Goal: Information Seeking & Learning: Learn about a topic

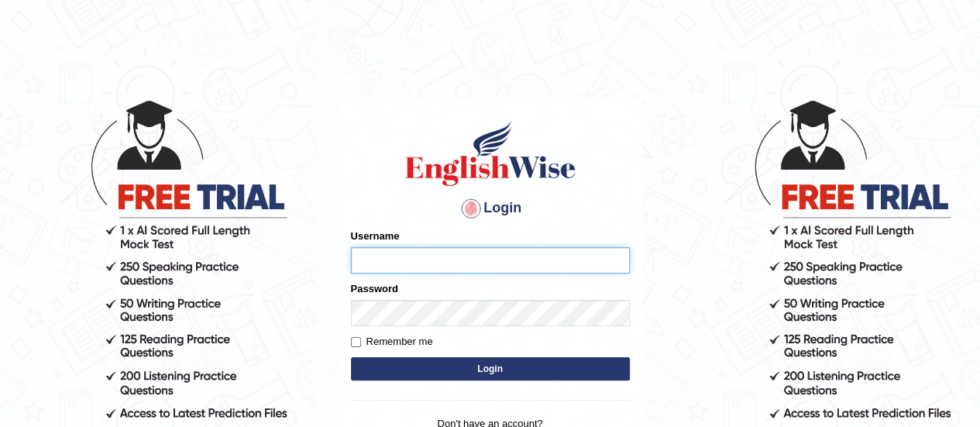
type input "Olivieri"
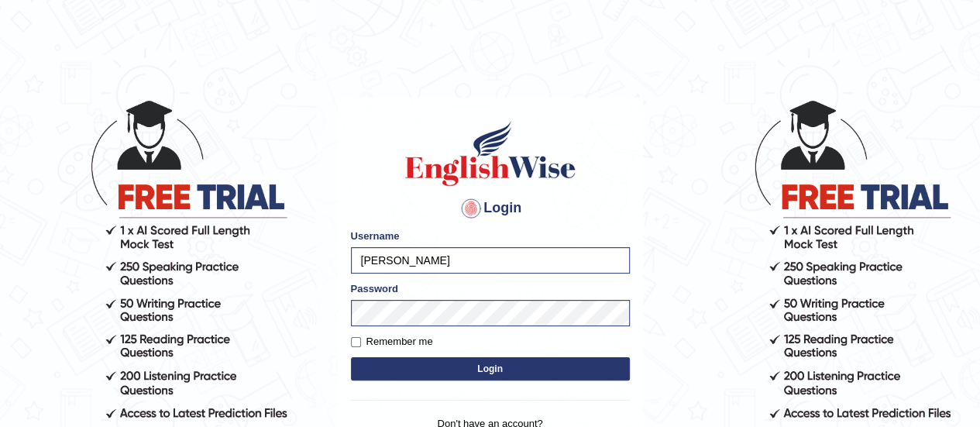
click at [426, 363] on button "Login" at bounding box center [490, 368] width 279 height 23
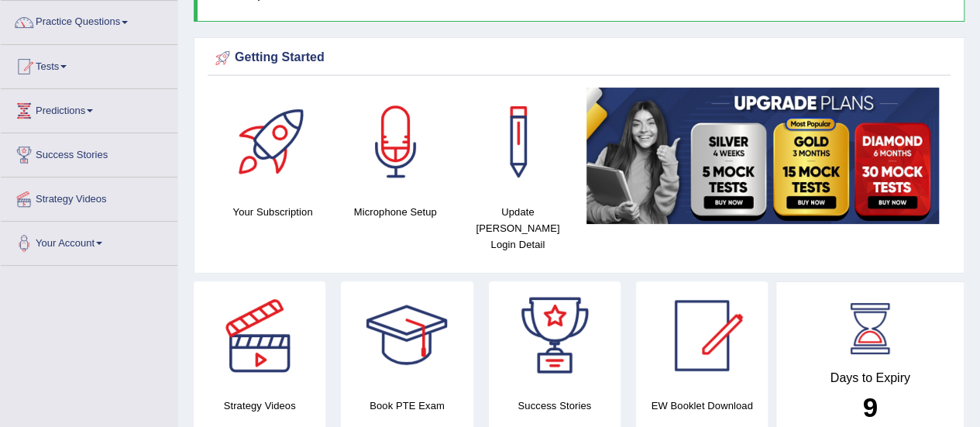
scroll to position [102, 0]
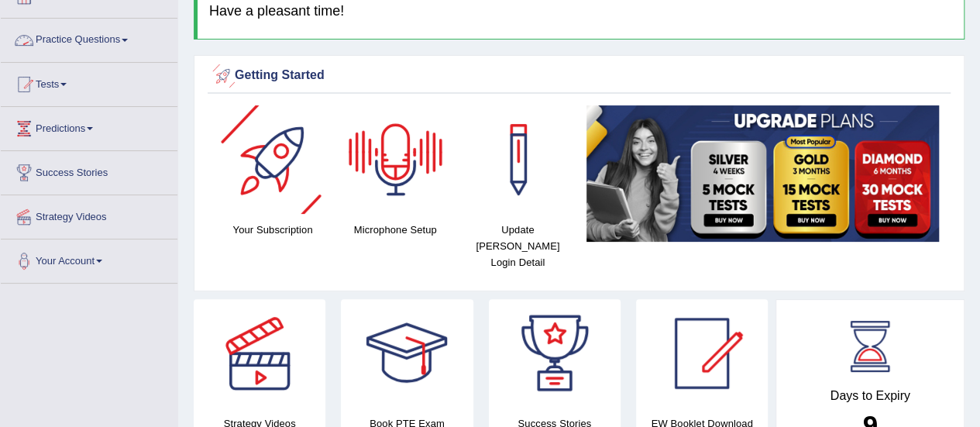
click at [92, 28] on link "Practice Questions" at bounding box center [89, 38] width 177 height 39
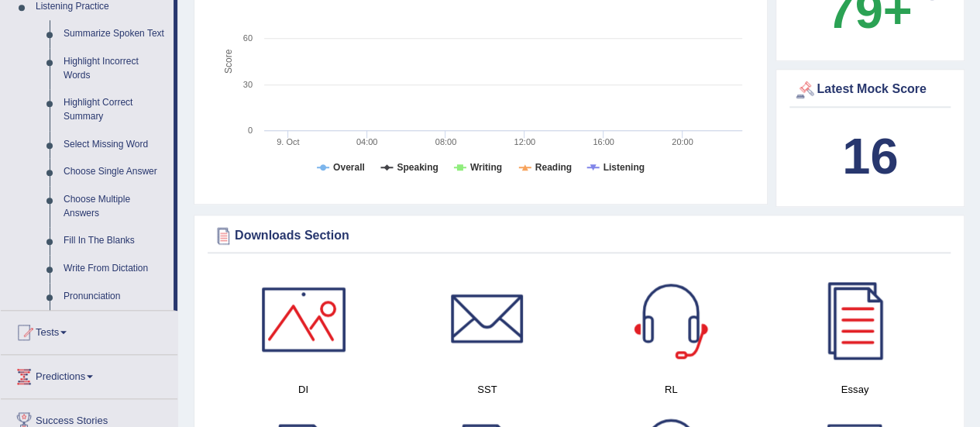
scroll to position [649, 0]
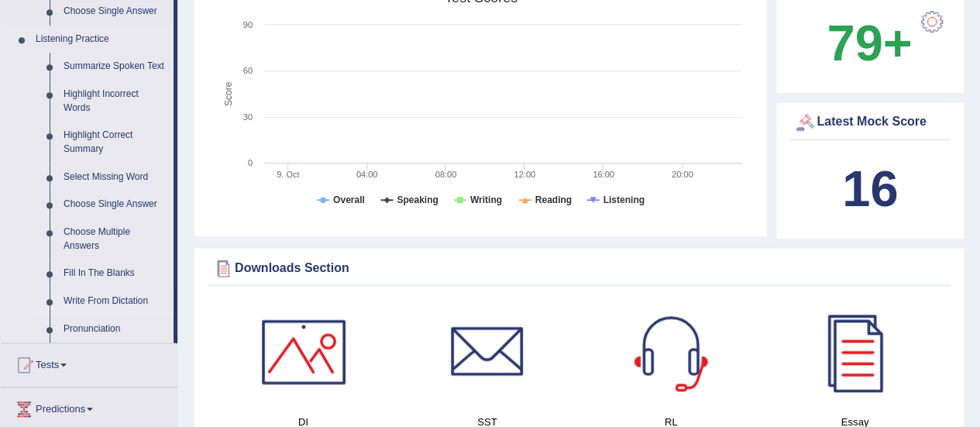
click at [109, 298] on link "Write From Dictation" at bounding box center [115, 302] width 117 height 28
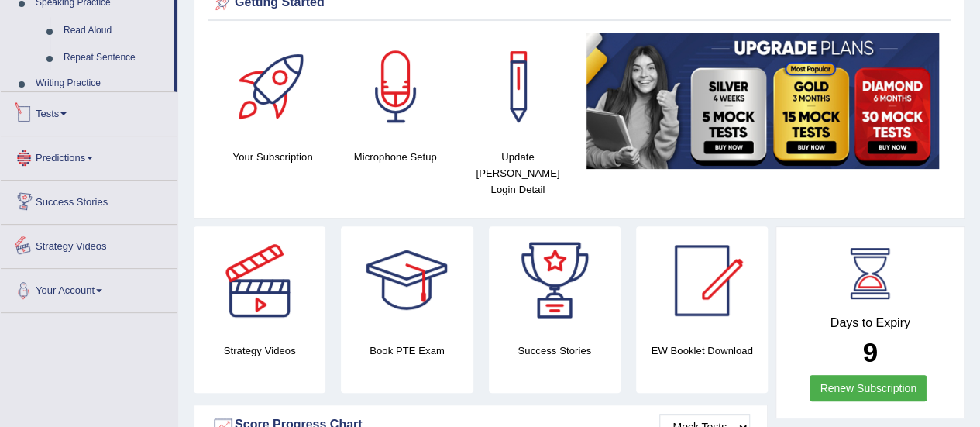
scroll to position [450, 0]
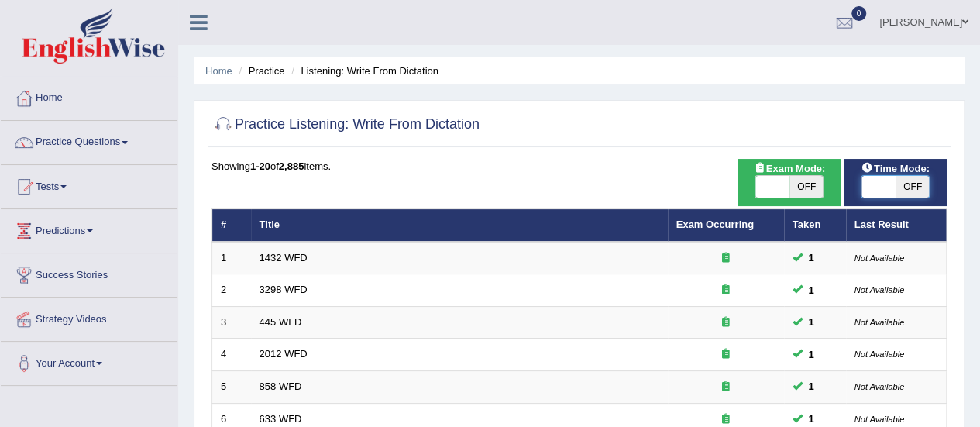
click at [872, 188] on span at bounding box center [879, 187] width 34 height 22
checkbox input "true"
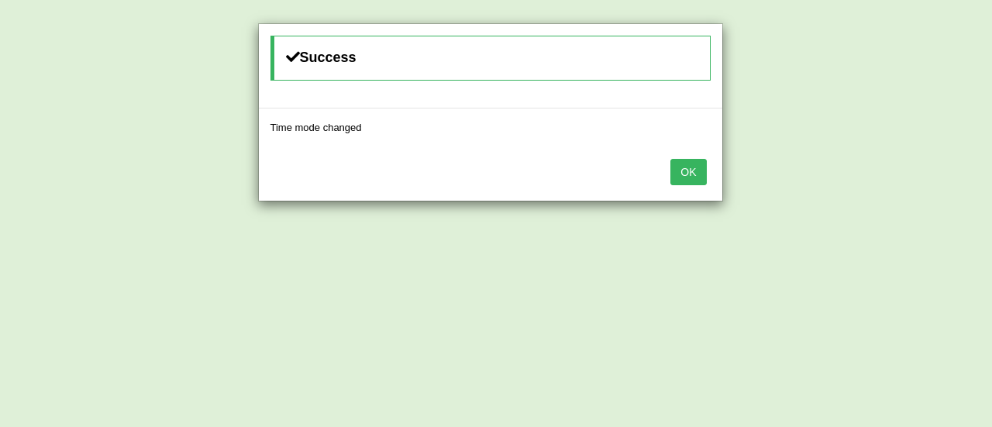
click at [695, 169] on button "OK" at bounding box center [688, 172] width 36 height 26
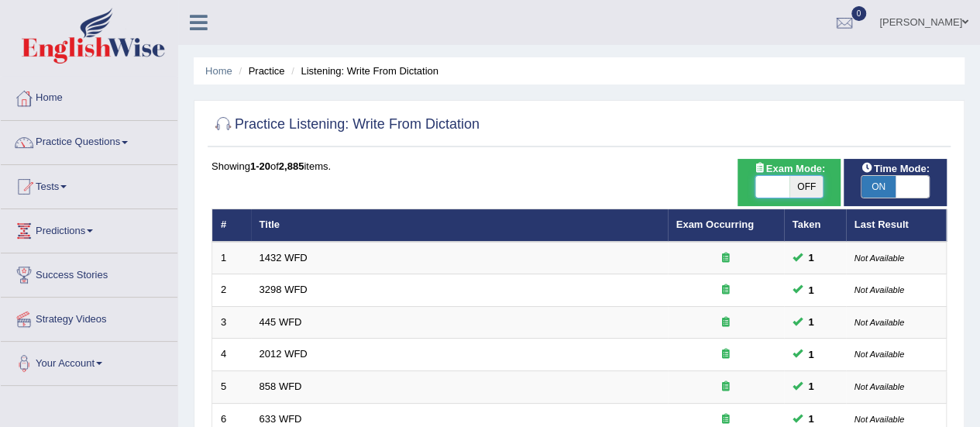
click at [771, 191] on span at bounding box center [773, 187] width 34 height 22
checkbox input "true"
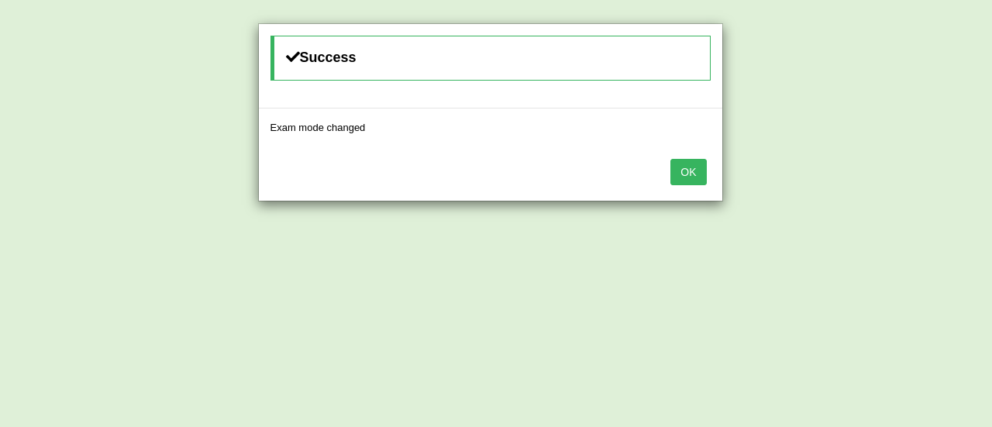
click at [693, 174] on button "OK" at bounding box center [688, 172] width 36 height 26
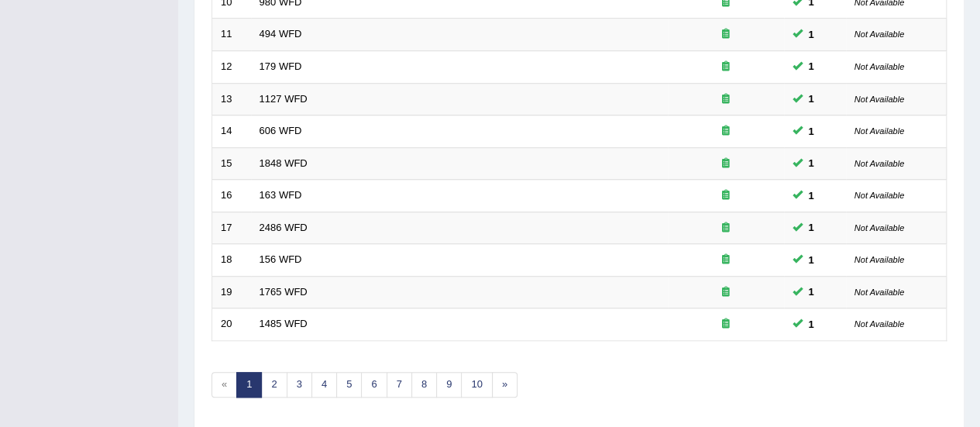
scroll to position [591, 0]
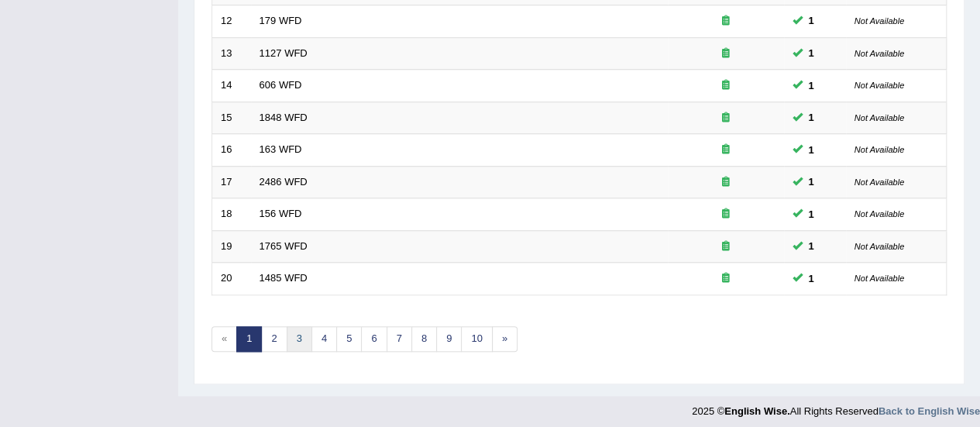
click at [293, 328] on link "3" at bounding box center [300, 339] width 26 height 26
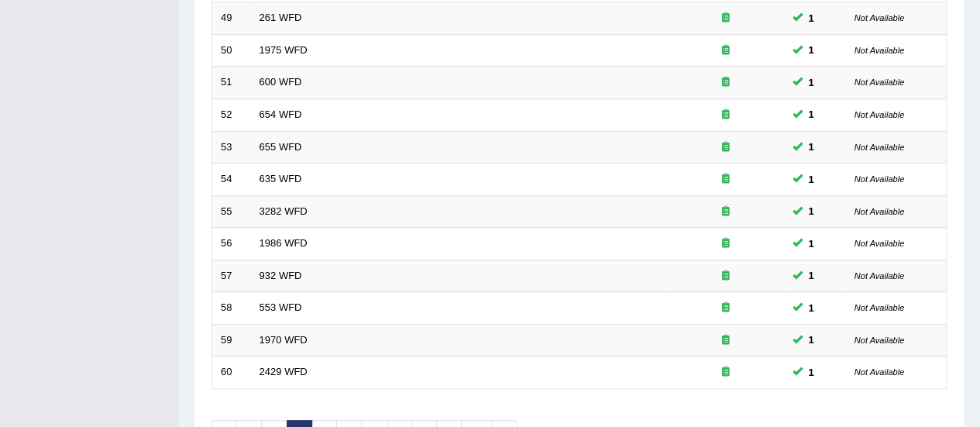
scroll to position [591, 0]
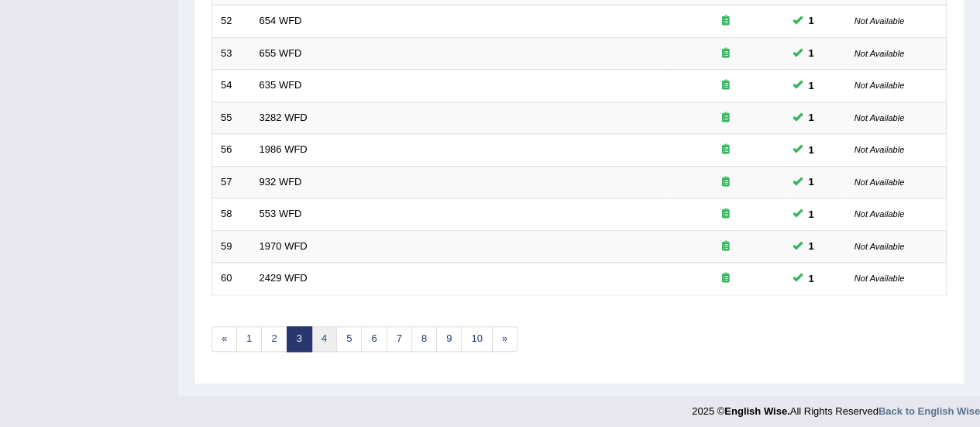
click at [316, 329] on link "4" at bounding box center [325, 339] width 26 height 26
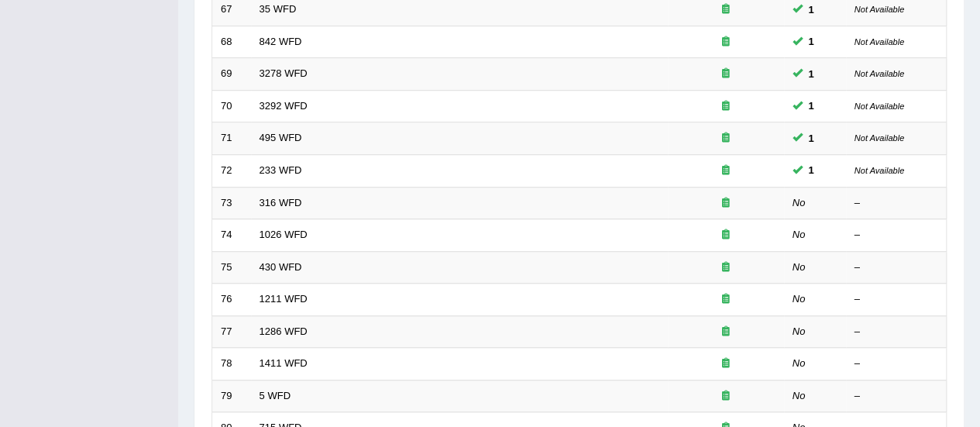
scroll to position [438, 0]
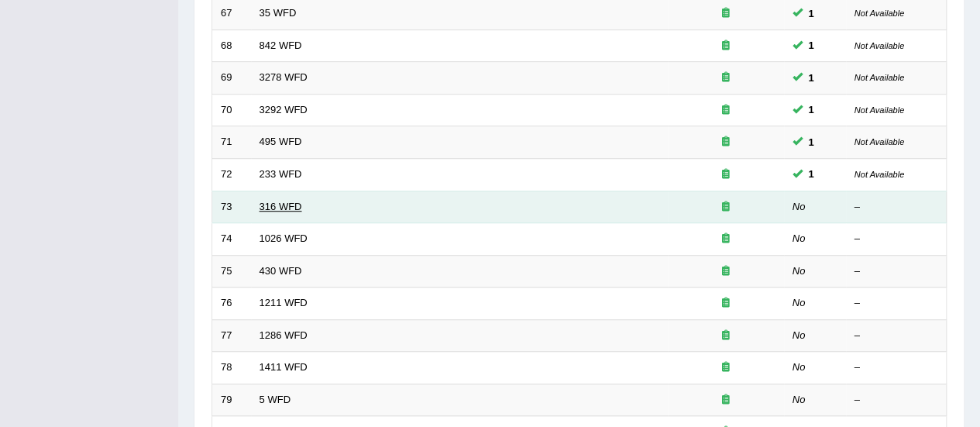
click at [291, 201] on link "316 WFD" at bounding box center [281, 207] width 43 height 12
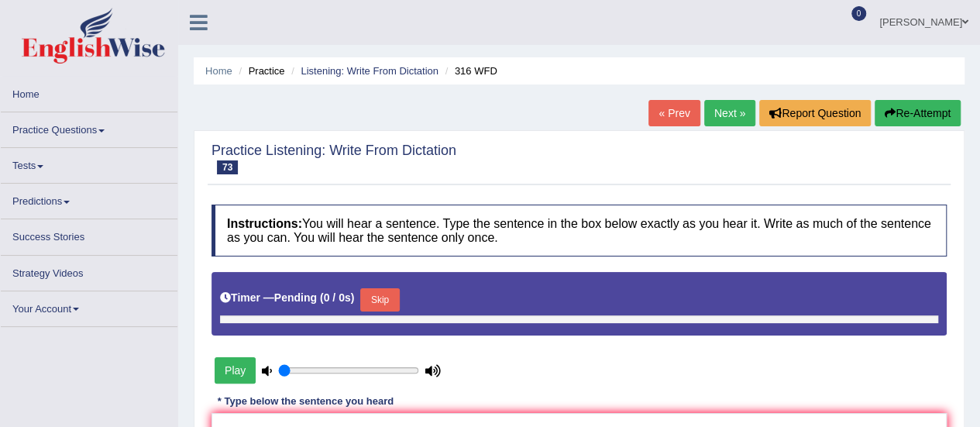
type input "1"
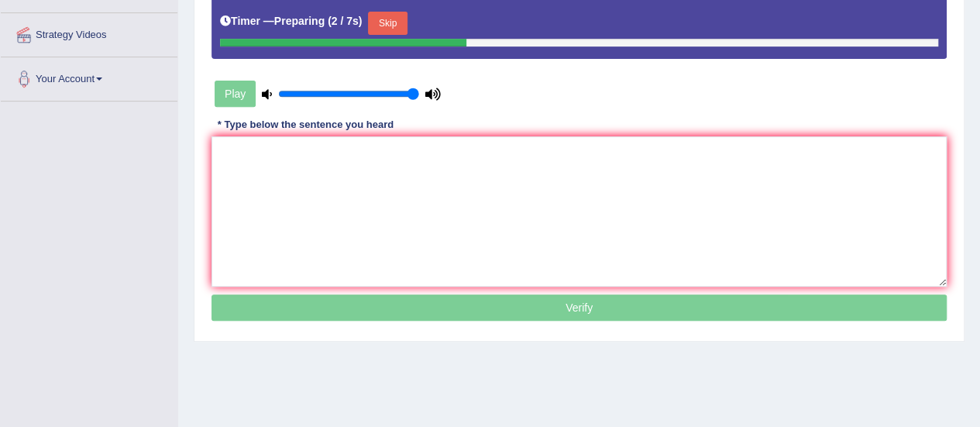
scroll to position [285, 0]
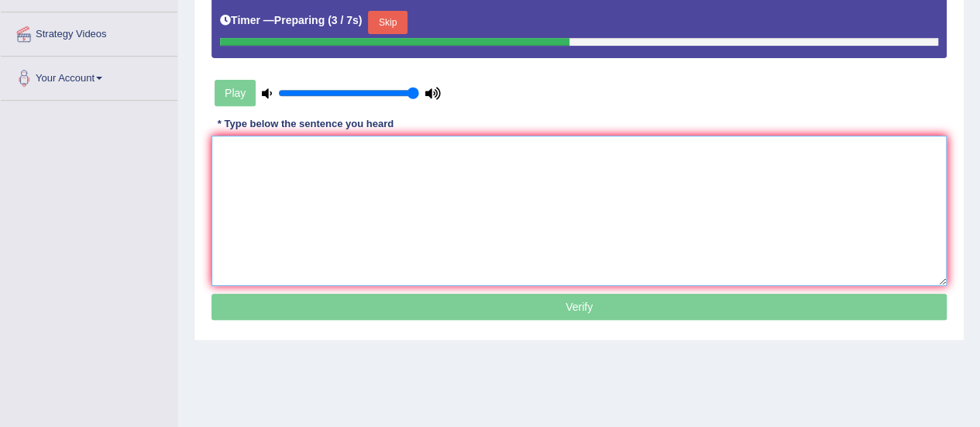
click at [832, 226] on textarea at bounding box center [580, 211] width 736 height 150
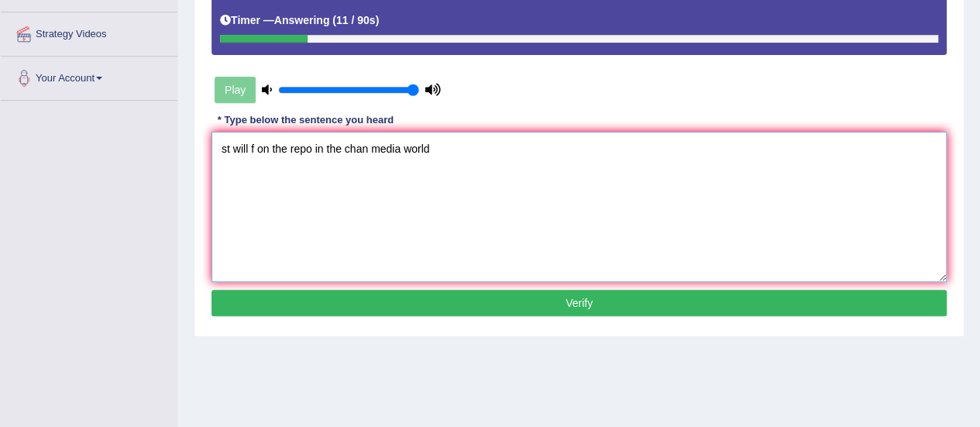
click at [228, 149] on textarea "st will f on the repo in the chan media world" at bounding box center [580, 207] width 736 height 150
click at [229, 147] on textarea "St will f on the repo in the chan media world" at bounding box center [580, 207] width 736 height 150
click at [286, 149] on textarea "Students will f on the repo in the chan media world" at bounding box center [580, 207] width 736 height 150
click at [289, 146] on textarea "Students will f on the repo in the chan media world" at bounding box center [580, 207] width 736 height 150
click at [370, 146] on textarea "Students will focus on the repo in the chan media world" at bounding box center [580, 207] width 736 height 150
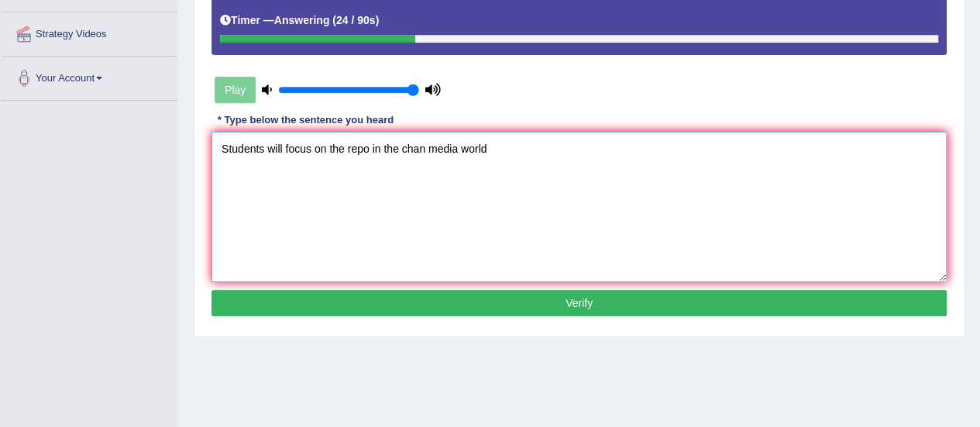
click at [368, 146] on textarea "Students will focus on the repo in the chan media world" at bounding box center [580, 207] width 736 height 150
click at [431, 149] on textarea "Students will focus on the report in the chan media world" at bounding box center [580, 207] width 736 height 150
click at [515, 146] on textarea "Students will focus on the report in the changing media world" at bounding box center [580, 207] width 736 height 150
click at [485, 146] on textarea "Students will focus on the report in the changing media world." at bounding box center [580, 207] width 736 height 150
click at [377, 147] on textarea "Students will focus on the report in the changing media medias world." at bounding box center [580, 207] width 736 height 150
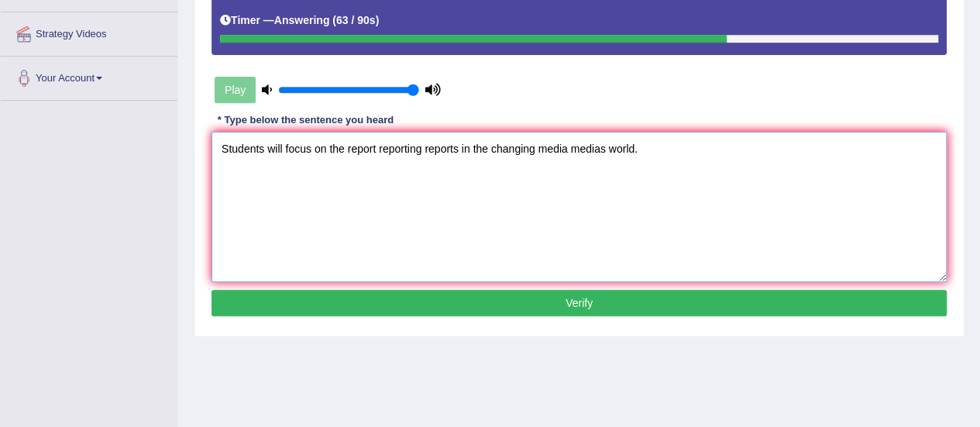
click at [267, 149] on textarea "Students will focus on the report reporting reports in the changing media media…" at bounding box center [580, 207] width 736 height 150
click at [578, 146] on textarea "Students student will focus on the report reporting reports in the changing med…" at bounding box center [580, 207] width 736 height 150
click at [728, 146] on textarea "Students student will focus on the report reporting reports in the changing cha…" at bounding box center [580, 207] width 736 height 150
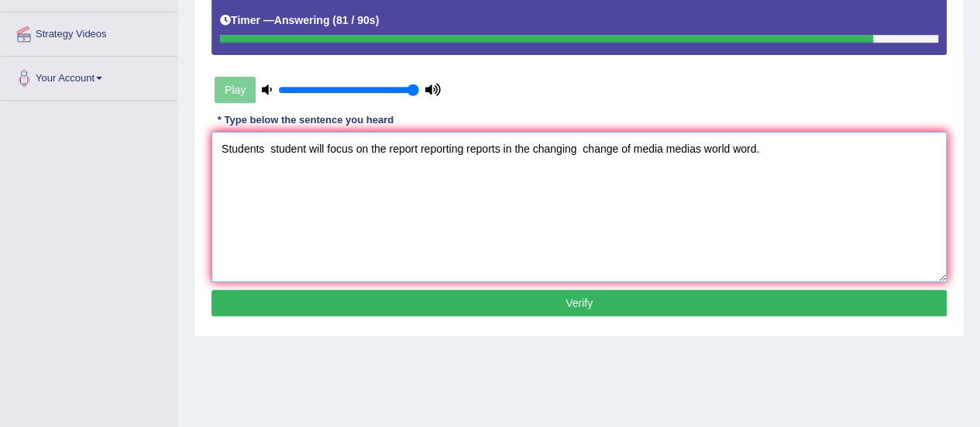
type textarea "Students student will focus on the report reporting reports in the changing cha…"
click at [654, 301] on button "Verify" at bounding box center [580, 303] width 736 height 26
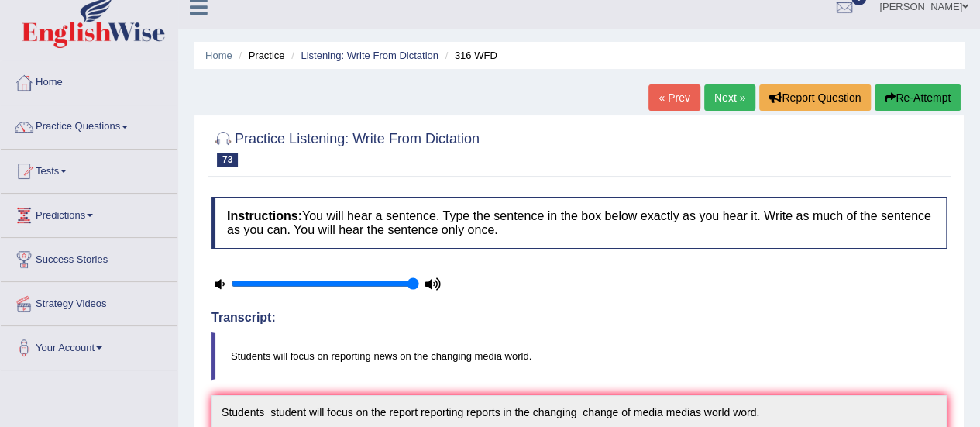
scroll to position [0, 0]
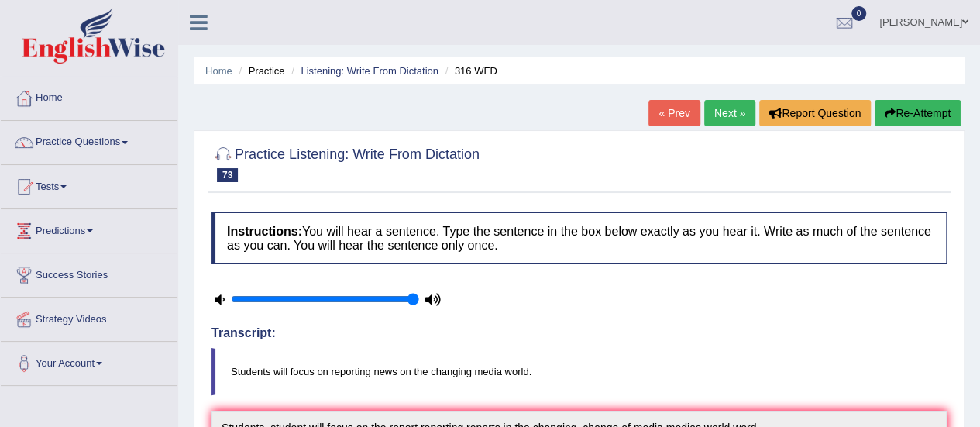
click at [722, 119] on link "Next »" at bounding box center [730, 113] width 51 height 26
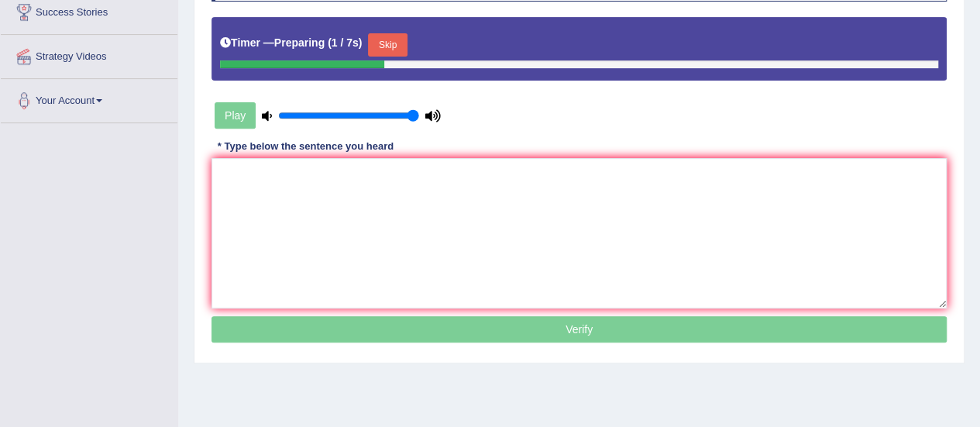
scroll to position [274, 0]
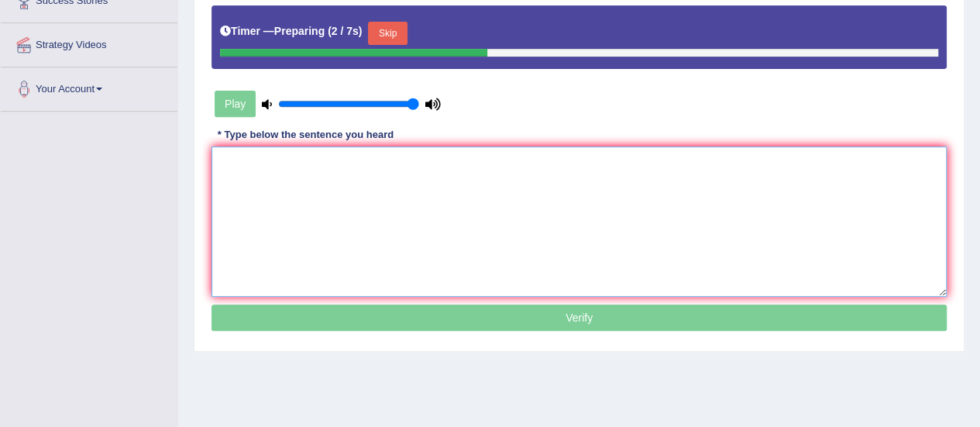
click at [693, 212] on textarea at bounding box center [580, 221] width 736 height 150
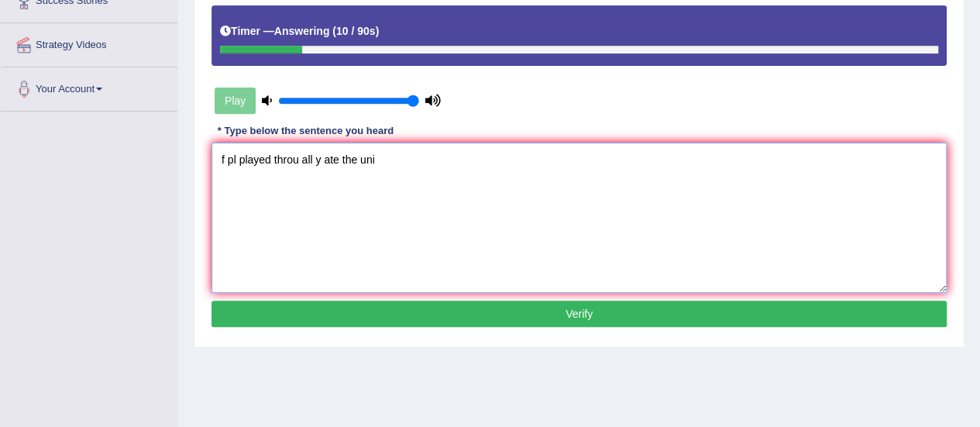
click at [224, 159] on textarea "f pl played throu all y ate the uni" at bounding box center [580, 218] width 736 height 150
click at [313, 158] on textarea "Fooball is being pl played throu all y ate the uni" at bounding box center [580, 218] width 736 height 150
click at [363, 158] on textarea "Fooball is being played throu all y ate the uni" at bounding box center [580, 218] width 736 height 150
click at [394, 159] on textarea "Fooball is being played throuot all y ate the uni" at bounding box center [580, 218] width 736 height 150
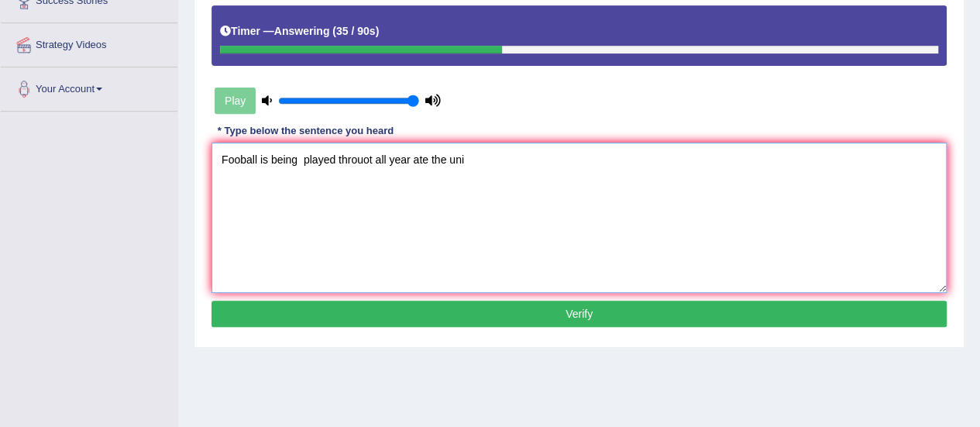
click at [428, 161] on textarea "Fooball is being played throuot all year ate the uni" at bounding box center [580, 218] width 736 height 150
click at [460, 161] on textarea "Fooball is being played throuot all year at the uni" at bounding box center [580, 218] width 736 height 150
click at [371, 160] on textarea "Fooball is being played throuot all year at the university." at bounding box center [580, 218] width 736 height 150
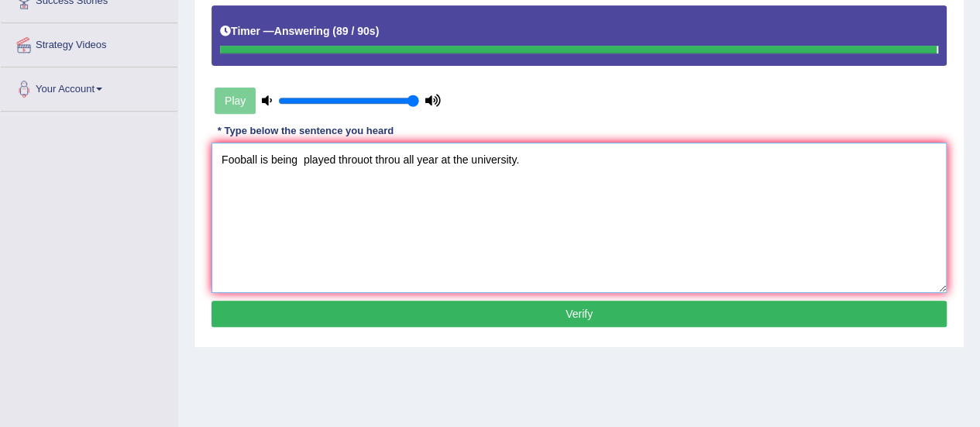
type textarea "Fooball is being played throuot throu all year at the university."
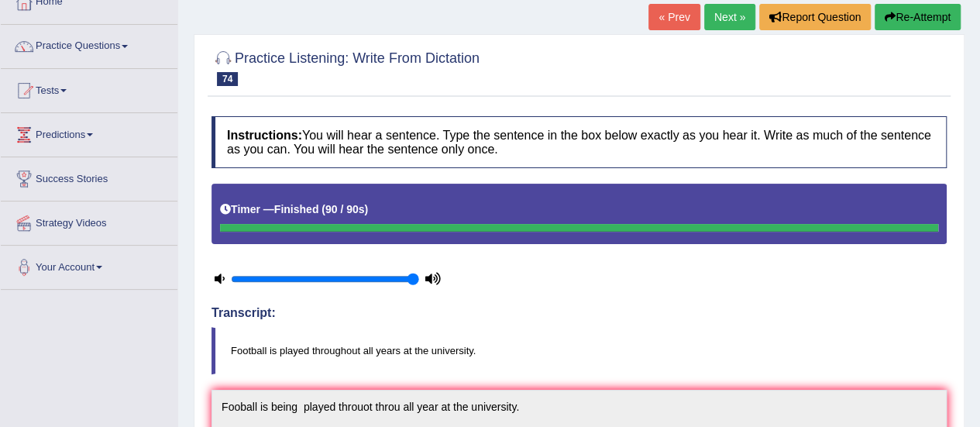
scroll to position [45, 0]
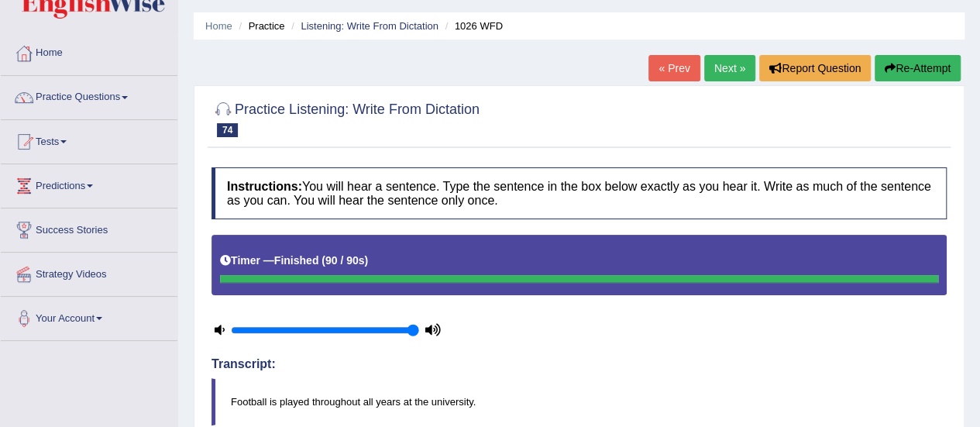
click at [730, 67] on link "Next »" at bounding box center [730, 68] width 51 height 26
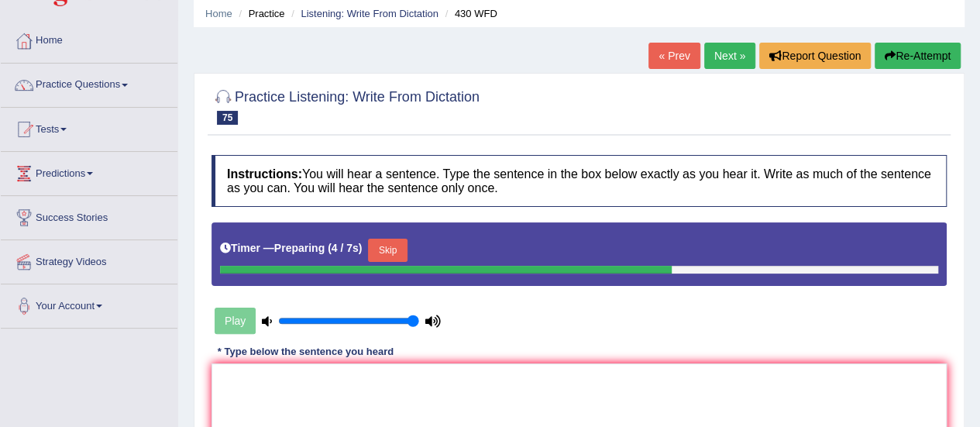
scroll to position [54, 0]
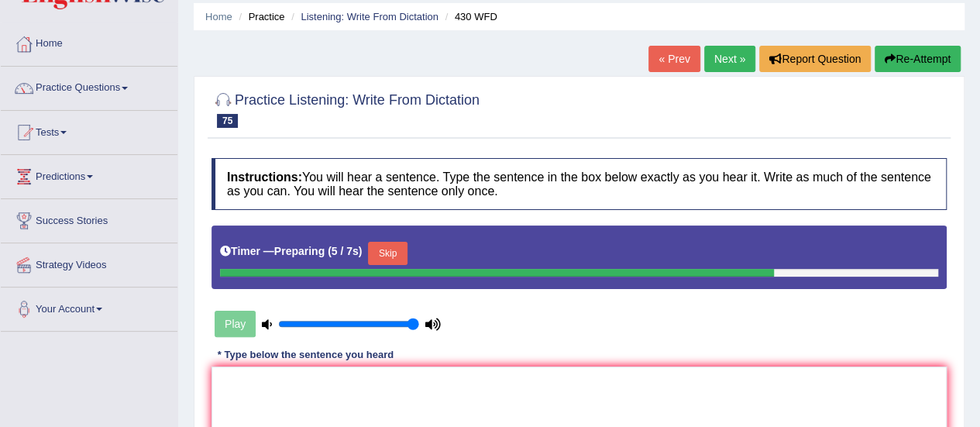
click at [736, 60] on link "Next »" at bounding box center [730, 59] width 51 height 26
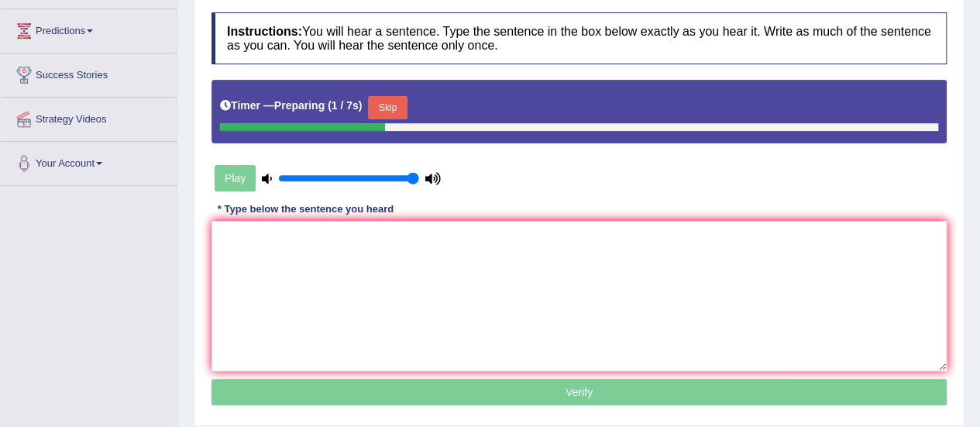
scroll to position [206, 0]
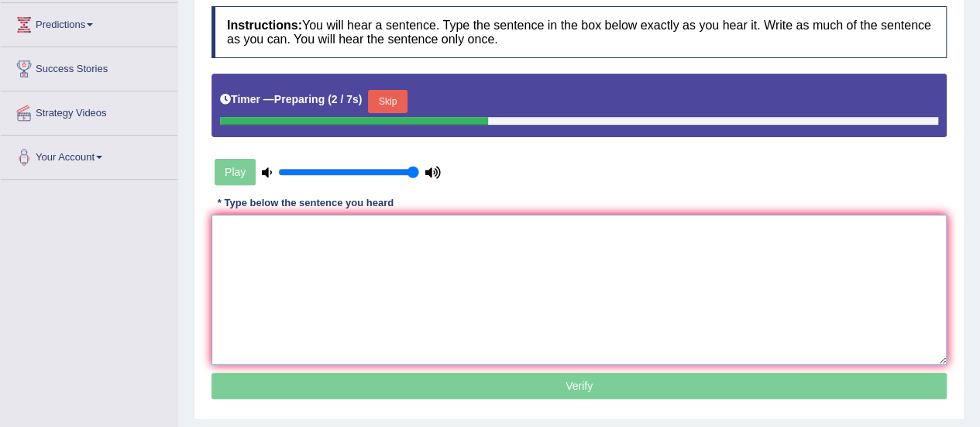
click at [584, 267] on textarea at bounding box center [580, 290] width 736 height 150
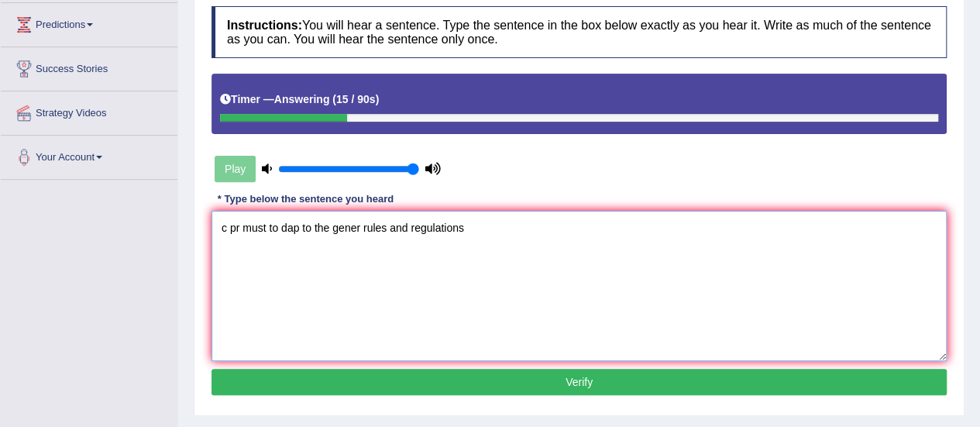
click at [282, 224] on textarea "c pr must to dap to the gener rules and regulations" at bounding box center [580, 286] width 736 height 150
click at [304, 227] on textarea "c pr must to adap to the gener rules and regulations" at bounding box center [580, 286] width 736 height 150
click at [225, 227] on textarea "c pr must to adapt adapts to the gener rules and regulations" at bounding box center [580, 286] width 736 height 150
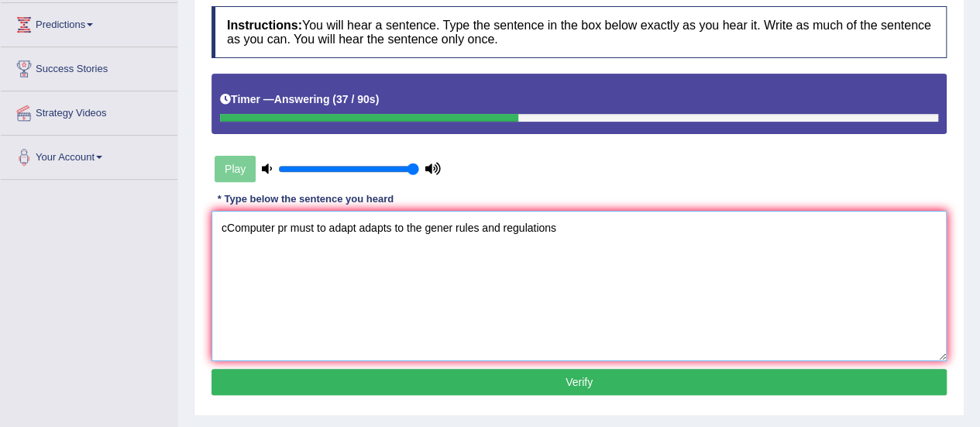
click at [225, 227] on textarea "cComputer pr must to adapt adapts to the gener rules and regulations" at bounding box center [580, 286] width 736 height 150
click at [279, 226] on textarea "Computer pr must to adapt adapts to the gener rules and regulations" at bounding box center [580, 286] width 736 height 150
click at [281, 227] on textarea "Computer pr must to adapt adapts to the gener rules and regulations" at bounding box center [580, 286] width 736 height 150
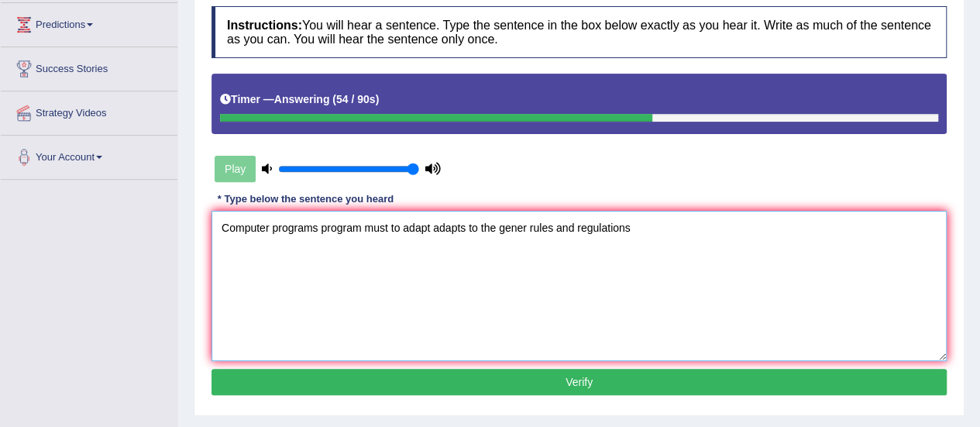
click at [526, 226] on textarea "Computer programs program must to adapt adapts to the gener rules and regulatio…" at bounding box center [580, 286] width 736 height 150
click at [638, 226] on textarea "Computer programs program must to adapt adapts to the general rules and regulat…" at bounding box center [580, 286] width 736 height 150
click at [639, 226] on textarea "Computer programs program must to adapt adapts to the general rules and regulat…" at bounding box center [580, 286] width 736 height 150
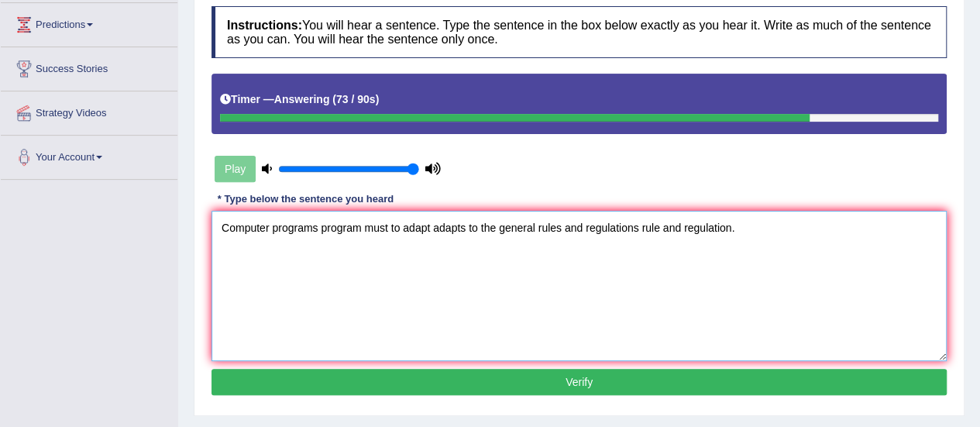
click at [267, 229] on textarea "Computer programs program must to adapt adapts to the general rules and regulat…" at bounding box center [580, 286] width 736 height 150
type textarea "Computer computer programs program must to adapt adapts to the general rules an…"
click at [359, 379] on button "Verify" at bounding box center [580, 382] width 736 height 26
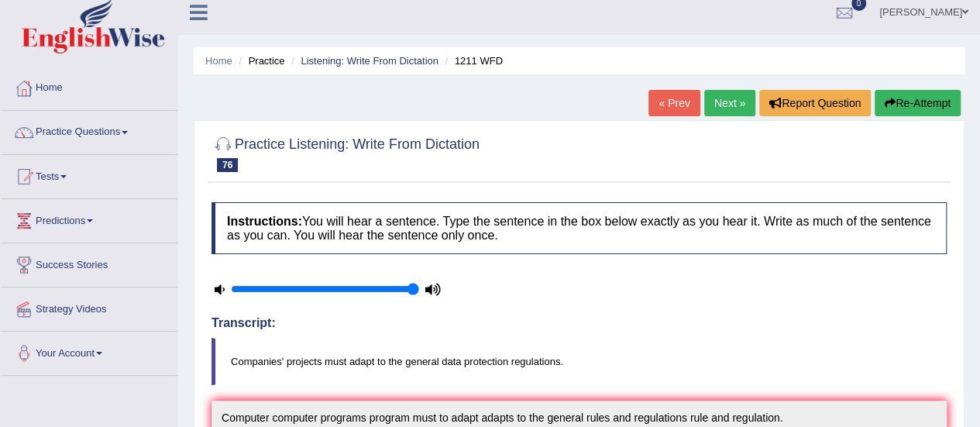
scroll to position [0, 0]
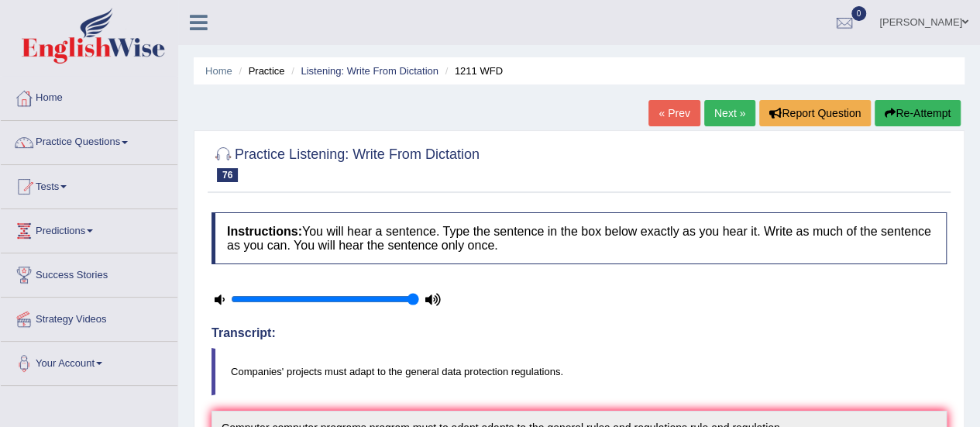
click at [736, 111] on link "Next »" at bounding box center [730, 113] width 51 height 26
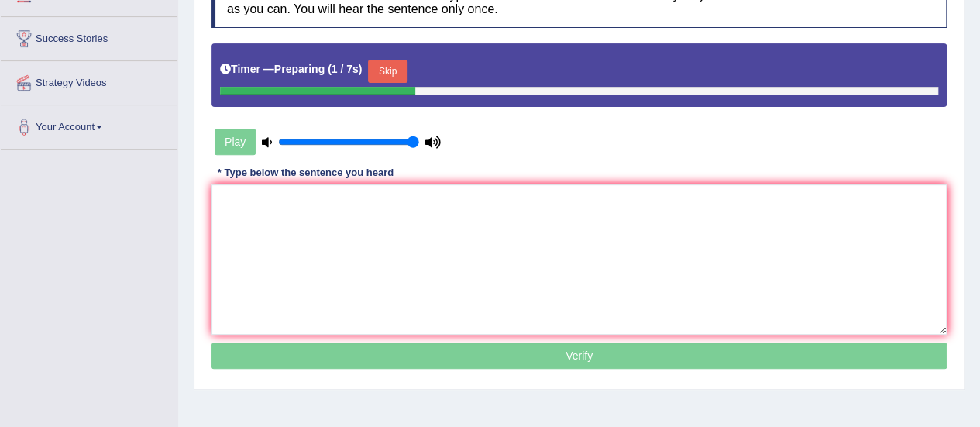
scroll to position [263, 0]
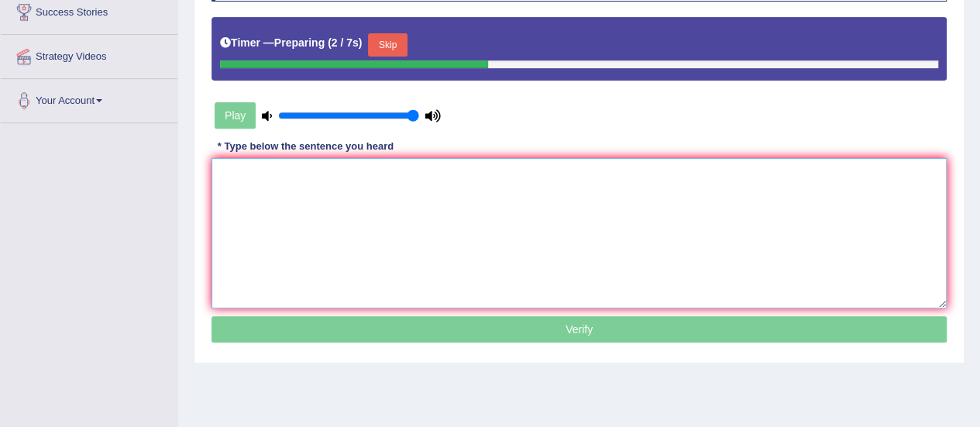
click at [728, 244] on textarea at bounding box center [580, 233] width 736 height 150
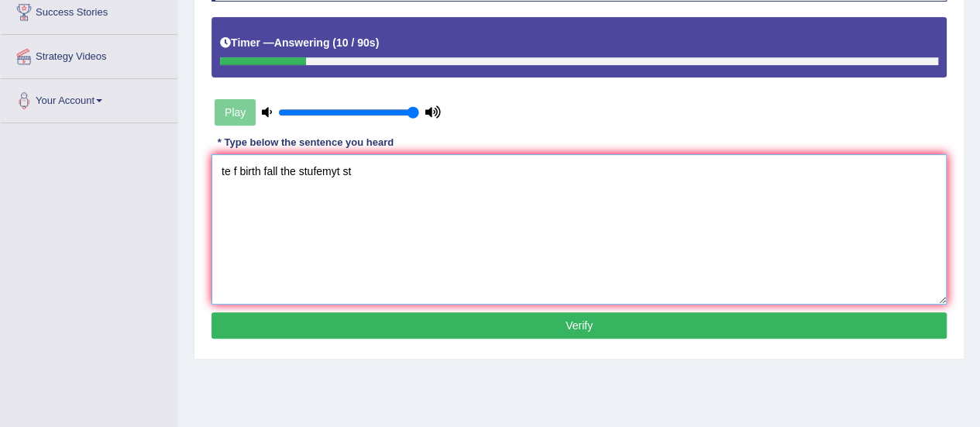
click at [223, 168] on textarea "te f birth fall the stufemyt st" at bounding box center [580, 229] width 736 height 150
click at [246, 170] on textarea "The f birth fall the stufemyt st" at bounding box center [580, 229] width 736 height 150
click at [273, 170] on textarea "The f birth fall the stufemyt st" at bounding box center [580, 229] width 736 height 150
click at [319, 170] on textarea "The f birth [PERSON_NAME] fall the stufemyt st" at bounding box center [580, 229] width 736 height 150
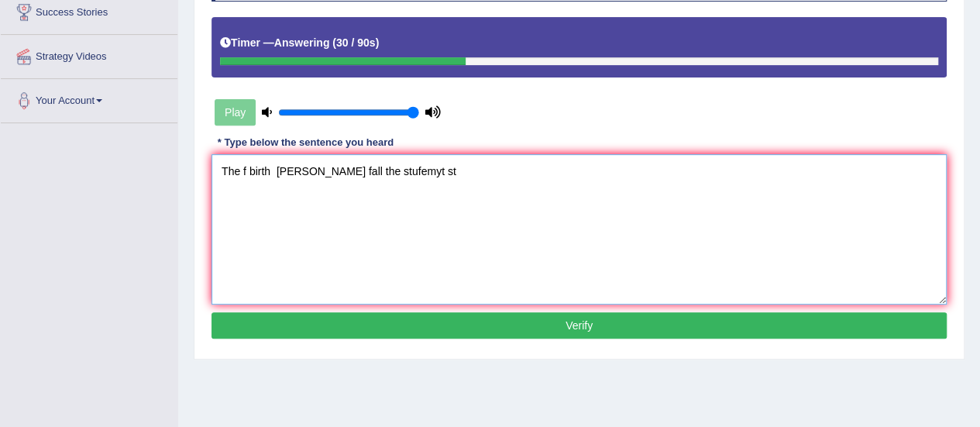
click at [365, 171] on textarea "The f birth [PERSON_NAME] fall the stufemyt st" at bounding box center [580, 229] width 736 height 150
click at [294, 167] on textarea "The f birth [PERSON_NAME] fall the students student myt st" at bounding box center [580, 229] width 736 height 150
click at [271, 168] on textarea "The f birth rates fall the students student myt st" at bounding box center [580, 229] width 736 height 150
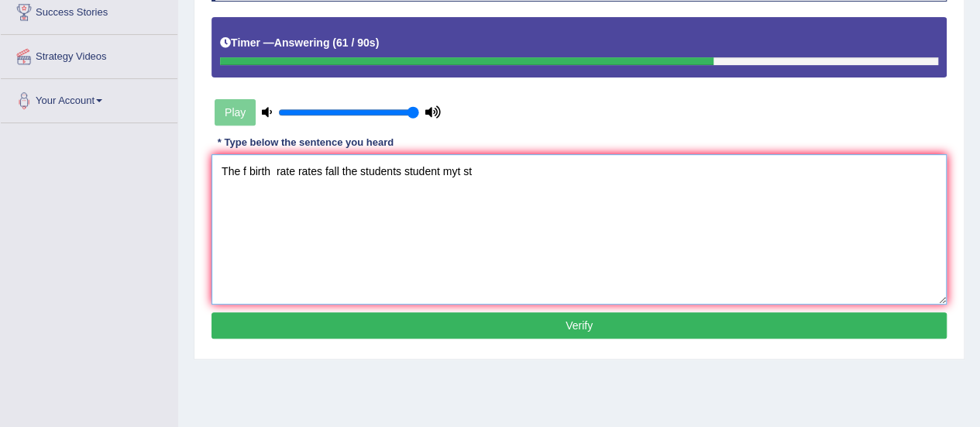
click at [246, 171] on textarea "The f birth rate rates fall the students student myt st" at bounding box center [580, 229] width 736 height 150
click at [342, 171] on textarea "The f birth rate rates fall the students student myt st" at bounding box center [580, 229] width 736 height 150
click at [533, 172] on textarea "The f birth rate rates following follow the students student myt st" at bounding box center [580, 229] width 736 height 150
click at [246, 168] on textarea "The f birth rate rates following follow the students student myt st." at bounding box center [580, 229] width 736 height 150
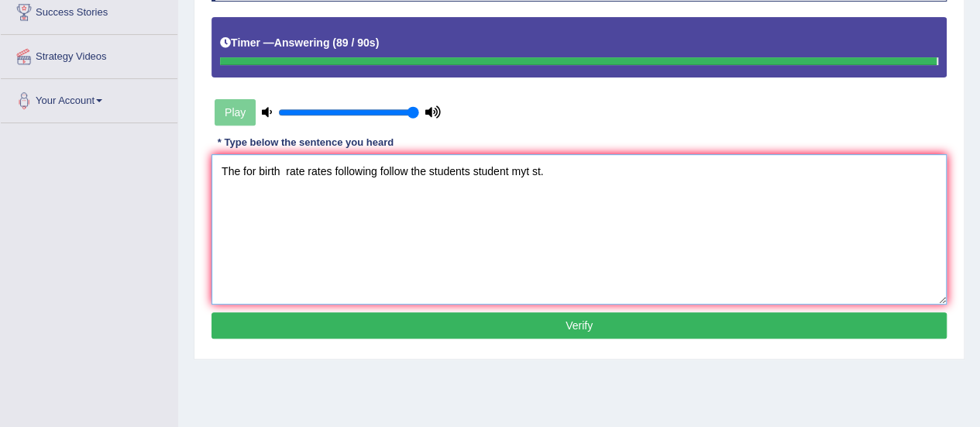
type textarea "The for birth rate rates following follow the students student myt st."
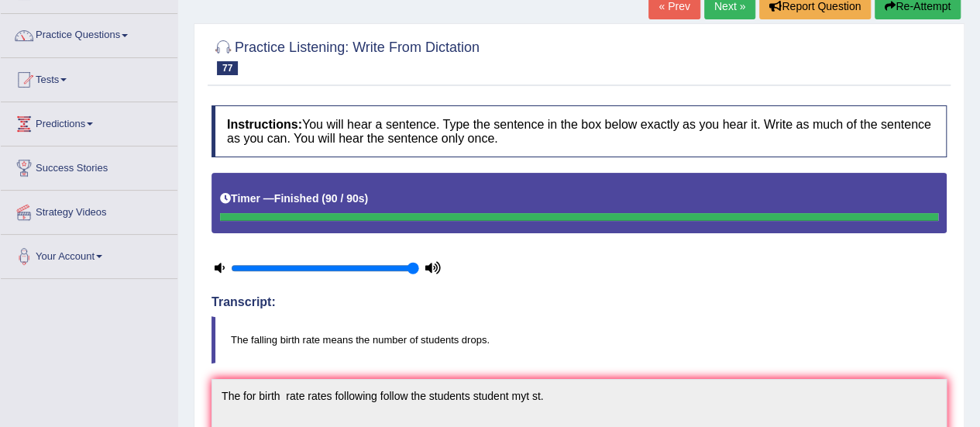
scroll to position [94, 0]
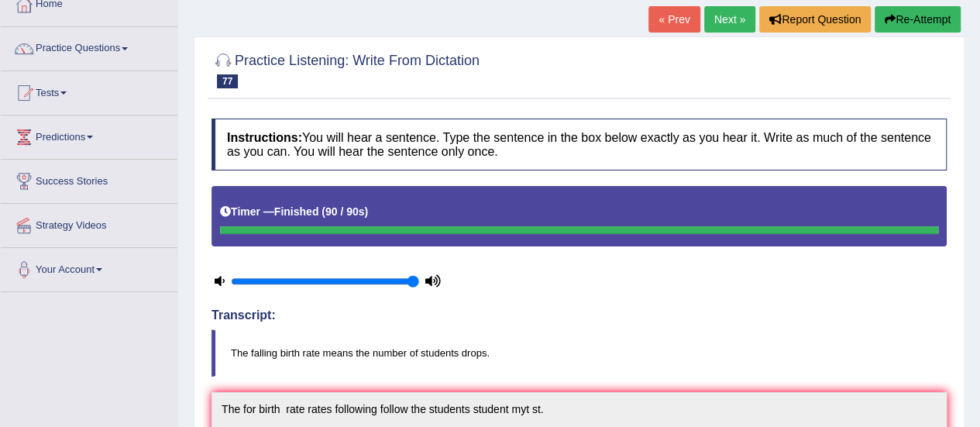
click at [899, 19] on button "Re-Attempt" at bounding box center [918, 19] width 86 height 26
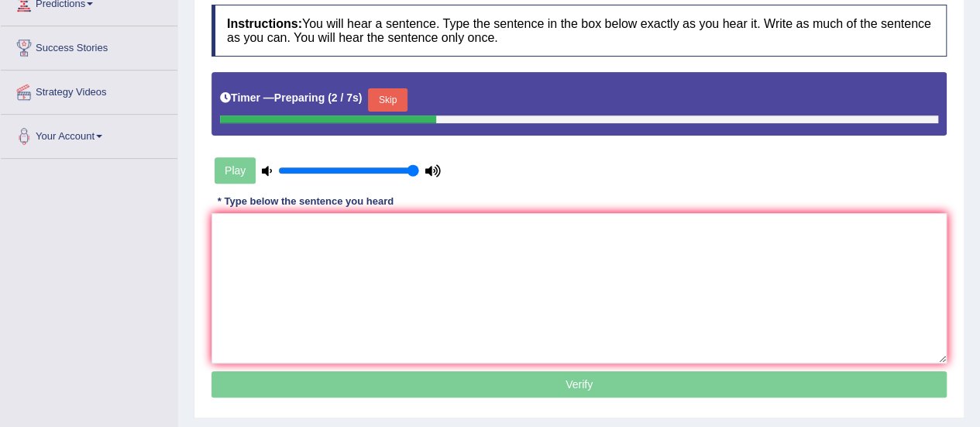
scroll to position [266, 0]
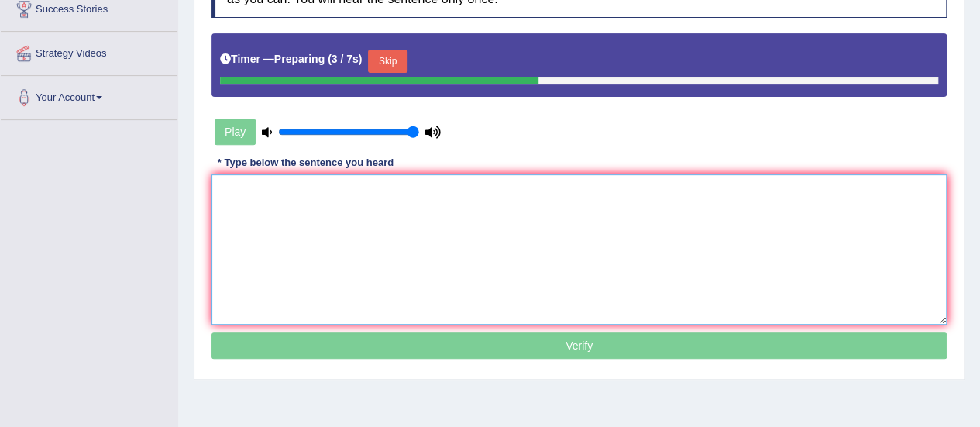
click at [770, 243] on textarea at bounding box center [580, 249] width 736 height 150
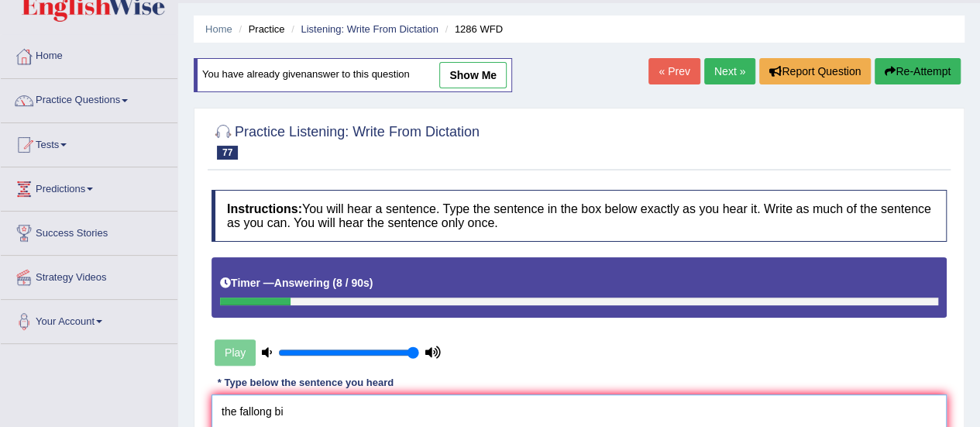
scroll to position [22, 0]
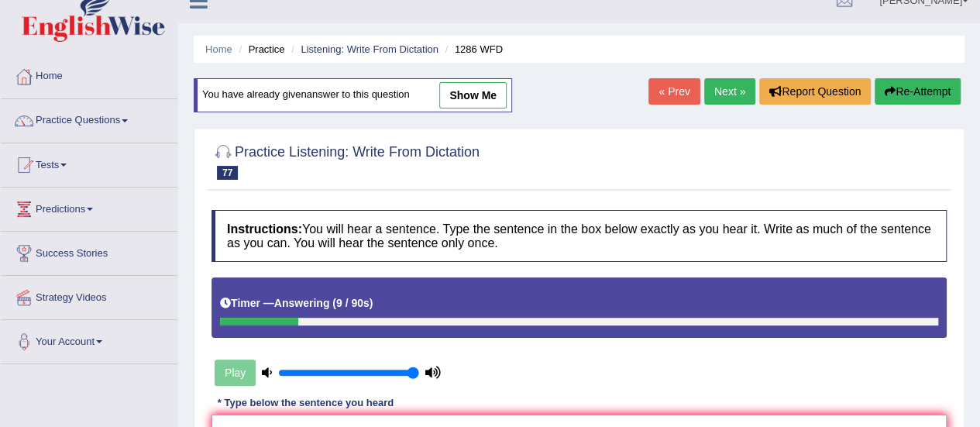
type textarea "the fallong bi"
click at [732, 86] on link "Next »" at bounding box center [730, 91] width 51 height 26
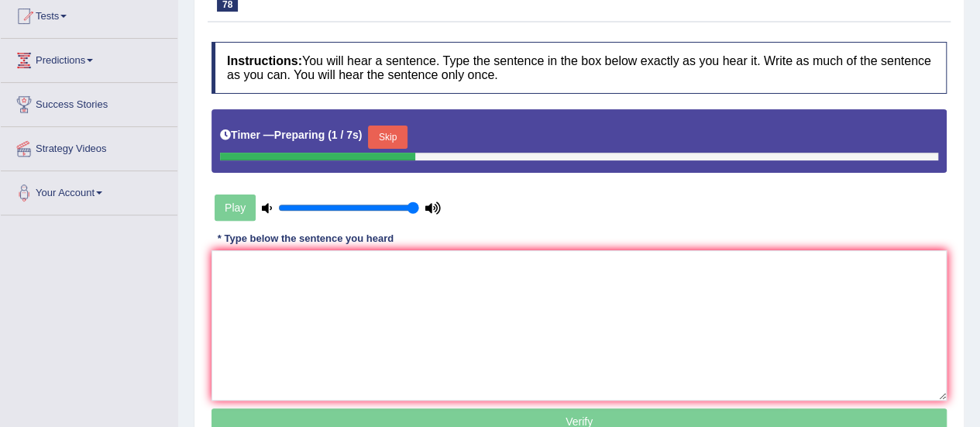
scroll to position [236, 0]
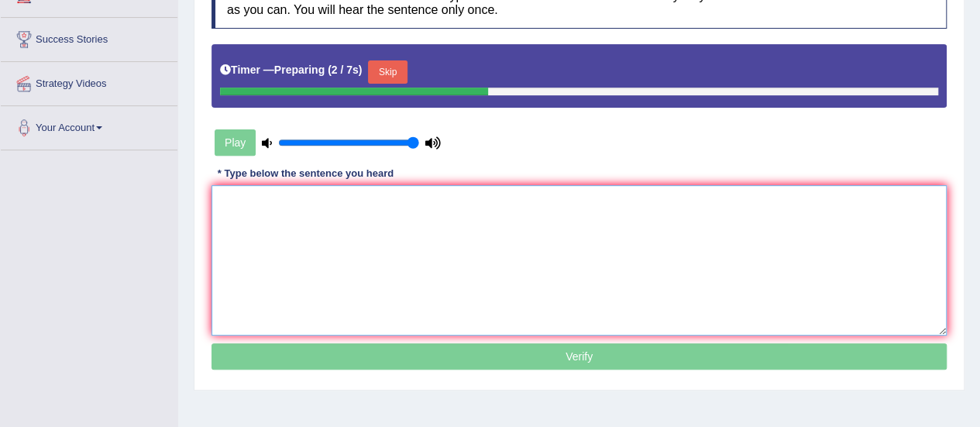
click at [798, 246] on textarea at bounding box center [580, 260] width 736 height 150
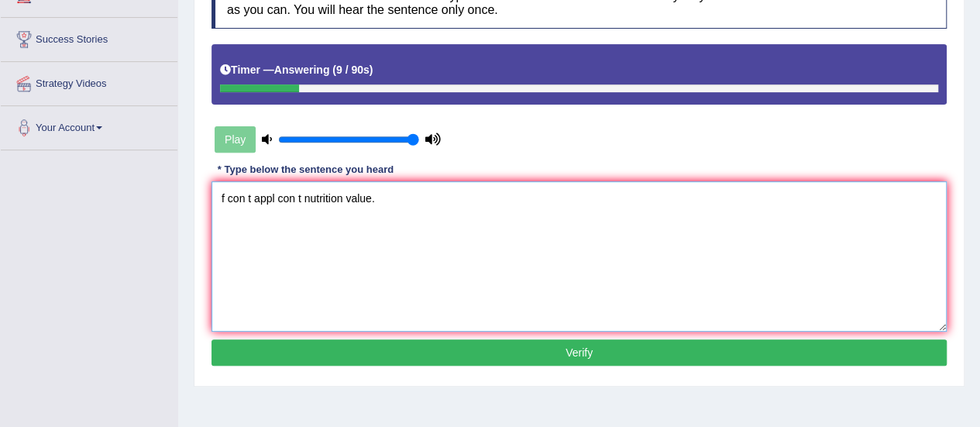
click at [228, 199] on textarea "f con t appl con t nutrition value." at bounding box center [580, 256] width 736 height 150
click at [268, 201] on textarea "Food con t appl con t nutrition value." at bounding box center [580, 256] width 736 height 150
click at [291, 199] on textarea "Food contain t appl con t nutrition value." at bounding box center [580, 256] width 736 height 150
click at [315, 198] on textarea "Food contain t appl con t nutrition value." at bounding box center [580, 256] width 736 height 150
click at [339, 196] on textarea "Food contain t apple con t nutrition value." at bounding box center [580, 256] width 736 height 150
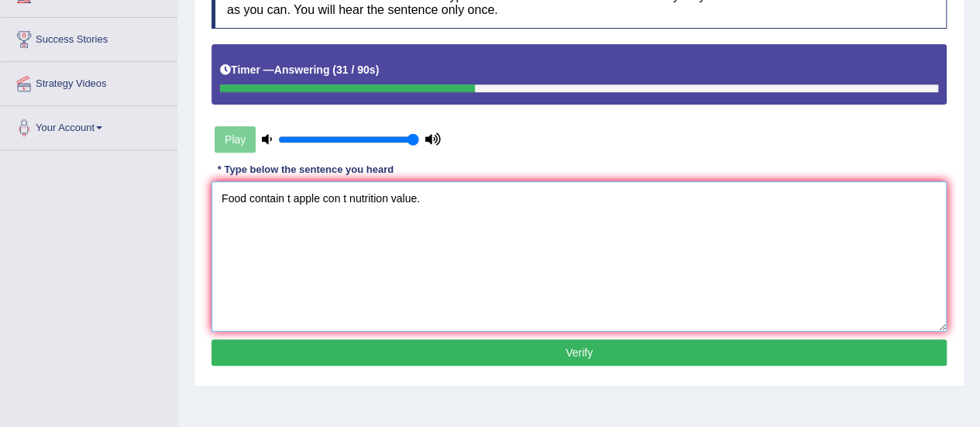
click at [291, 195] on textarea "Food contain t apple con t nutrition value." at bounding box center [580, 256] width 736 height 150
click at [403, 199] on textarea "Food contain into apple con t nutrition value." at bounding box center [580, 256] width 736 height 150
click at [284, 200] on textarea "Food contain into apple con t nutrition values value." at bounding box center [580, 256] width 736 height 150
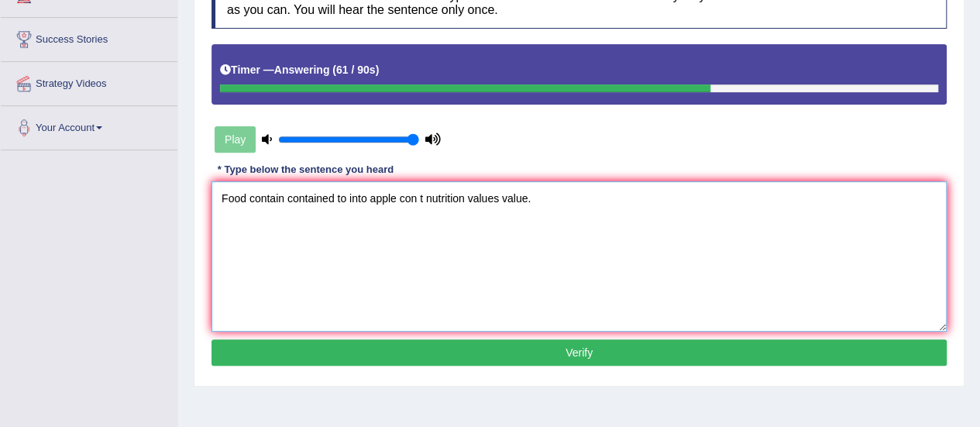
click at [365, 197] on textarea "Food contain contained to into apple con t nutrition values value." at bounding box center [580, 256] width 736 height 150
click at [247, 199] on textarea "Food contain contained to into apples apple con t nutrition values value." at bounding box center [580, 256] width 736 height 150
click at [533, 195] on textarea "Food foods contain contained to into apples apple con t nutrition values value." at bounding box center [580, 256] width 736 height 150
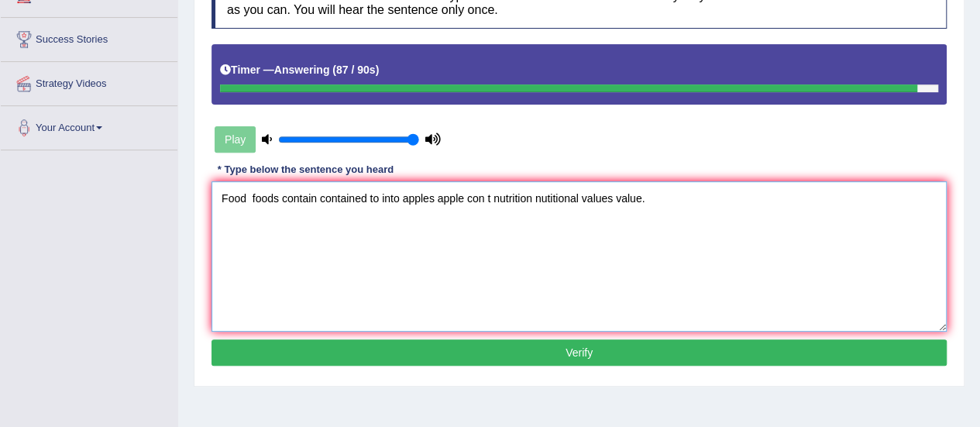
type textarea "Food foods contain contained to into apples apple con t nutrition nutitional va…"
click at [485, 346] on button "Verify" at bounding box center [580, 352] width 736 height 26
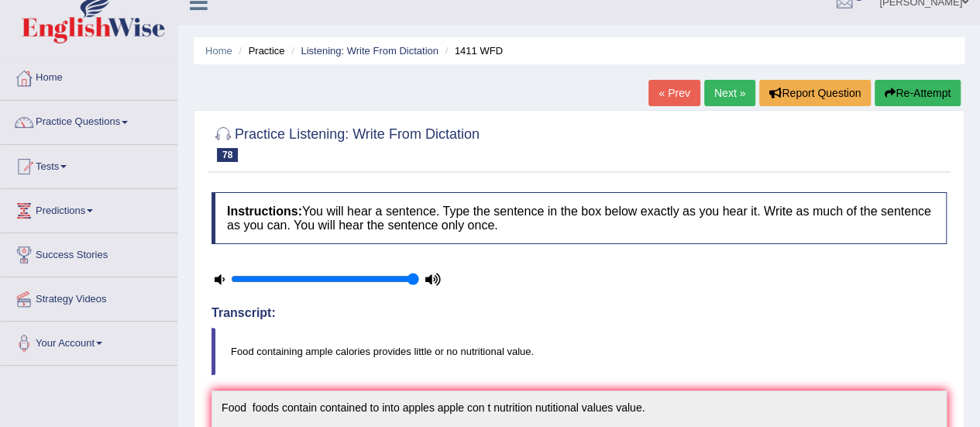
scroll to position [4, 0]
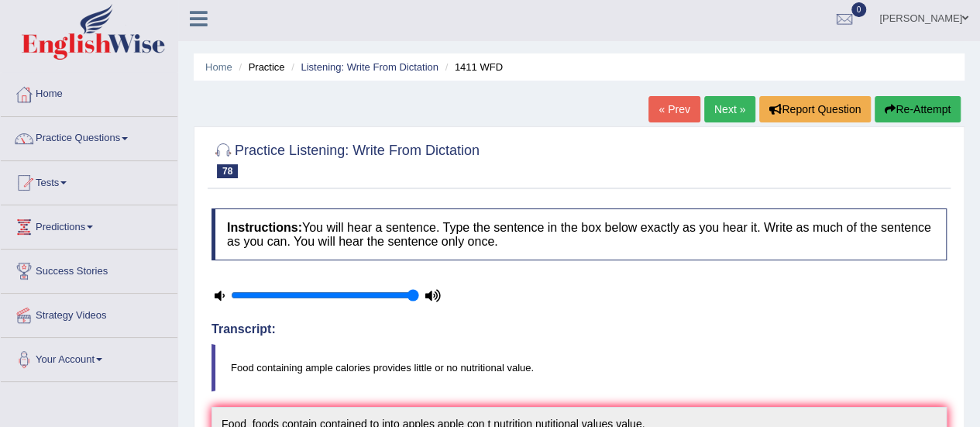
click at [735, 102] on link "Next »" at bounding box center [730, 109] width 51 height 26
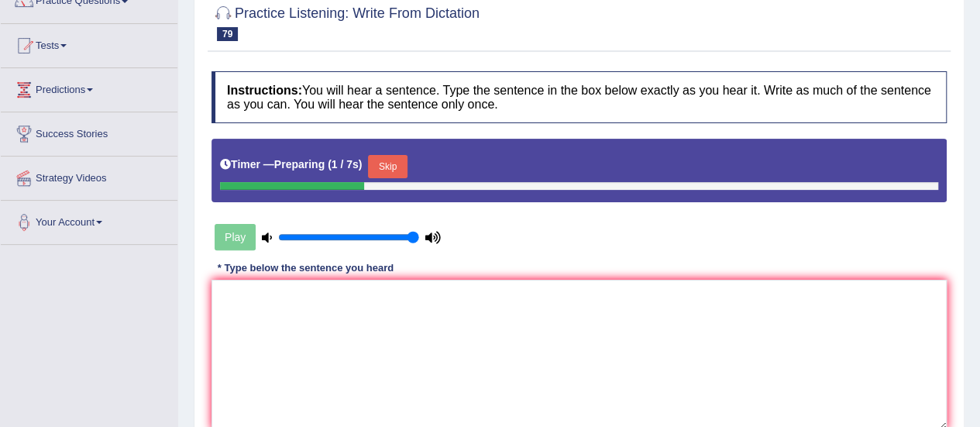
scroll to position [273, 0]
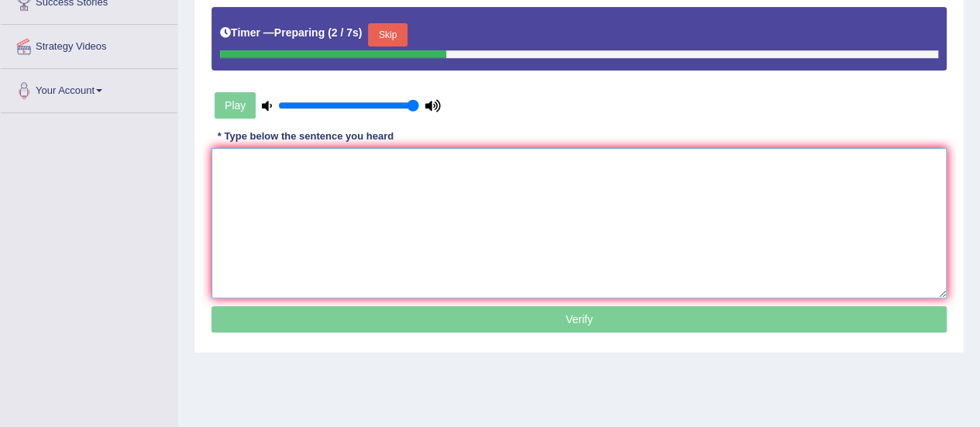
click at [787, 243] on textarea at bounding box center [580, 223] width 736 height 150
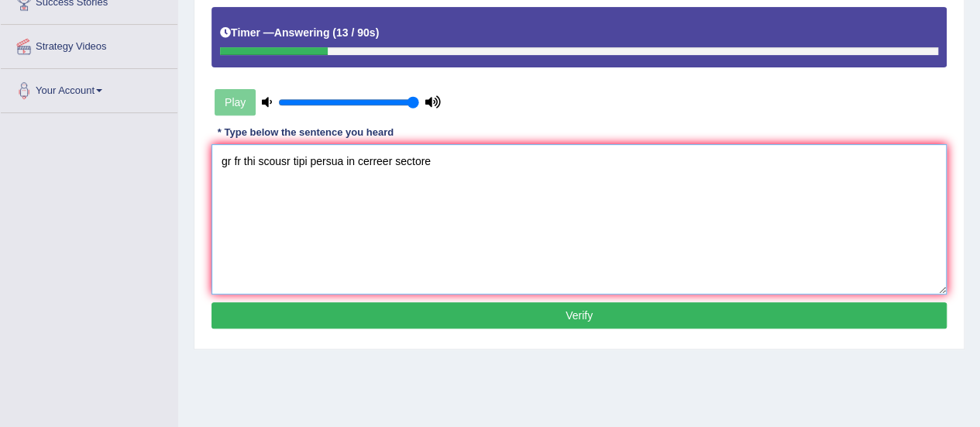
click at [394, 157] on textarea "gr fr thi scousr tipi persua in cerreer sectore" at bounding box center [580, 219] width 736 height 150
click at [474, 161] on textarea "gr fr thi scousr tipi persua in cerreer finance sectore" at bounding box center [580, 219] width 736 height 150
click at [228, 158] on textarea "gr fr thi scousr tipi persua in cerreer finance sector." at bounding box center [580, 219] width 736 height 150
click at [235, 160] on textarea "Grr fr thi scousr tipi persua in cerreer finance sector." at bounding box center [580, 219] width 736 height 150
click at [276, 164] on textarea "Graduate fr thi scousr tipi persua in cerreer finance sector." at bounding box center [580, 219] width 736 height 150
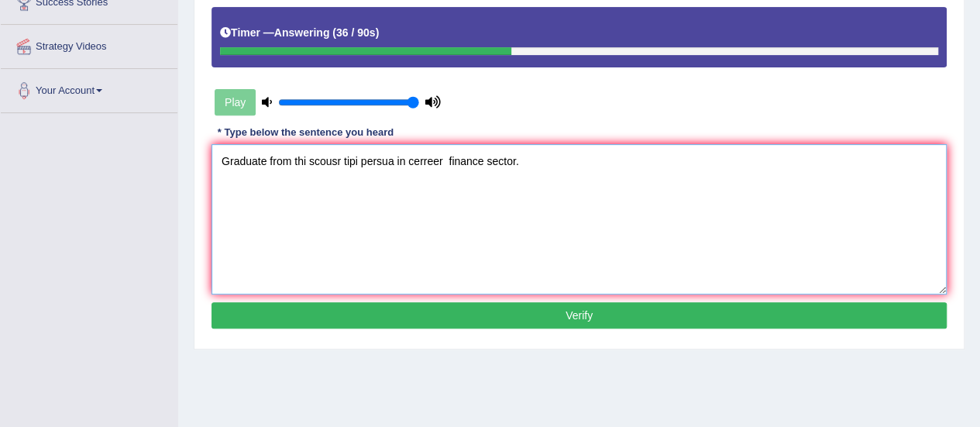
click at [305, 158] on textarea "Graduate from thi scousr tipi persua in cerreer finance sector." at bounding box center [580, 219] width 736 height 150
click at [346, 160] on textarea "Graduate from this scousr tipi persua in cerreer finance sector." at bounding box center [580, 219] width 736 height 150
click at [361, 160] on textarea "Graduate from this course tipi persua in cerreer finance sector." at bounding box center [580, 219] width 736 height 150
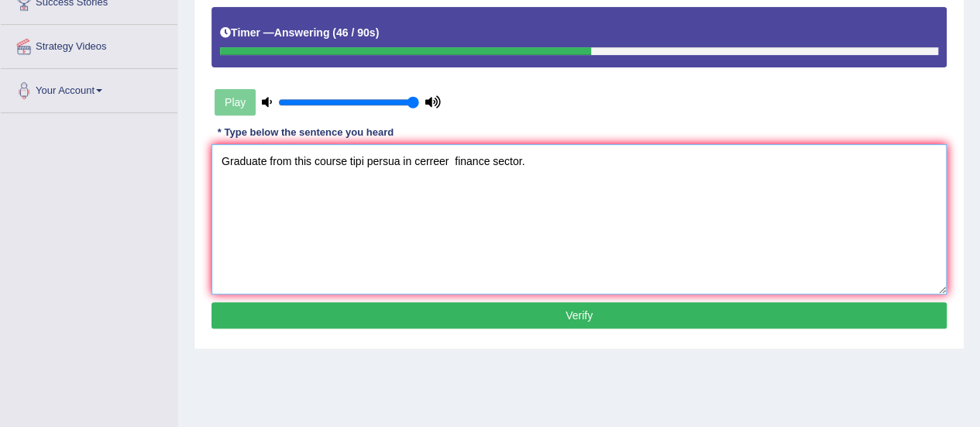
click at [365, 160] on textarea "Graduate from this course tipi persua in cerreer finance sector." at bounding box center [580, 219] width 736 height 150
click at [365, 162] on textarea "Graduate from this course tipi cally persua in cerreer finance sector." at bounding box center [580, 219] width 736 height 150
click at [421, 160] on textarea "Graduate from this course tipically persua in cerreer finance sector." at bounding box center [580, 219] width 736 height 150
click at [470, 159] on textarea "Graduate from this course tipically persue in cerreer finance sector." at bounding box center [580, 219] width 736 height 150
click at [446, 164] on textarea "Graduate from this course tipically persue in cereer finance sector." at bounding box center [580, 219] width 736 height 150
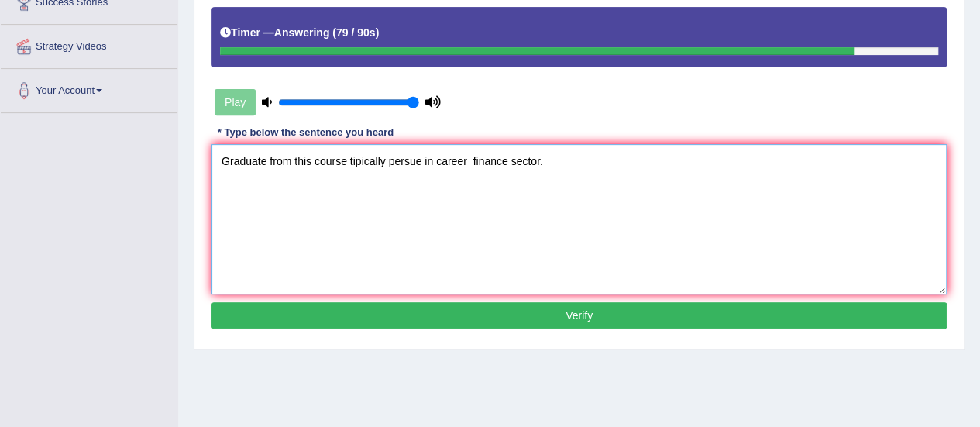
click at [425, 157] on textarea "Graduate from this course tipically persue in career finance sector." at bounding box center [580, 219] width 736 height 150
click at [420, 163] on textarea "Graduate from this course tipically persue in career finance sector." at bounding box center [580, 219] width 736 height 150
type textarea "Graduate from this course tipically persue persuit in career finance sector."
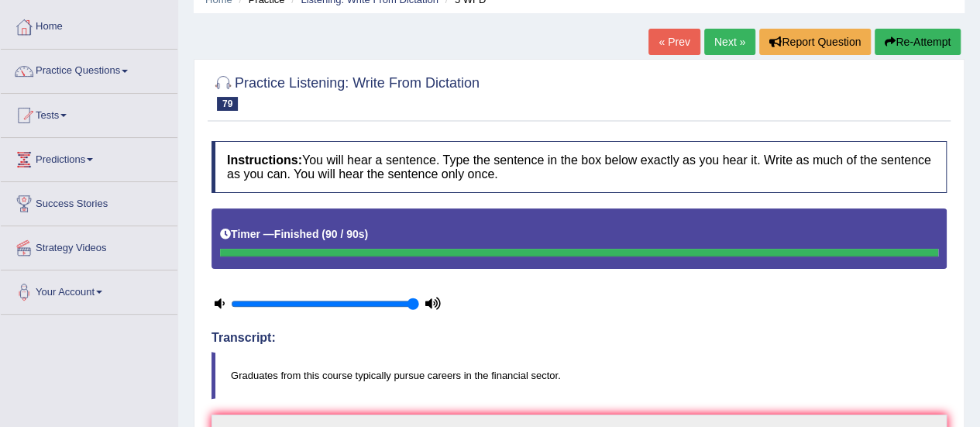
scroll to position [0, 0]
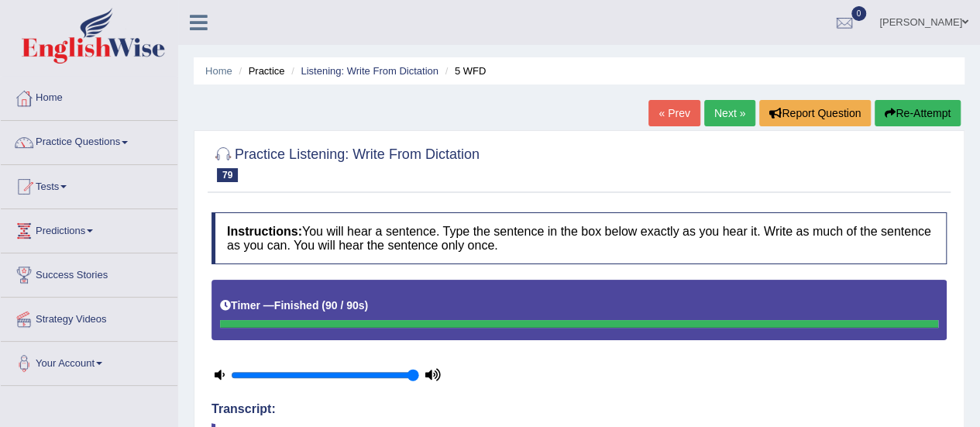
click at [731, 109] on link "Next »" at bounding box center [730, 113] width 51 height 26
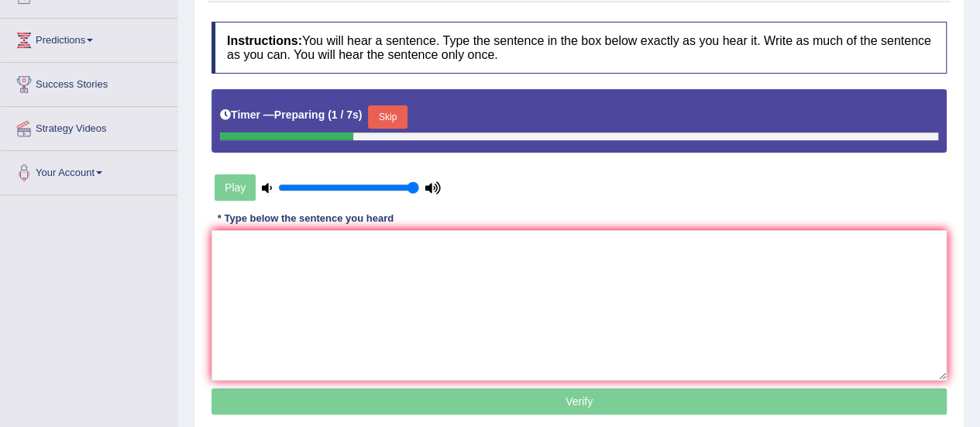
scroll to position [193, 0]
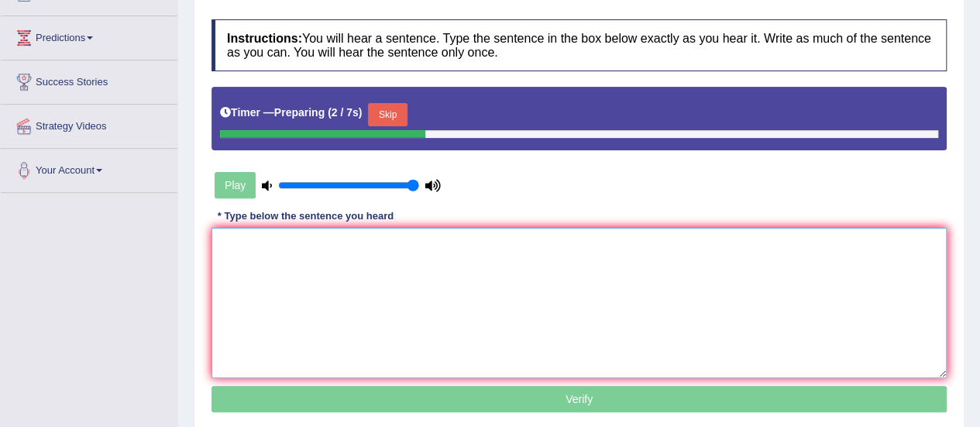
click at [823, 267] on textarea at bounding box center [580, 303] width 736 height 150
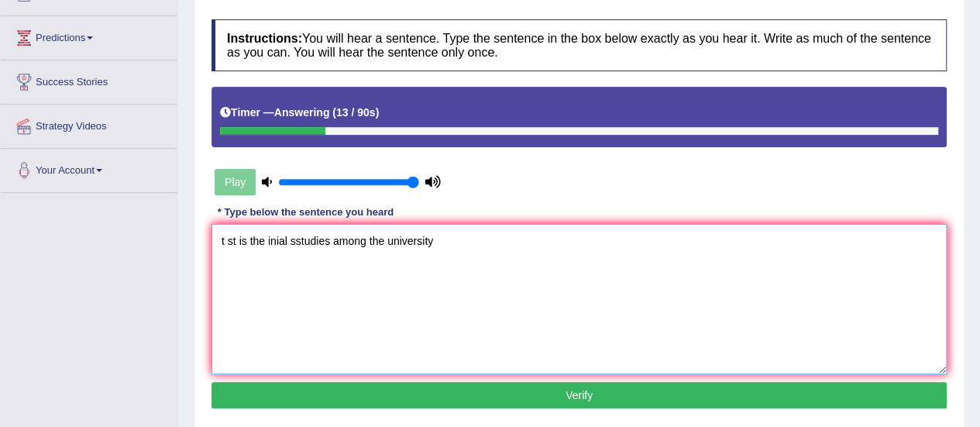
click at [225, 238] on textarea "t st is the inial sstudies among the university" at bounding box center [580, 299] width 736 height 150
click at [256, 236] on textarea "The st is the inial sstudies among the university" at bounding box center [580, 299] width 736 height 150
click at [322, 243] on textarea "The study is the inial sstudies among the university" at bounding box center [580, 299] width 736 height 150
click at [336, 239] on textarea "The study is the initial sstudies among the university" at bounding box center [580, 299] width 736 height 150
click at [467, 239] on textarea "The study is the initial studies among the university" at bounding box center [580, 299] width 736 height 150
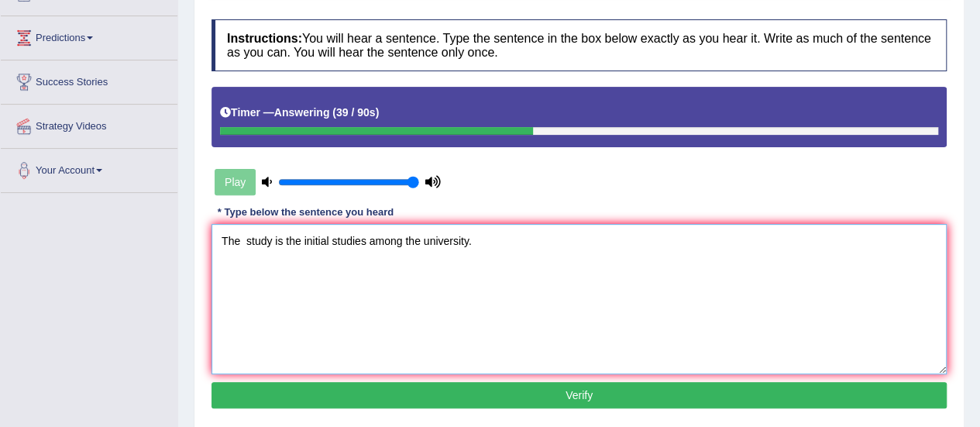
click at [282, 239] on textarea "The study is the initial studies among the university." at bounding box center [580, 299] width 736 height 150
click at [500, 239] on textarea "The study is part of the initial studies among the university." at bounding box center [580, 299] width 736 height 150
click at [273, 236] on textarea "The study is part of the initial studies among the university universities." at bounding box center [580, 299] width 736 height 150
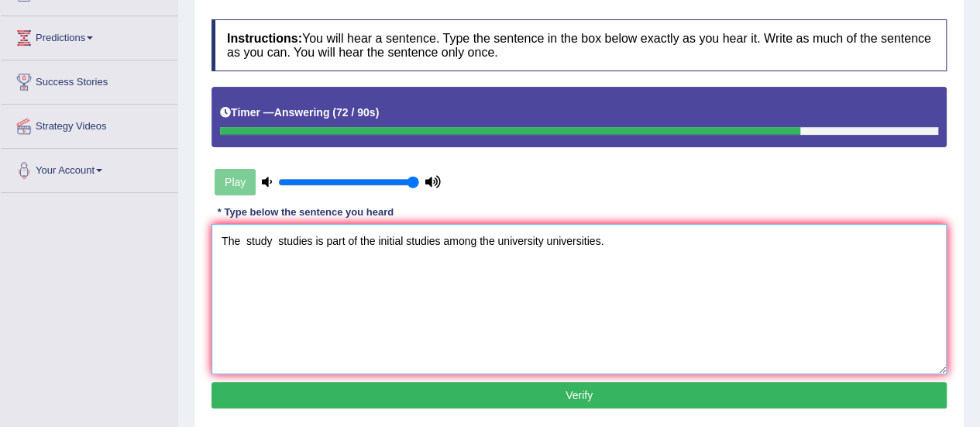
click at [417, 301] on textarea "The study studies is part of the initial studies among the university universit…" at bounding box center [580, 299] width 736 height 150
click at [315, 239] on textarea "The study studies is part of the initial studies among the university universit…" at bounding box center [580, 299] width 736 height 150
type textarea "The study studies of is part of the initial studies among the university univer…"
click at [519, 387] on button "Verify" at bounding box center [580, 395] width 736 height 26
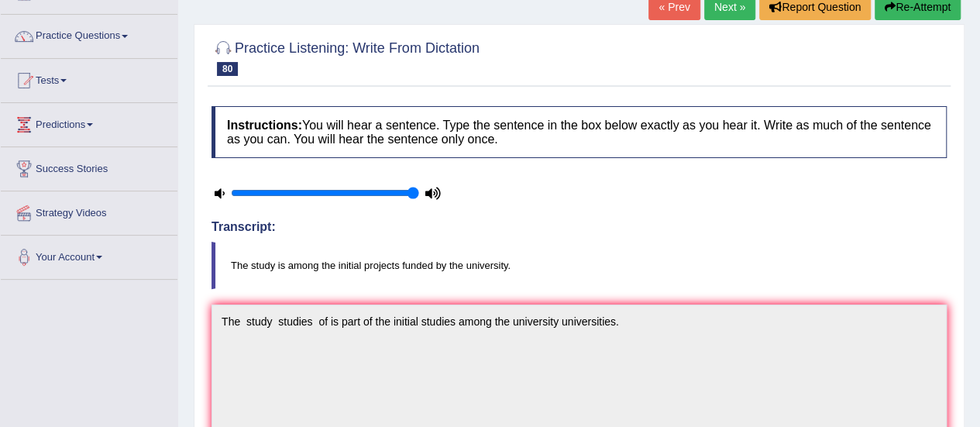
scroll to position [23, 0]
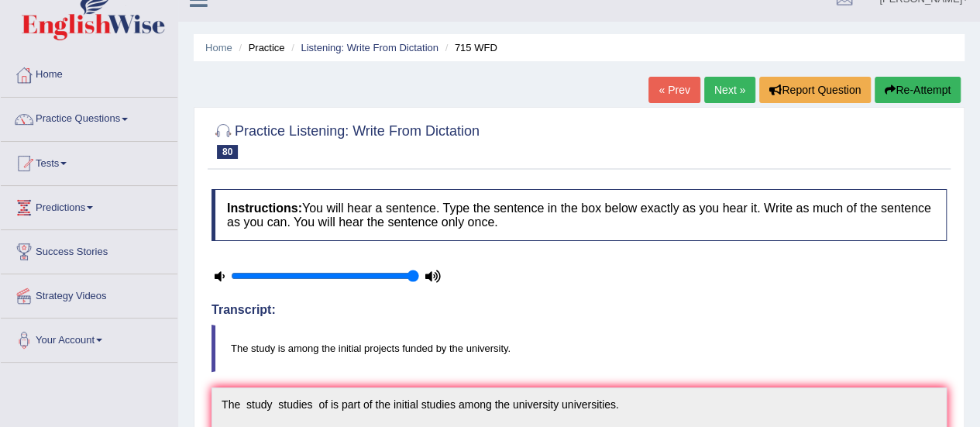
click at [729, 89] on link "Next »" at bounding box center [730, 90] width 51 height 26
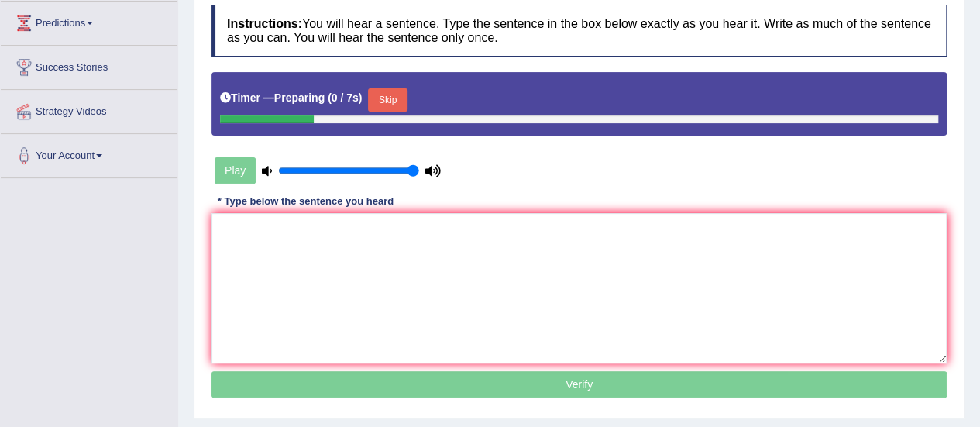
scroll to position [219, 0]
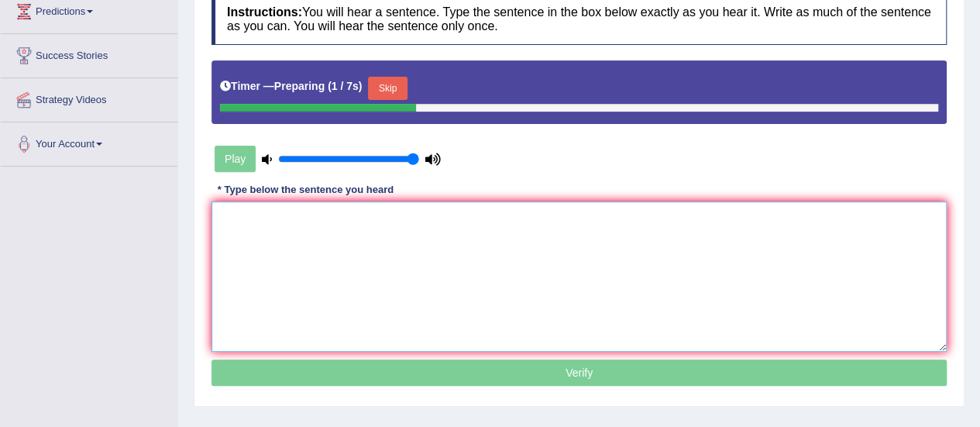
click at [699, 255] on textarea at bounding box center [580, 277] width 736 height 150
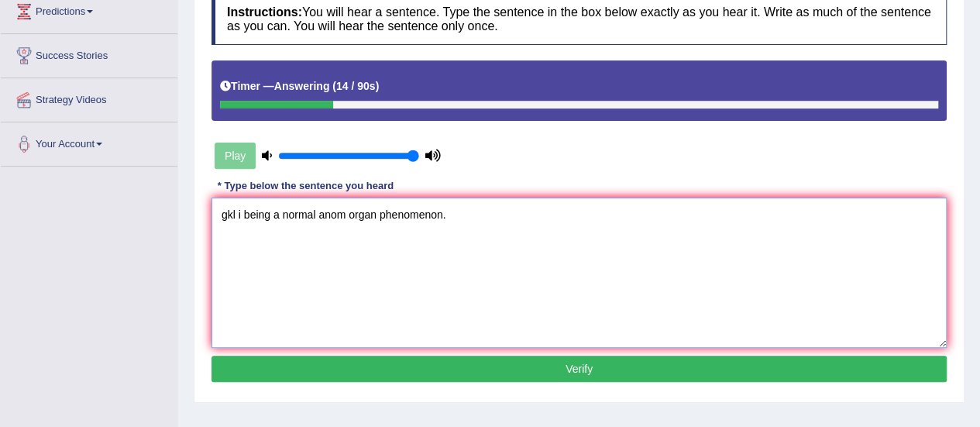
click at [234, 210] on textarea "gkl i being a normal anom organ phenomenon." at bounding box center [580, 273] width 736 height 150
click at [336, 211] on textarea "Globalization has been i being a normal anom organ phenomenon." at bounding box center [580, 273] width 736 height 150
click at [476, 212] on textarea "Globalization has been is being a normal anom organ phenomenon." at bounding box center [580, 273] width 736 height 150
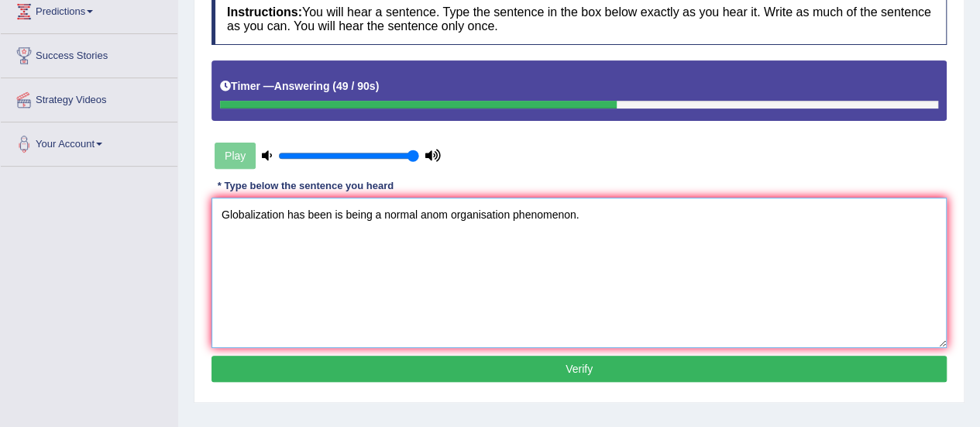
click at [445, 212] on textarea "Globalization has been is being a normal anom organisation phenomenon." at bounding box center [580, 273] width 736 height 150
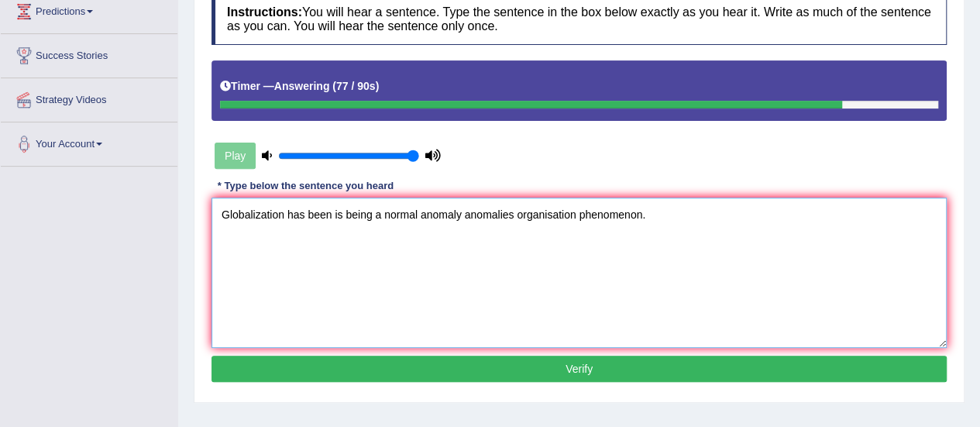
click at [285, 213] on textarea "Globalization has been is being a normal anomaly anomalies organisation phenome…" at bounding box center [580, 273] width 736 height 150
type textarea "Globalization is becoming has been is being a normal anomaly anomalies organisa…"
click at [421, 364] on button "Verify" at bounding box center [580, 369] width 736 height 26
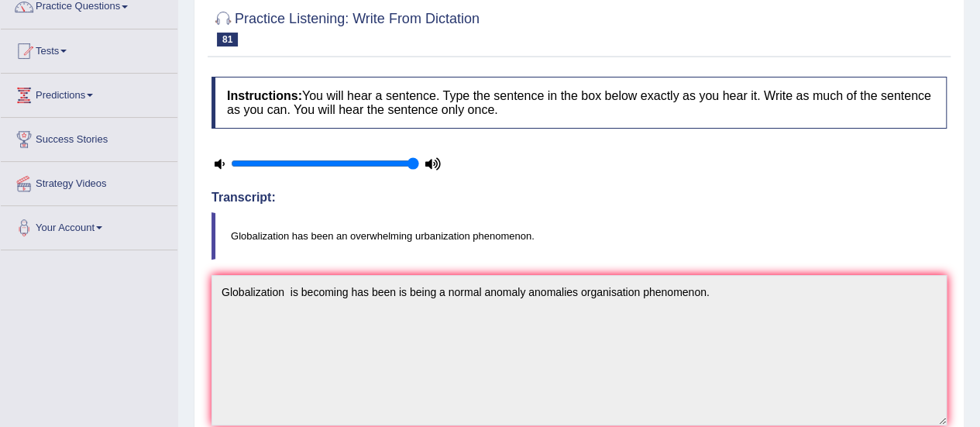
scroll to position [74, 0]
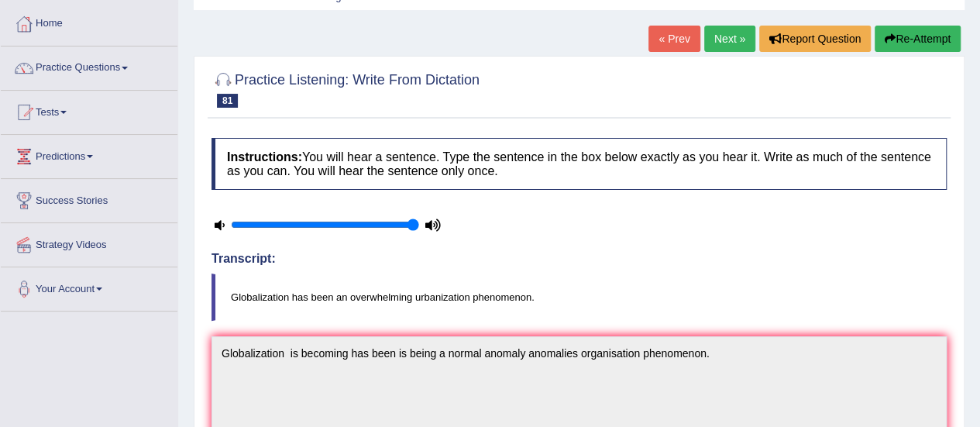
click at [726, 41] on link "Next »" at bounding box center [730, 39] width 51 height 26
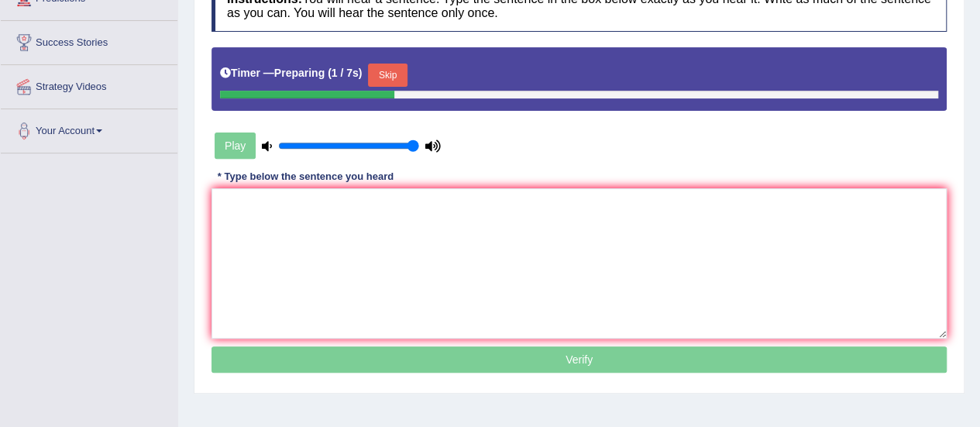
scroll to position [239, 0]
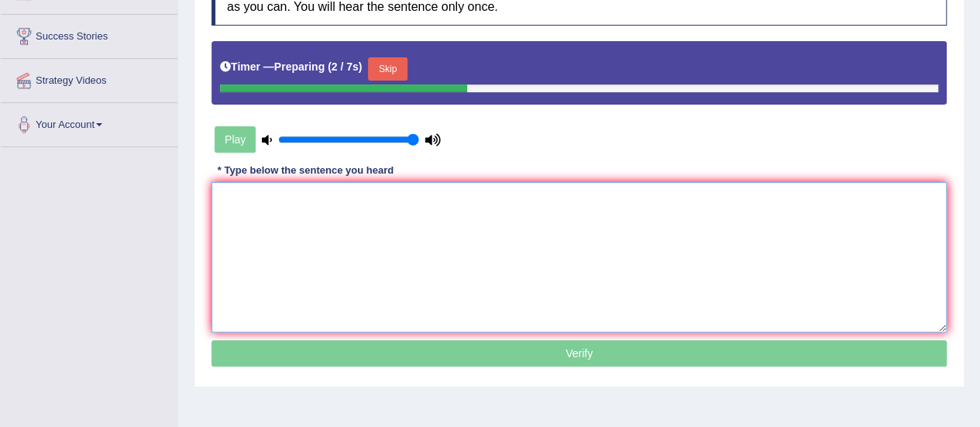
click at [843, 226] on textarea at bounding box center [580, 257] width 736 height 150
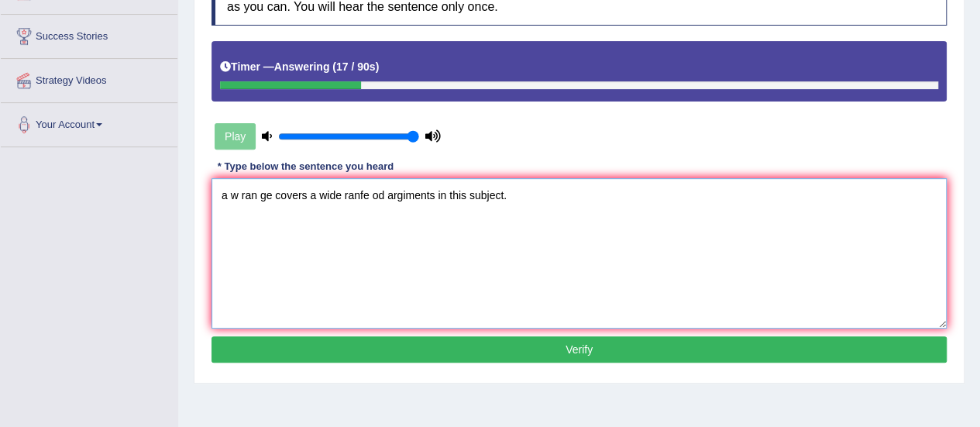
click at [226, 195] on textarea "a w ran ge covers a wide ranfe od argiments in this subject." at bounding box center [580, 253] width 736 height 150
click at [243, 195] on textarea "A w ran ge covers a wide ranfe od argiments in this subject." at bounding box center [580, 253] width 736 height 150
click at [278, 194] on textarea "A wide ran ge covers a wide ranfe od argiments in this subject." at bounding box center [580, 253] width 736 height 150
click at [384, 192] on textarea "A wide range covers a wide ranfe od argiments in this subject." at bounding box center [580, 253] width 736 height 150
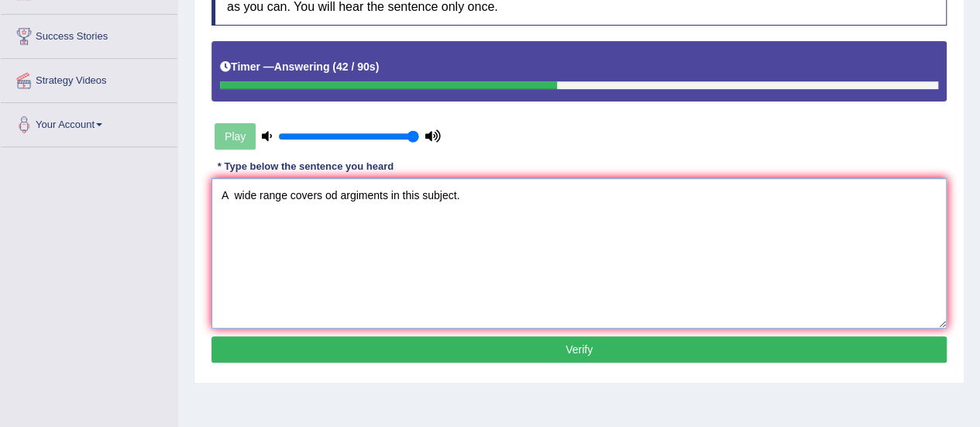
click at [386, 192] on textarea "A wide range covers od argiments in this subject." at bounding box center [580, 253] width 736 height 150
click at [287, 196] on textarea "A wide range covers od arguments in this subject." at bounding box center [580, 253] width 736 height 150
click at [336, 195] on textarea "A wide range covers od arguments in this subject." at bounding box center [580, 253] width 736 height 150
click at [324, 191] on textarea "A wide range covers of arguments in this subject." at bounding box center [580, 253] width 736 height 150
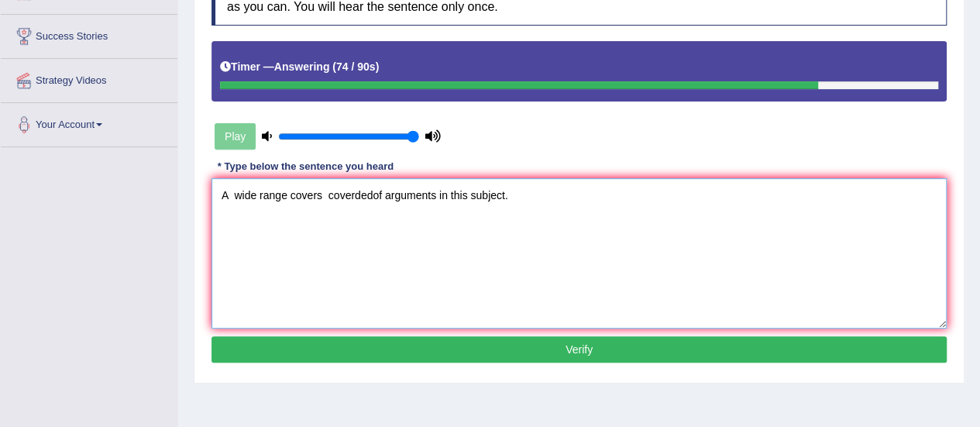
click at [324, 195] on textarea "A wide range covers coverdedof arguments in this subject." at bounding box center [580, 253] width 736 height 150
click at [417, 195] on textarea "A wide range covers has been coverdedof arguments in this subject." at bounding box center [580, 253] width 736 height 150
type textarea "A wide range covers has been coverded of arguments in this subject."
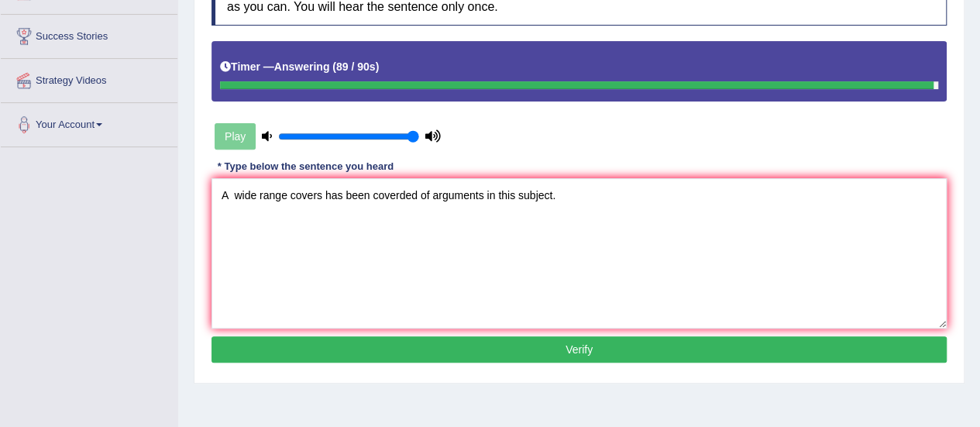
click at [435, 345] on button "Verify" at bounding box center [580, 349] width 736 height 26
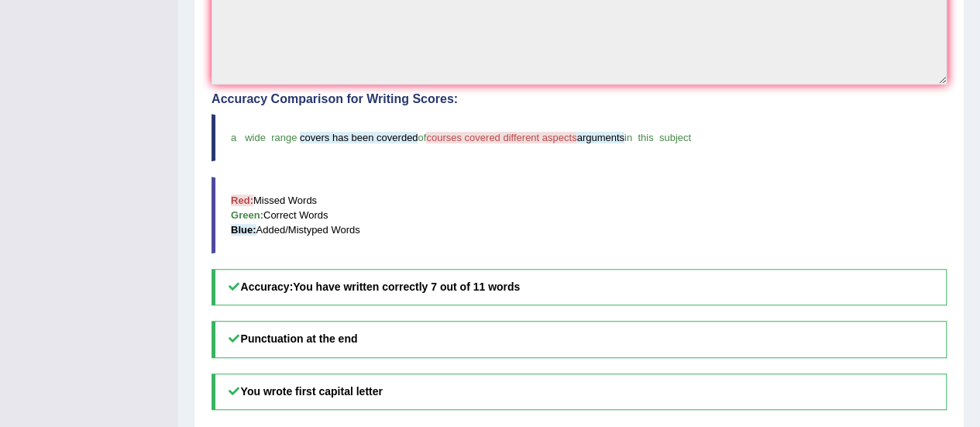
scroll to position [0, 0]
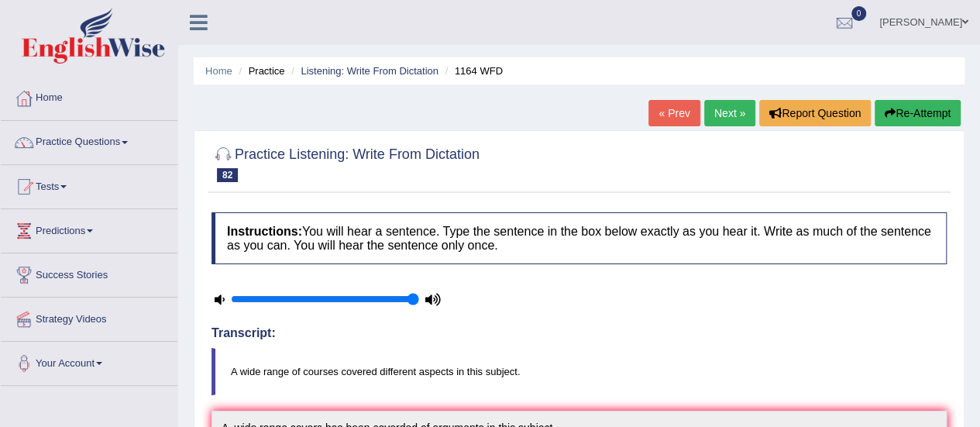
click at [729, 106] on link "Next »" at bounding box center [730, 113] width 51 height 26
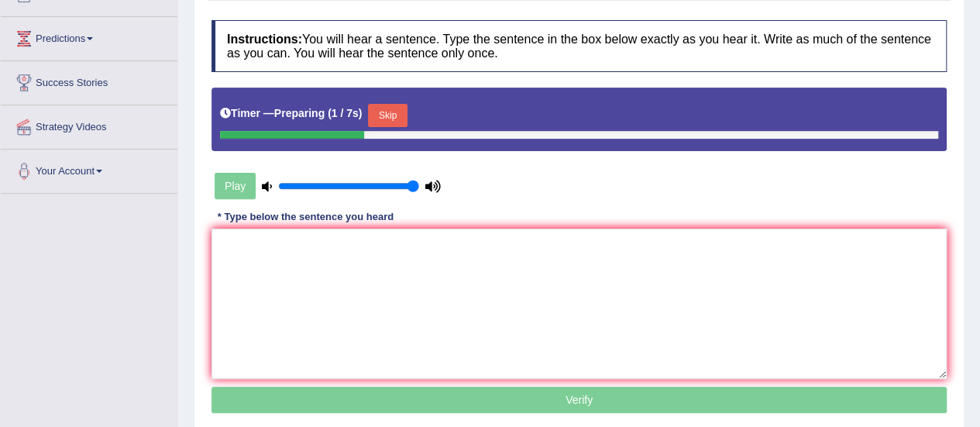
scroll to position [265, 0]
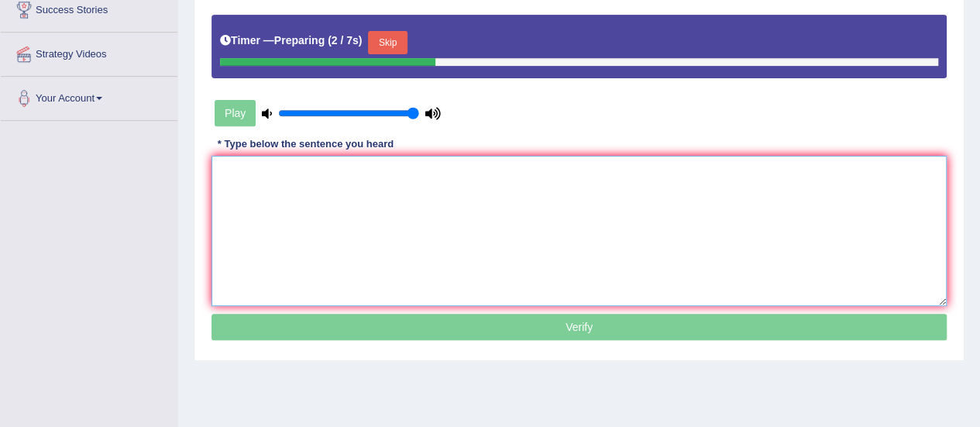
click at [789, 219] on textarea at bounding box center [580, 231] width 736 height 150
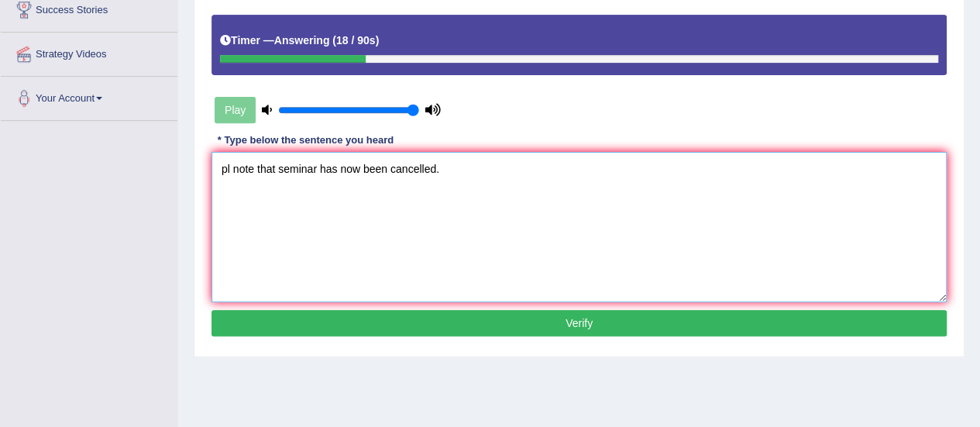
click at [229, 162] on textarea "pl note that seminar has now been cancelled." at bounding box center [580, 227] width 736 height 150
click at [295, 166] on textarea "Plase note that seminar has now been cancelled." at bounding box center [580, 227] width 736 height 150
click at [230, 163] on textarea "Plase note that the seminar has now been cancelled." at bounding box center [580, 227] width 736 height 150
click at [279, 167] on textarea "Please note that the seminar has now been cancelled." at bounding box center [580, 227] width 736 height 150
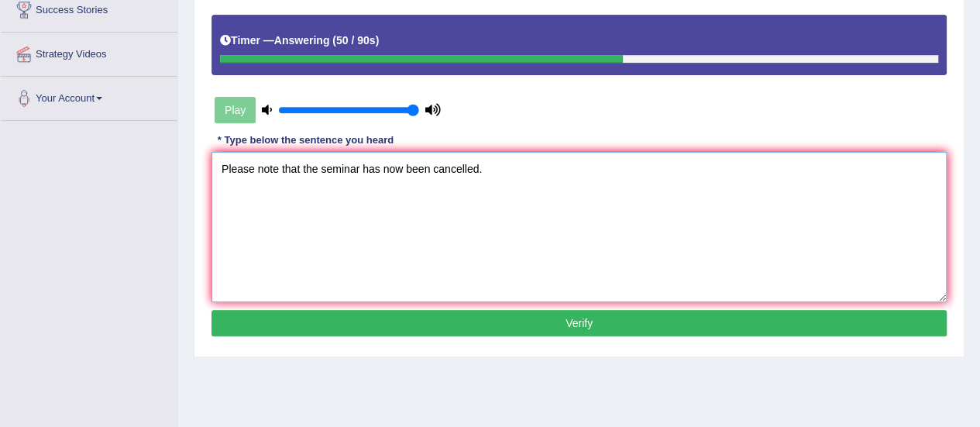
type textarea "Please note that the seminar has now been cancelled."
click at [417, 320] on button "Verify" at bounding box center [580, 323] width 736 height 26
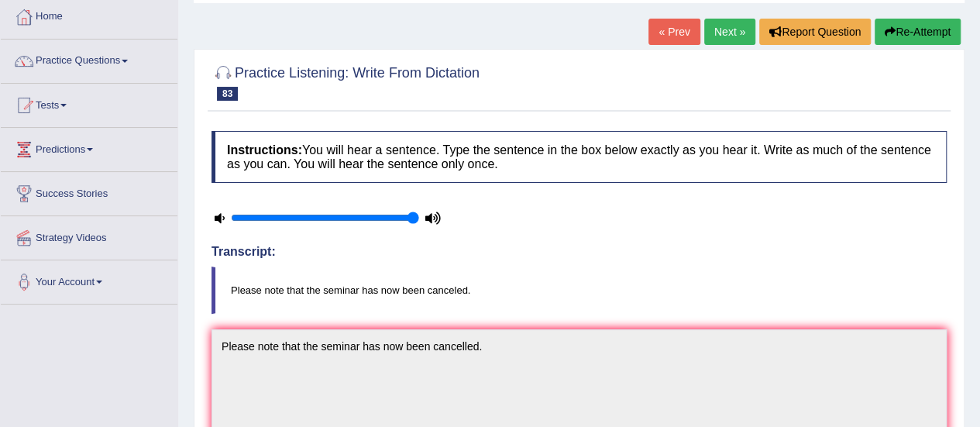
scroll to position [79, 0]
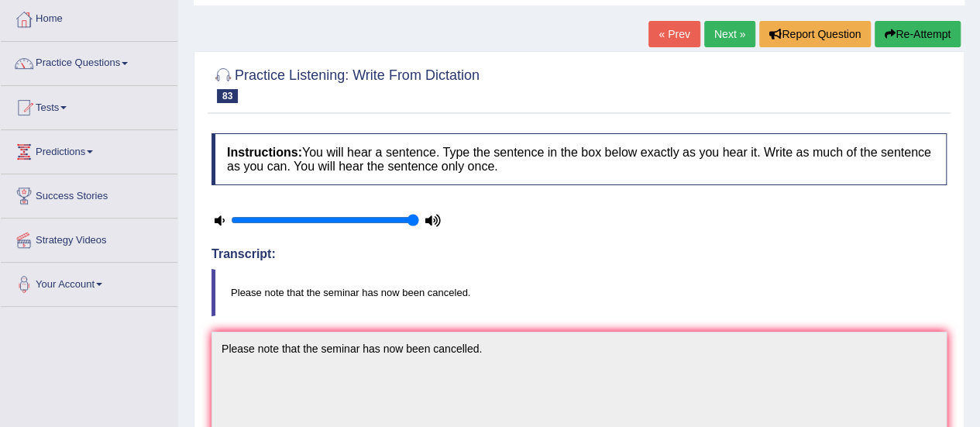
click at [711, 36] on link "Next »" at bounding box center [730, 34] width 51 height 26
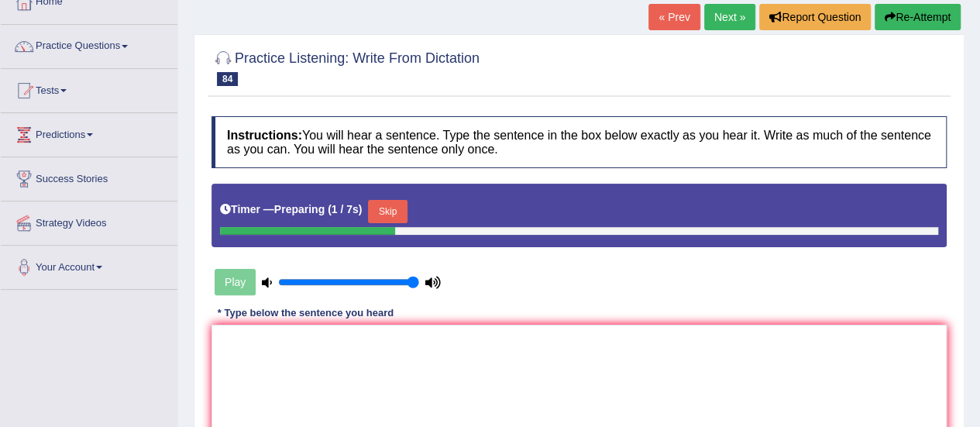
scroll to position [176, 0]
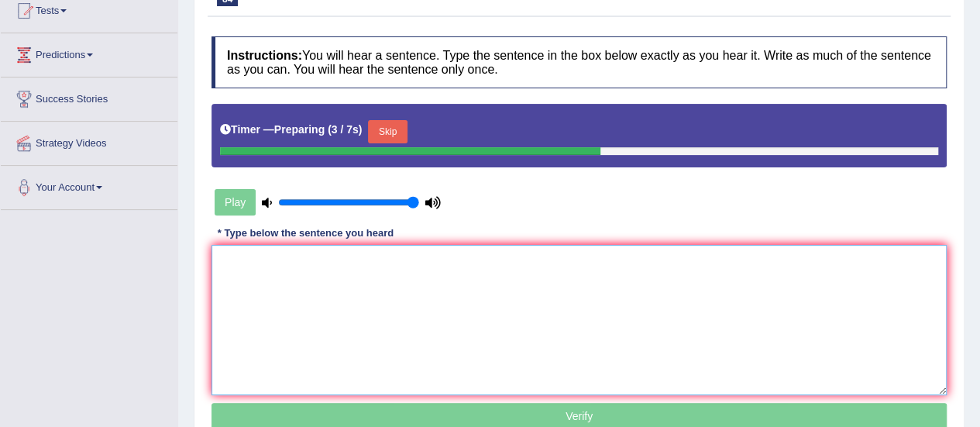
click at [657, 286] on textarea at bounding box center [580, 320] width 736 height 150
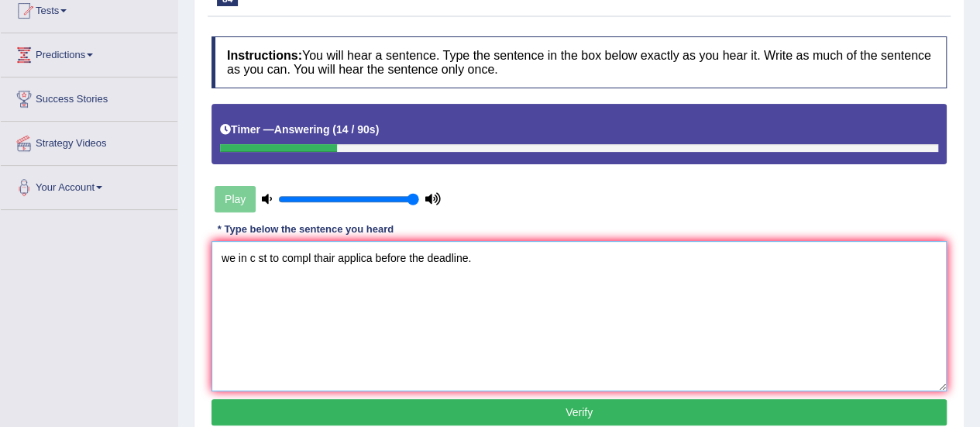
click at [229, 256] on textarea "we in c st to compl thair applica before the deadline." at bounding box center [580, 316] width 736 height 150
click at [247, 259] on textarea "We in c st to compl thair applica before the deadline." at bounding box center [580, 316] width 736 height 150
click at [312, 257] on textarea "We encourage c st to compl thair applica before the deadline." at bounding box center [580, 316] width 736 height 150
click at [301, 257] on textarea "We encourage c students to compl thair applica before the deadline." at bounding box center [580, 316] width 736 height 150
click at [382, 255] on textarea "We encourage students to compl thair applica before the deadline." at bounding box center [580, 316] width 736 height 150
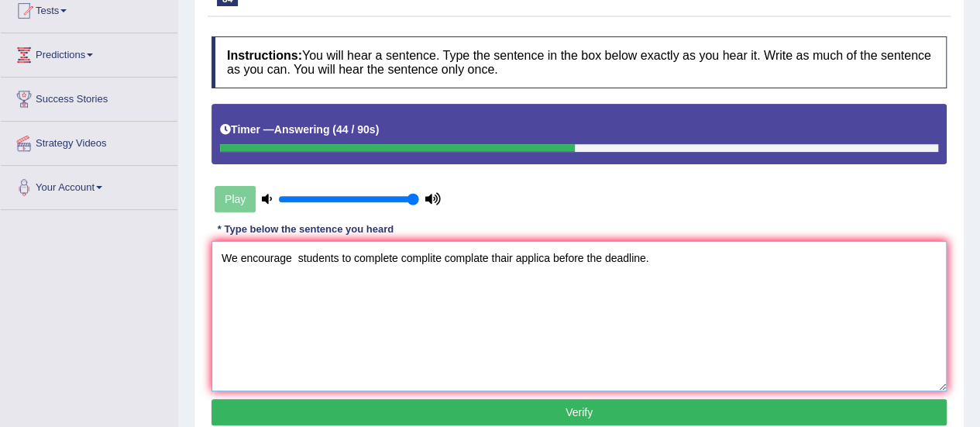
click at [505, 260] on textarea "We encourage students to complete complite complate thair applica before the de…" at bounding box center [580, 316] width 736 height 150
click at [548, 258] on textarea "We encourage students to complete complite complate their applica before the de…" at bounding box center [580, 316] width 736 height 150
click at [620, 260] on textarea "We encourage students to complete complite complate their application before th…" at bounding box center [580, 316] width 736 height 150
click at [294, 255] on textarea "We encourage students to complete complite complate their application before th…" at bounding box center [580, 316] width 736 height 150
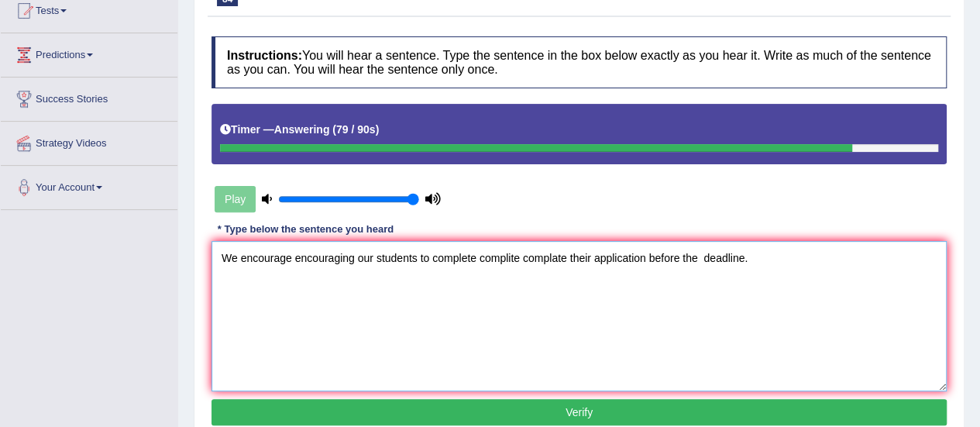
type textarea "We encourage encouraging our students to complete complite complate their appli…"
click at [450, 412] on button "Verify" at bounding box center [580, 412] width 736 height 26
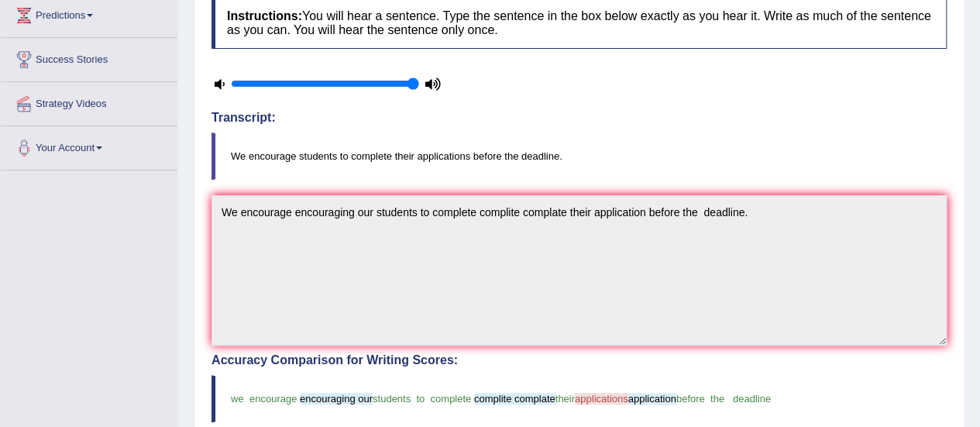
scroll to position [0, 0]
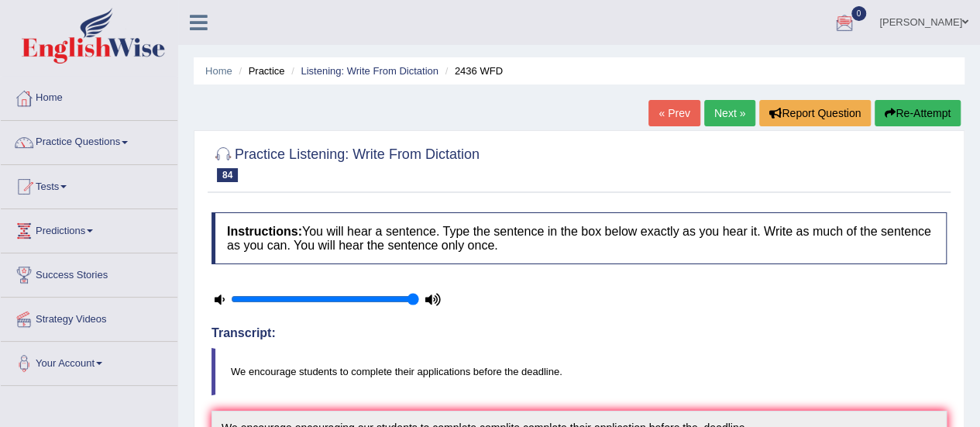
click at [735, 117] on link "Next »" at bounding box center [730, 113] width 51 height 26
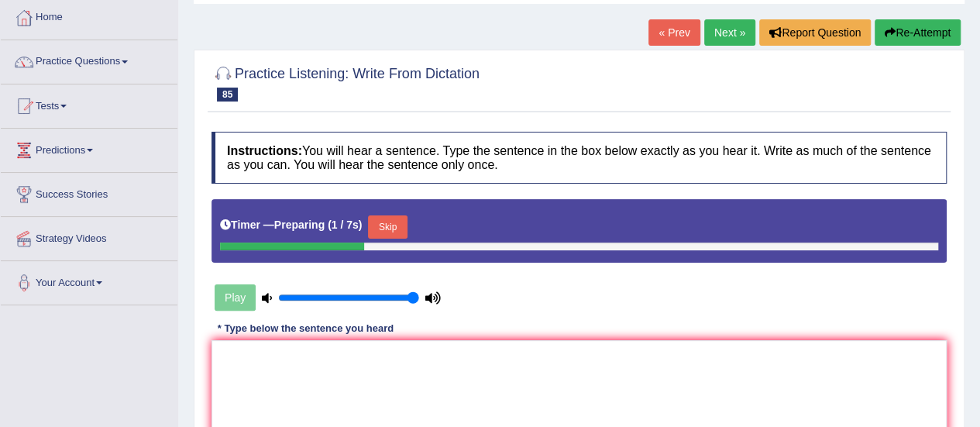
scroll to position [254, 0]
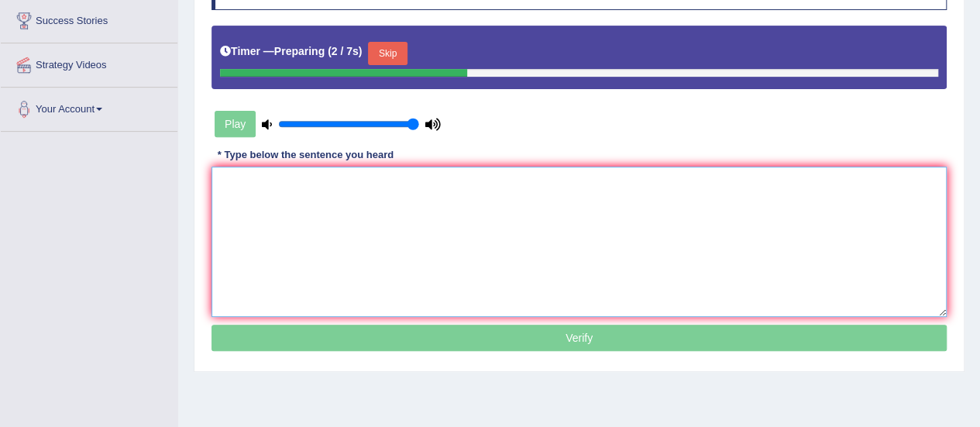
click at [828, 255] on textarea at bounding box center [580, 242] width 736 height 150
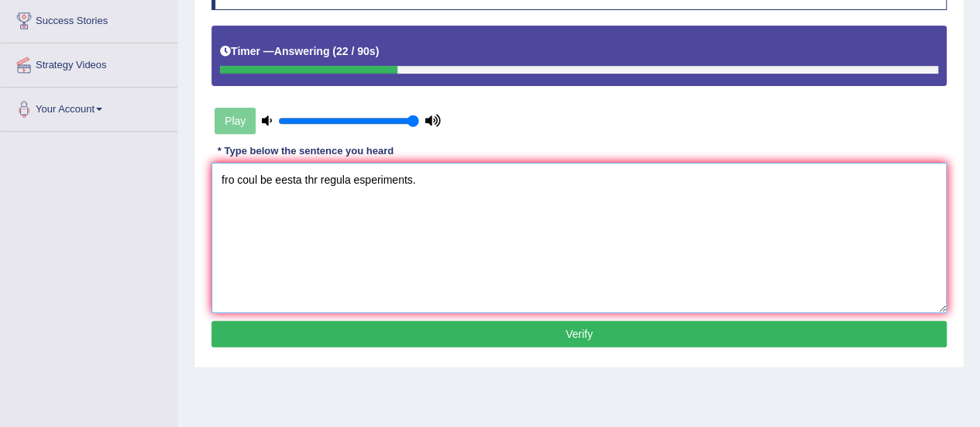
click at [260, 180] on textarea "fro coul be eesta thr regula esperiments." at bounding box center [580, 238] width 736 height 150
click at [234, 174] on textarea "fro could be eesta thr regula esperiments." at bounding box center [580, 238] width 736 height 150
click at [383, 180] on textarea "Formal conclusion could be eesta thr regula esperiments." at bounding box center [580, 238] width 736 height 150
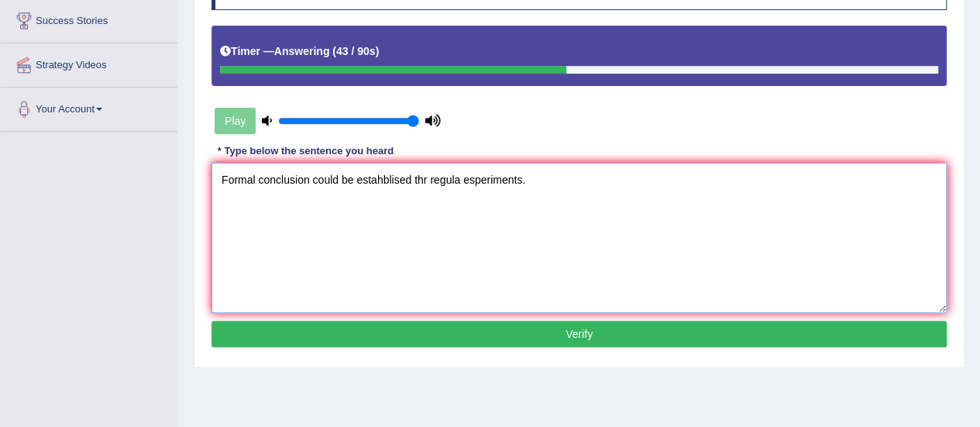
click at [383, 180] on textarea "Formal conclusion could be estahblised thr regula esperiments." at bounding box center [580, 238] width 736 height 150
click at [397, 181] on textarea "Formal conclusion could be esblised thr regula esperiments." at bounding box center [580, 238] width 736 height 150
click at [431, 184] on textarea "Formal conclusion could be established thr regula esperiments." at bounding box center [580, 238] width 736 height 150
click at [486, 181] on textarea "Formal conclusion could be established through regula esperiments." at bounding box center [580, 238] width 736 height 150
type textarea "Formal conclusion could be established through regular esperiments."
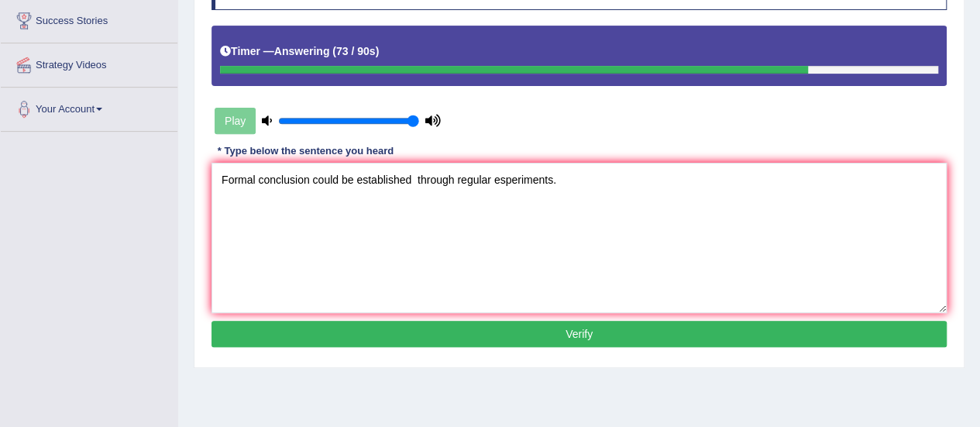
click at [474, 328] on button "Verify" at bounding box center [580, 334] width 736 height 26
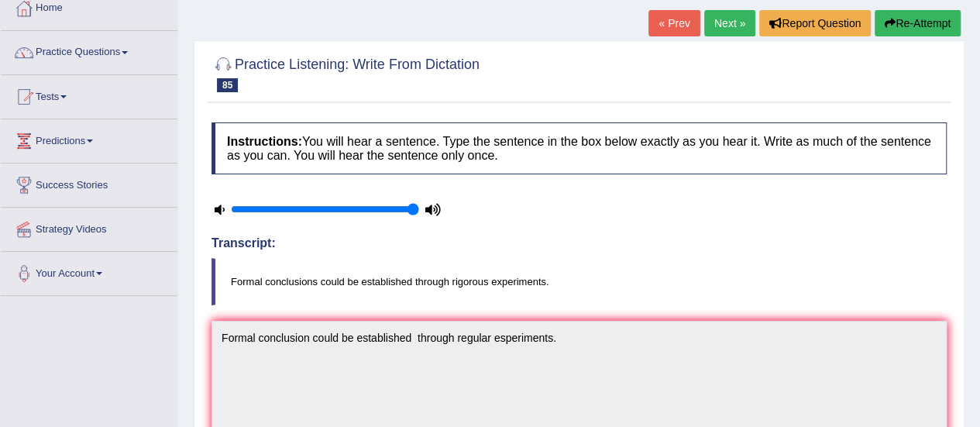
scroll to position [88, 0]
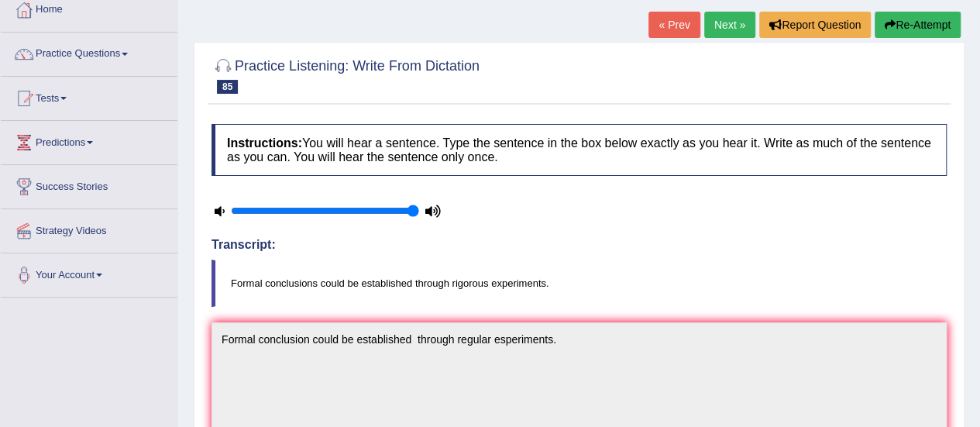
click at [736, 29] on link "Next »" at bounding box center [730, 25] width 51 height 26
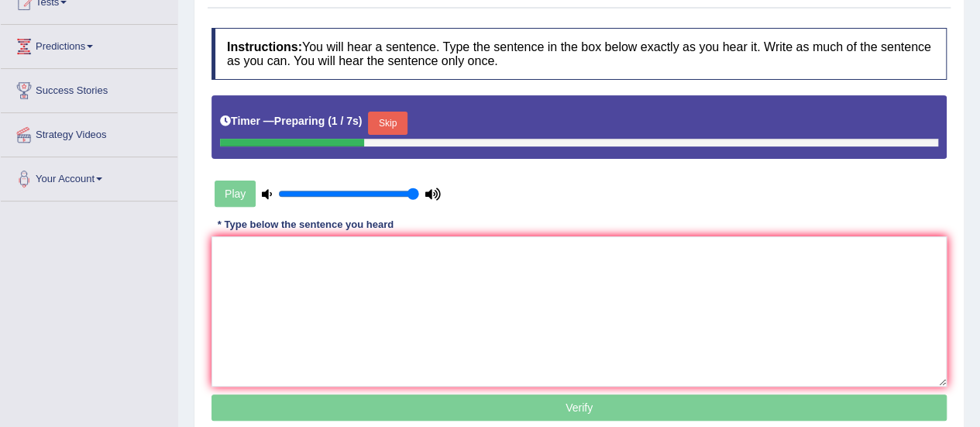
scroll to position [248, 0]
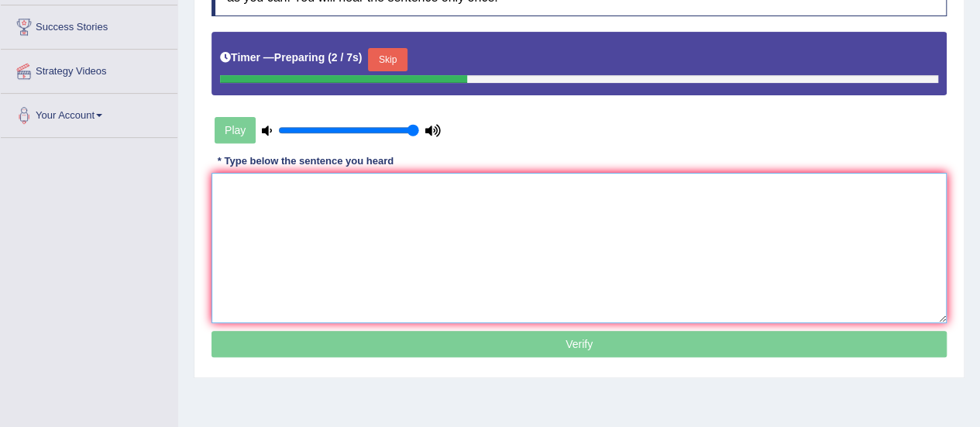
click at [806, 241] on textarea at bounding box center [580, 248] width 736 height 150
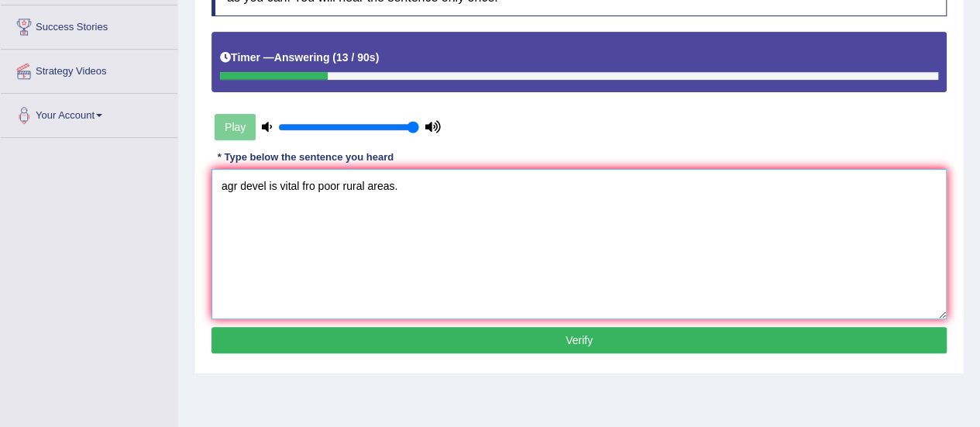
click at [229, 181] on textarea "agr devel is vital fro poor rural areas." at bounding box center [580, 244] width 736 height 150
click at [235, 181] on textarea "Agr devel is vital fro poor rural areas." at bounding box center [580, 244] width 736 height 150
click at [236, 184] on textarea "Agr devel is vital fro poor rural areas." at bounding box center [580, 244] width 736 height 150
click at [304, 183] on textarea "Agricultural devel is vital fro poor rural areas." at bounding box center [580, 244] width 736 height 150
click at [387, 181] on textarea "Agricultural development is vital fro poor rural areas." at bounding box center [580, 244] width 736 height 150
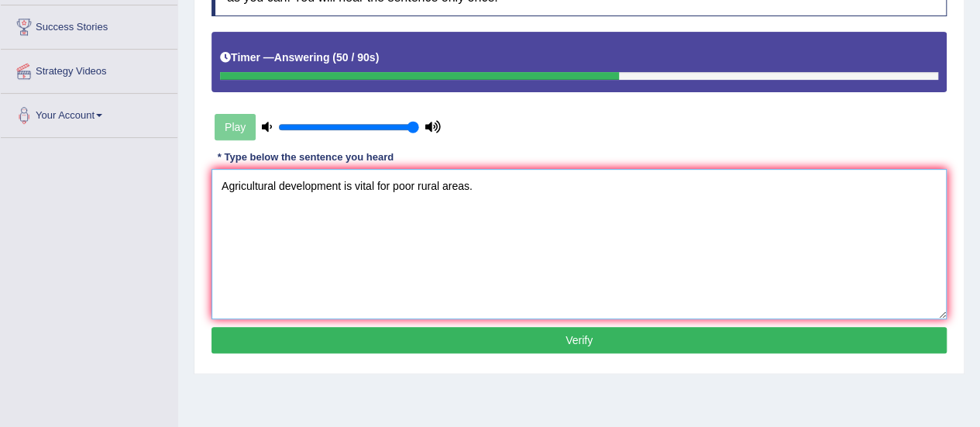
type textarea "Agricultural development is vital for poor rural areas."
click at [439, 342] on button "Verify" at bounding box center [580, 340] width 736 height 26
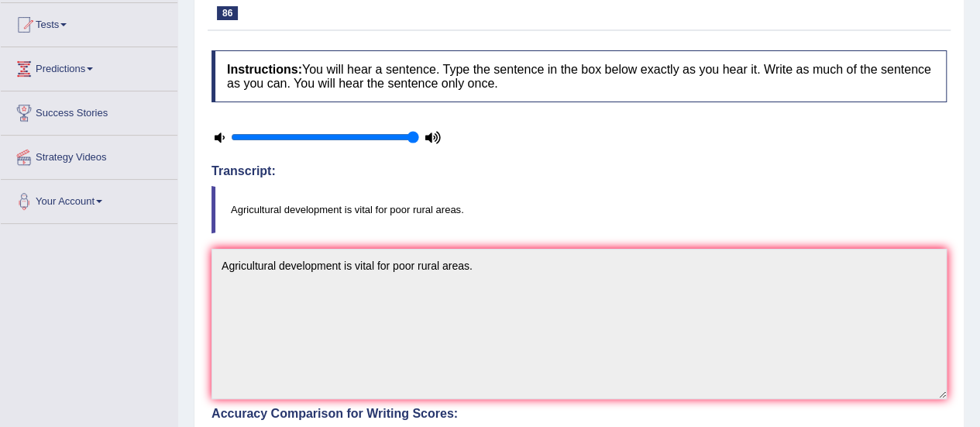
scroll to position [0, 0]
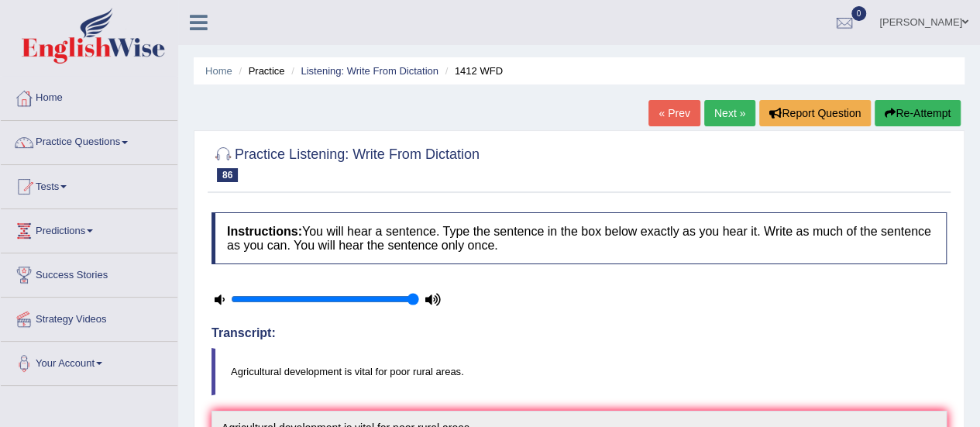
click at [729, 118] on link "Next »" at bounding box center [730, 113] width 51 height 26
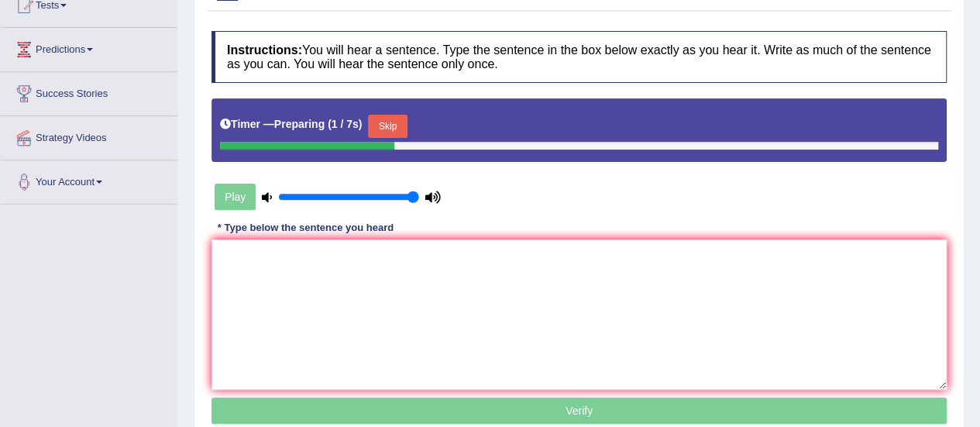
scroll to position [305, 0]
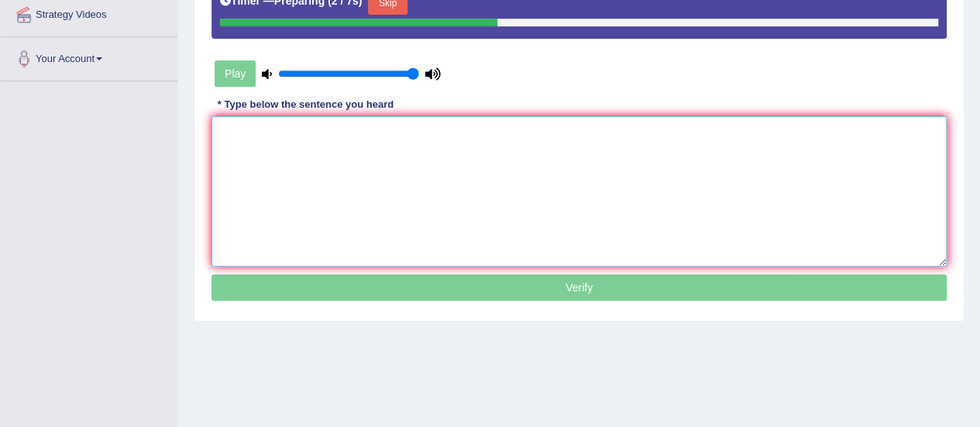
click at [825, 190] on textarea at bounding box center [580, 191] width 736 height 150
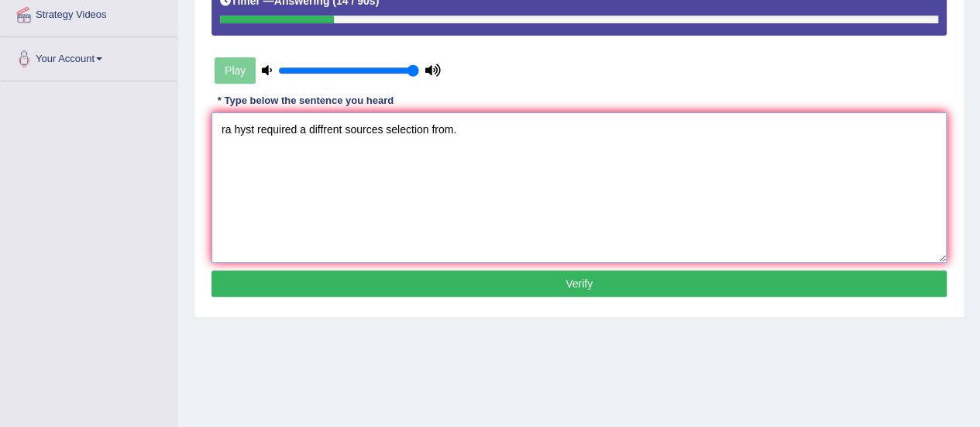
click at [228, 126] on textarea "ra hyst required a diffrent sources selection from." at bounding box center [580, 187] width 736 height 150
click at [322, 130] on textarea "Writing reading hyst required a diffrent sources selection from." at bounding box center [580, 187] width 736 height 150
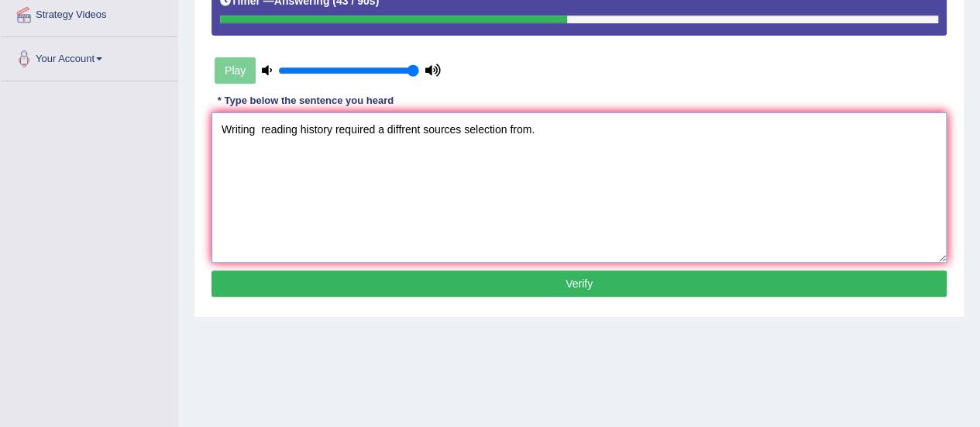
click at [458, 128] on textarea "Writing reading history required a diffrent sources selection from." at bounding box center [580, 187] width 736 height 150
click at [492, 128] on textarea "Writing reading history required a diffrent selection from." at bounding box center [580, 187] width 736 height 150
click at [384, 128] on textarea "Writing reading history required a diffrent selection from sources." at bounding box center [580, 187] width 736 height 150
click at [513, 128] on textarea "Writing reading history required a selection diffrent selection from sources." at bounding box center [580, 187] width 736 height 150
click at [430, 123] on textarea "Writing reading history required a selection diffrent from sources." at bounding box center [580, 187] width 736 height 150
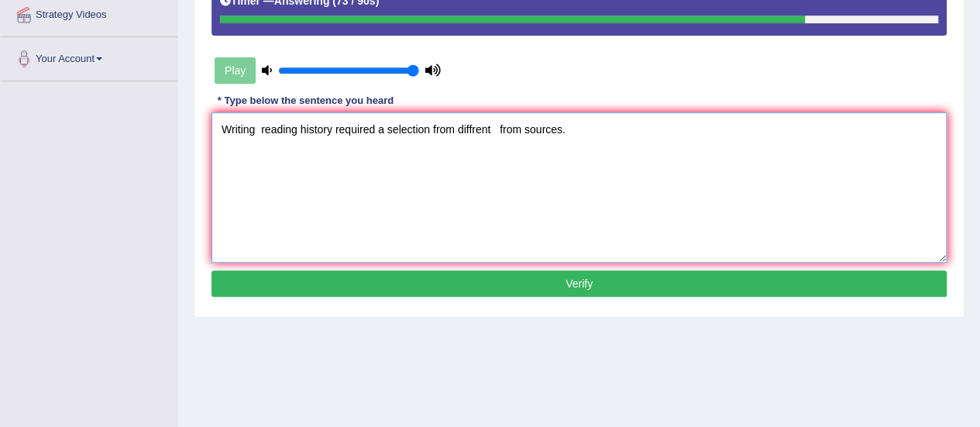
click at [519, 126] on textarea "Writing reading history required a selection from diffrent from sources." at bounding box center [580, 187] width 736 height 150
type textarea "Writing reading history required a selection from diffrent sources."
click at [293, 275] on button "Verify" at bounding box center [580, 283] width 736 height 26
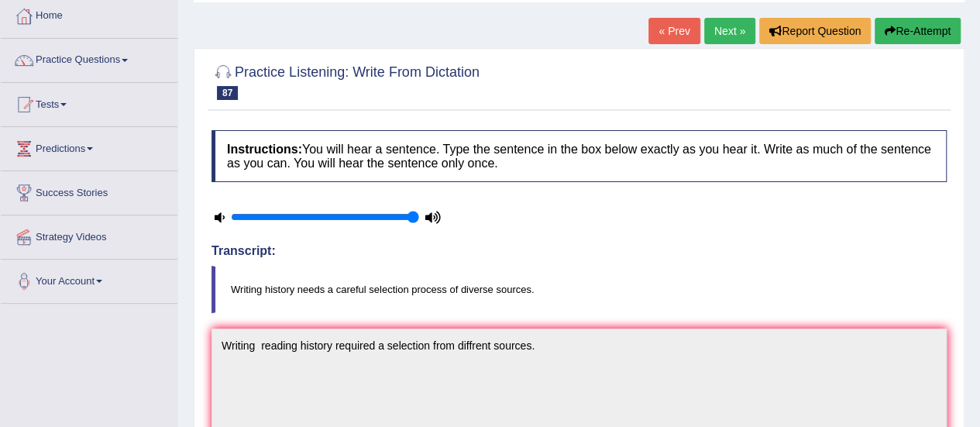
scroll to position [83, 0]
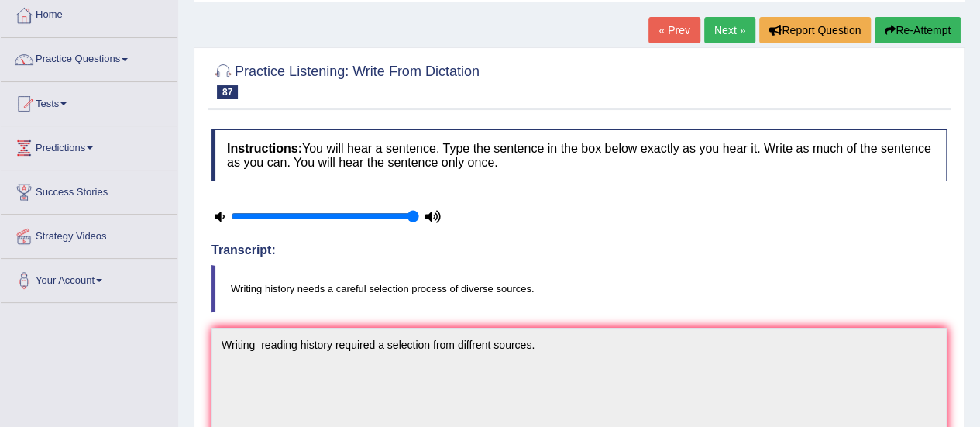
click at [738, 26] on link "Next »" at bounding box center [730, 30] width 51 height 26
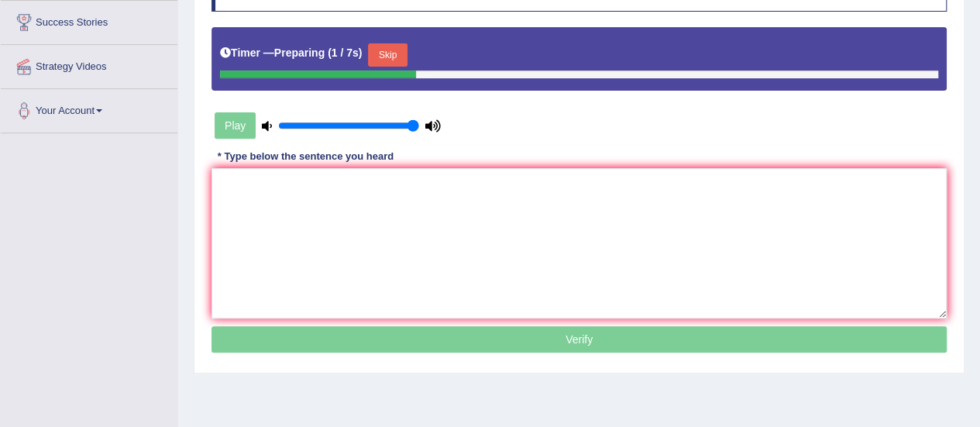
scroll to position [254, 0]
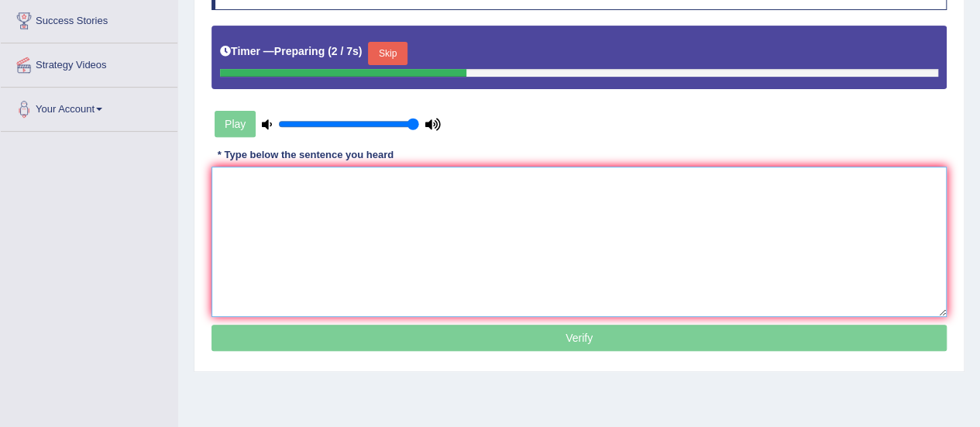
click at [783, 224] on textarea at bounding box center [580, 242] width 736 height 150
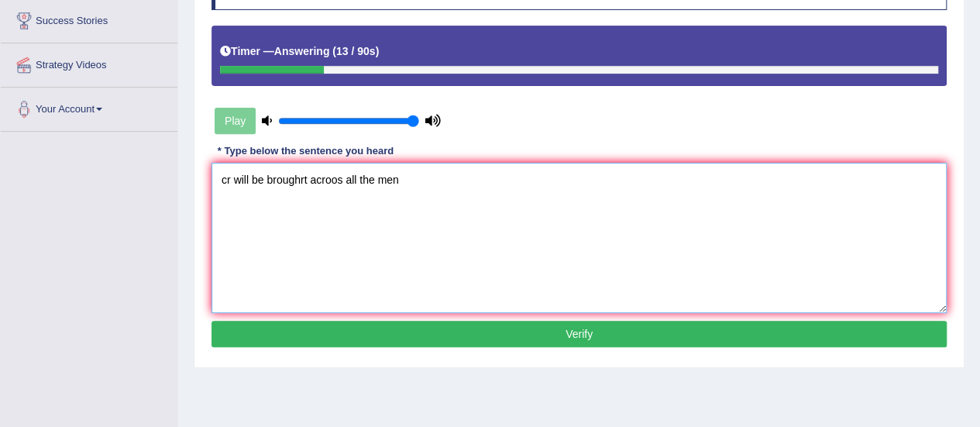
click at [229, 177] on textarea "cr will be broughrt acroos all the men" at bounding box center [580, 238] width 736 height 150
click at [392, 178] on textarea "Criminal croiminals will be broughrt acroos all the men" at bounding box center [580, 238] width 736 height 150
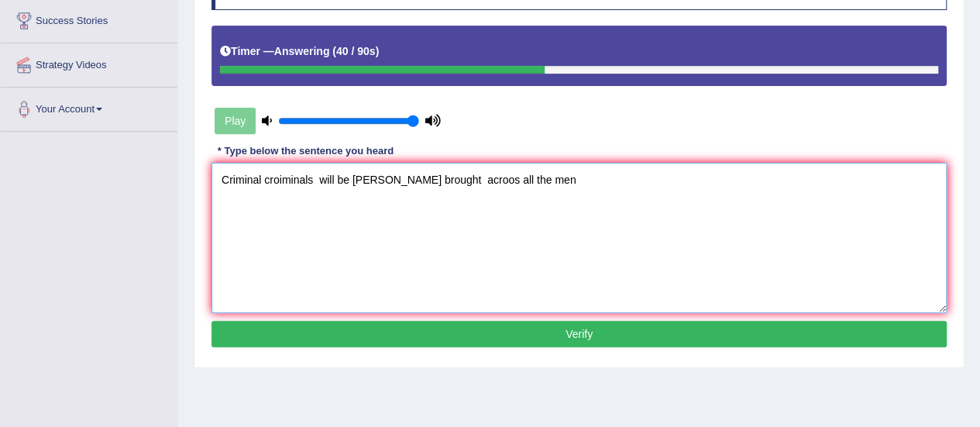
click at [520, 178] on textarea "Criminal croiminals will be [PERSON_NAME] brought acroos all the men" at bounding box center [580, 238] width 736 height 150
click at [277, 181] on textarea "Criminal croiminals will be [PERSON_NAME] brought acroos all the men man." at bounding box center [580, 238] width 736 height 150
click at [308, 182] on textarea "Criminal criminals will be [PERSON_NAME] brought acroos all the men man." at bounding box center [580, 238] width 736 height 150
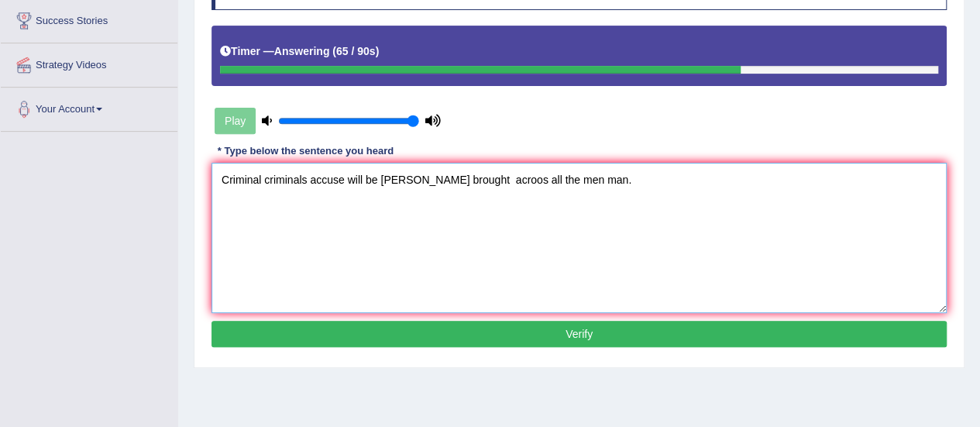
click at [488, 176] on textarea "Criminal criminals accuse will be [PERSON_NAME] brought acroos all the men man." at bounding box center [580, 238] width 736 height 150
type textarea "Criminal criminals accuse will be [PERSON_NAME] brought across all the men man."
click at [533, 339] on button "Verify" at bounding box center [580, 334] width 736 height 26
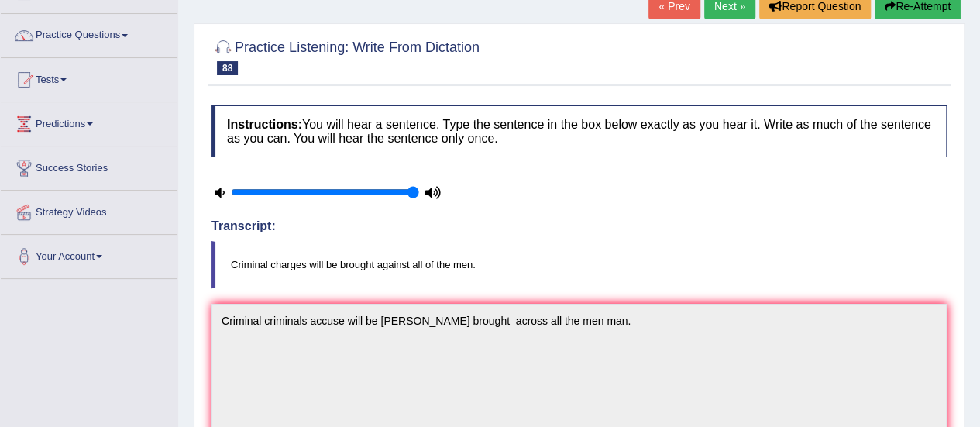
scroll to position [54, 0]
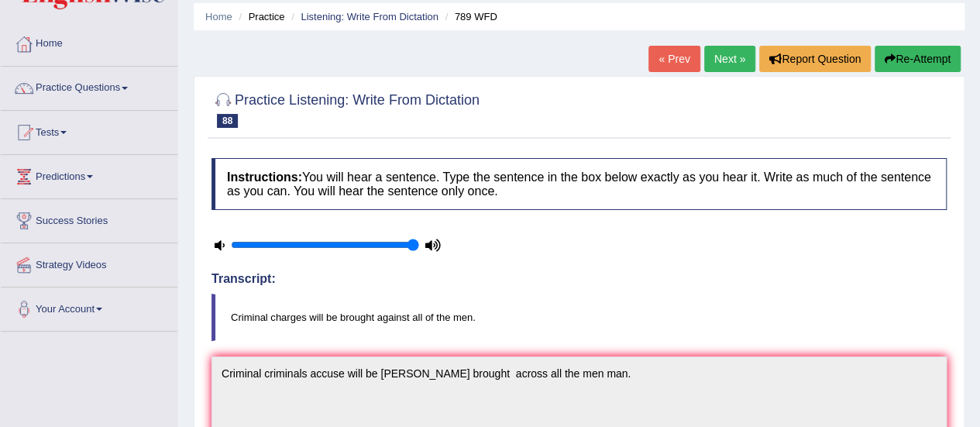
click at [723, 58] on link "Next »" at bounding box center [730, 59] width 51 height 26
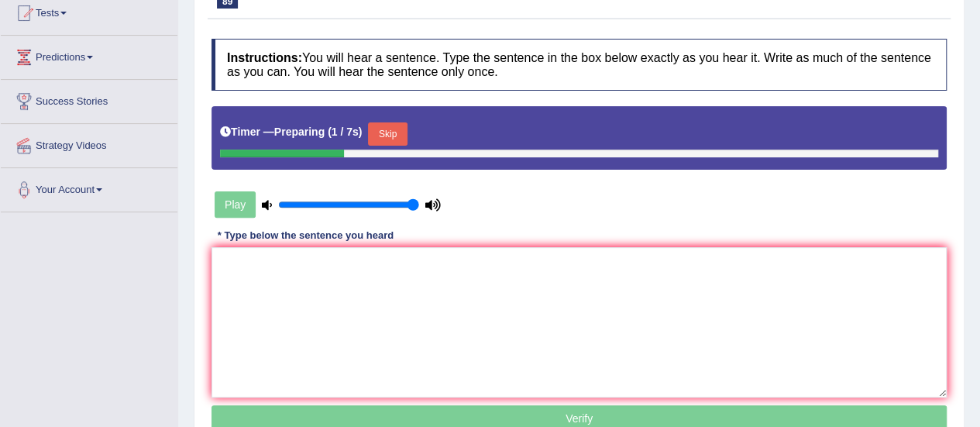
scroll to position [240, 0]
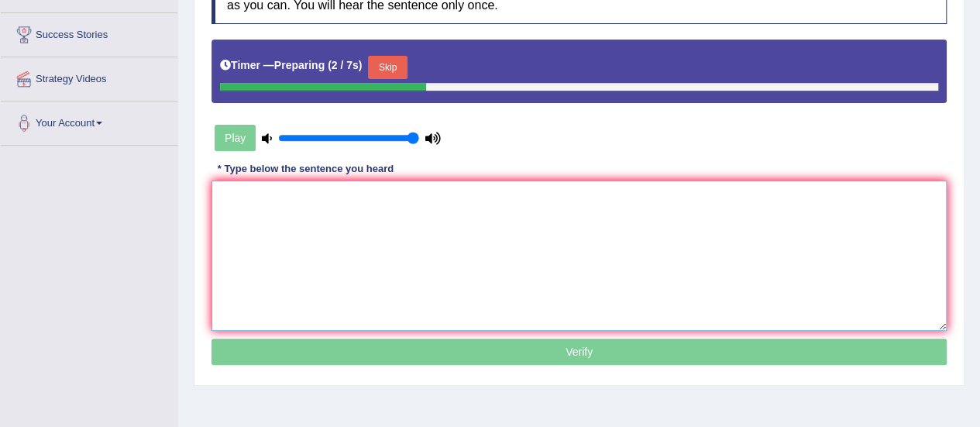
click at [791, 238] on textarea at bounding box center [580, 256] width 736 height 150
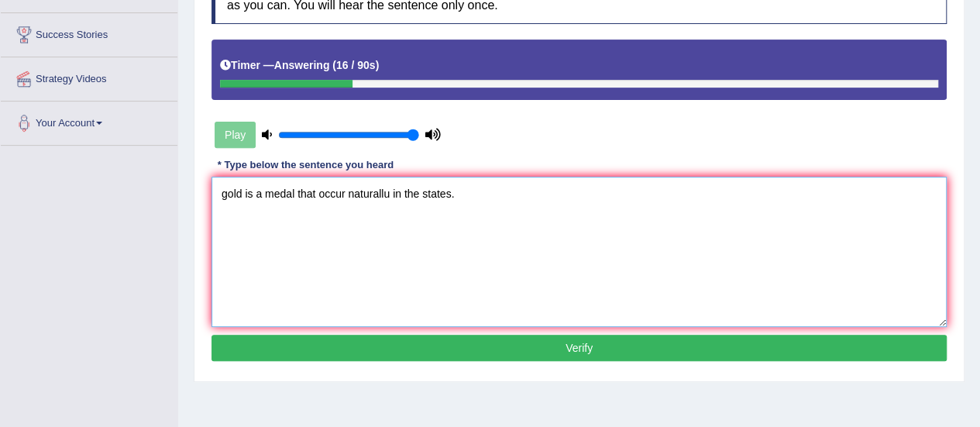
click at [226, 188] on textarea "gold is a medal that occur naturallu in the states." at bounding box center [580, 252] width 736 height 150
click at [287, 195] on textarea "Gold is a medal that occur naturallu in the states." at bounding box center [580, 252] width 736 height 150
click at [390, 194] on textarea "Gold is a metal that occur naturallu in the [GEOGRAPHIC_DATA]." at bounding box center [580, 252] width 736 height 150
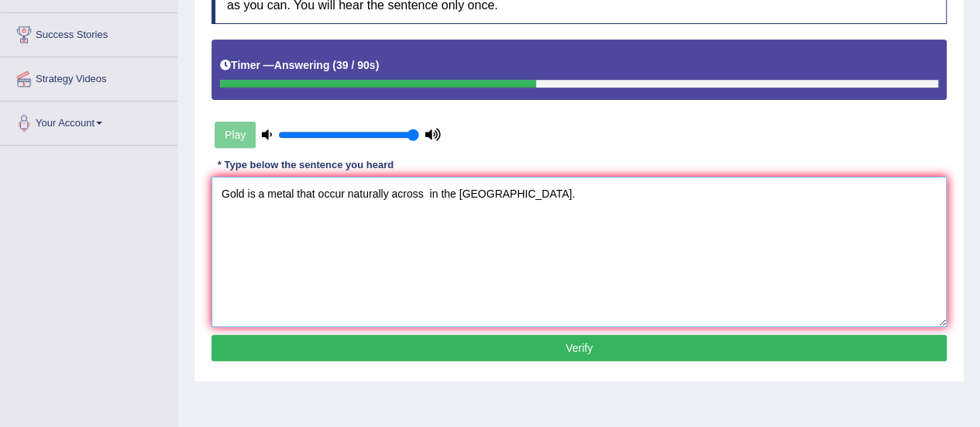
drag, startPoint x: 417, startPoint y: 217, endPoint x: 332, endPoint y: 292, distance: 113.7
click at [332, 292] on textarea "Gold is a metal that occur naturally across in the [GEOGRAPHIC_DATA]." at bounding box center [580, 252] width 736 height 150
click at [476, 273] on textarea "Gold is a metal that occur naturally across in the [GEOGRAPHIC_DATA]." at bounding box center [580, 252] width 736 height 150
click at [487, 190] on textarea "Gold is a metal that occur naturally across in the [GEOGRAPHIC_DATA]." at bounding box center [580, 252] width 736 height 150
click at [346, 184] on textarea "Gold is a metal that occur naturally across in the states state." at bounding box center [580, 252] width 736 height 150
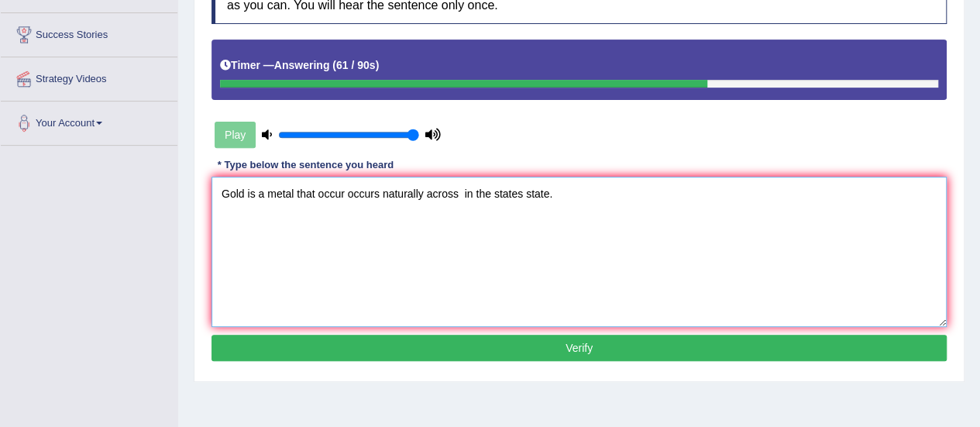
type textarea "Gold is a metal that occur occurs naturally across in the states state."
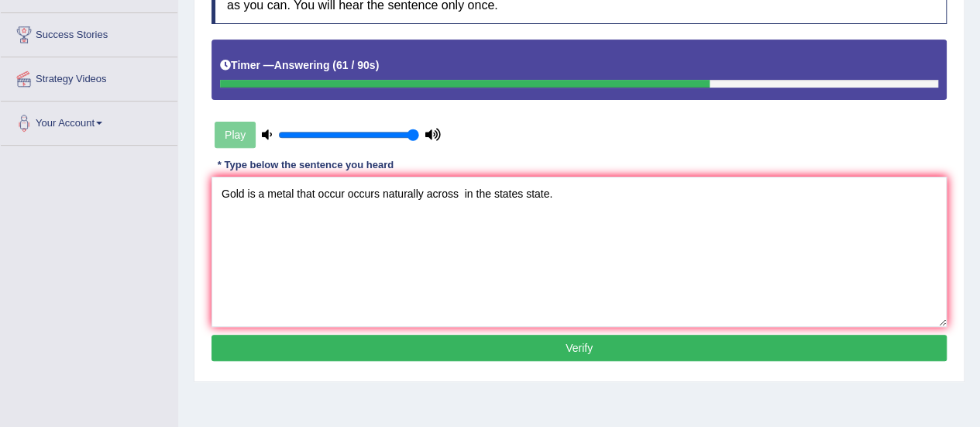
click at [515, 353] on button "Verify" at bounding box center [580, 348] width 736 height 26
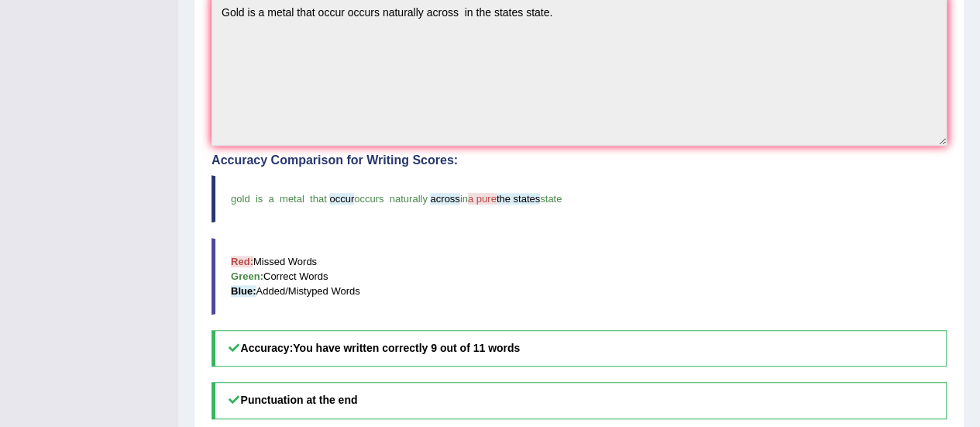
scroll to position [0, 0]
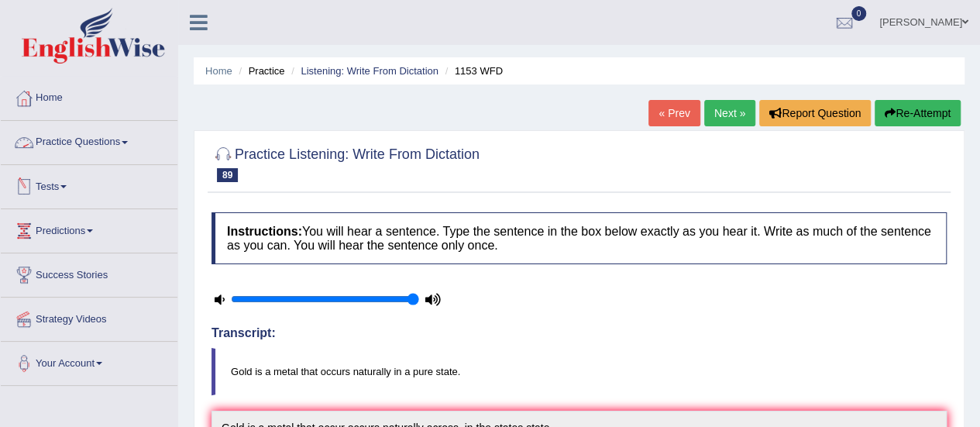
click at [111, 137] on link "Practice Questions" at bounding box center [89, 140] width 177 height 39
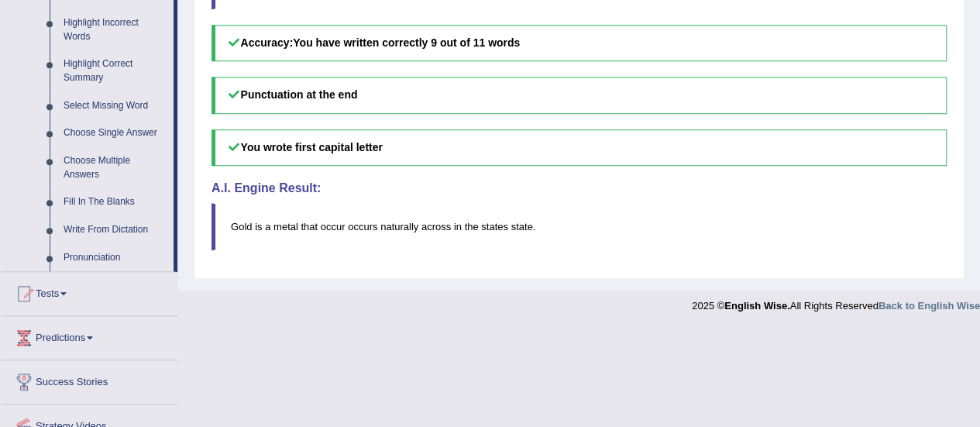
scroll to position [724, 0]
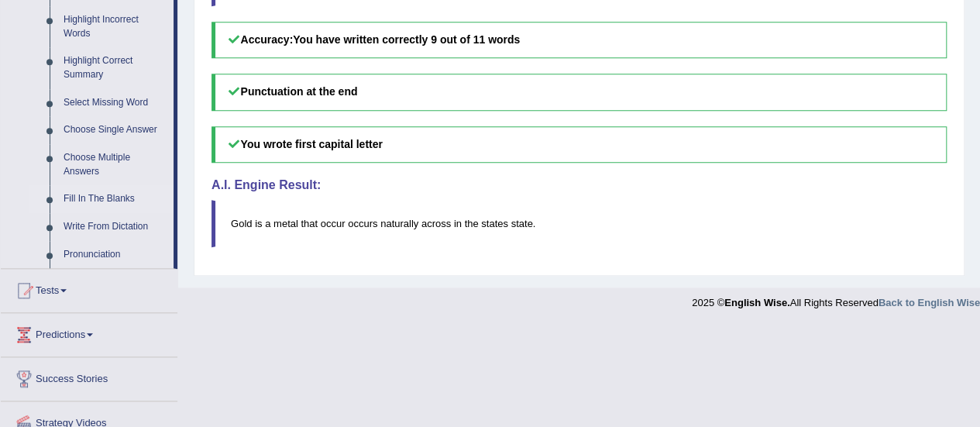
click at [121, 192] on link "Fill In The Blanks" at bounding box center [115, 199] width 117 height 28
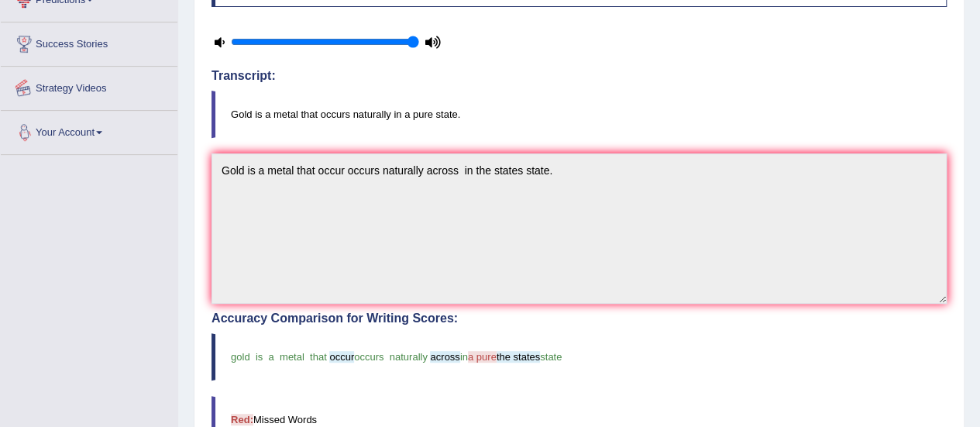
scroll to position [430, 0]
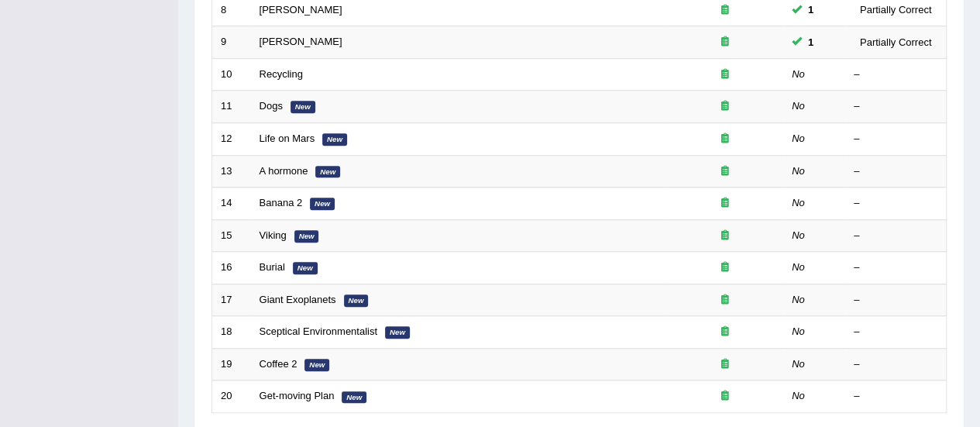
scroll to position [498, 0]
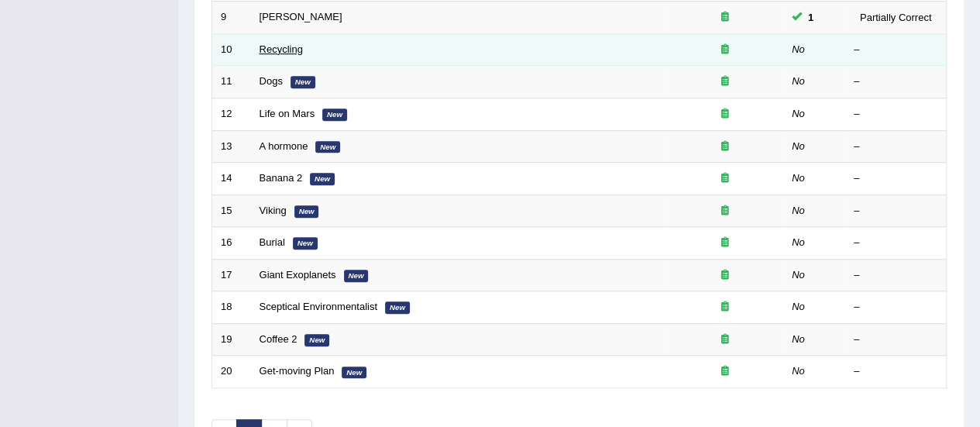
click at [288, 43] on link "Recycling" at bounding box center [281, 49] width 43 height 12
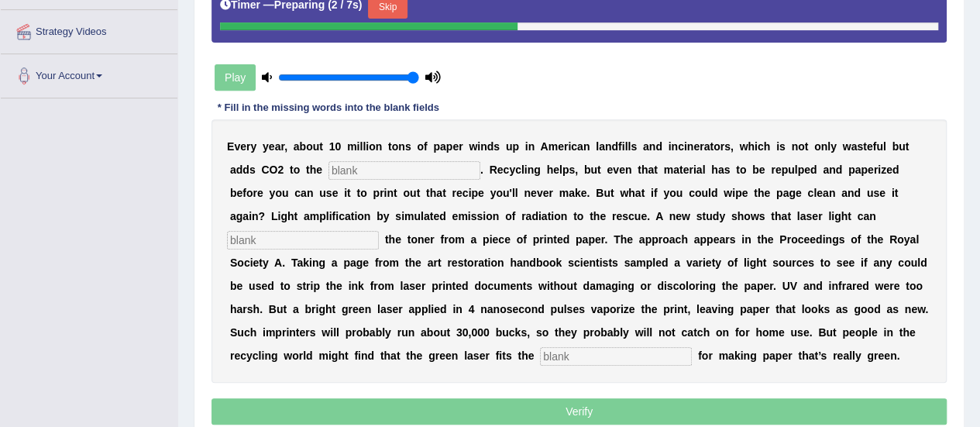
scroll to position [324, 0]
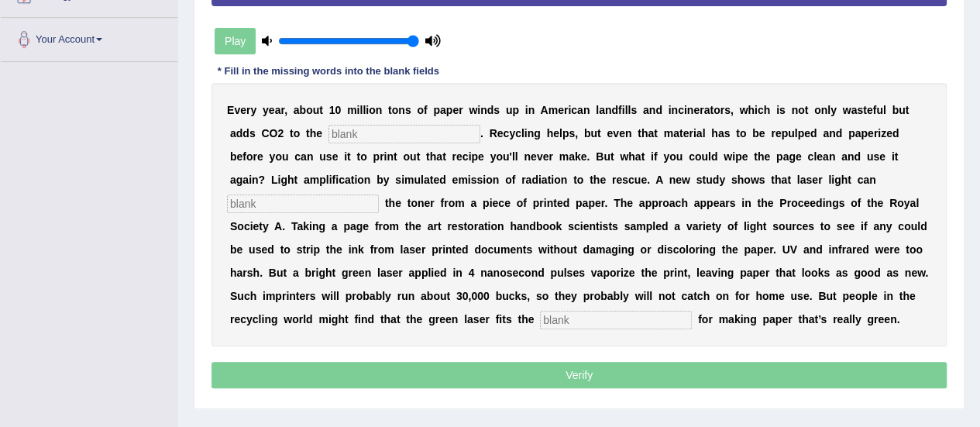
click at [375, 131] on input "text" at bounding box center [405, 134] width 152 height 19
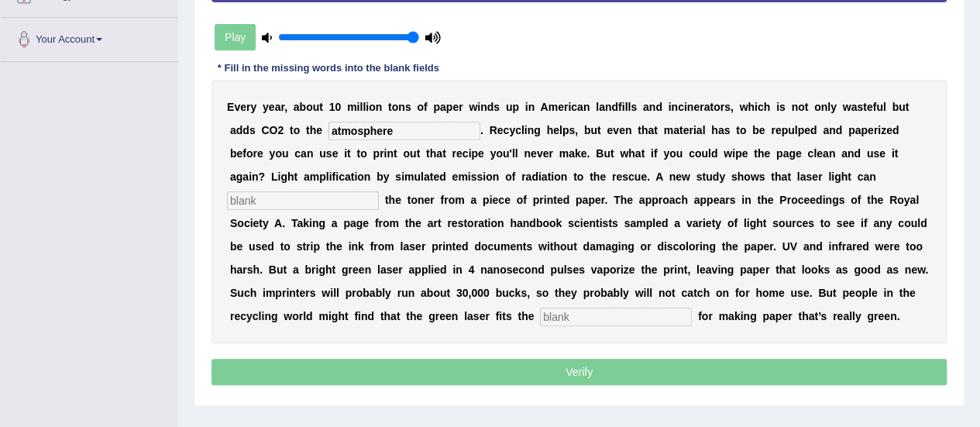
type input "atmosphere"
click at [344, 207] on input "text" at bounding box center [303, 200] width 152 height 19
click at [258, 198] on input "arese erase" at bounding box center [303, 200] width 152 height 19
type input "erase"
click at [565, 311] on input "text" at bounding box center [616, 317] width 152 height 19
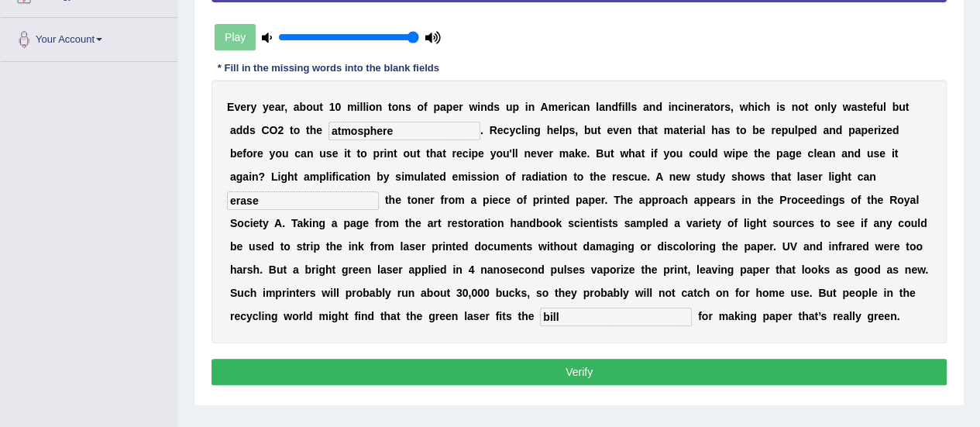
type input "bill"
click at [451, 370] on button "Verify" at bounding box center [580, 372] width 736 height 26
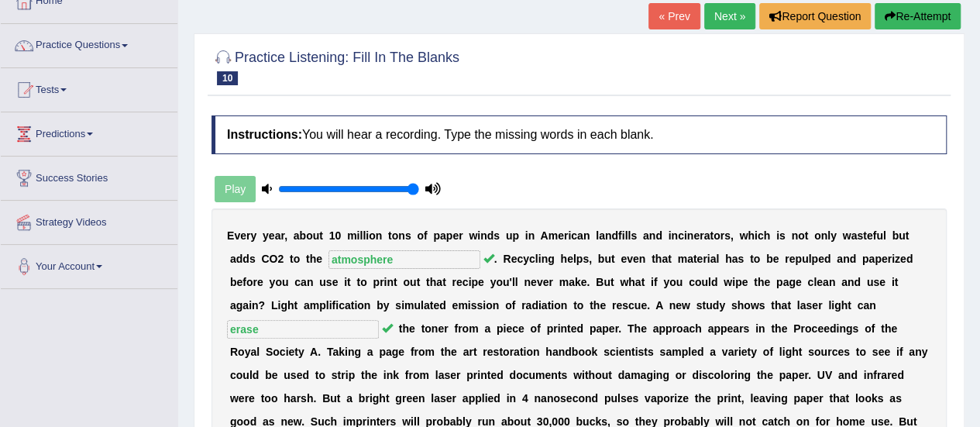
scroll to position [95, 0]
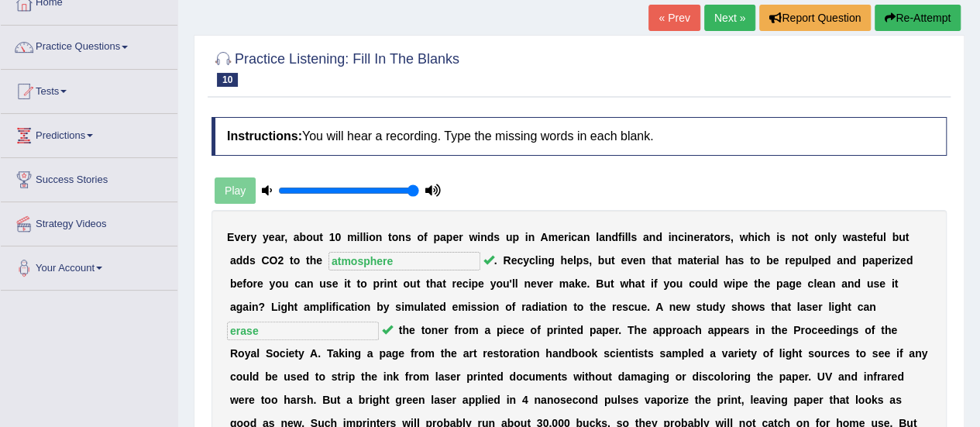
click at [725, 19] on link "Next »" at bounding box center [730, 18] width 51 height 26
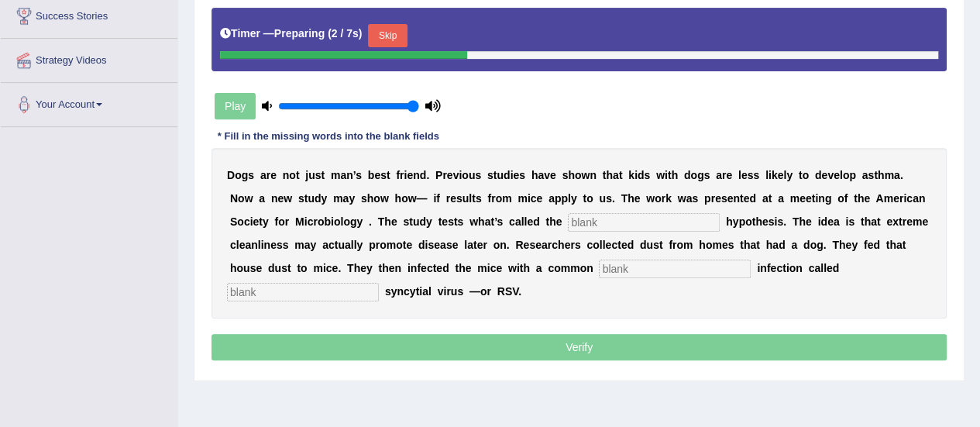
scroll to position [264, 0]
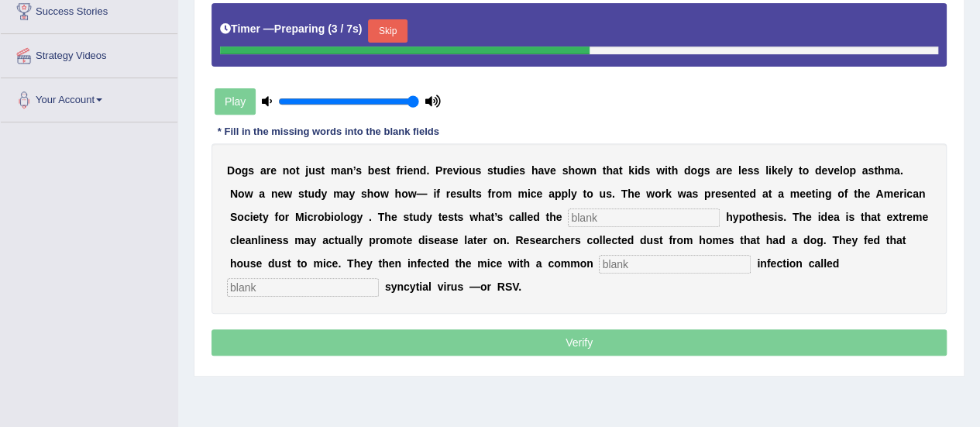
click at [651, 209] on input "text" at bounding box center [644, 217] width 152 height 19
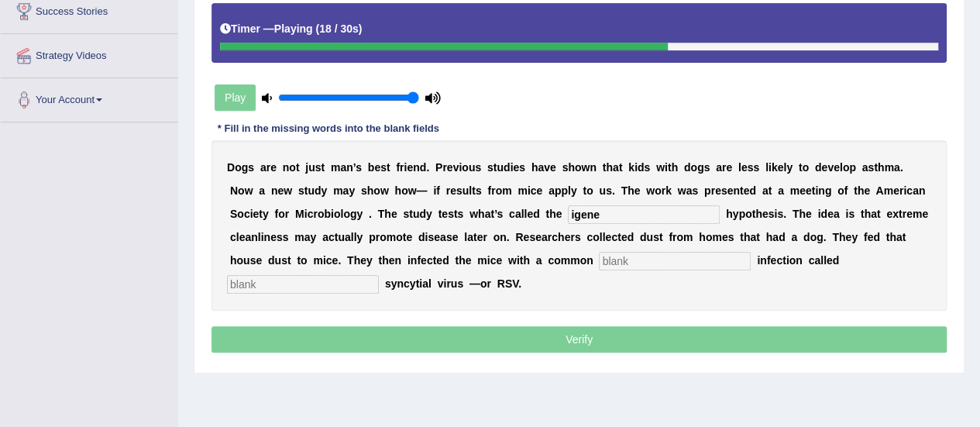
type input "igene"
click at [621, 265] on input "text" at bounding box center [675, 261] width 152 height 19
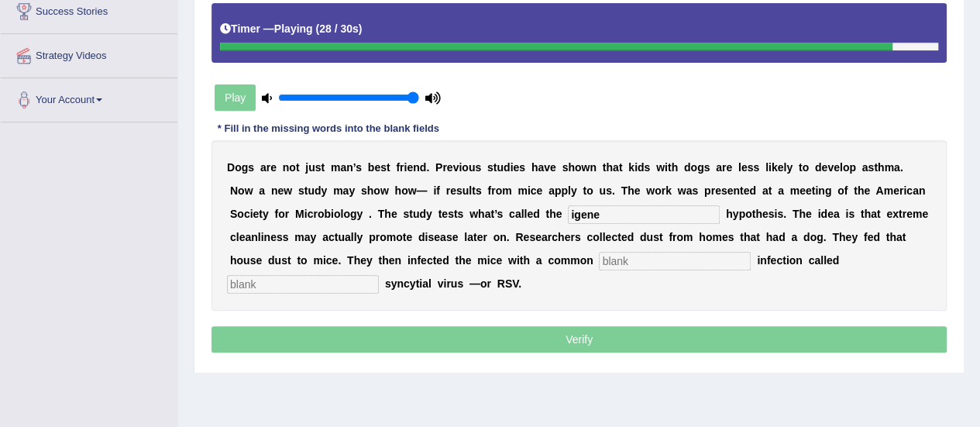
click at [324, 287] on input "text" at bounding box center [303, 284] width 152 height 19
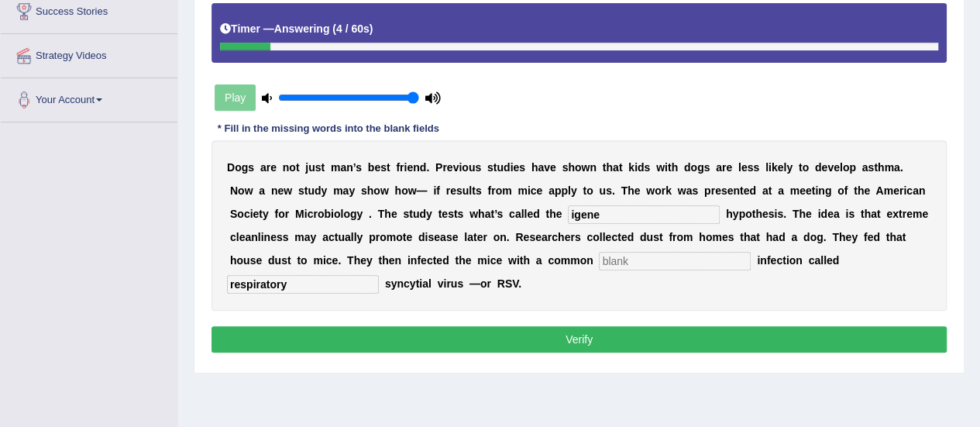
type input "respiratory"
click at [605, 210] on input "igene" at bounding box center [644, 214] width 152 height 19
click at [598, 211] on input "igene hygene" at bounding box center [644, 214] width 152 height 19
type input "hygene"
click at [651, 263] on input "text" at bounding box center [675, 261] width 152 height 19
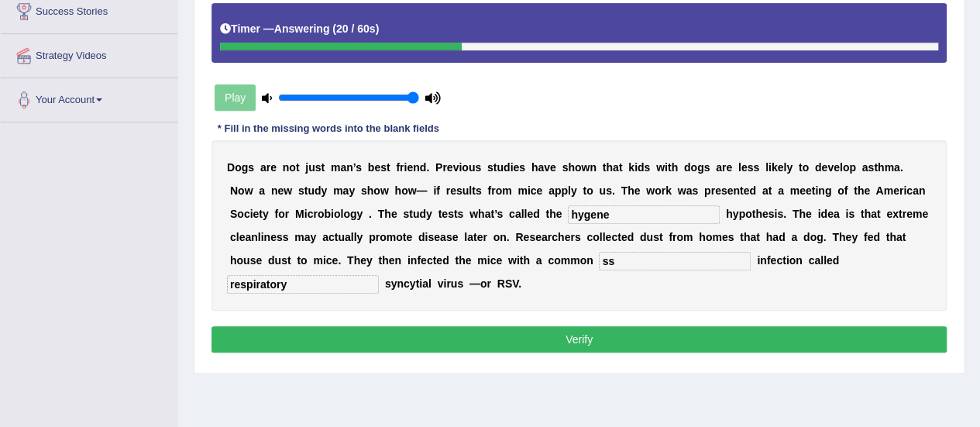
type input "ss"
click at [627, 341] on button "Verify" at bounding box center [580, 339] width 736 height 26
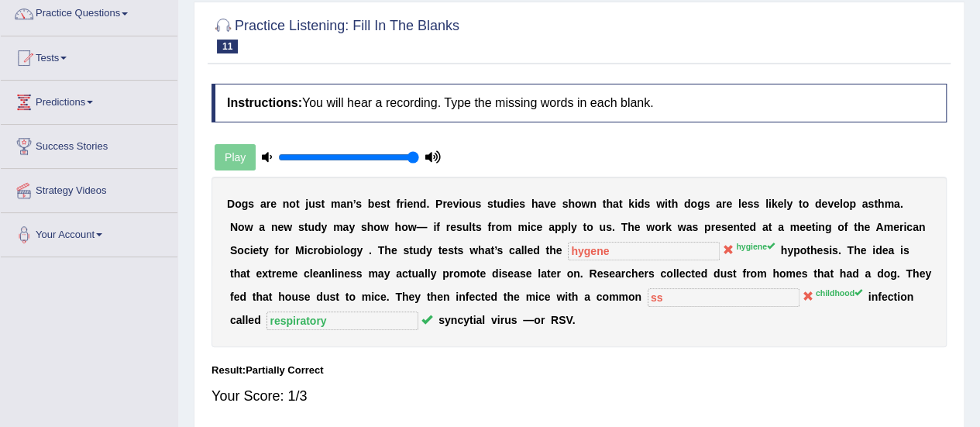
scroll to position [42, 0]
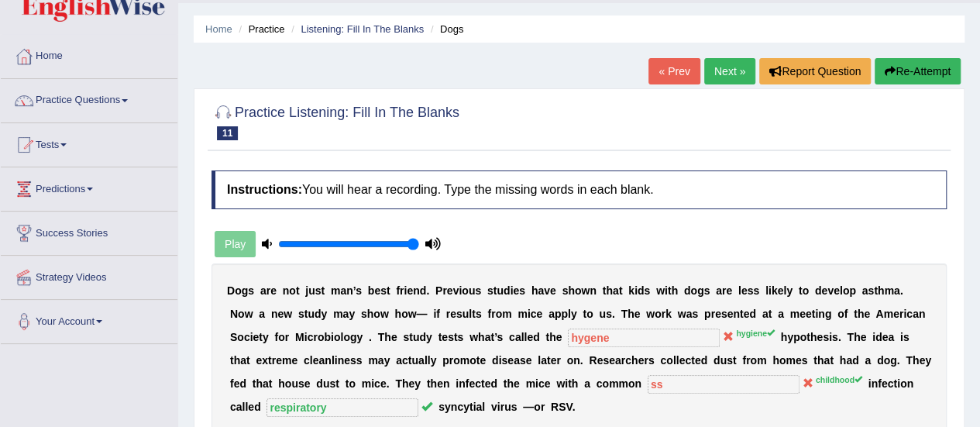
click at [736, 63] on link "Next »" at bounding box center [730, 71] width 51 height 26
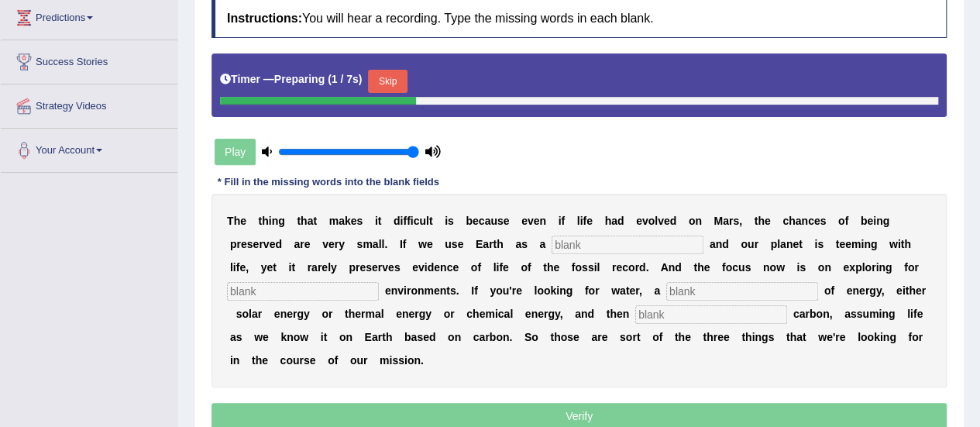
scroll to position [255, 0]
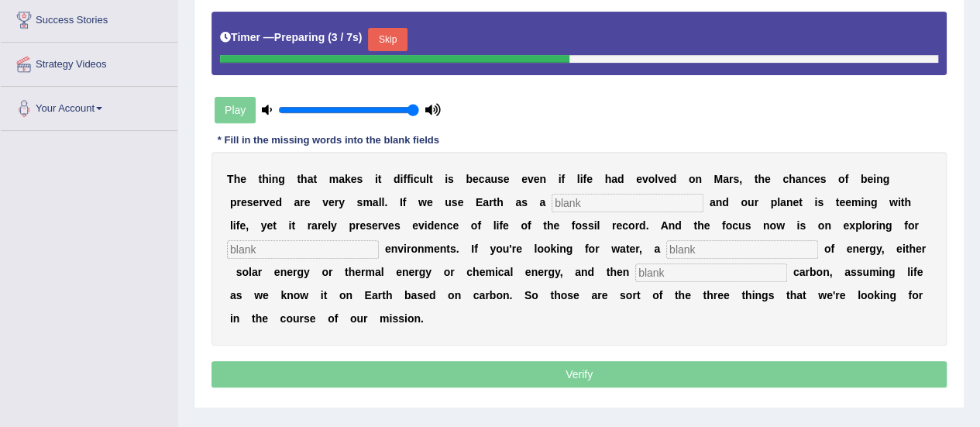
click at [613, 190] on div "T h e t h i n g t h a t m a k e s i t d i f f i c u l t i s b e c a u s e e v e…" at bounding box center [580, 249] width 736 height 194
click at [613, 196] on input "text" at bounding box center [628, 203] width 152 height 19
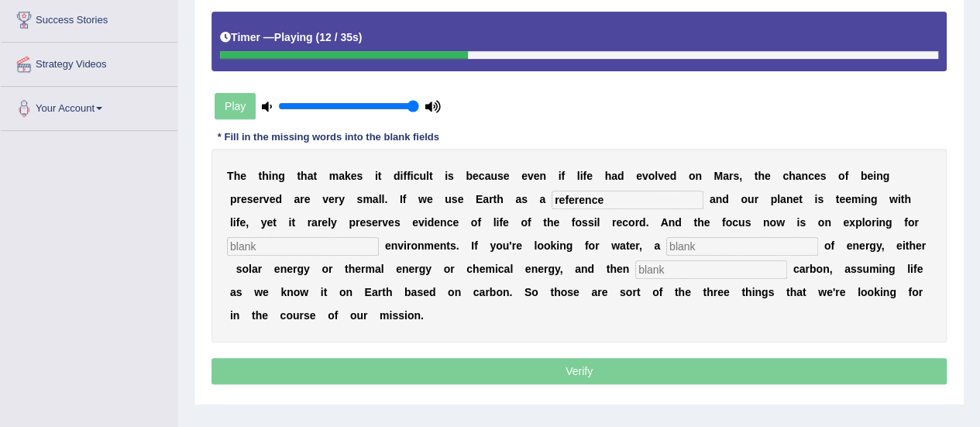
type input "reference"
click at [345, 250] on input "text" at bounding box center [303, 246] width 152 height 19
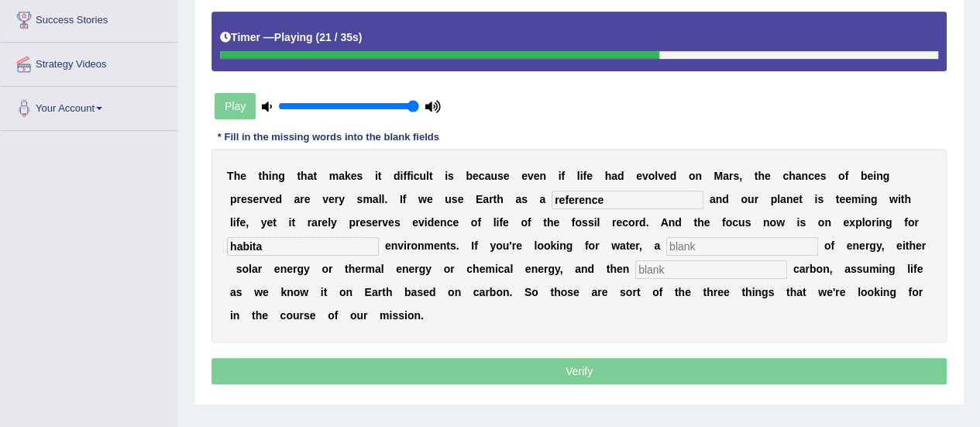
type input "habita"
click at [709, 251] on input "text" at bounding box center [743, 246] width 152 height 19
type input "surce"
click at [722, 271] on input "text" at bounding box center [712, 269] width 152 height 19
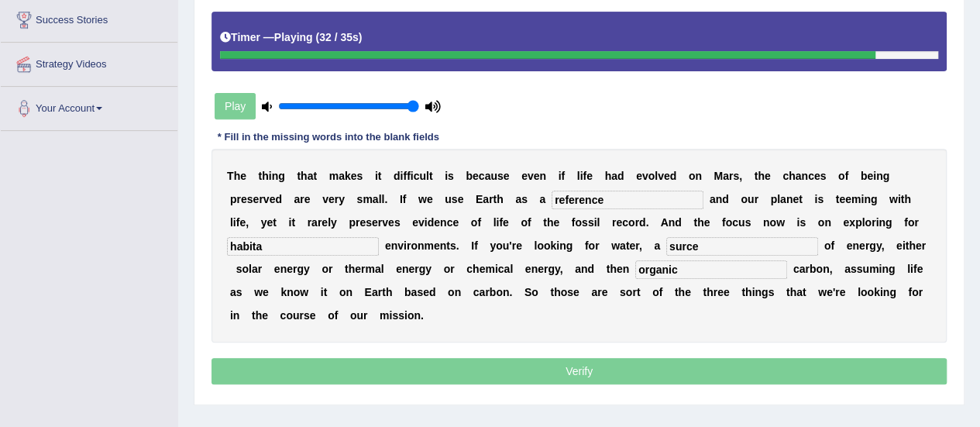
type input "organic"
click at [698, 243] on input "surce" at bounding box center [743, 246] width 152 height 19
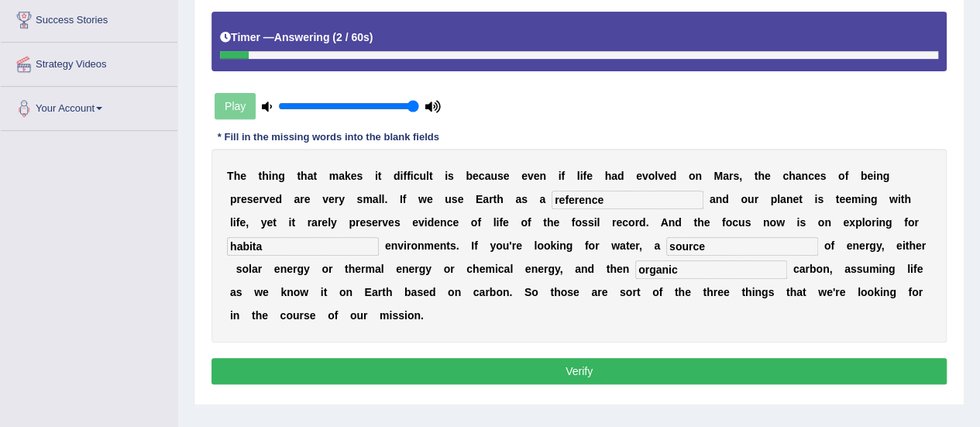
type input "source"
click at [327, 243] on input "habita" at bounding box center [303, 246] width 152 height 19
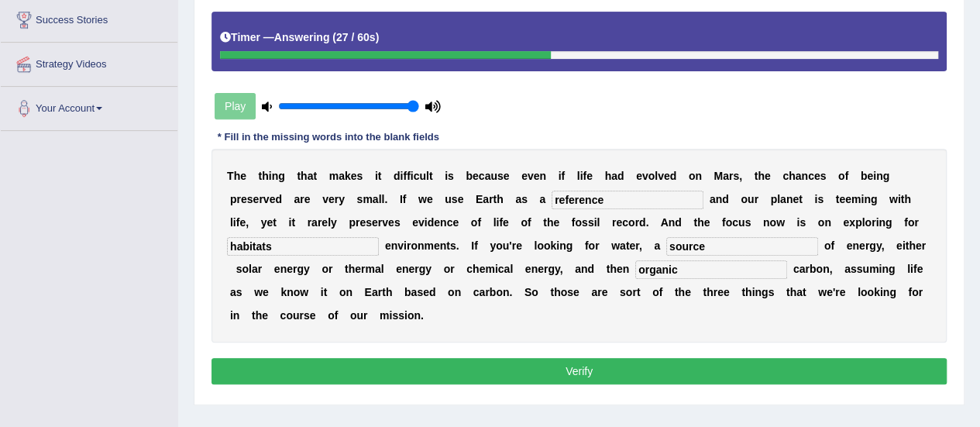
type input "habitats"
click at [419, 359] on button "Verify" at bounding box center [580, 371] width 736 height 26
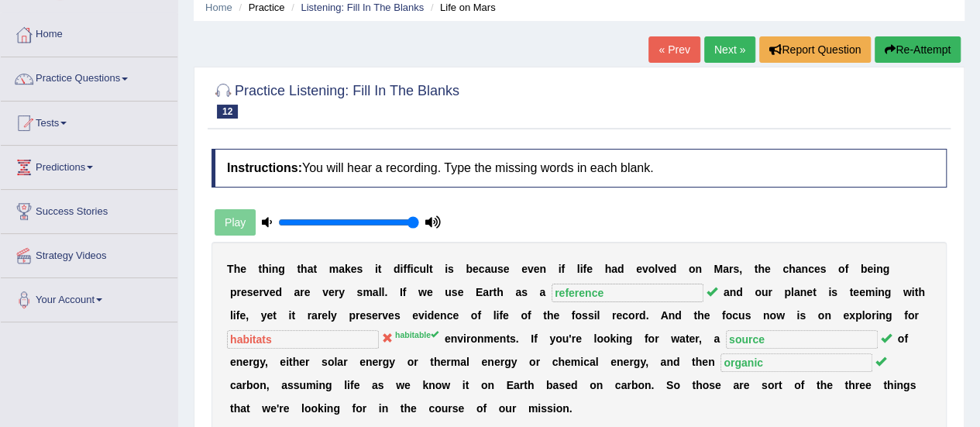
scroll to position [44, 0]
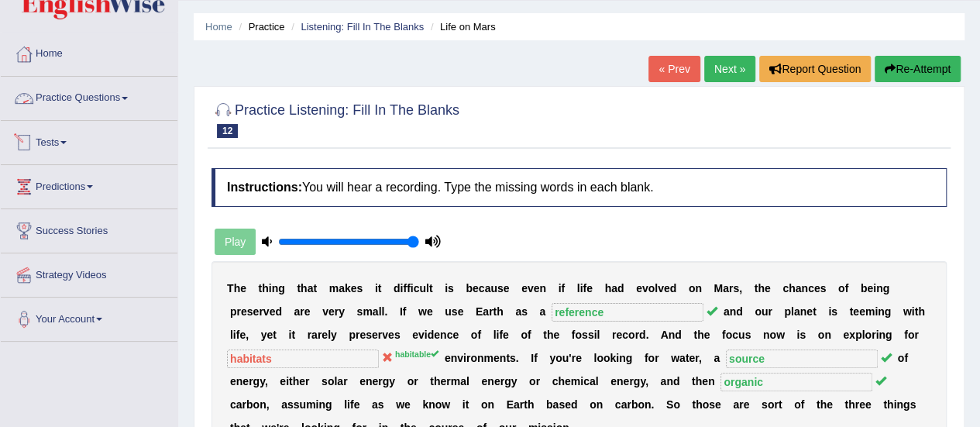
click at [67, 97] on link "Practice Questions" at bounding box center [89, 96] width 177 height 39
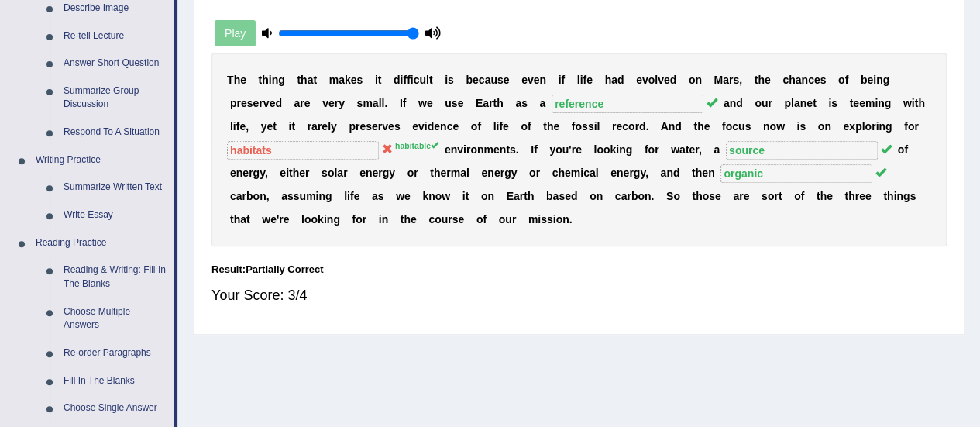
scroll to position [343, 0]
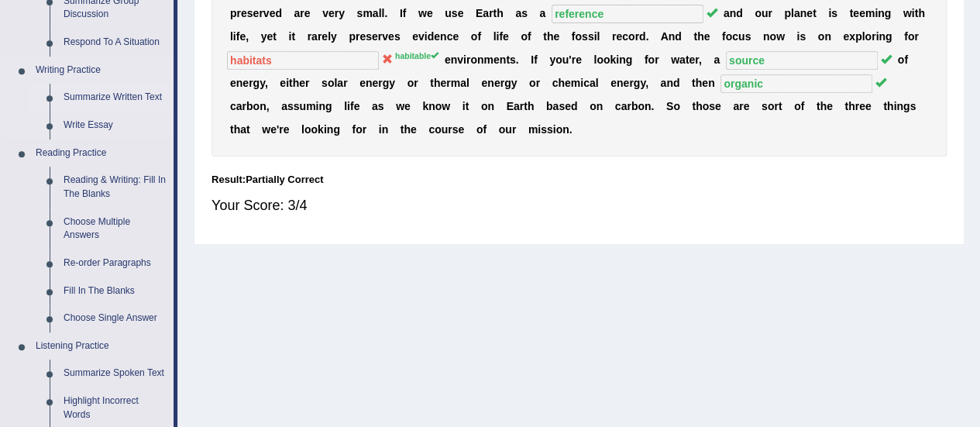
click at [143, 96] on link "Summarize Written Text" at bounding box center [115, 98] width 117 height 28
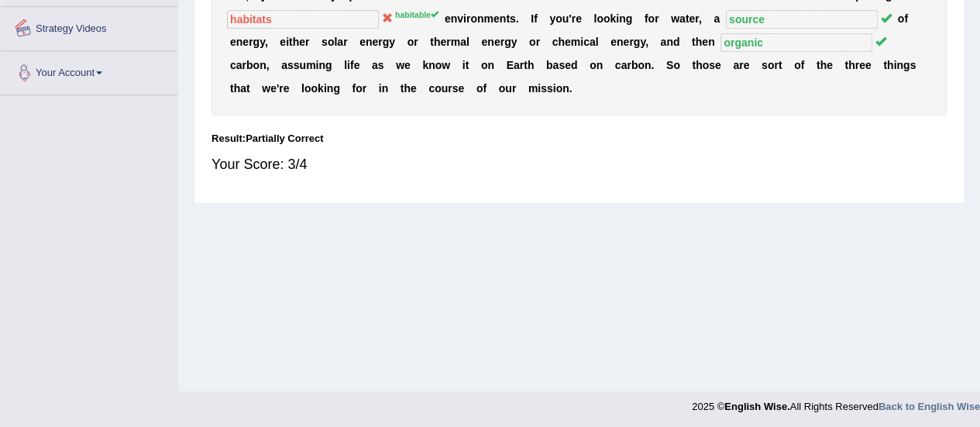
scroll to position [386, 0]
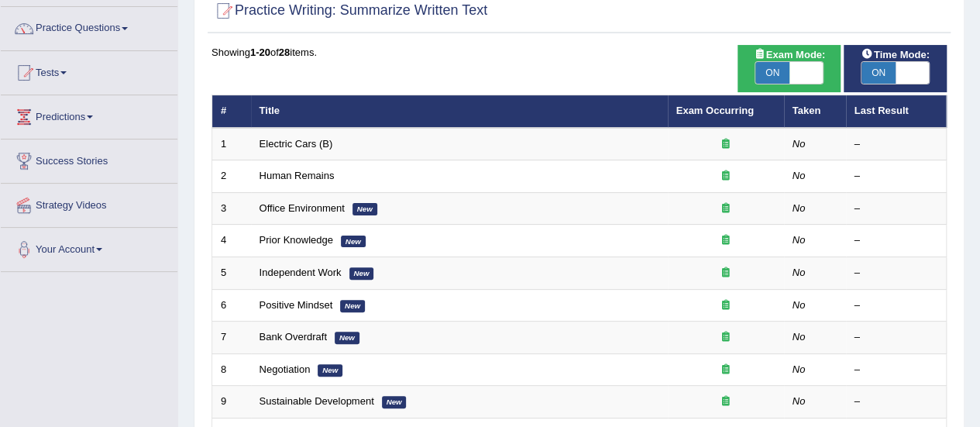
scroll to position [171, 0]
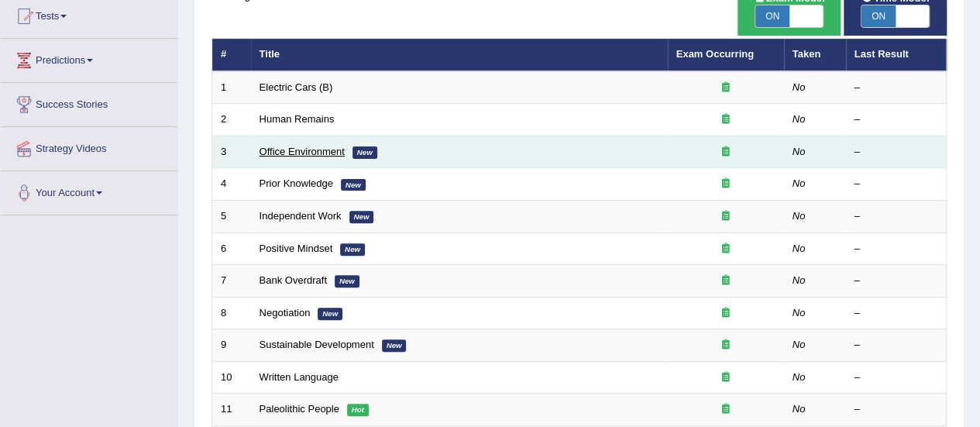
click at [288, 147] on link "Office Environment" at bounding box center [302, 152] width 85 height 12
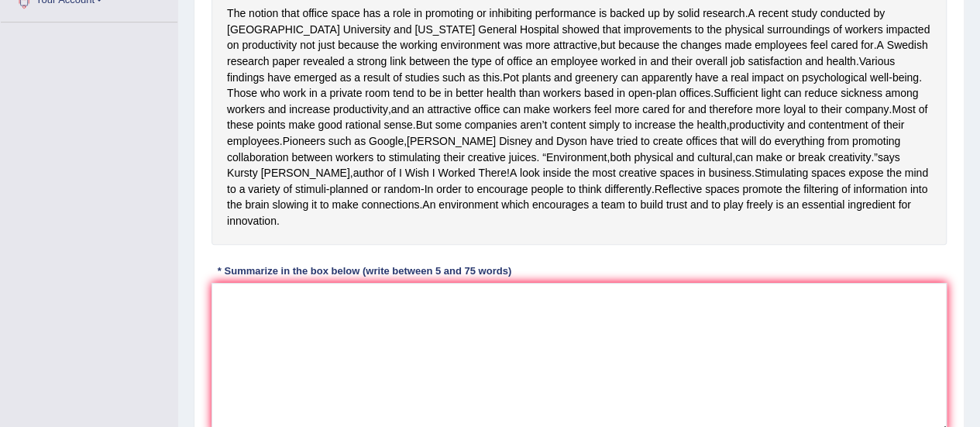
scroll to position [366, 0]
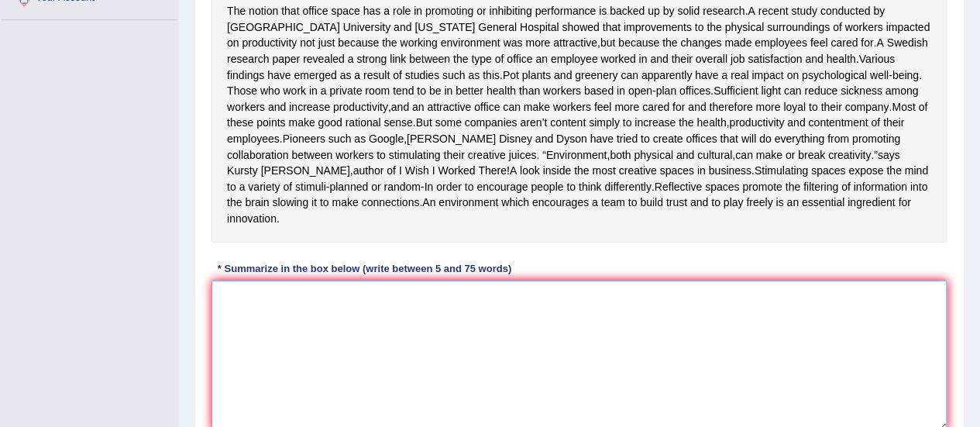
click at [552, 360] on textarea at bounding box center [580, 356] width 736 height 150
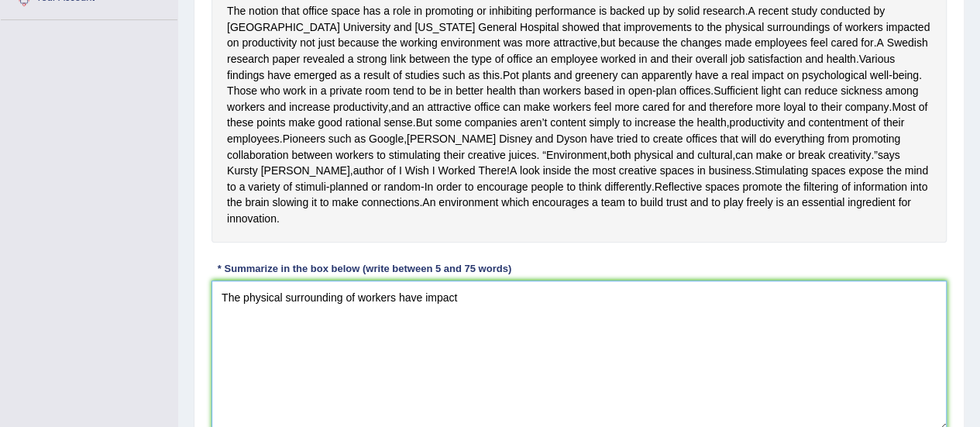
click at [422, 310] on textarea "The physical surrounding of workers have impact" at bounding box center [580, 356] width 736 height 150
click at [468, 312] on textarea "The physical surrounding of workers has impact" at bounding box center [580, 356] width 736 height 150
click at [525, 311] on textarea "The physical surrounding of workers has impact on productivity,and when working…" at bounding box center [580, 356] width 736 height 150
click at [574, 311] on textarea "The physical surrounding of workers has impact on productivity, and when workin…" at bounding box center [580, 356] width 736 height 150
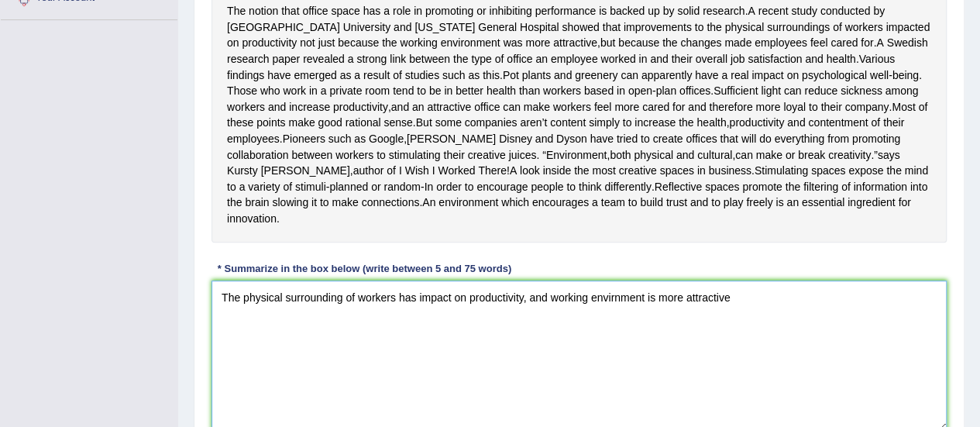
click at [729, 309] on textarea "The physical surrounding of workers has impact on productivity, and working env…" at bounding box center [580, 356] width 736 height 150
click at [546, 312] on textarea "The physical surrounding of workers has impact on productivity, and working env…" at bounding box center [580, 356] width 736 height 150
click at [761, 310] on textarea "The physical surrounding of workers has impact on productivity, and when workin…" at bounding box center [580, 356] width 736 height 150
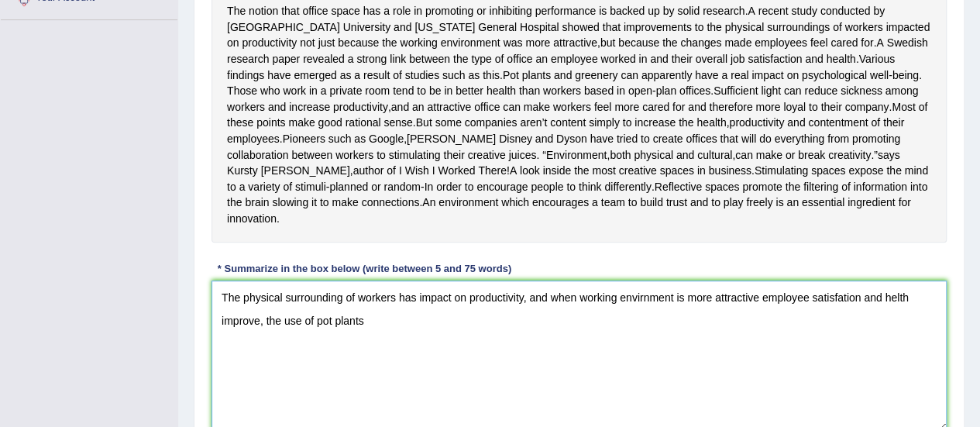
click at [302, 334] on textarea "The physical surrounding of workers has impact on productivity, and when workin…" at bounding box center [580, 356] width 736 height 150
click at [357, 334] on textarea "The physical surrounding of workers has impact on productivity, and when workin…" at bounding box center [580, 356] width 736 height 150
click at [401, 335] on textarea "The physical surrounding of workers has impact on productivity, and when workin…" at bounding box center [580, 356] width 736 height 150
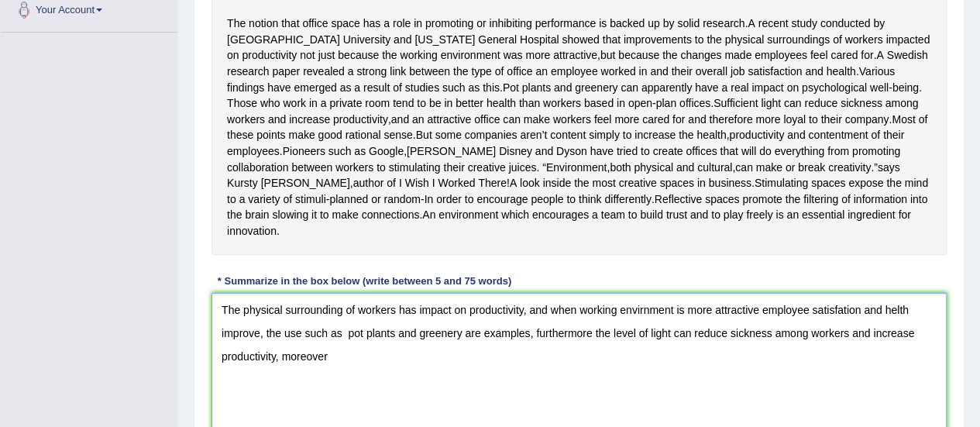
scroll to position [387, 0]
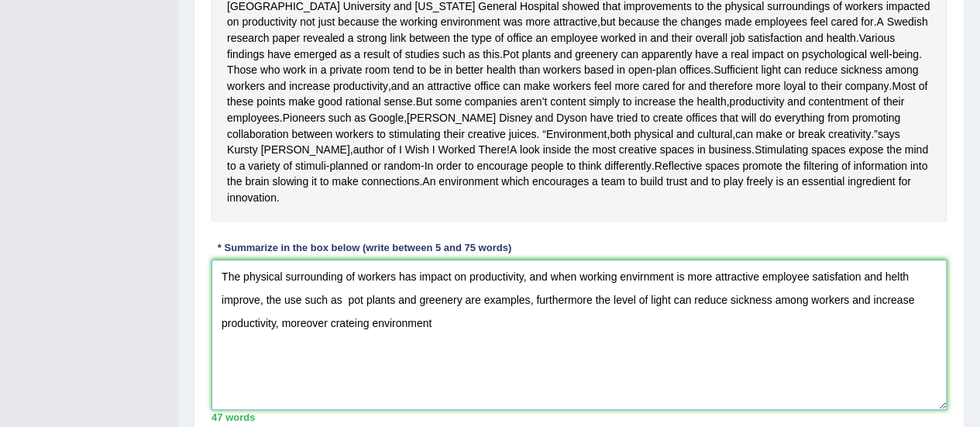
click at [370, 342] on textarea "The physical surrounding of workers has impact on productivity, and when workin…" at bounding box center [580, 335] width 736 height 150
click at [346, 339] on textarea "The physical surrounding of workers has impact on productivity, and when workin…" at bounding box center [580, 335] width 736 height 150
click at [446, 329] on textarea "The physical surrounding of workers has impact on productivity, and when workin…" at bounding box center [580, 335] width 736 height 150
click at [532, 337] on textarea "The physical surrounding of workers has impact on productivity, and when workin…" at bounding box center [580, 335] width 736 height 150
click at [556, 335] on textarea "The physical surrounding of workers has impact on productivity, and when workin…" at bounding box center [580, 335] width 736 height 150
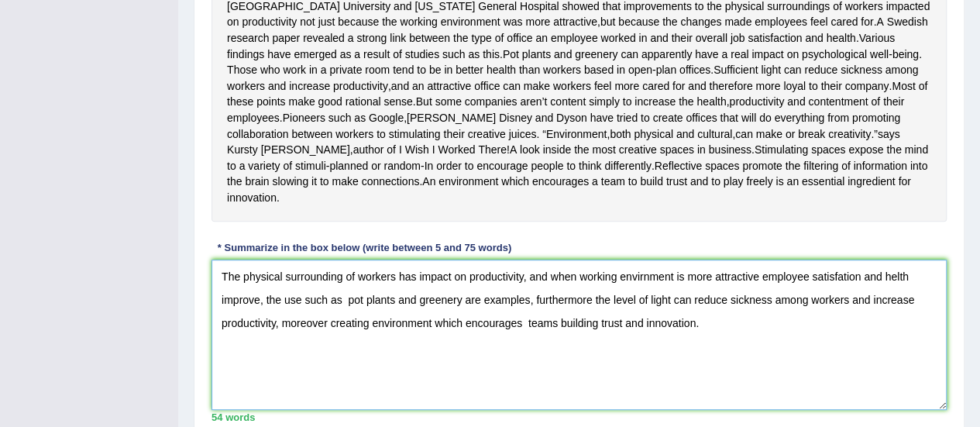
click at [644, 291] on textarea "The physical surrounding of workers has impact on productivity, and when workin…" at bounding box center [580, 335] width 736 height 150
click at [900, 293] on textarea "The physical surrounding of workers has impact on productivity, and when workin…" at bounding box center [580, 335] width 736 height 150
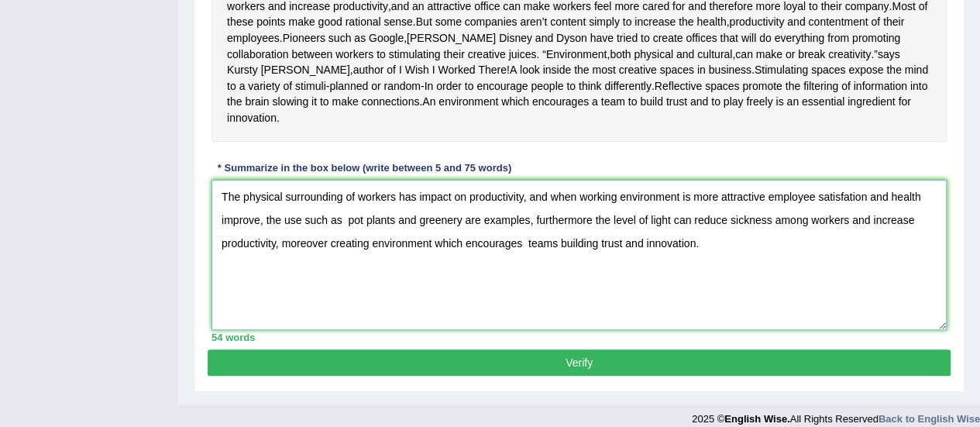
scroll to position [474, 0]
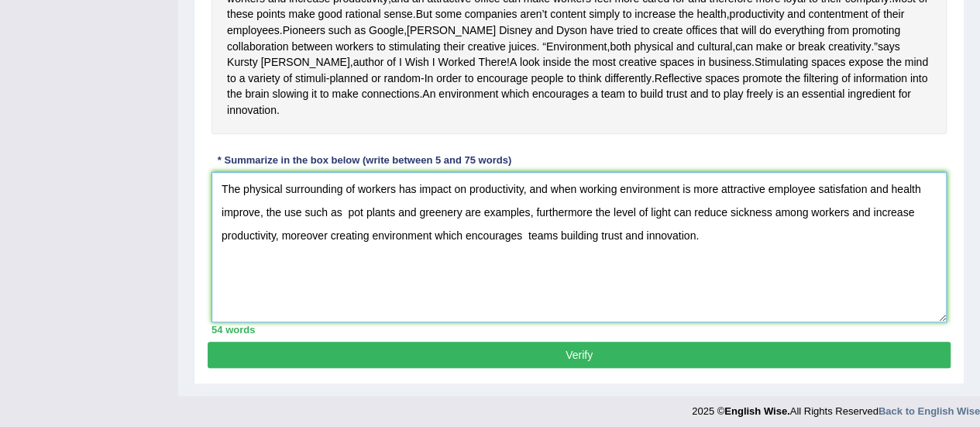
click at [694, 250] on textarea "The physical surrounding of workers has impact on productivity, and when workin…" at bounding box center [580, 247] width 736 height 150
drag, startPoint x: 329, startPoint y: 252, endPoint x: 282, endPoint y: 252, distance: 46.5
click at [282, 252] on textarea "The physical surrounding of workers has impact on productivity, and when workin…" at bounding box center [580, 247] width 736 height 150
drag, startPoint x: 653, startPoint y: 247, endPoint x: 846, endPoint y: 262, distance: 193.5
click at [846, 262] on textarea "The physical surrounding of workers has impact on productivity, and when workin…" at bounding box center [580, 247] width 736 height 150
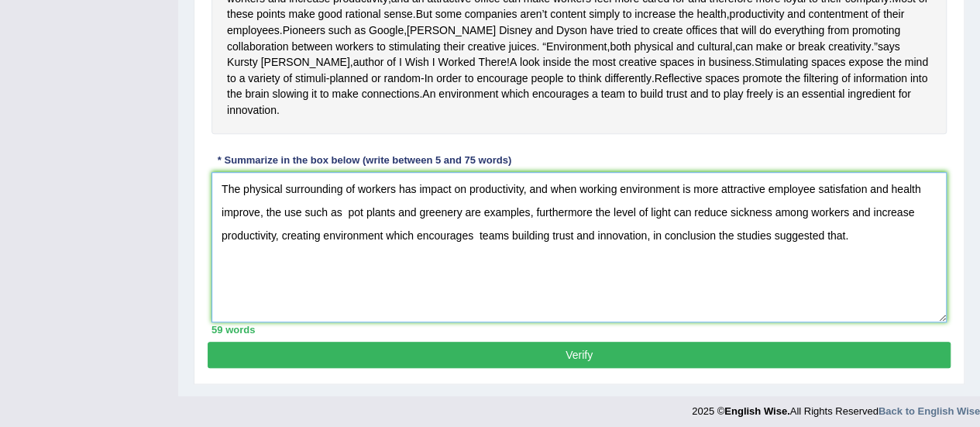
click at [276, 250] on textarea "The physical surrounding of workers has impact on productivity, and when workin…" at bounding box center [580, 247] width 736 height 150
click at [279, 251] on textarea "The physical surrounding of workers has impact on productivity, and when workin…" at bounding box center [580, 247] width 736 height 150
paste textarea "in conclusion the studies suggested that"
drag, startPoint x: 327, startPoint y: 272, endPoint x: 221, endPoint y: 278, distance: 106.4
click at [221, 278] on textarea "The physical surrounding of workers has impact on productivity, and when workin…" at bounding box center [580, 247] width 736 height 150
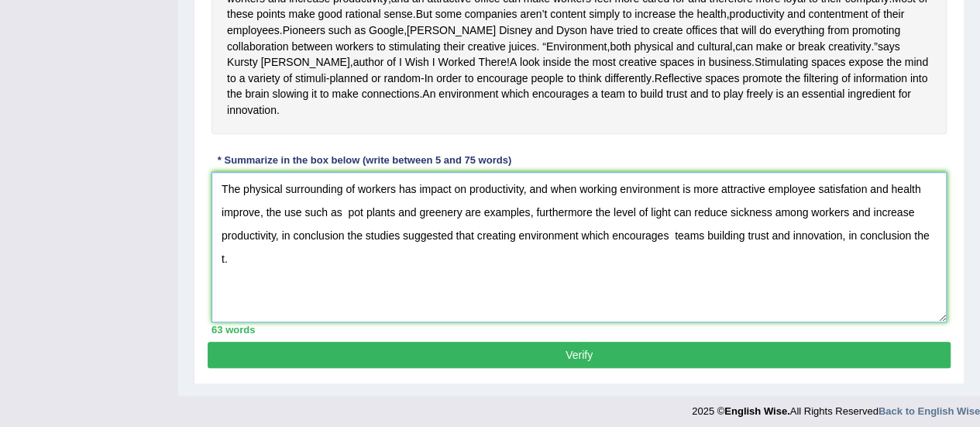
drag, startPoint x: 848, startPoint y: 249, endPoint x: 931, endPoint y: 245, distance: 83.0
click at [931, 245] on textarea "The physical surrounding of workers has impact on productivity, and when workin…" at bounding box center [580, 247] width 736 height 150
drag, startPoint x: 856, startPoint y: 257, endPoint x: 844, endPoint y: 257, distance: 11.6
click at [844, 257] on textarea "The physical surrounding of workers has impact on productivity, and when workin…" at bounding box center [580, 247] width 736 height 150
type textarea "The physical surrounding of workers has impact on productivity, and when workin…"
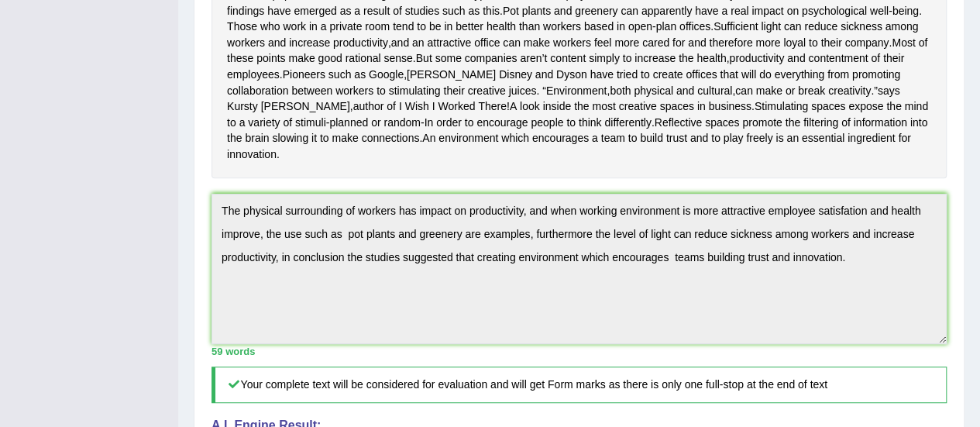
scroll to position [33, 0]
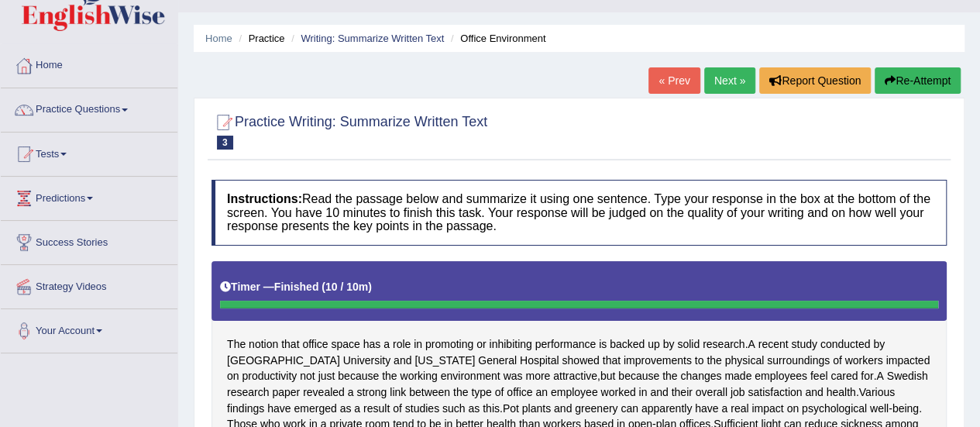
click at [722, 80] on link "Next »" at bounding box center [730, 80] width 51 height 26
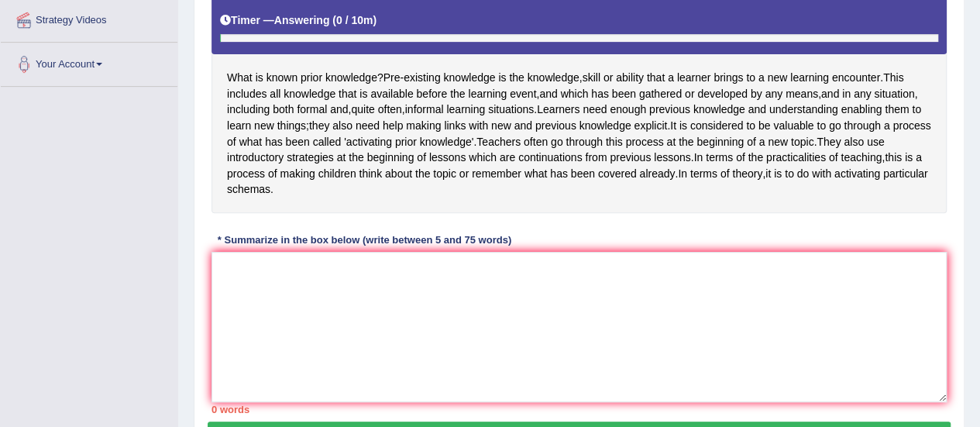
scroll to position [301, 0]
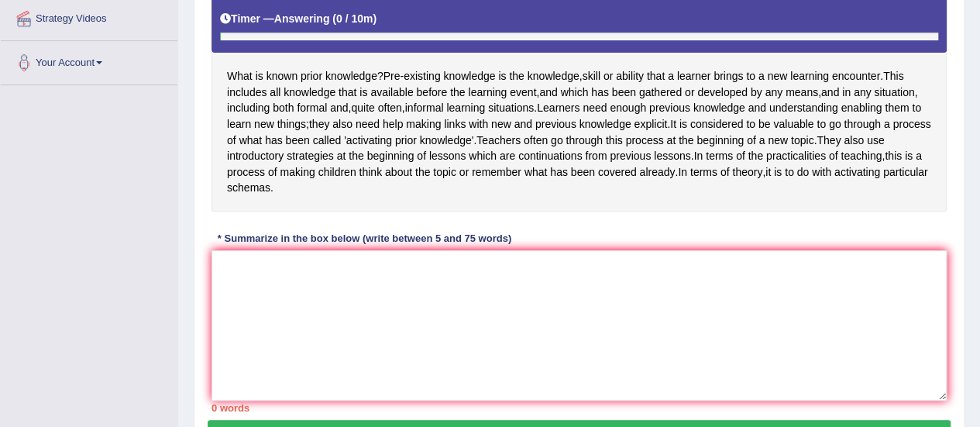
click at [486, 301] on textarea at bounding box center [580, 325] width 736 height 150
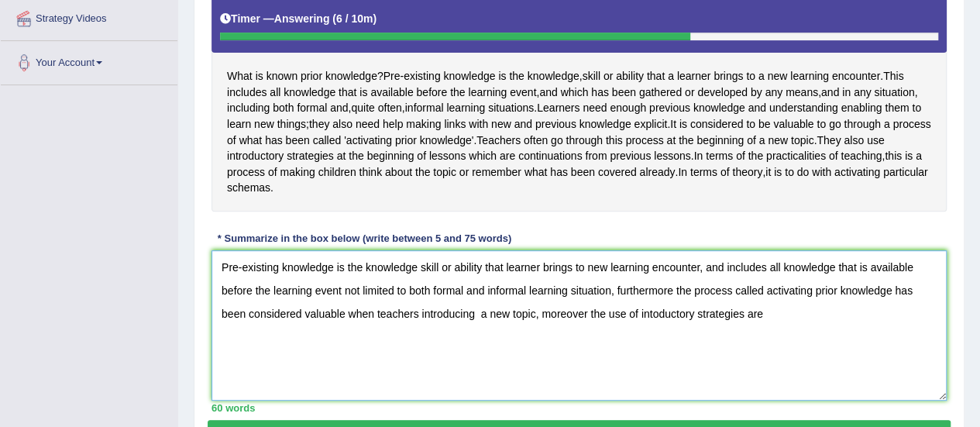
click at [654, 326] on textarea "Pre-existing knowledge is the knowledge skill or ability that learner brings to…" at bounding box center [580, 325] width 736 height 150
click at [769, 332] on textarea "Pre-existing knowledge is the knowledge skill or ability that learner brings to…" at bounding box center [580, 325] width 736 height 150
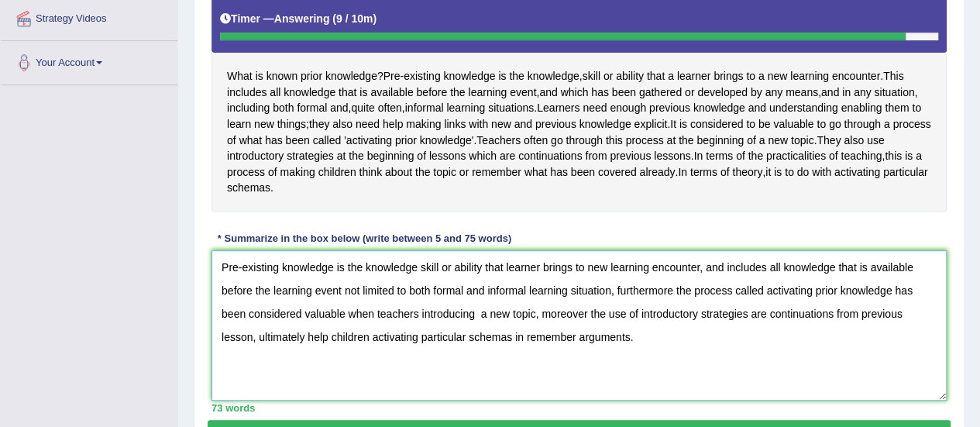
click at [418, 280] on textarea "Pre-existing knowledge is the knowledge skill or ability that learner brings to…" at bounding box center [580, 325] width 736 height 150
type textarea "Pre-existing knowledge is the knowledge skill or ability that learner brings to…"
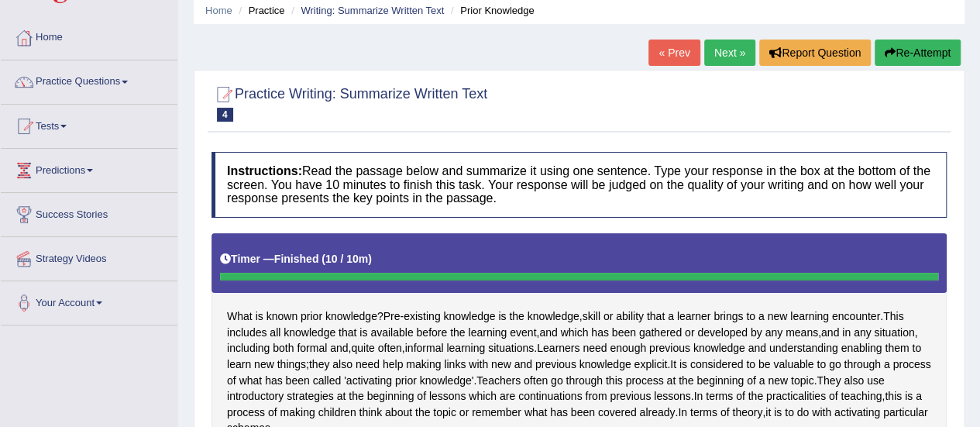
scroll to position [0, 0]
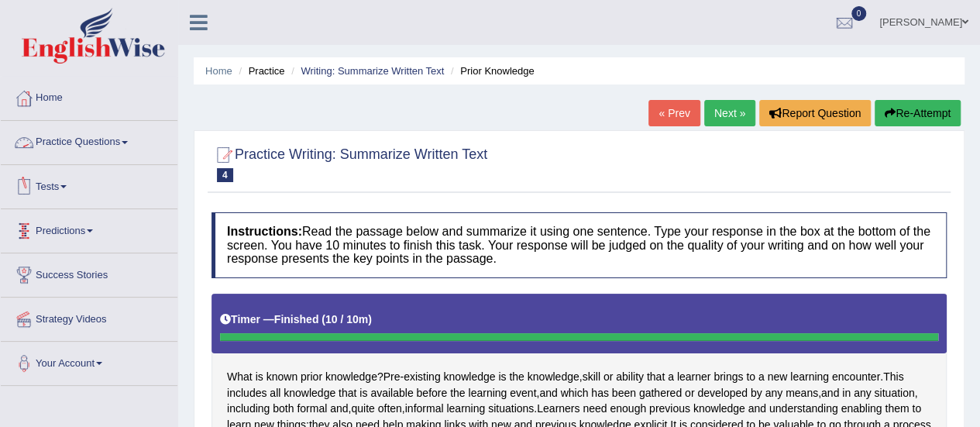
click at [87, 139] on link "Practice Questions" at bounding box center [89, 140] width 177 height 39
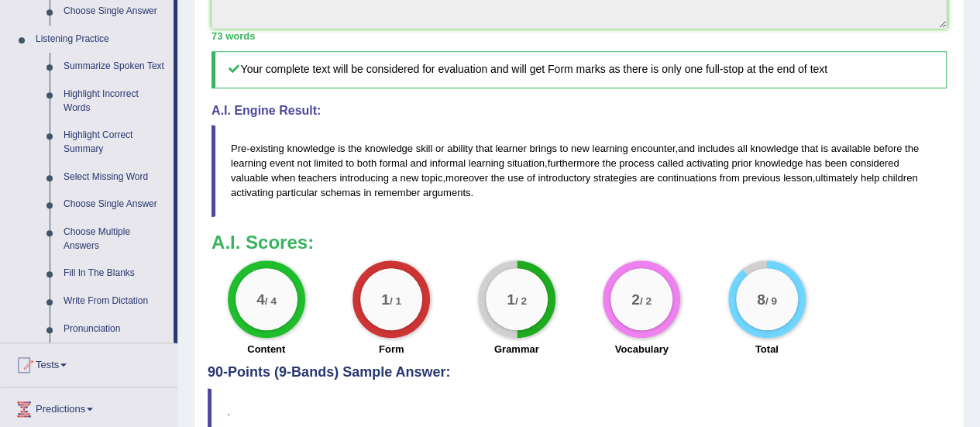
scroll to position [666, 0]
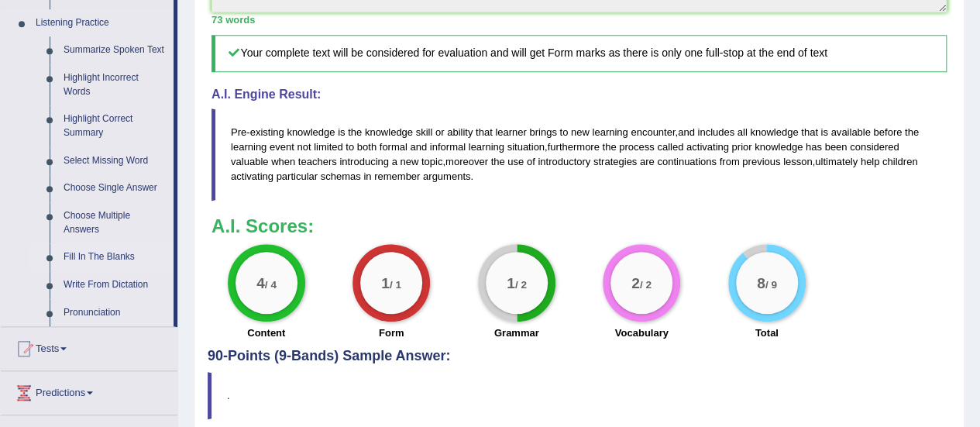
click at [119, 256] on link "Fill In The Blanks" at bounding box center [115, 257] width 117 height 28
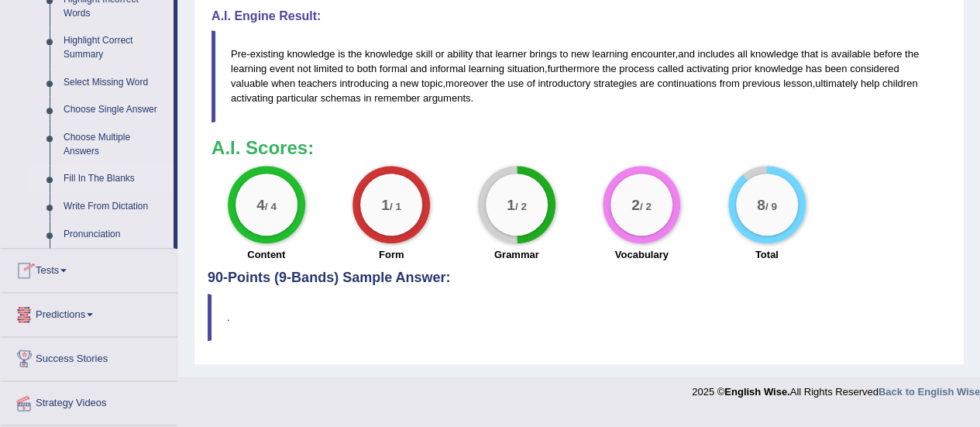
scroll to position [784, 0]
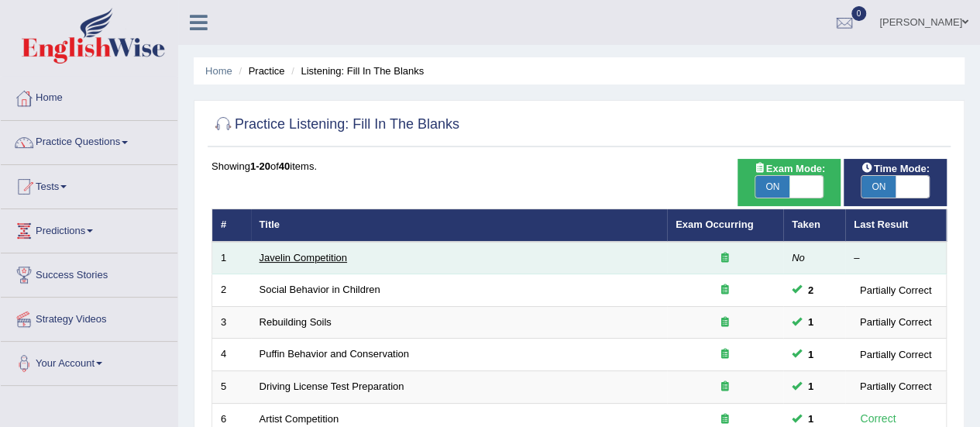
click at [309, 250] on td "Javelin Competition" at bounding box center [459, 258] width 416 height 33
click at [315, 254] on link "Javelin Competition" at bounding box center [304, 258] width 88 height 12
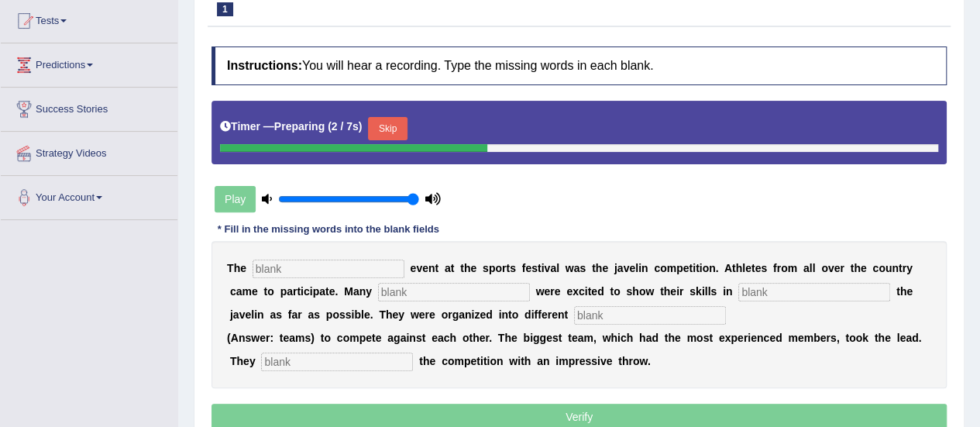
scroll to position [228, 0]
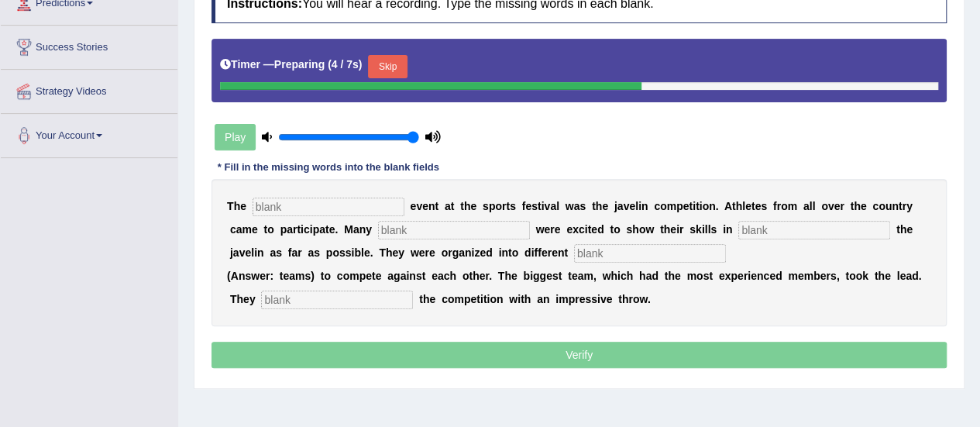
click at [368, 198] on input "text" at bounding box center [329, 207] width 152 height 19
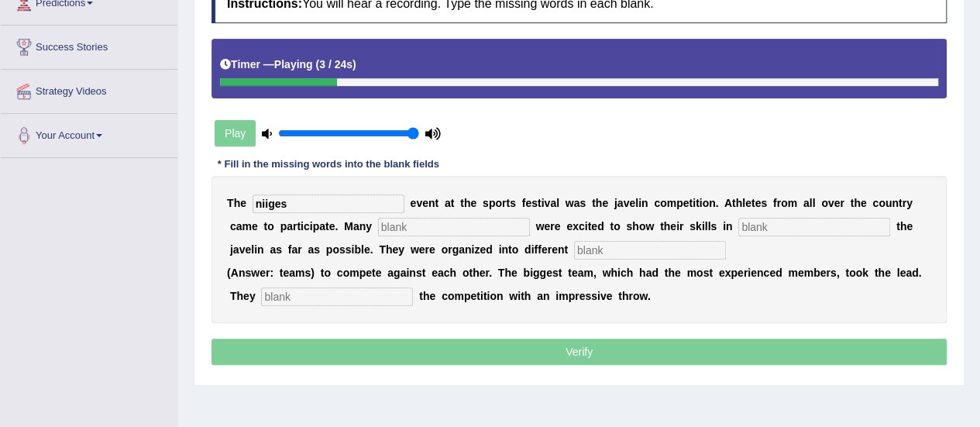
type input "niiges"
click at [401, 225] on input "text" at bounding box center [454, 227] width 152 height 19
type input "peopo"
click at [763, 218] on input "text" at bounding box center [815, 227] width 152 height 19
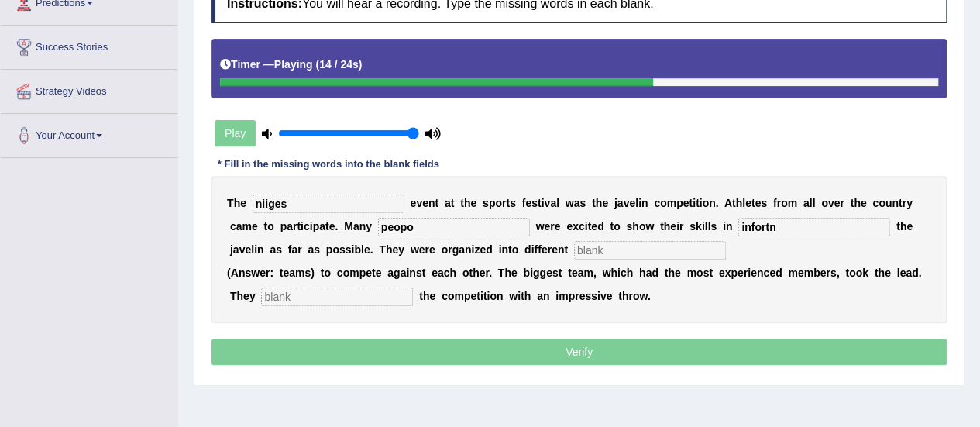
type input "infortn"
click at [652, 244] on input "text" at bounding box center [650, 250] width 152 height 19
type input "teams"
click at [321, 301] on input "text" at bounding box center [337, 297] width 152 height 19
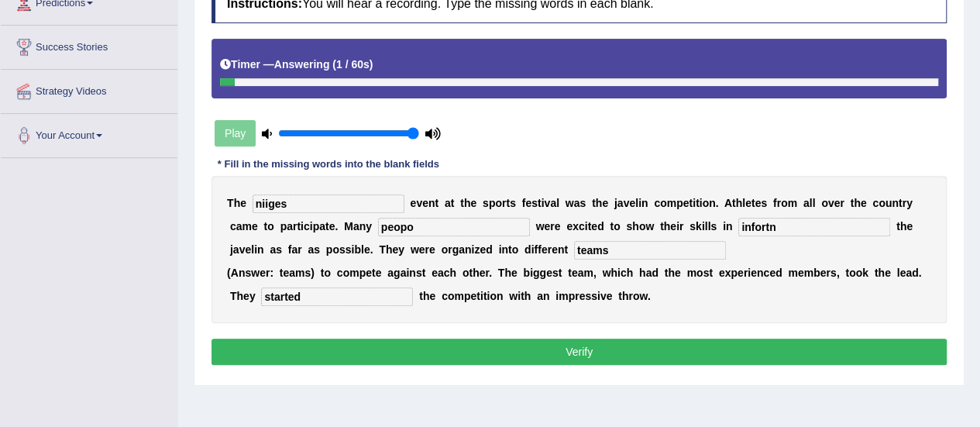
type input "started"
click at [304, 202] on input "niiges" at bounding box center [329, 204] width 152 height 19
type input "n"
type input "biggest"
click at [811, 225] on input "infortn" at bounding box center [815, 227] width 152 height 19
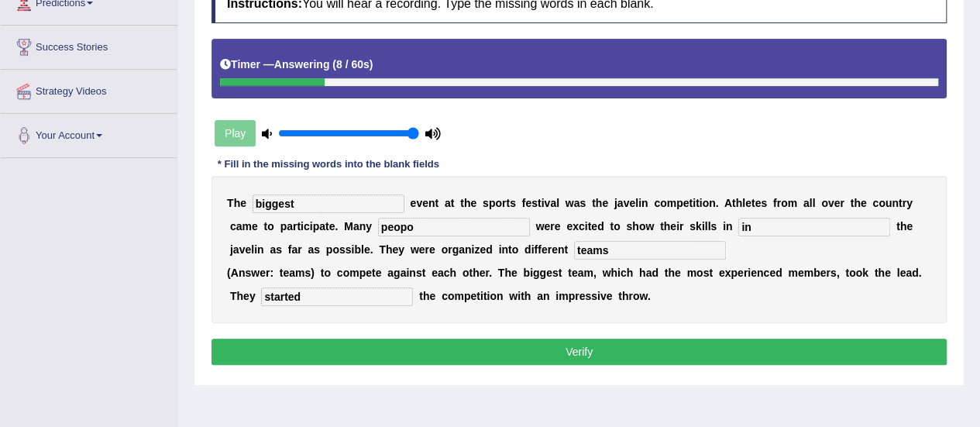
type input "i"
type input "front"
click at [425, 229] on input "peopo" at bounding box center [454, 227] width 152 height 19
type input "people"
click at [493, 346] on button "Verify" at bounding box center [580, 352] width 736 height 26
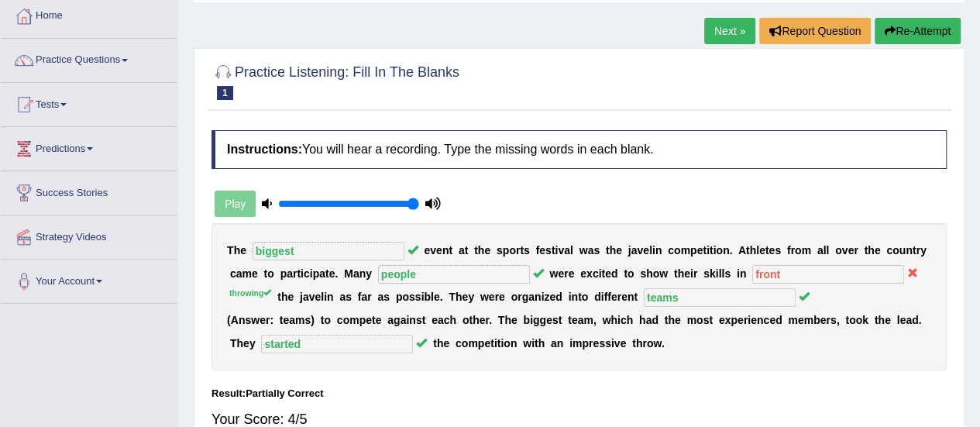
scroll to position [77, 0]
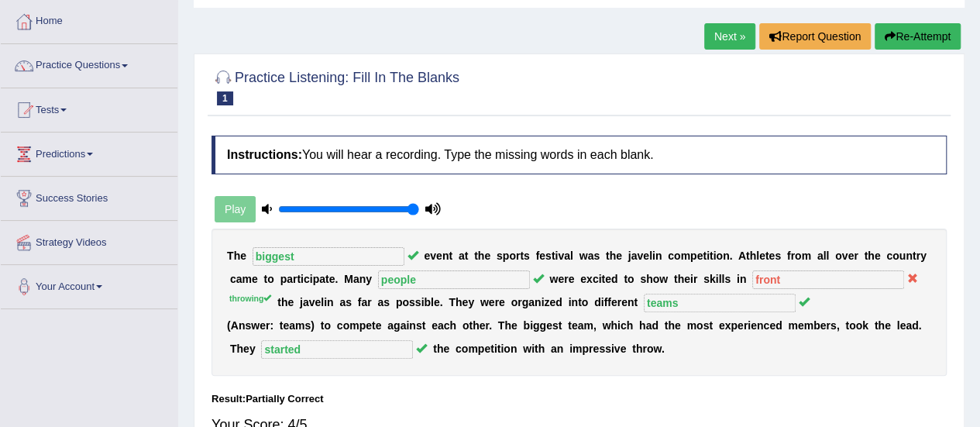
click at [725, 35] on link "Next »" at bounding box center [730, 36] width 51 height 26
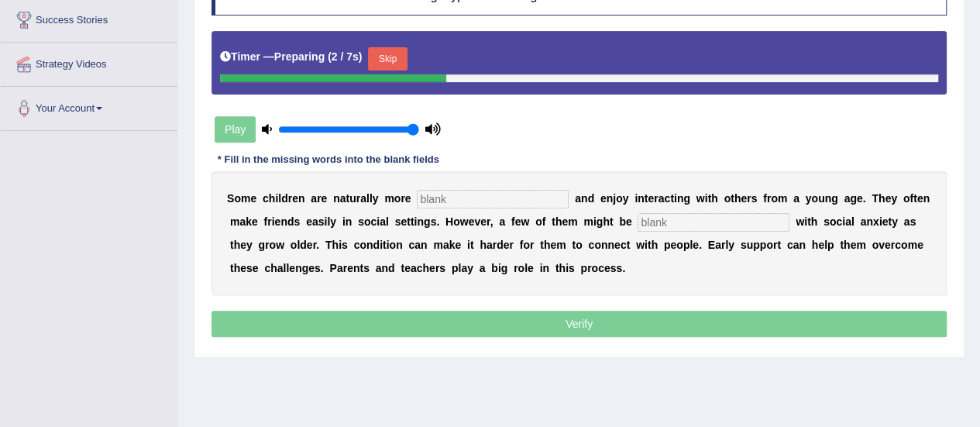
scroll to position [298, 0]
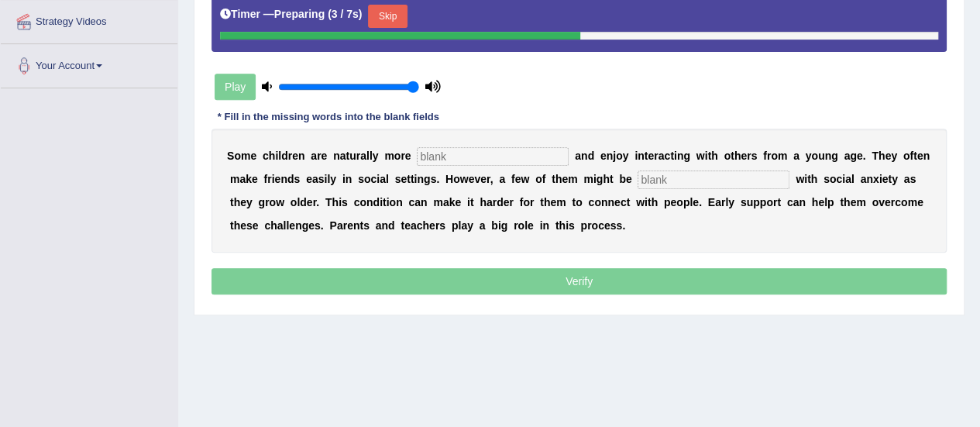
click at [474, 159] on input "text" at bounding box center [493, 156] width 152 height 19
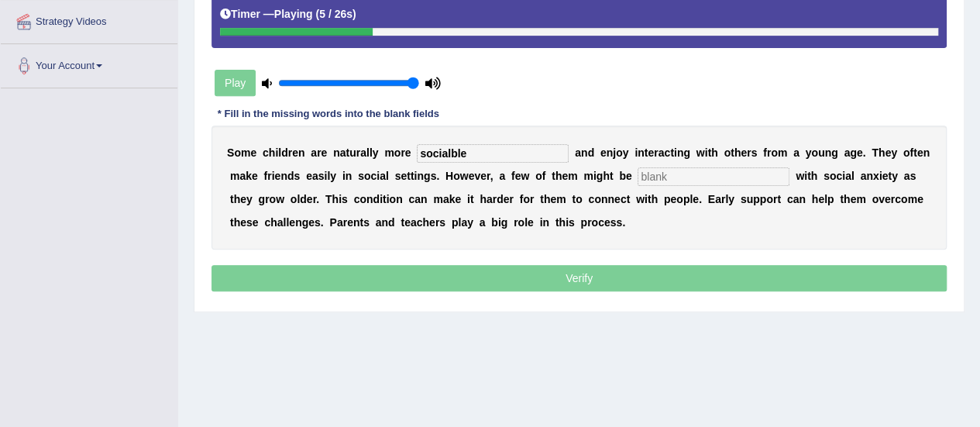
type input "socialble"
click at [694, 174] on input "text" at bounding box center [714, 176] width 152 height 19
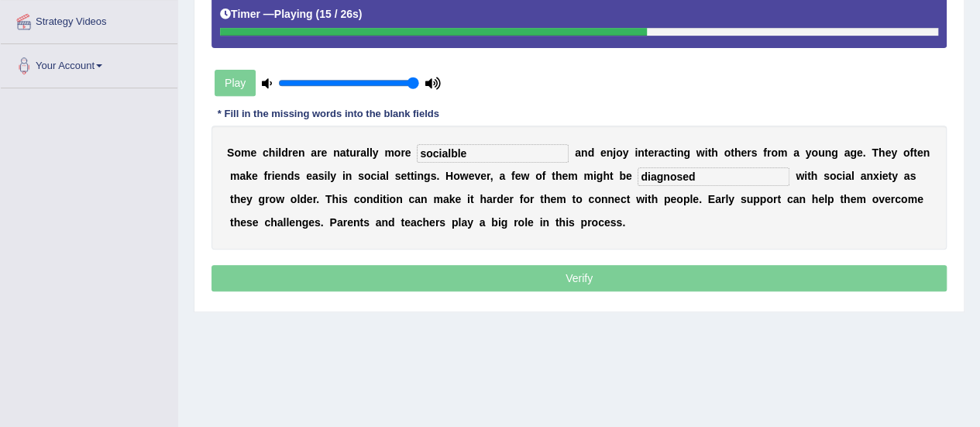
type input "diagnosed"
click at [508, 151] on input "socialble" at bounding box center [493, 153] width 152 height 19
click at [450, 150] on input "socialble" at bounding box center [493, 153] width 152 height 19
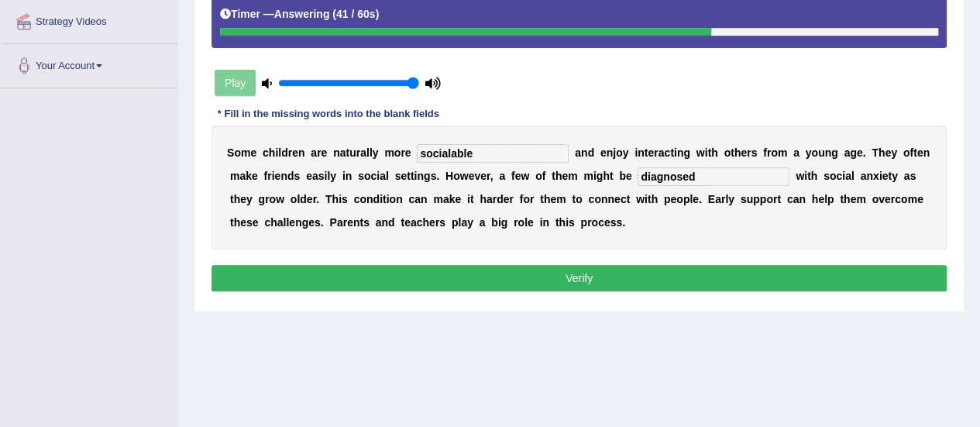
type input "socialable"
click at [682, 274] on button "Verify" at bounding box center [580, 278] width 736 height 26
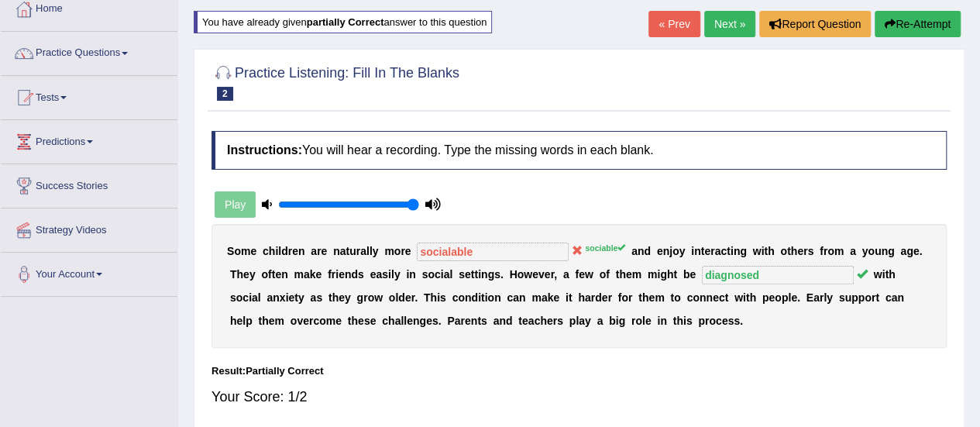
scroll to position [64, 0]
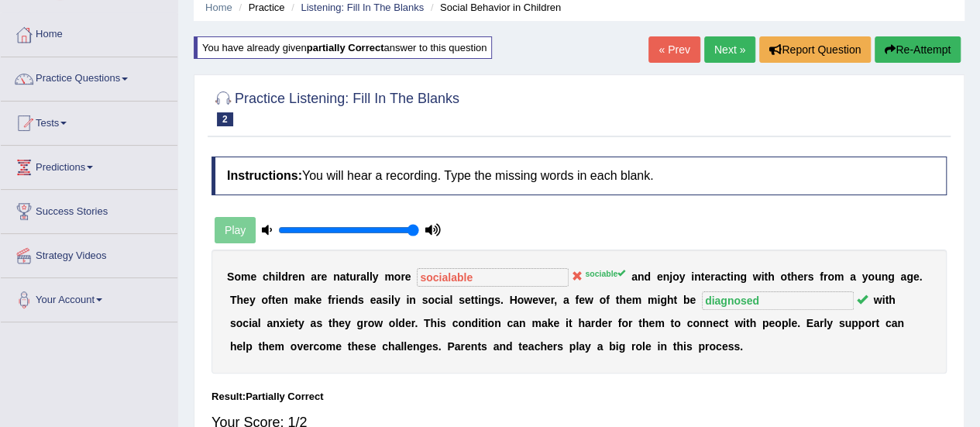
click at [722, 57] on link "Next »" at bounding box center [730, 49] width 51 height 26
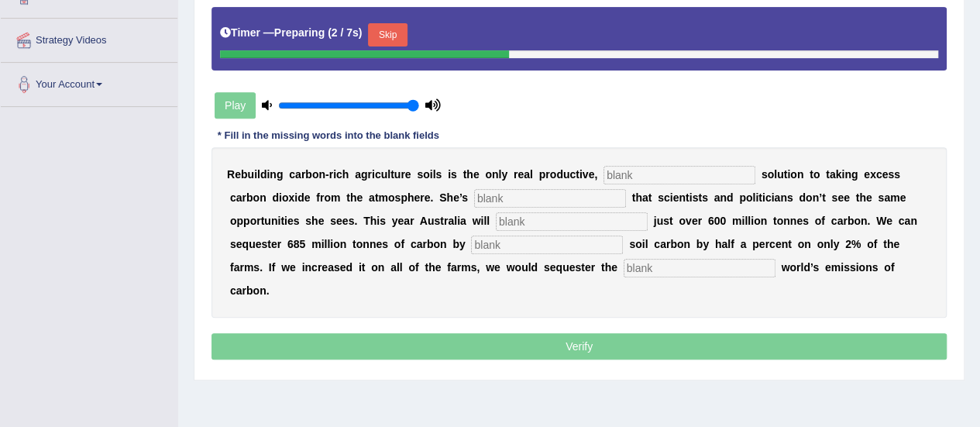
scroll to position [281, 0]
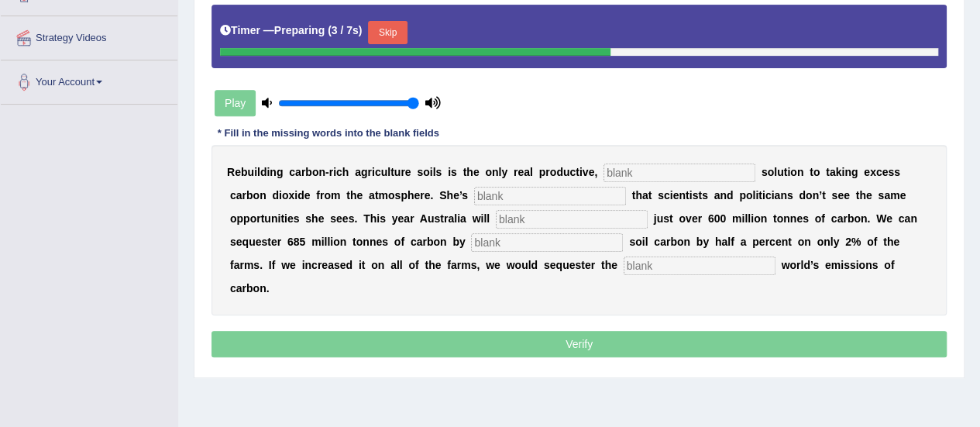
click at [694, 165] on input "text" at bounding box center [680, 173] width 152 height 19
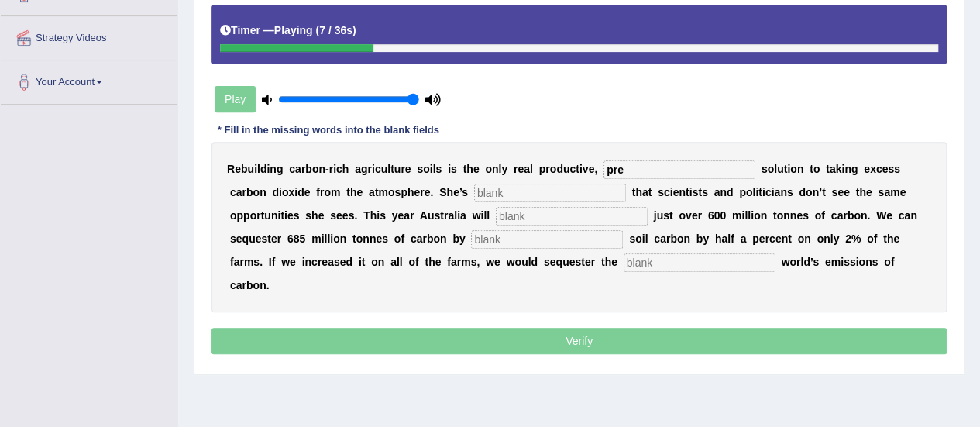
type input "pre"
click at [574, 186] on input "text" at bounding box center [550, 193] width 152 height 19
type input "frusti"
click at [506, 216] on input "text" at bounding box center [572, 216] width 152 height 19
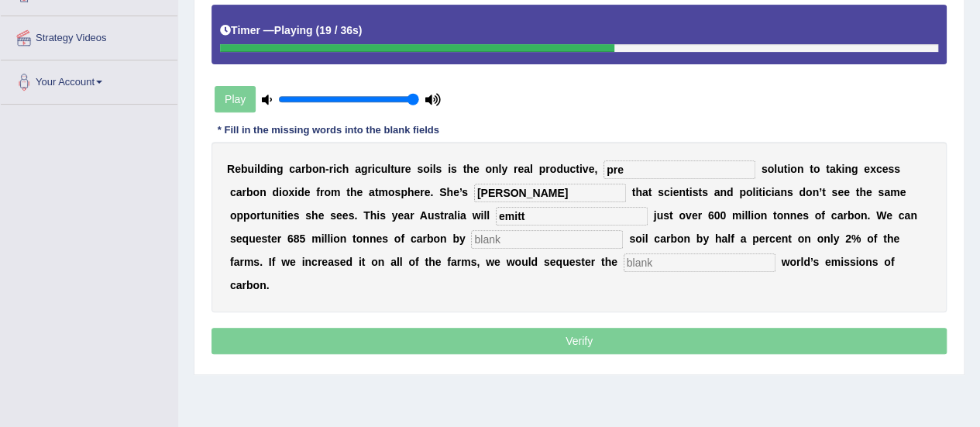
type input "emitt"
click at [521, 230] on input "text" at bounding box center [547, 239] width 152 height 19
type input "incrasing"
click at [636, 253] on input "text" at bounding box center [700, 262] width 152 height 19
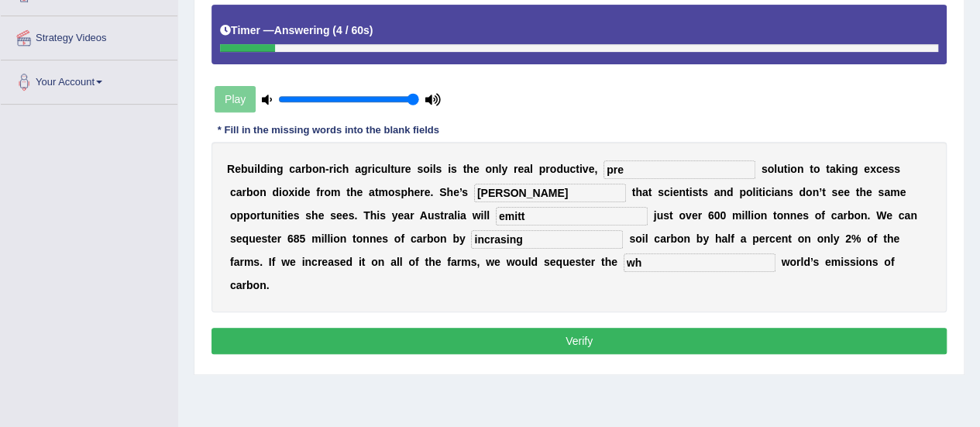
type input "w"
type input "all"
click at [493, 238] on input "incrasing" at bounding box center [547, 239] width 152 height 19
type input "increasing"
click at [515, 193] on input "frusti" at bounding box center [550, 193] width 152 height 19
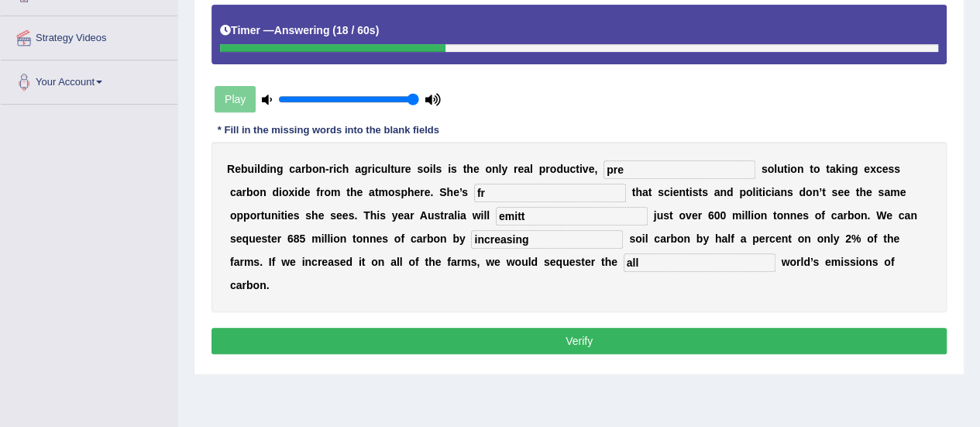
type input "f"
type input "r"
type input "="
type input "frustrated"
click at [631, 164] on input "pre" at bounding box center [680, 169] width 152 height 19
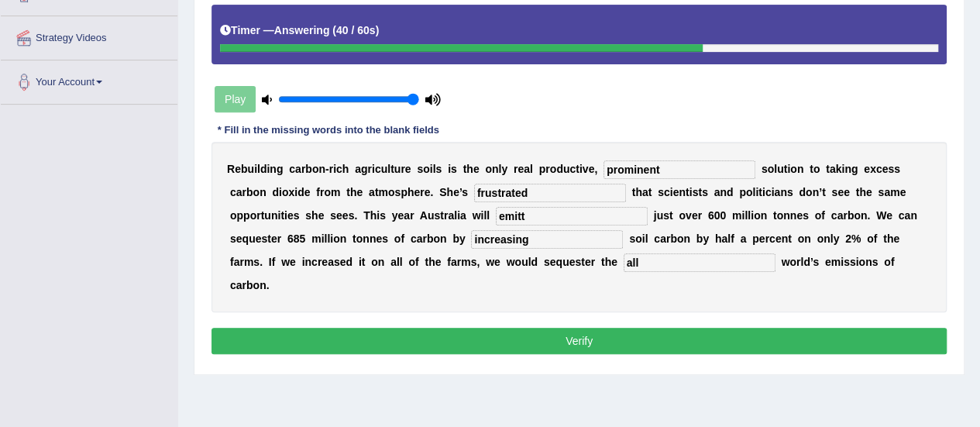
type input "prominent"
click at [663, 260] on input "all" at bounding box center [700, 262] width 152 height 19
type input "a"
type input "w"
type input "whole"
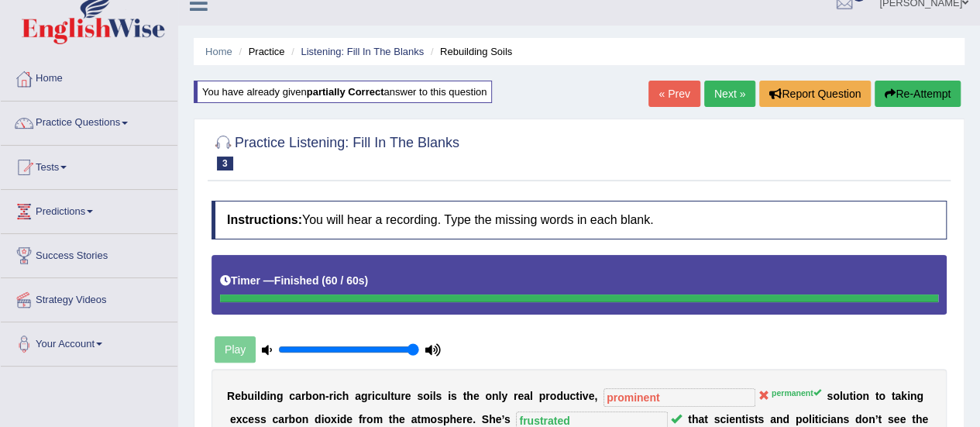
scroll to position [16, 0]
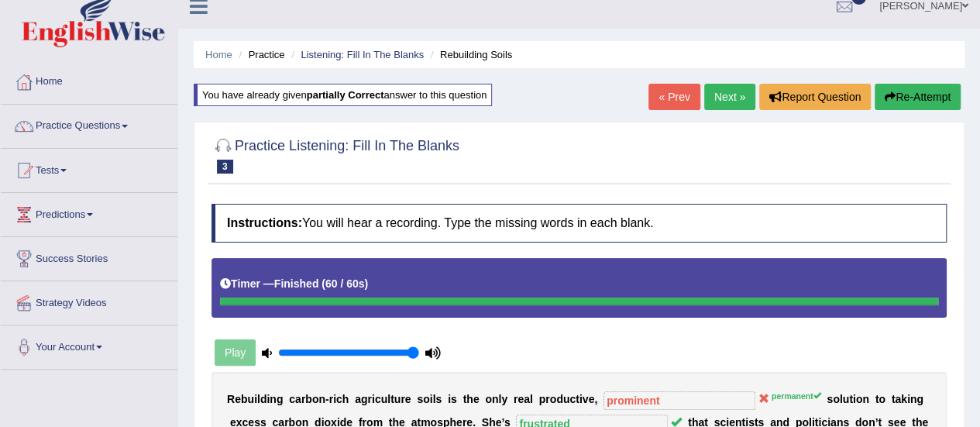
click at [724, 95] on link "Next »" at bounding box center [730, 97] width 51 height 26
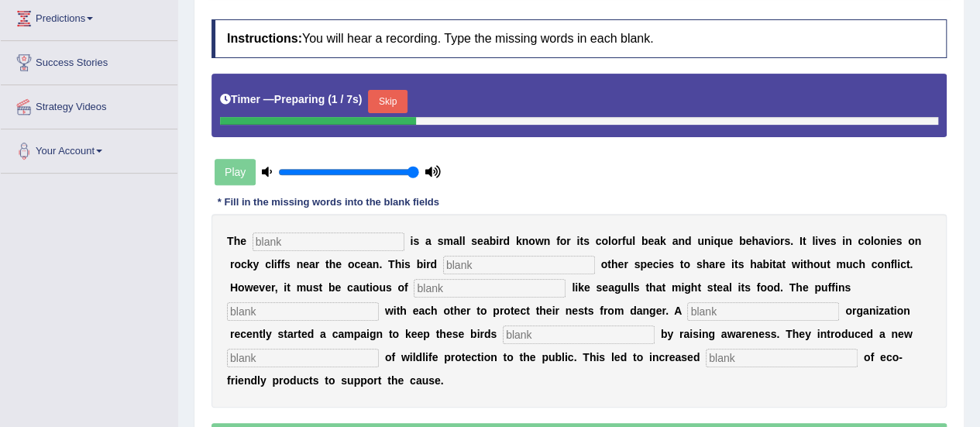
scroll to position [272, 0]
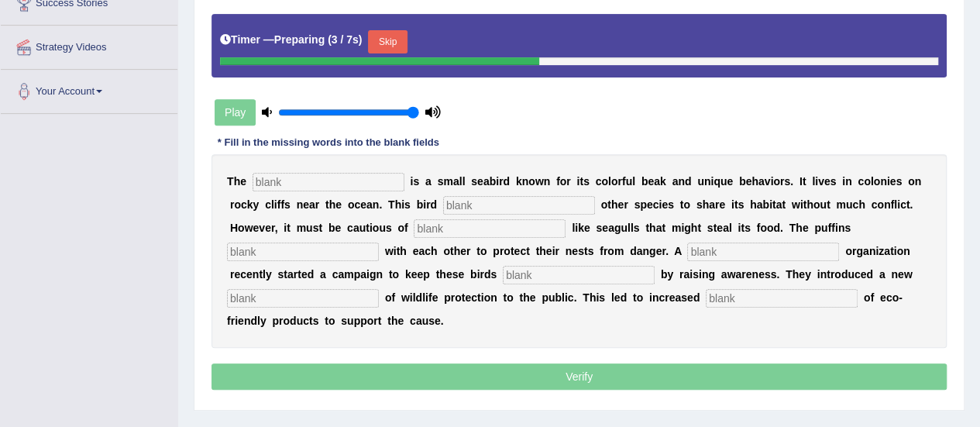
click at [372, 182] on input "text" at bounding box center [329, 182] width 152 height 19
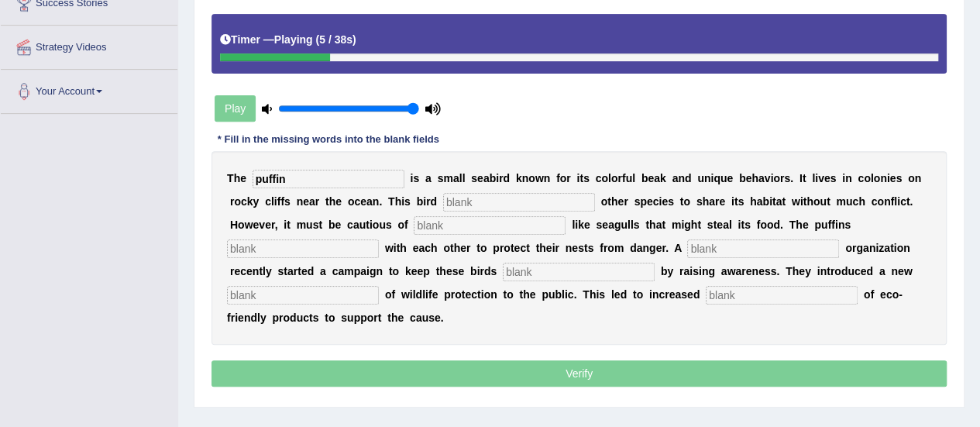
scroll to position [0, 0]
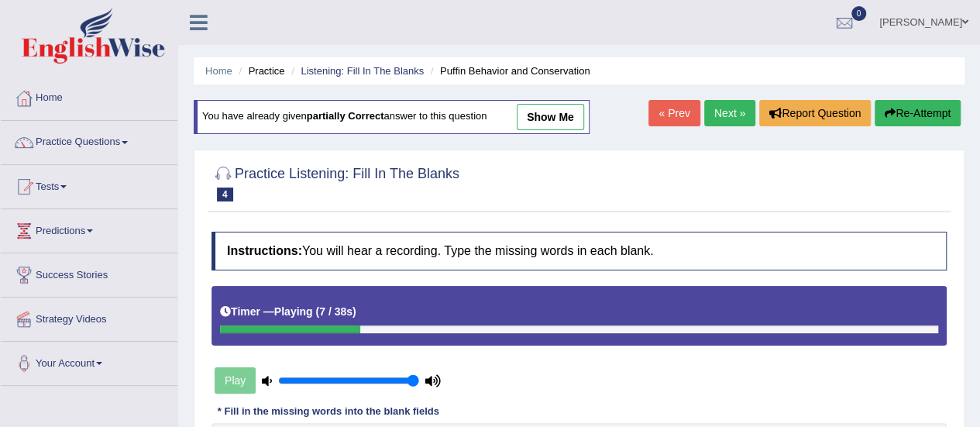
type input "puffin"
click at [736, 108] on link "Next »" at bounding box center [730, 113] width 51 height 26
click at [330, 72] on link "Listening: Fill In The Blanks" at bounding box center [362, 71] width 123 height 12
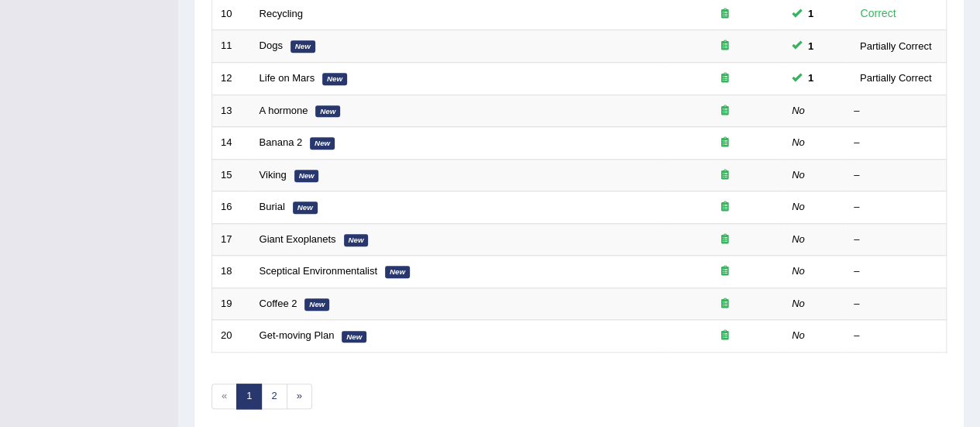
scroll to position [536, 0]
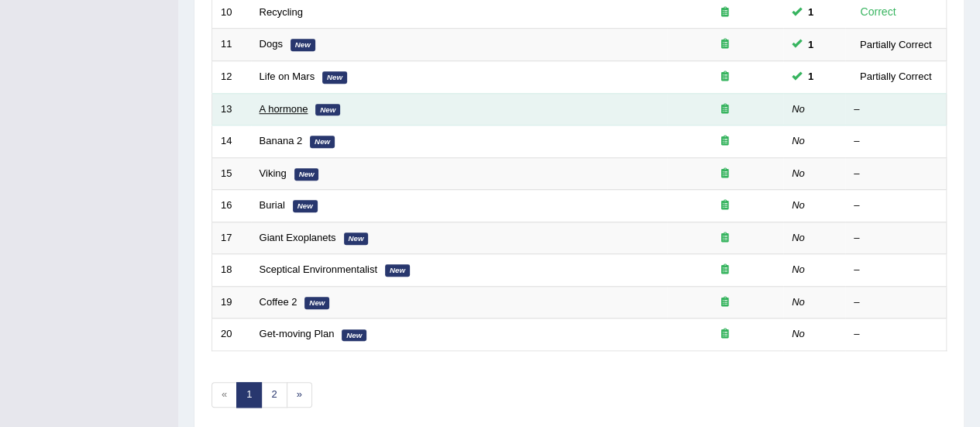
click at [282, 103] on link "A hormone" at bounding box center [284, 109] width 49 height 12
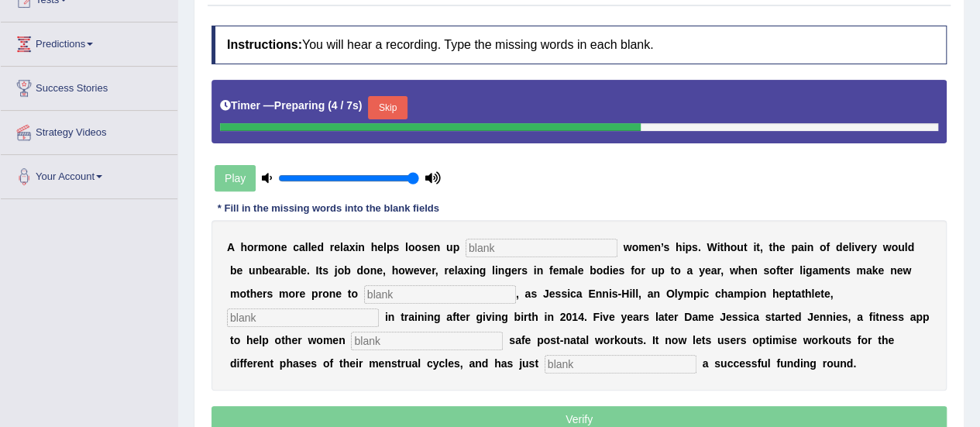
scroll to position [193, 0]
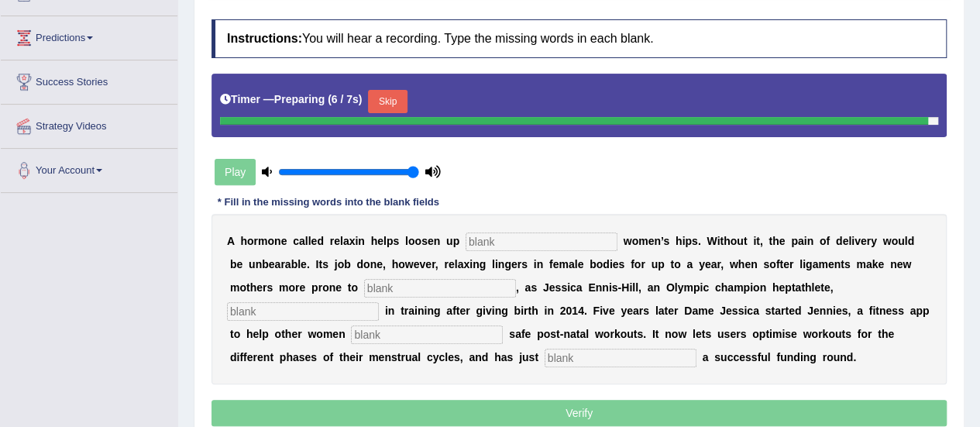
click at [598, 238] on input "text" at bounding box center [542, 242] width 152 height 19
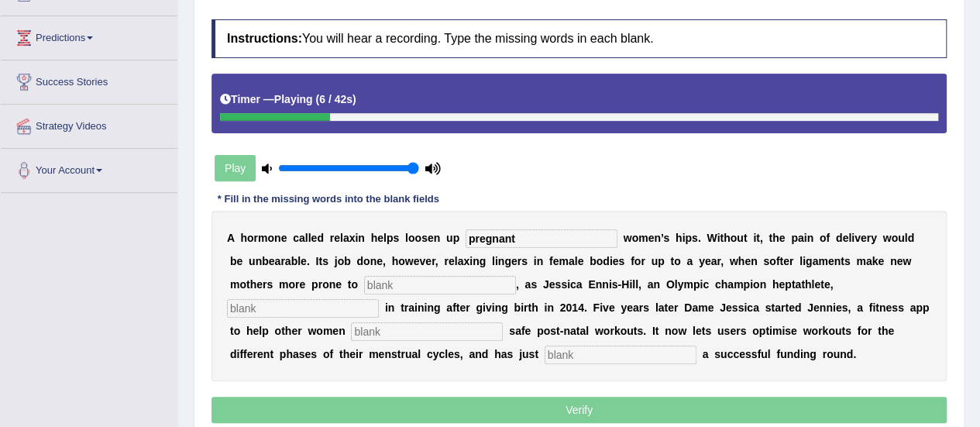
type input "pregnant"
click at [414, 288] on input "text" at bounding box center [440, 285] width 152 height 19
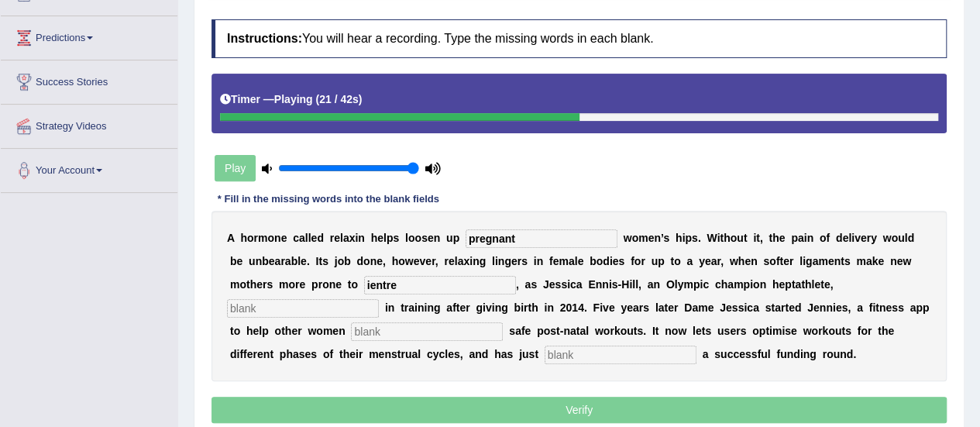
type input "ientre"
click at [288, 305] on input "text" at bounding box center [303, 308] width 152 height 19
type input "discovered"
click at [419, 337] on input "text" at bounding box center [427, 331] width 152 height 19
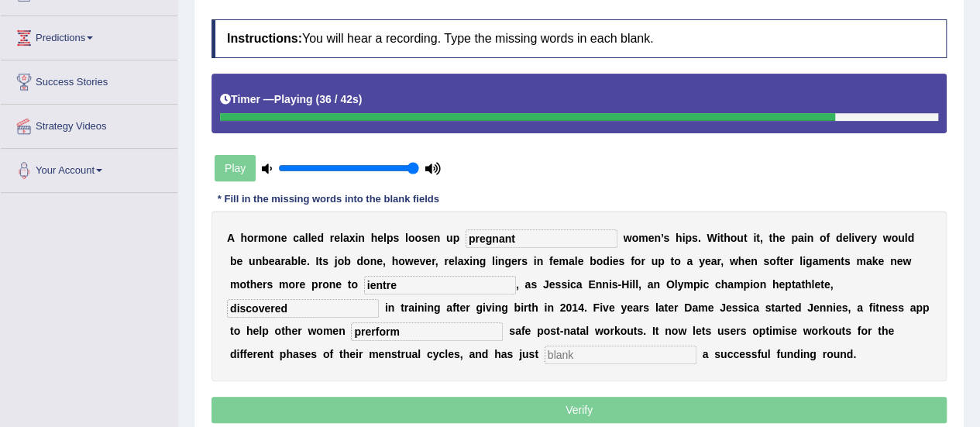
type input "prerform"
click at [569, 348] on input "text" at bounding box center [621, 355] width 152 height 19
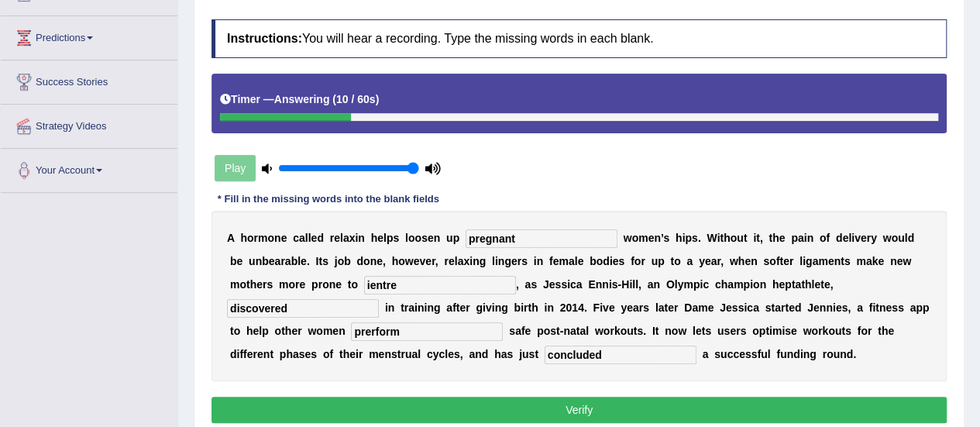
type input "concluded"
click at [409, 286] on input "ientre" at bounding box center [440, 285] width 152 height 19
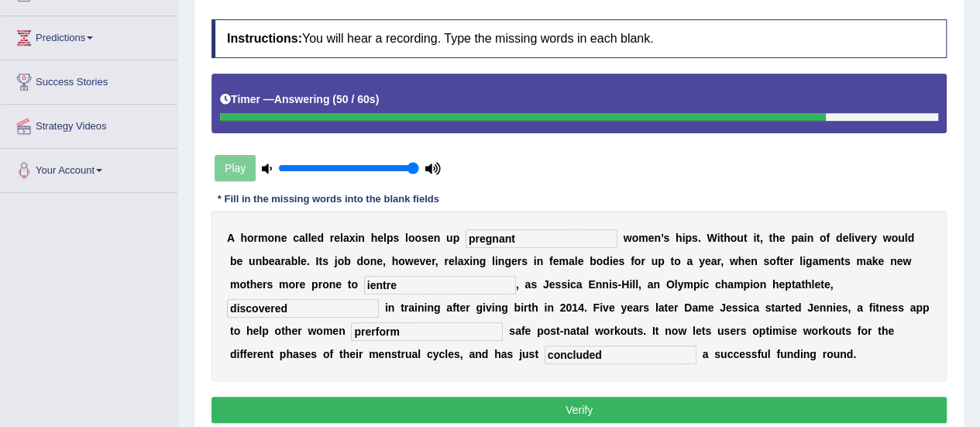
click at [420, 330] on input "prerform" at bounding box center [427, 331] width 152 height 19
type input "perform"
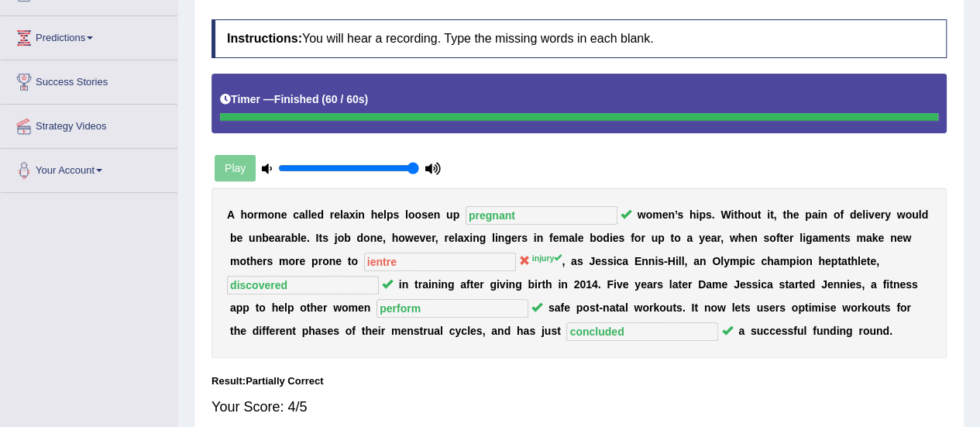
scroll to position [67, 0]
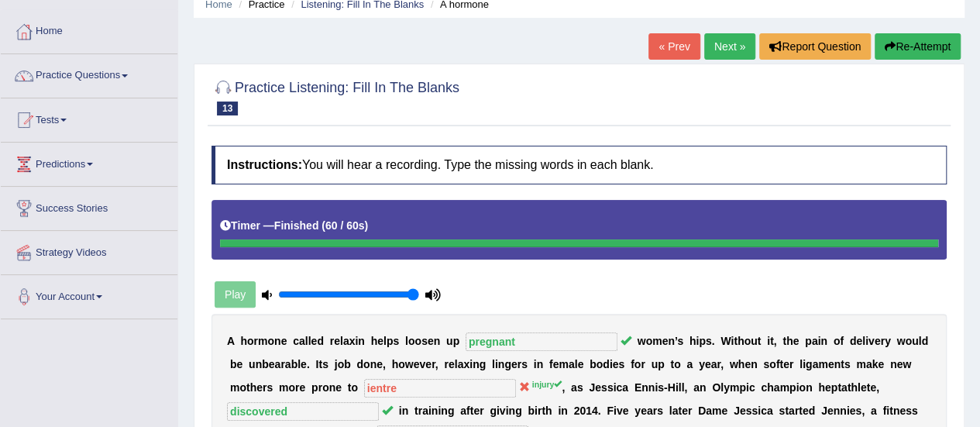
click at [733, 54] on link "Next »" at bounding box center [730, 46] width 51 height 26
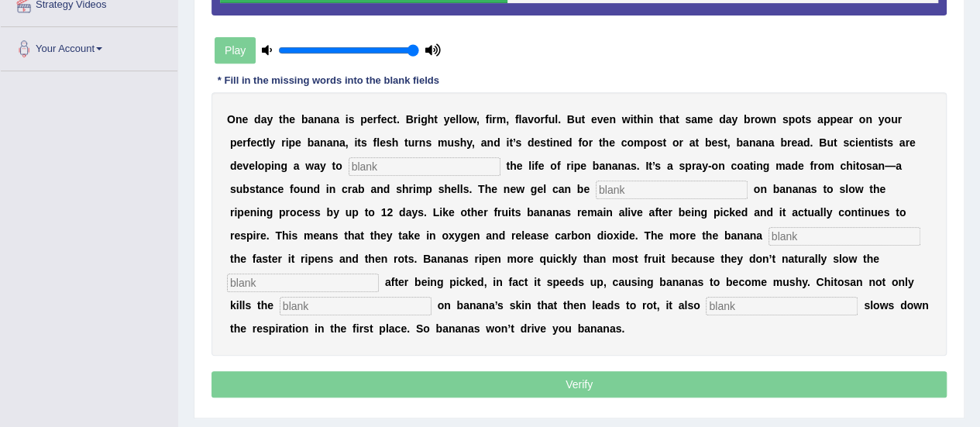
scroll to position [319, 0]
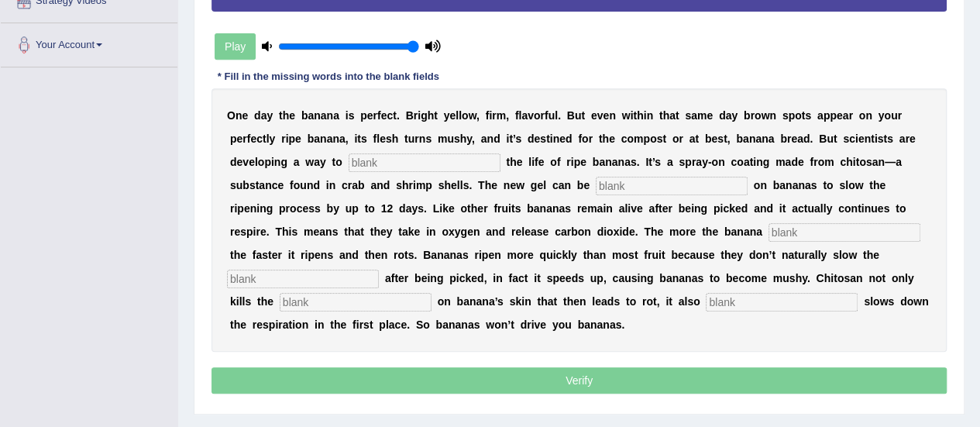
click at [426, 157] on input "text" at bounding box center [425, 162] width 152 height 19
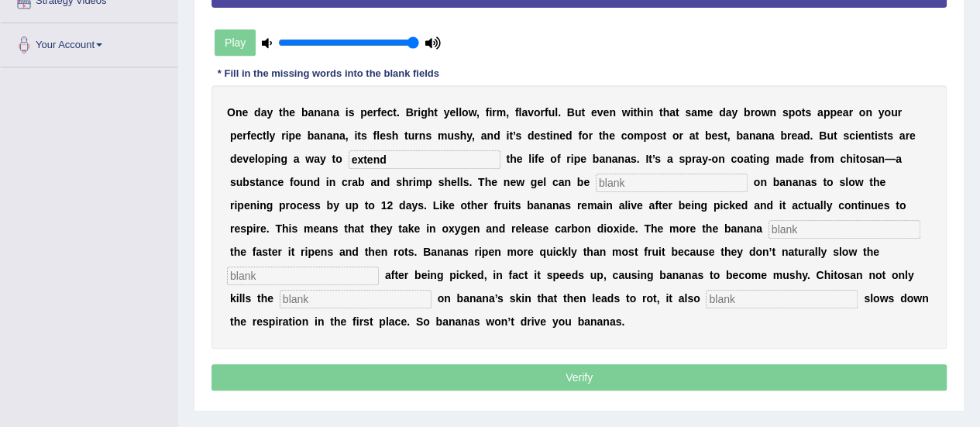
type input "extend"
click at [641, 181] on input "text" at bounding box center [672, 183] width 152 height 19
click at [608, 181] on input "spaid" at bounding box center [672, 183] width 152 height 19
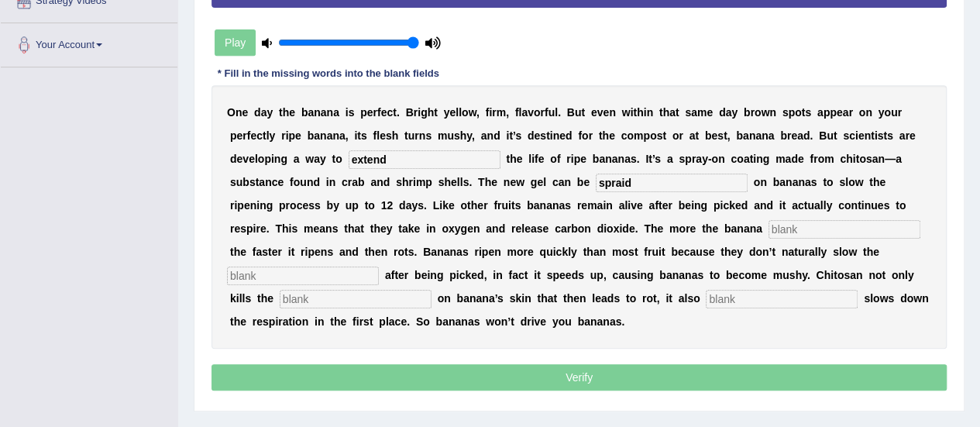
type input "spraid"
click at [785, 229] on input "text" at bounding box center [845, 229] width 152 height 19
type input "brese"
click at [304, 278] on input "text" at bounding box center [303, 276] width 152 height 19
type input "respiratiojn"
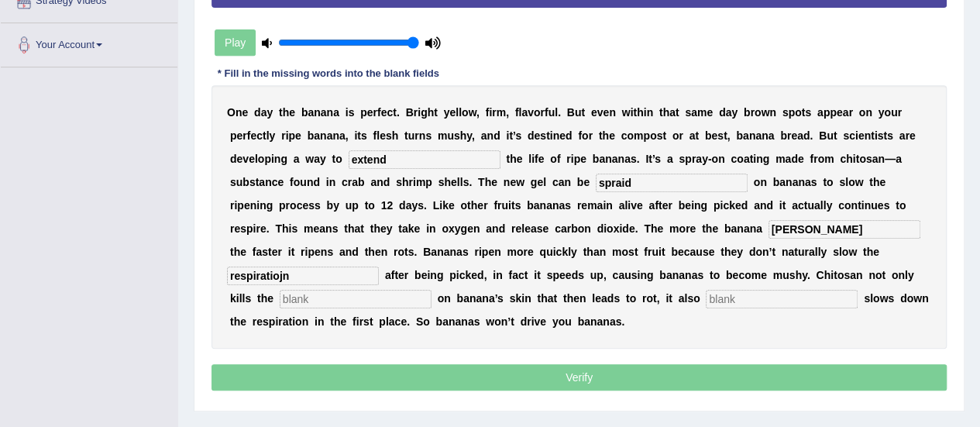
click at [360, 301] on input "text" at bounding box center [356, 299] width 152 height 19
type input "bats"
click at [753, 305] on input "text" at bounding box center [782, 299] width 152 height 19
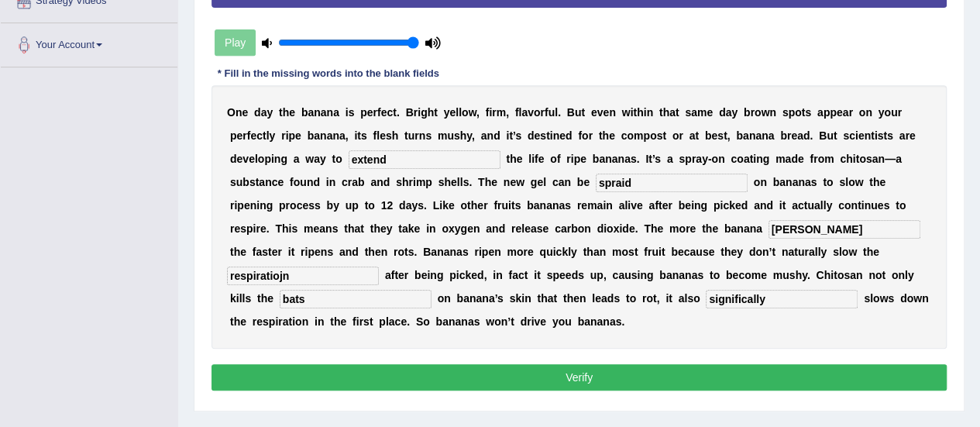
type input "significally"
click at [392, 295] on input "bats" at bounding box center [356, 299] width 152 height 19
type input "bacteria"
click at [651, 182] on input "spraid" at bounding box center [672, 183] width 152 height 19
type input "spraied"
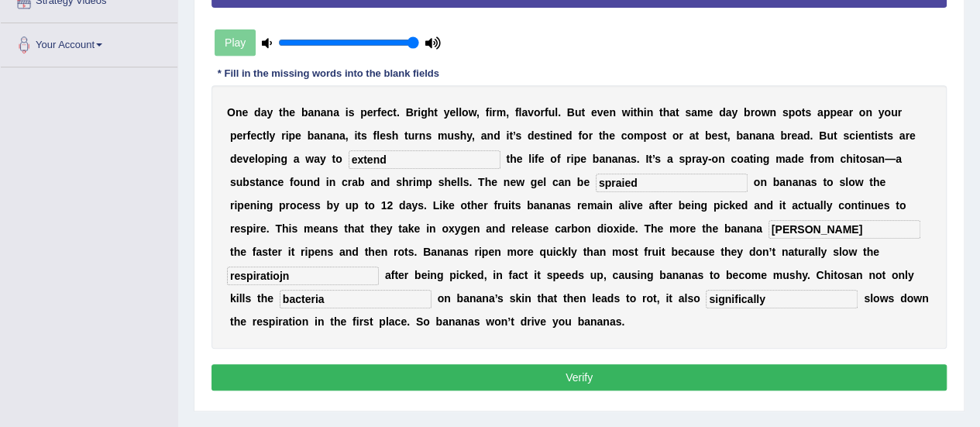
click at [316, 277] on input "respiratiojn" at bounding box center [303, 276] width 152 height 19
type input "respiration"
click at [842, 229] on input "brese" at bounding box center [845, 229] width 152 height 19
type input "b"
type input "brease"
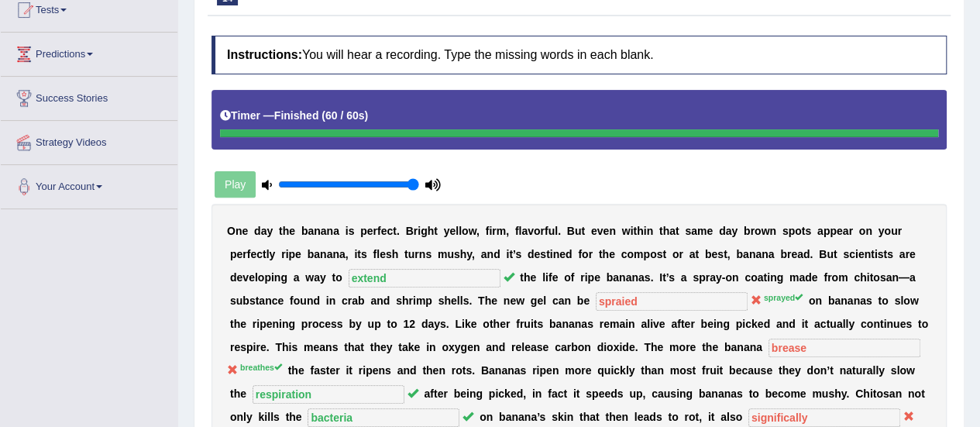
scroll to position [78, 0]
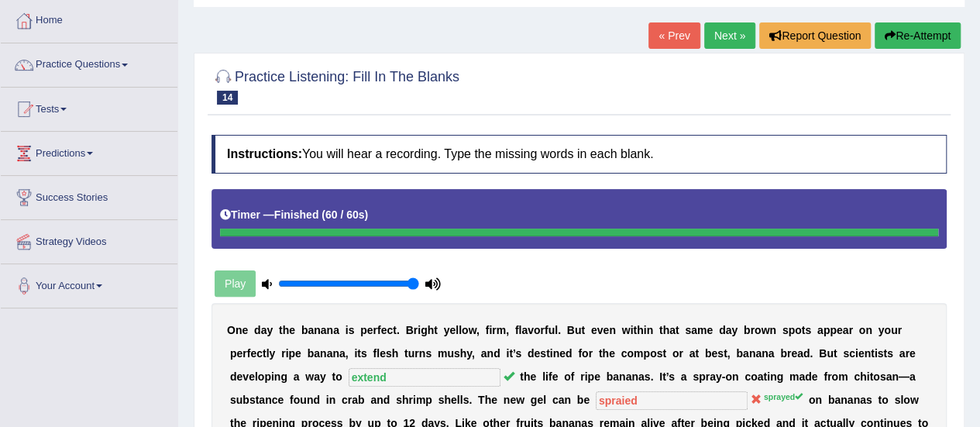
click at [716, 31] on link "Next »" at bounding box center [730, 35] width 51 height 26
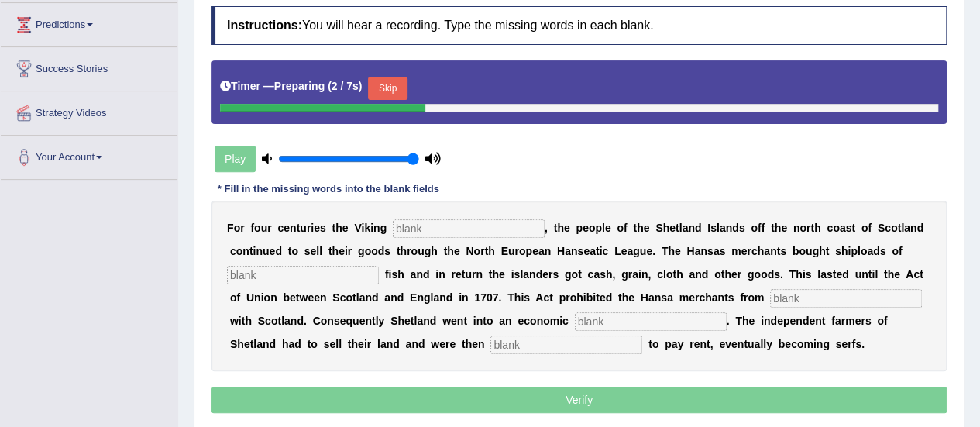
scroll to position [239, 0]
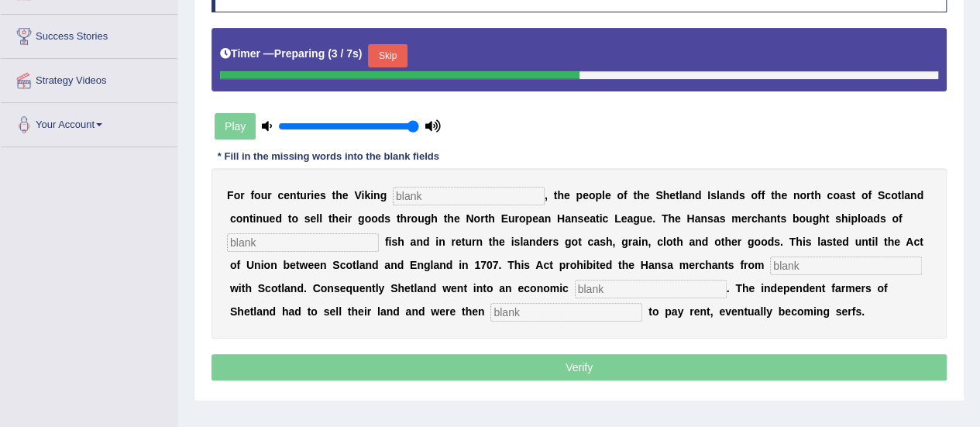
click at [500, 196] on input "text" at bounding box center [469, 196] width 152 height 19
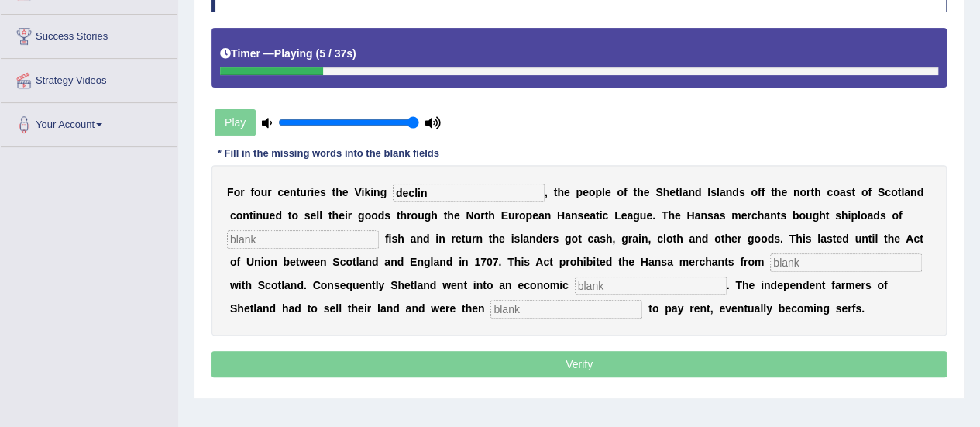
type input "declin"
click at [326, 239] on input "text" at bounding box center [303, 239] width 152 height 19
type input "salted"
click at [818, 257] on input "text" at bounding box center [846, 262] width 152 height 19
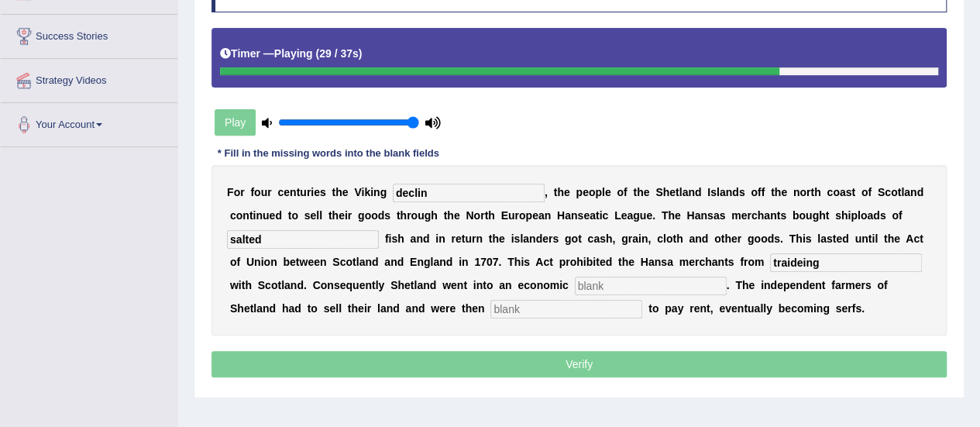
type input "traideing"
click at [633, 279] on input "text" at bounding box center [651, 286] width 152 height 19
type input "deperssion"
click at [617, 300] on input "text" at bounding box center [567, 309] width 152 height 19
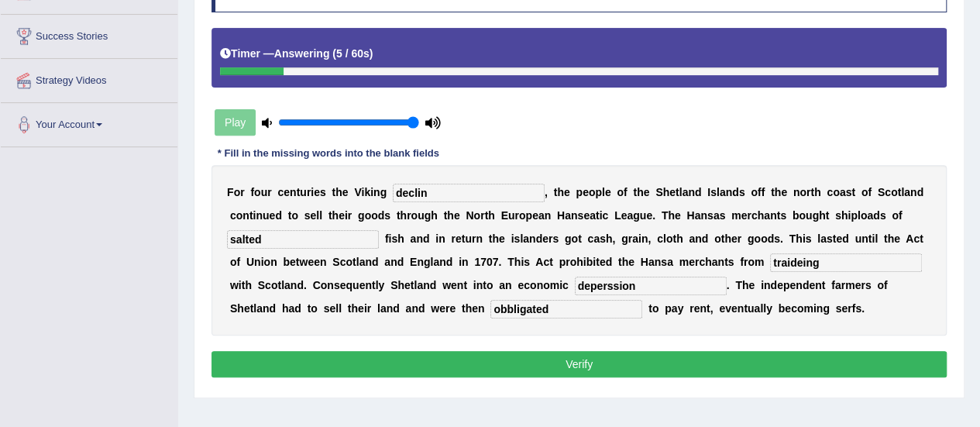
type input "obbligated"
click at [450, 190] on input "declin" at bounding box center [469, 193] width 152 height 19
click at [829, 263] on input "traideing" at bounding box center [846, 262] width 152 height 19
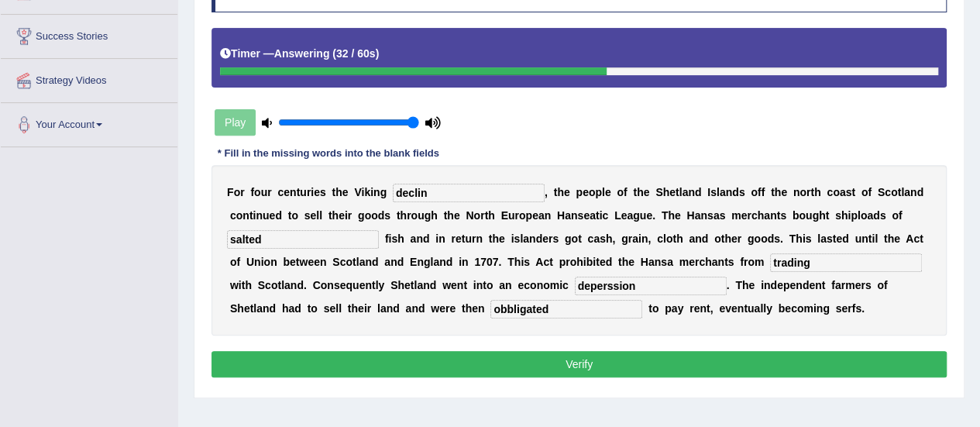
type input "trading"
click at [512, 306] on input "obbligated" at bounding box center [567, 309] width 152 height 19
type input "obligated"
click at [440, 195] on input "declin" at bounding box center [469, 193] width 152 height 19
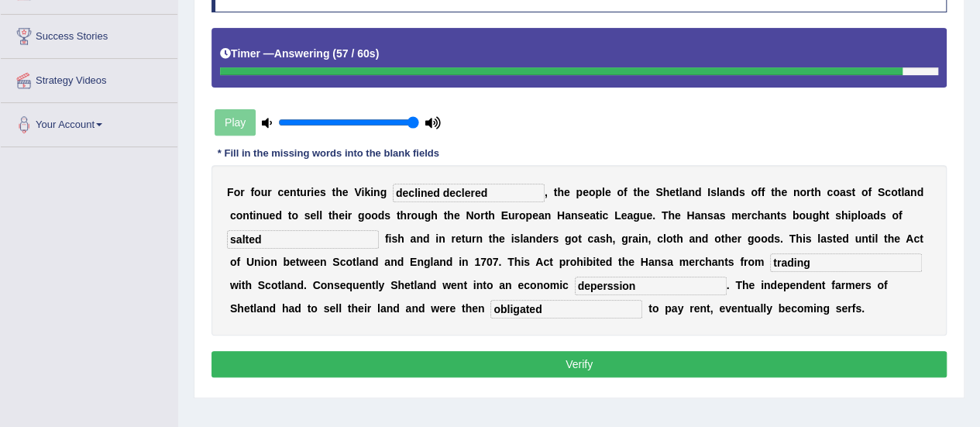
click at [439, 188] on input "declined declered" at bounding box center [469, 193] width 152 height 19
type input "declered"
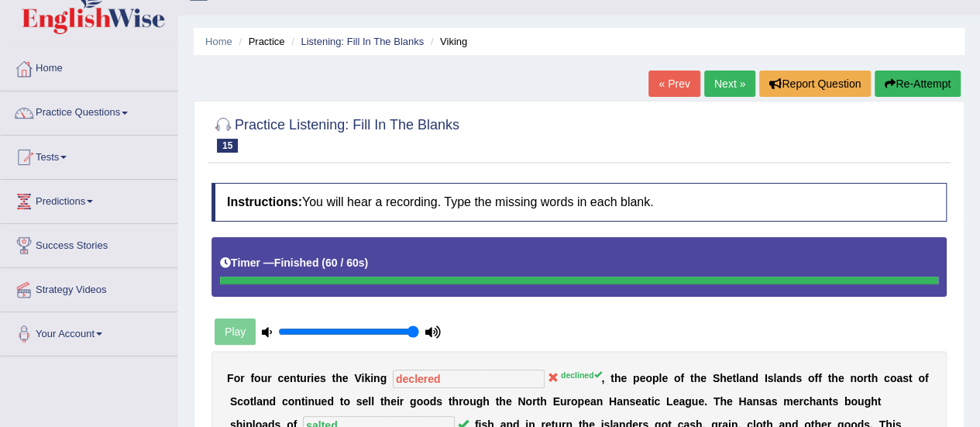
scroll to position [4, 0]
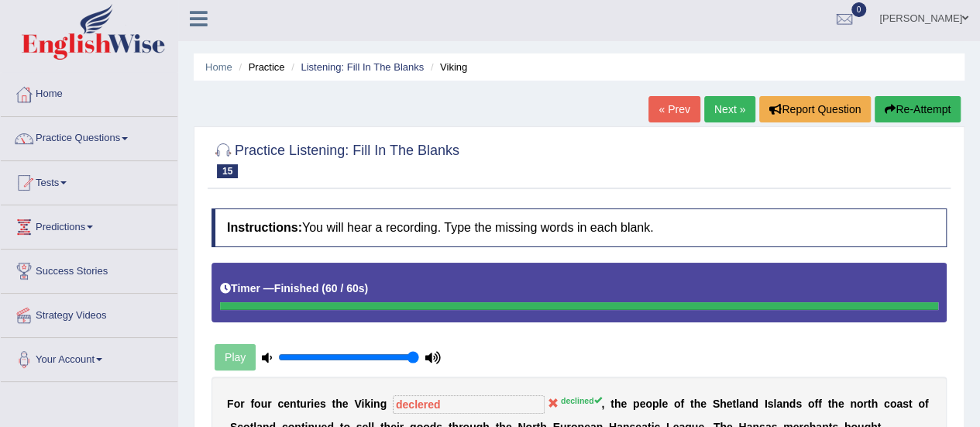
click at [721, 105] on link "Next »" at bounding box center [730, 109] width 51 height 26
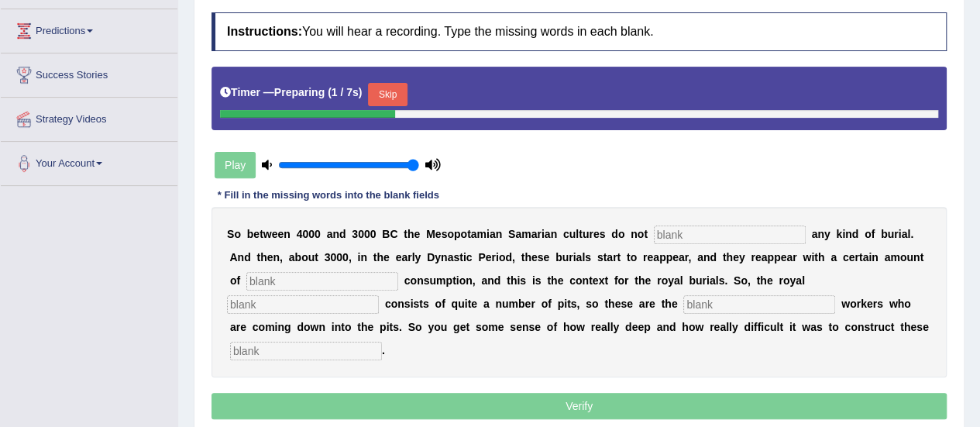
scroll to position [215, 0]
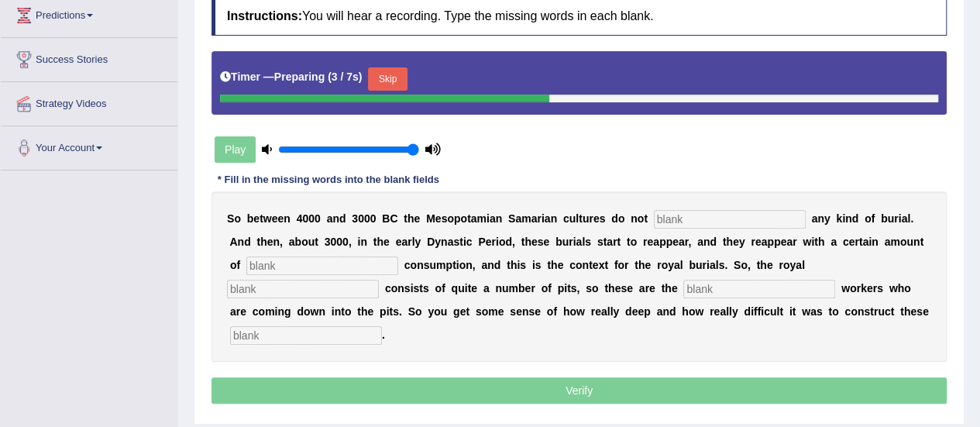
click at [718, 223] on input "text" at bounding box center [730, 219] width 152 height 19
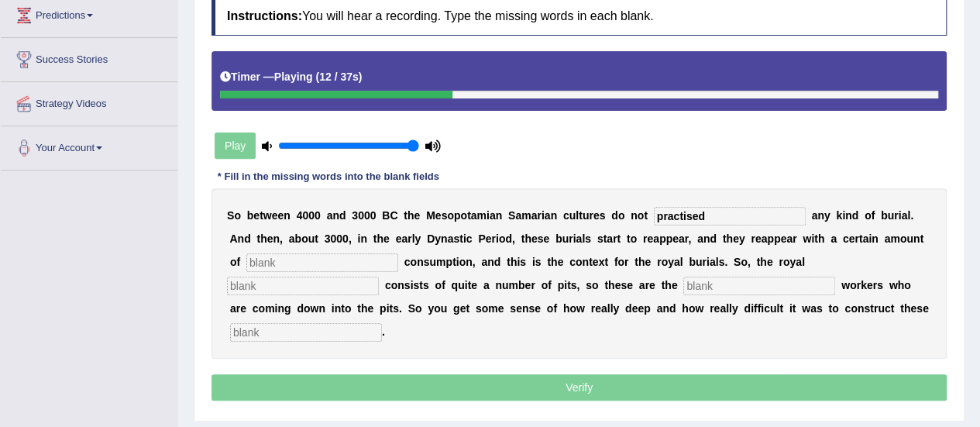
type input "practised"
click at [388, 261] on input "text" at bounding box center [322, 262] width 152 height 19
type input "coscpicuis"
click at [305, 282] on input "text" at bounding box center [303, 286] width 152 height 19
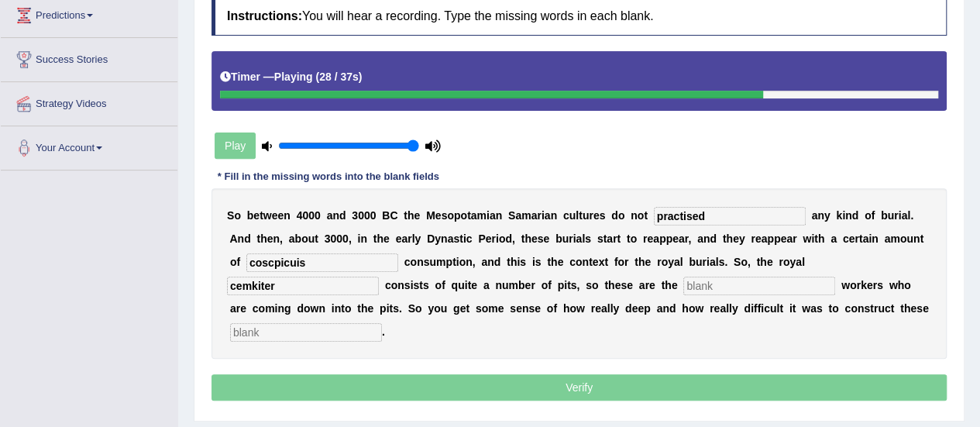
type input "cemkiter"
click at [735, 284] on input "text" at bounding box center [760, 286] width 152 height 19
type input "excavation"
click at [357, 325] on input "text" at bounding box center [306, 332] width 152 height 19
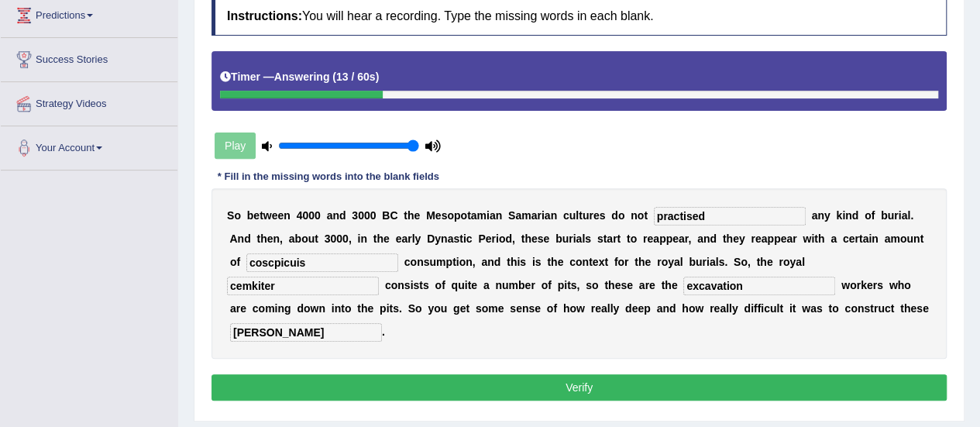
type input "chambers"
click at [260, 261] on input "coscpicuis" at bounding box center [322, 262] width 152 height 19
click at [280, 261] on input "conscpicuis" at bounding box center [322, 262] width 152 height 19
click at [329, 261] on input "conspicuis" at bounding box center [322, 262] width 152 height 19
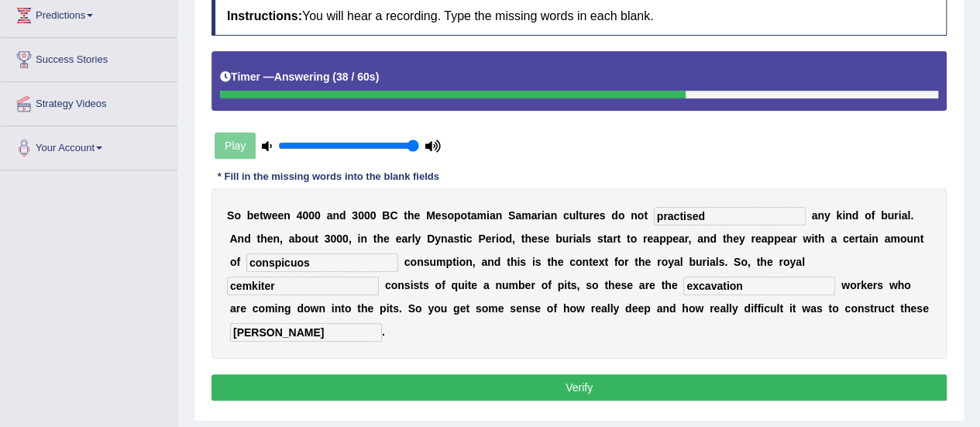
type input "conspicuos"
click at [305, 283] on input "cemkiter" at bounding box center [303, 286] width 152 height 19
type input "c"
click at [238, 284] on input "cimetery" at bounding box center [303, 286] width 152 height 19
type input "cimetery"
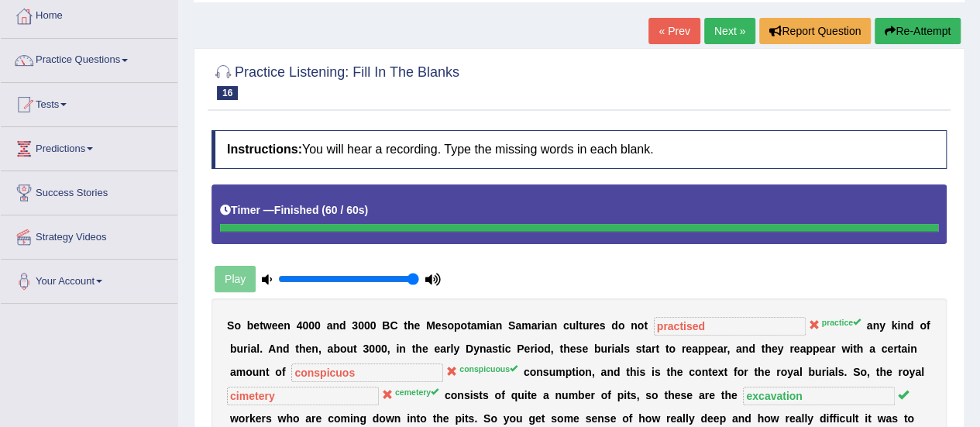
scroll to position [60, 0]
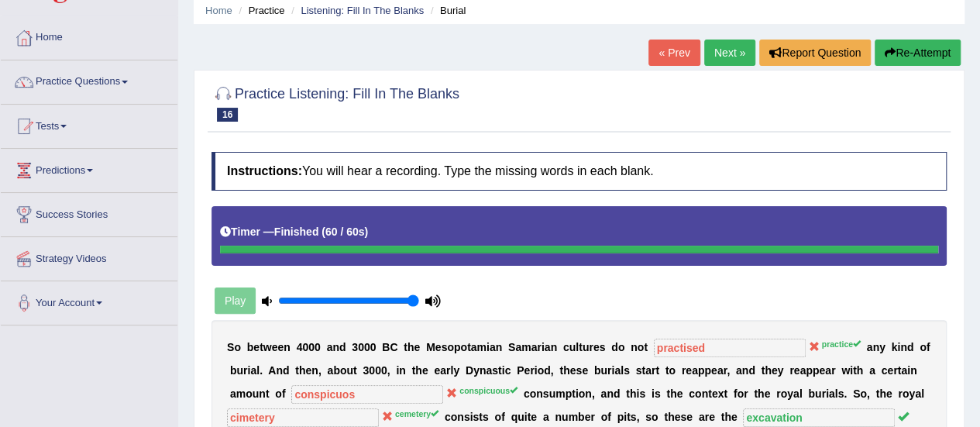
click at [727, 57] on link "Next »" at bounding box center [730, 53] width 51 height 26
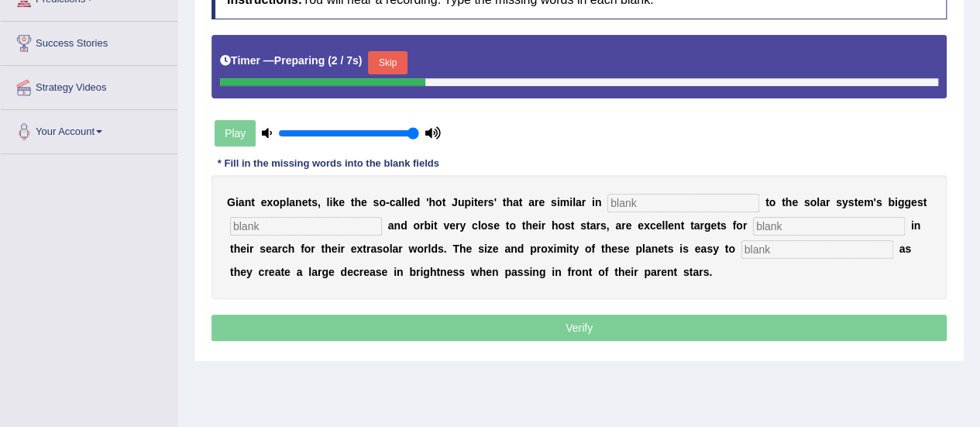
scroll to position [271, 0]
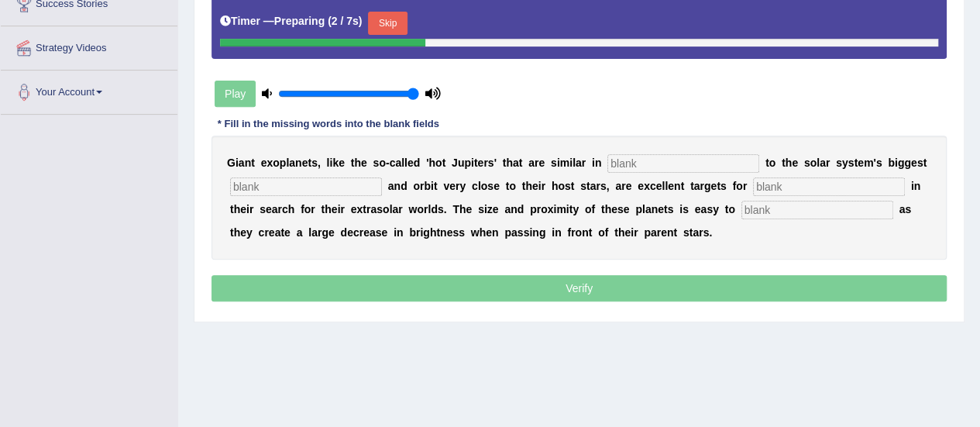
drag, startPoint x: 986, startPoint y: 157, endPoint x: 986, endPoint y: 291, distance: 133.3
click at [670, 165] on input "text" at bounding box center [684, 163] width 152 height 19
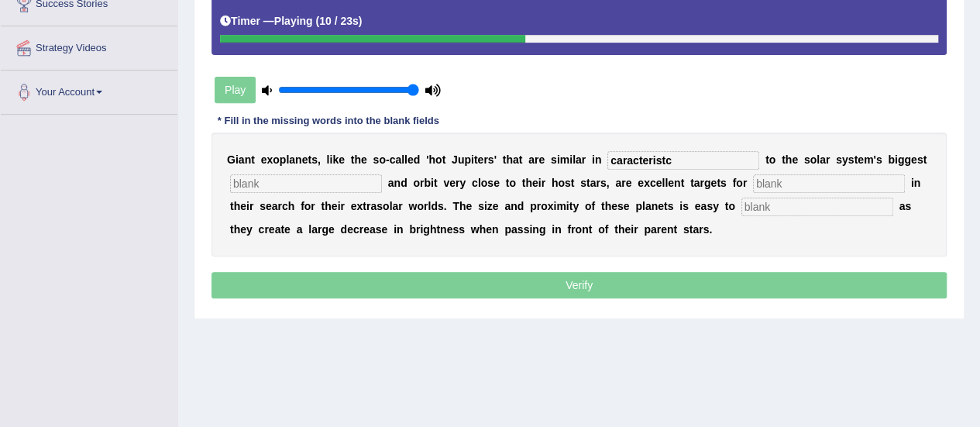
type input "caracteristc"
click at [341, 184] on input "text" at bounding box center [306, 183] width 152 height 19
click at [809, 184] on input "text" at bounding box center [829, 183] width 152 height 19
click at [787, 207] on input "text" at bounding box center [818, 207] width 152 height 19
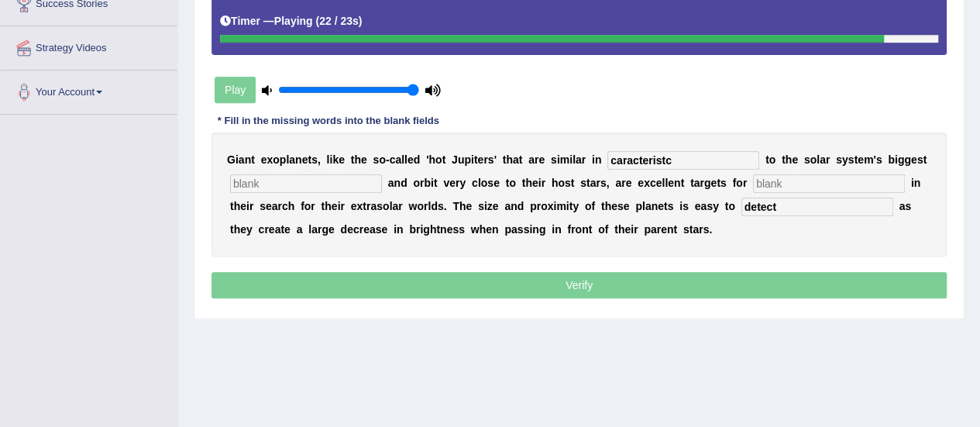
type input "detect"
click at [678, 163] on input "caracteristc" at bounding box center [684, 160] width 152 height 19
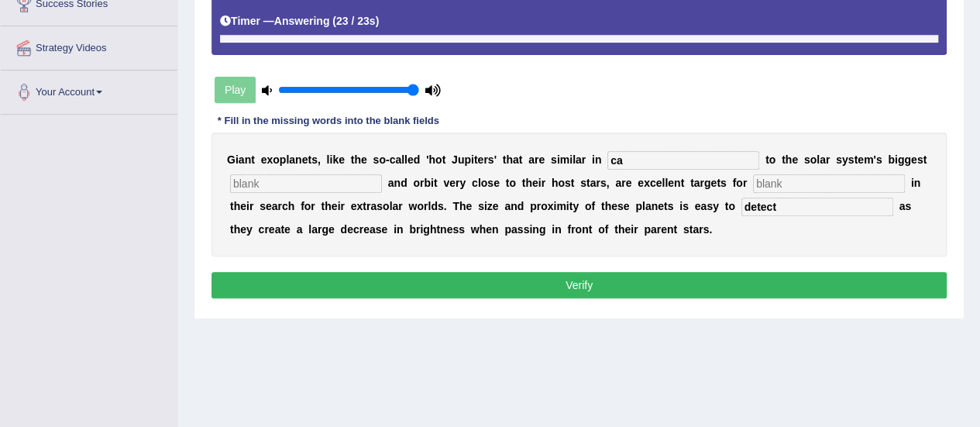
type input "c"
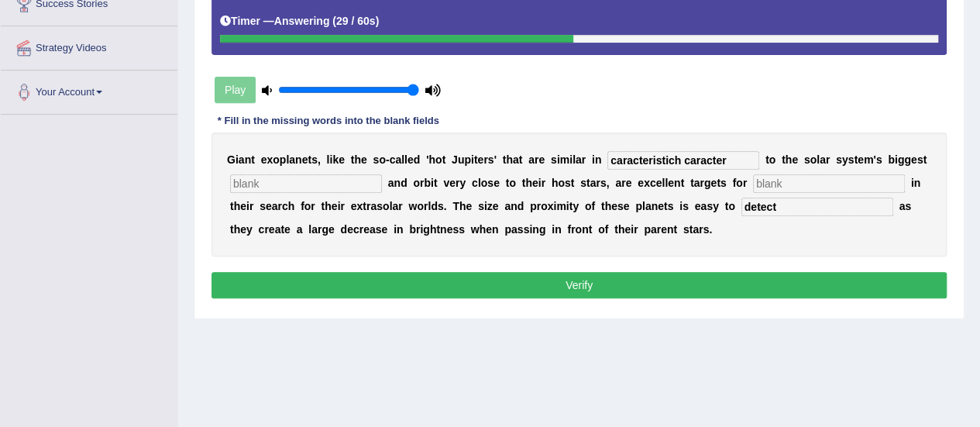
click at [679, 153] on input "caracteristich caracter" at bounding box center [684, 160] width 152 height 19
click at [618, 157] on input "caracter" at bounding box center [684, 160] width 152 height 19
click at [665, 160] on input "character" at bounding box center [684, 160] width 152 height 19
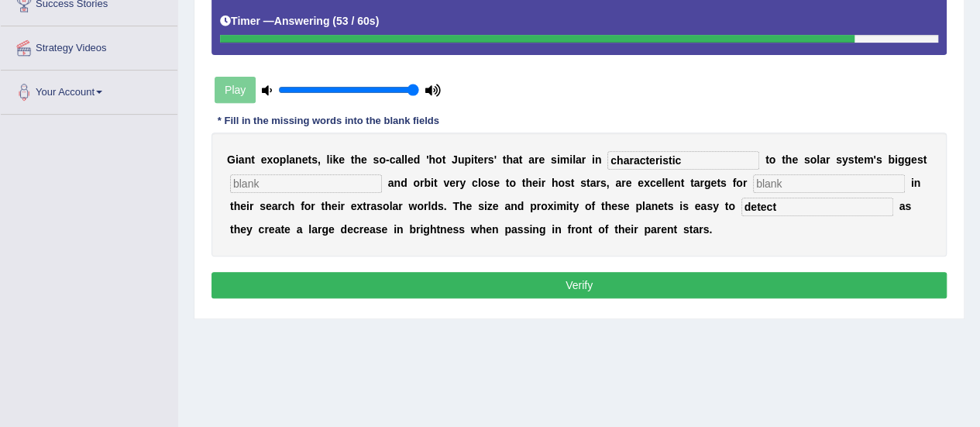
type input "characteristic"
click at [334, 177] on input "text" at bounding box center [306, 183] width 152 height 19
type input "planet"
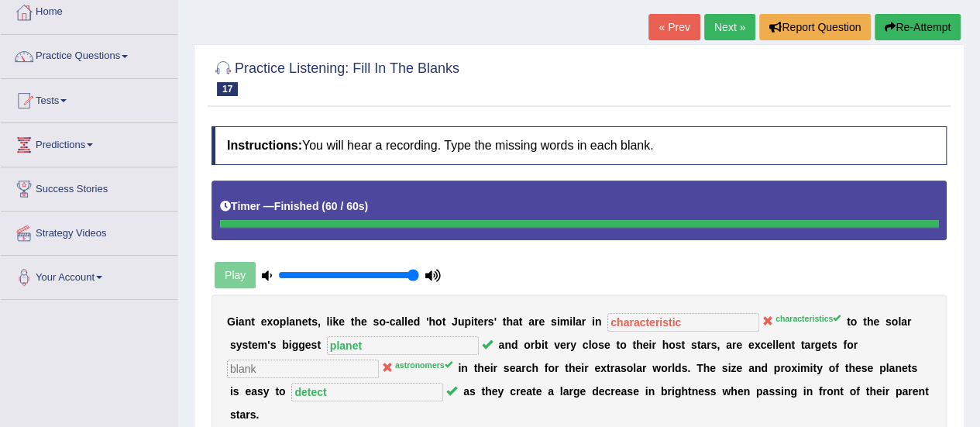
scroll to position [67, 0]
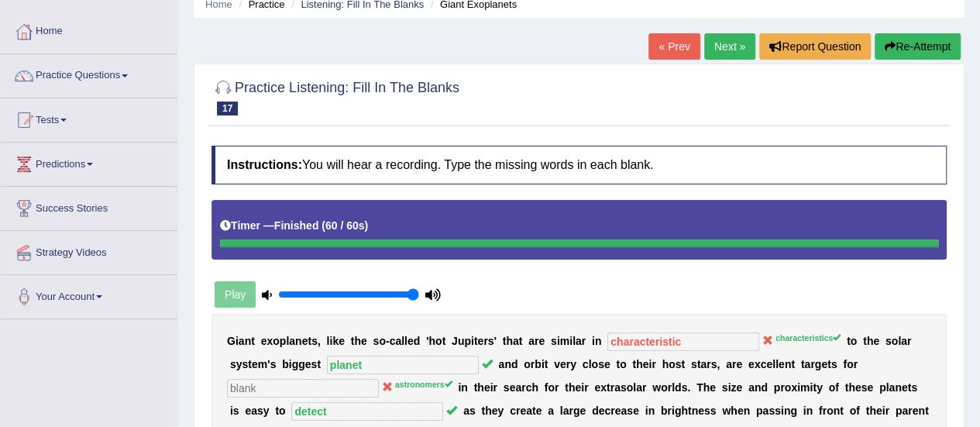
click at [738, 47] on link "Next »" at bounding box center [730, 46] width 51 height 26
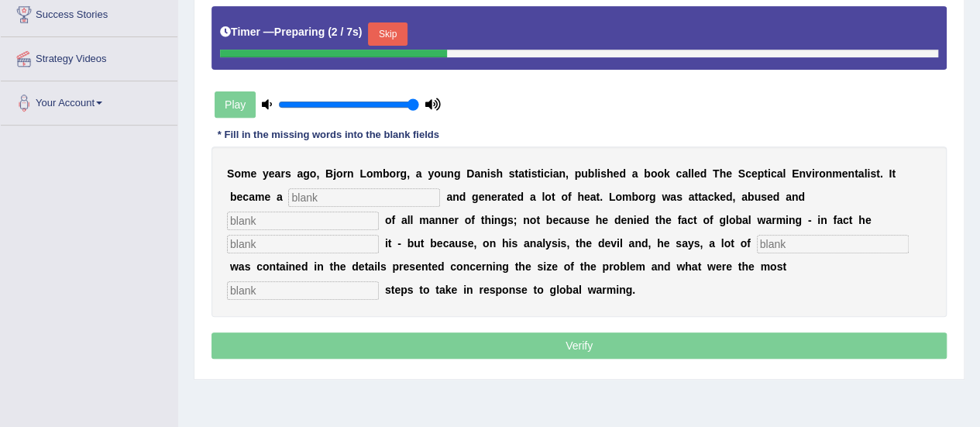
scroll to position [264, 0]
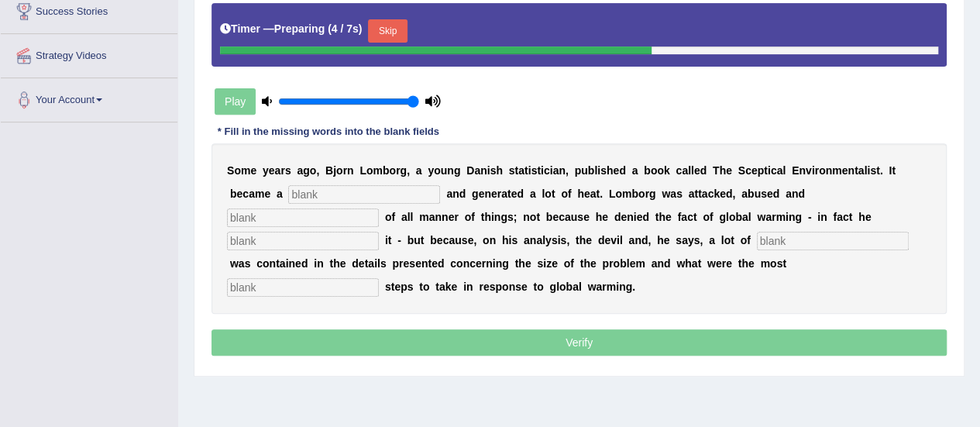
click at [374, 190] on input "text" at bounding box center [364, 194] width 152 height 19
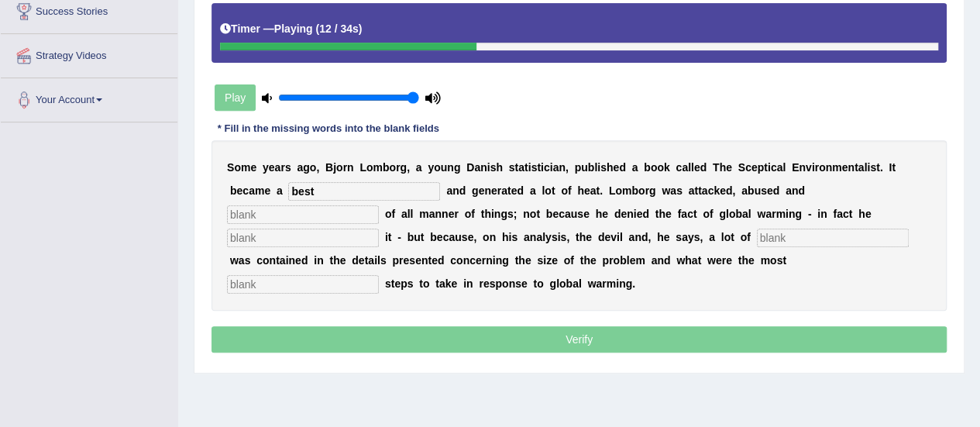
type input "best"
click at [343, 216] on input "text" at bounding box center [303, 214] width 152 height 19
type input "accused"
click at [283, 240] on input "text" at bounding box center [303, 238] width 152 height 19
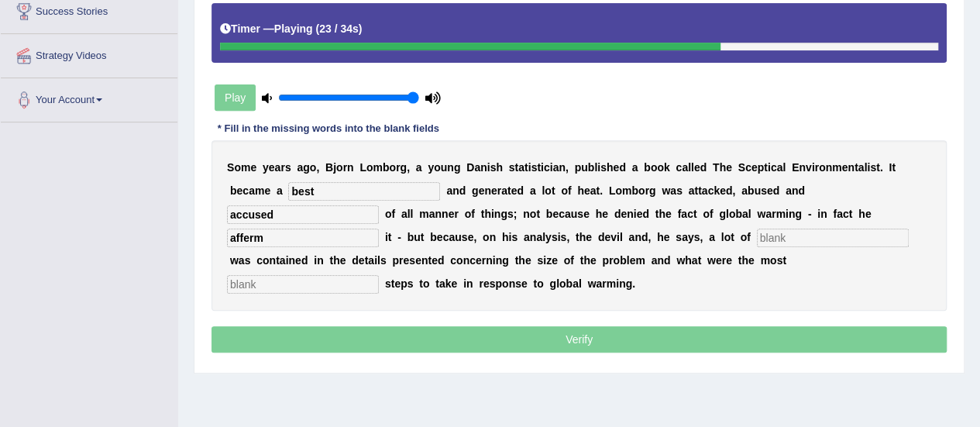
type input "afferm"
click at [778, 241] on input "text" at bounding box center [833, 238] width 152 height 19
type input "devisness"
click at [273, 285] on input "text" at bounding box center [303, 284] width 152 height 19
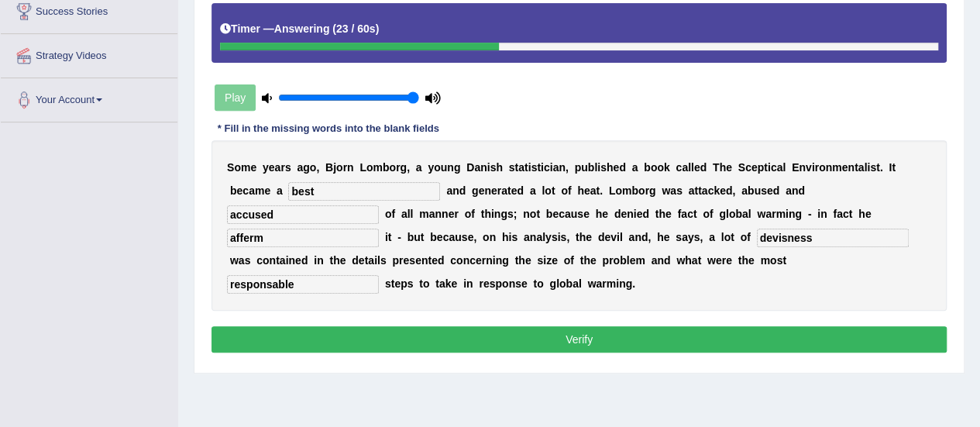
type input "responsable"
click at [308, 238] on input "afferm" at bounding box center [303, 238] width 152 height 19
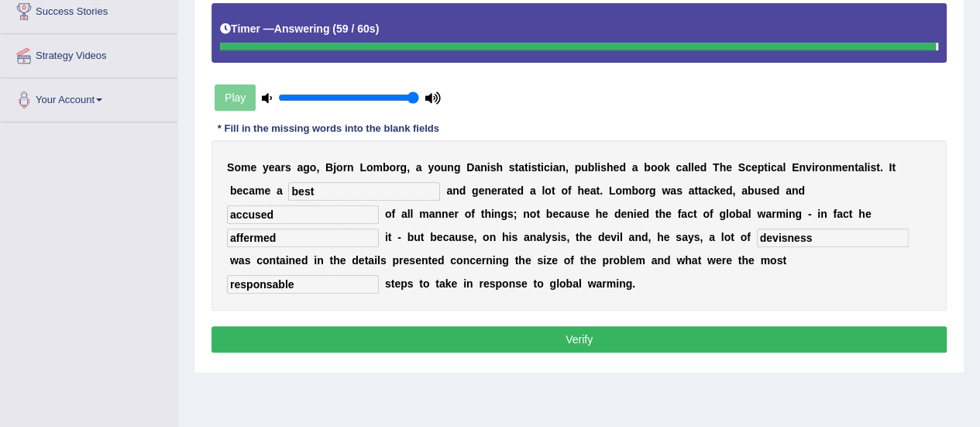
type input "affermed"
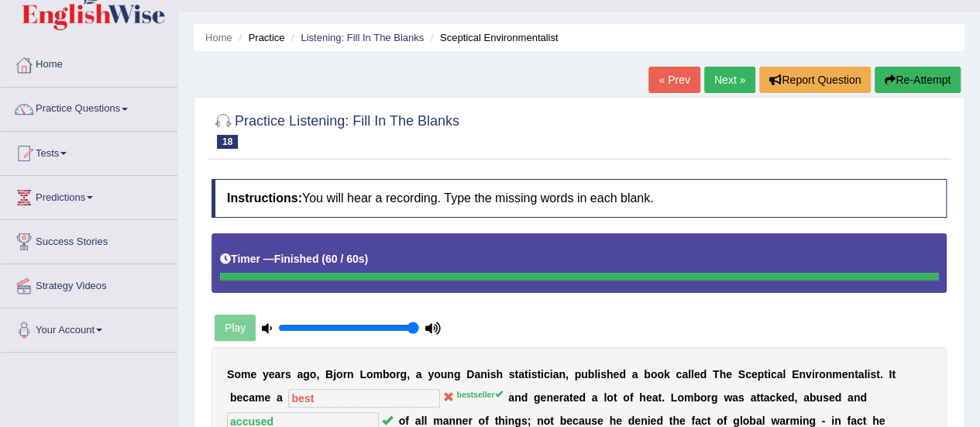
scroll to position [21, 0]
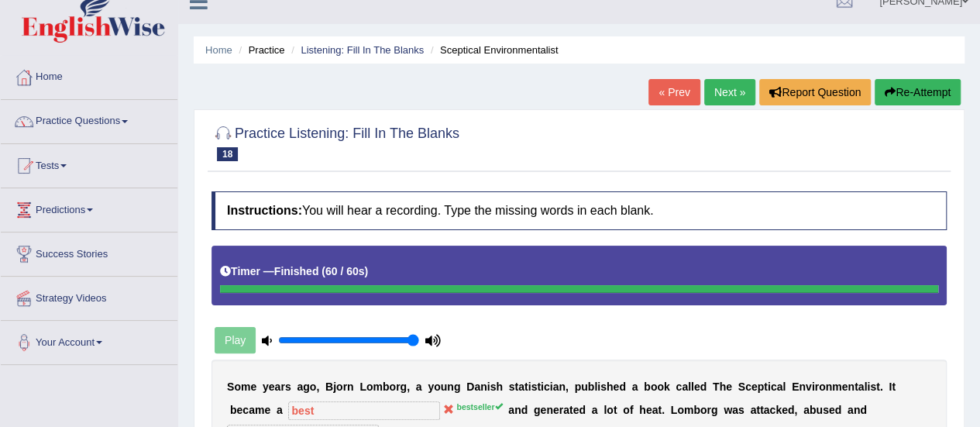
click at [729, 88] on link "Next »" at bounding box center [730, 92] width 51 height 26
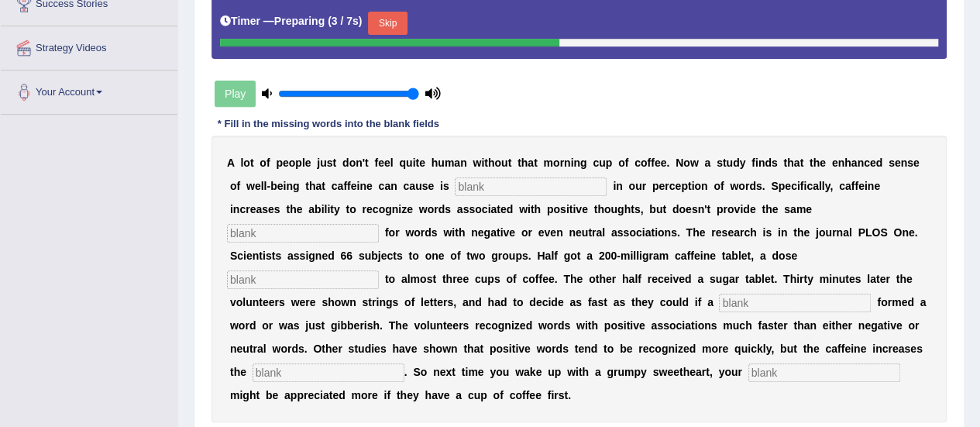
scroll to position [305, 0]
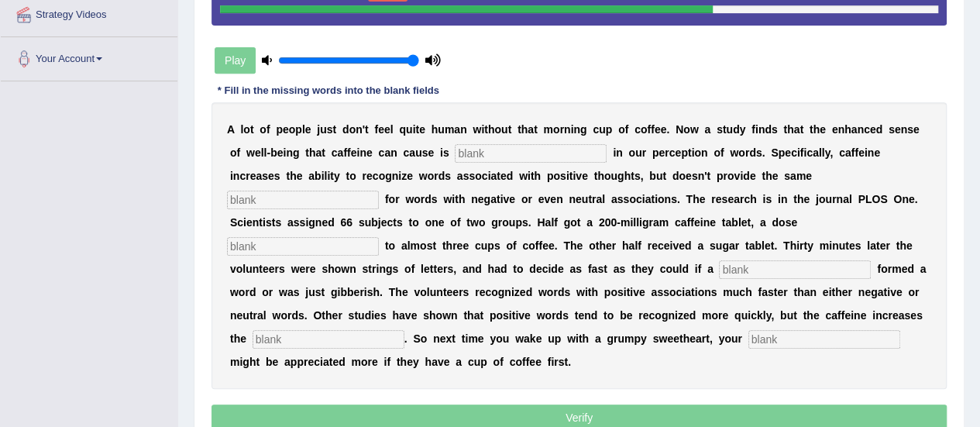
click at [575, 150] on input "text" at bounding box center [531, 153] width 152 height 19
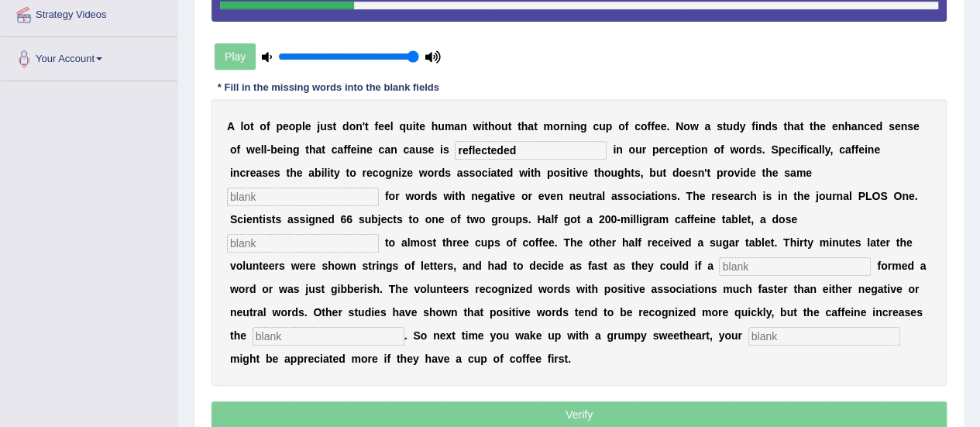
type input "reflecteded"
click at [305, 188] on input "text" at bounding box center [303, 197] width 152 height 19
type input "boost"
click at [298, 243] on input "text" at bounding box center [303, 243] width 152 height 19
type input "equal"
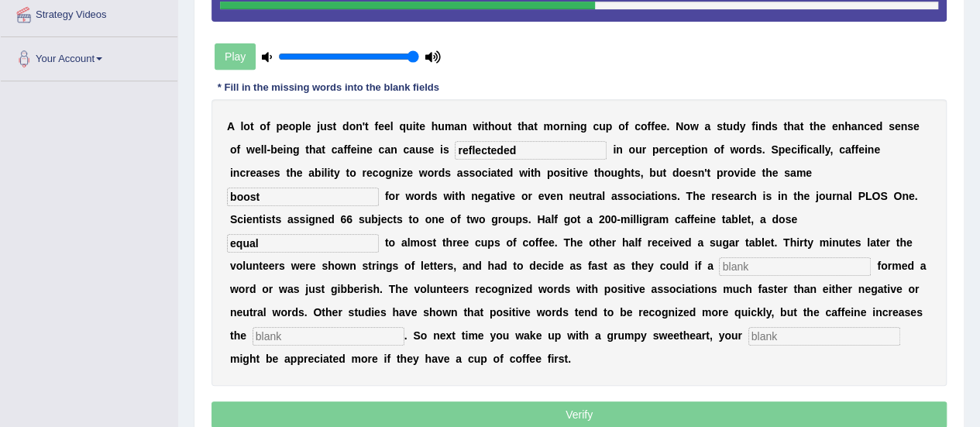
click at [784, 270] on input "text" at bounding box center [795, 266] width 152 height 19
type input "string"
click at [364, 334] on input "text" at bounding box center [329, 336] width 152 height 19
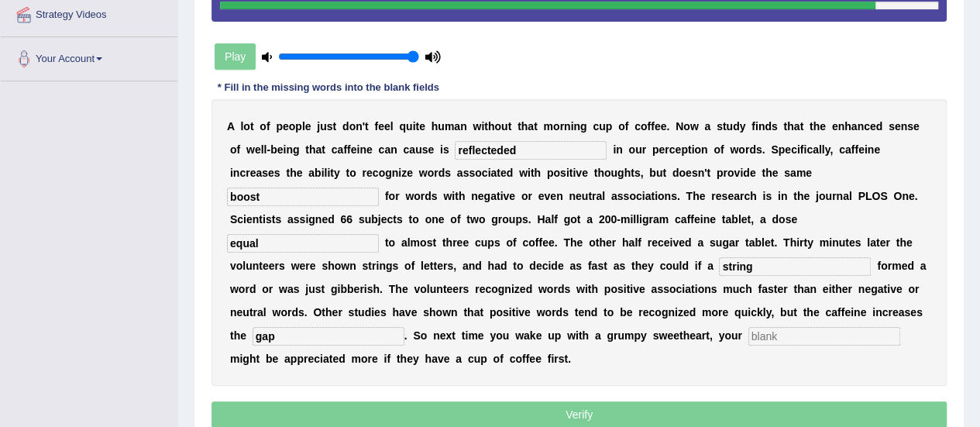
type input "gap"
click at [764, 335] on input "text" at bounding box center [825, 336] width 152 height 19
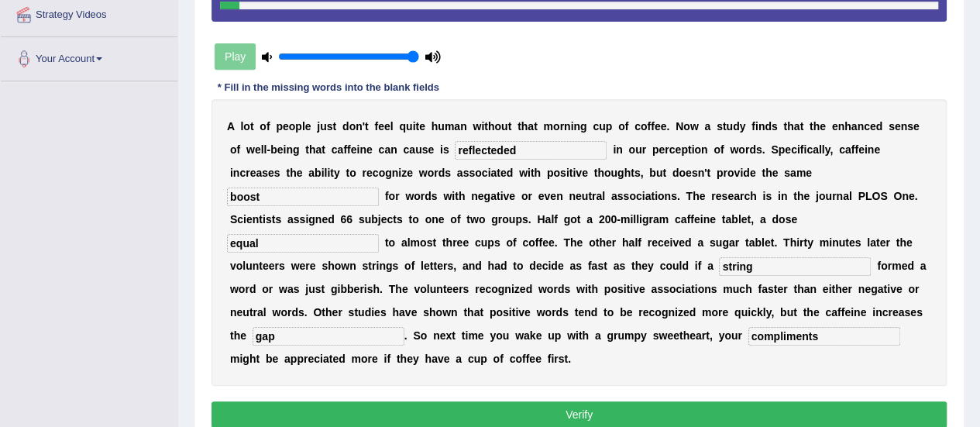
type input "compliments"
click at [532, 153] on input "reflecteded" at bounding box center [531, 150] width 152 height 19
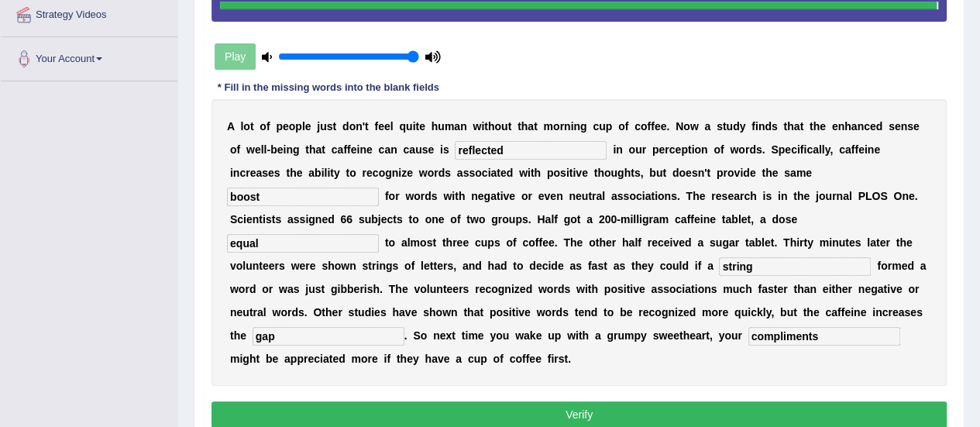
type input "reflected"
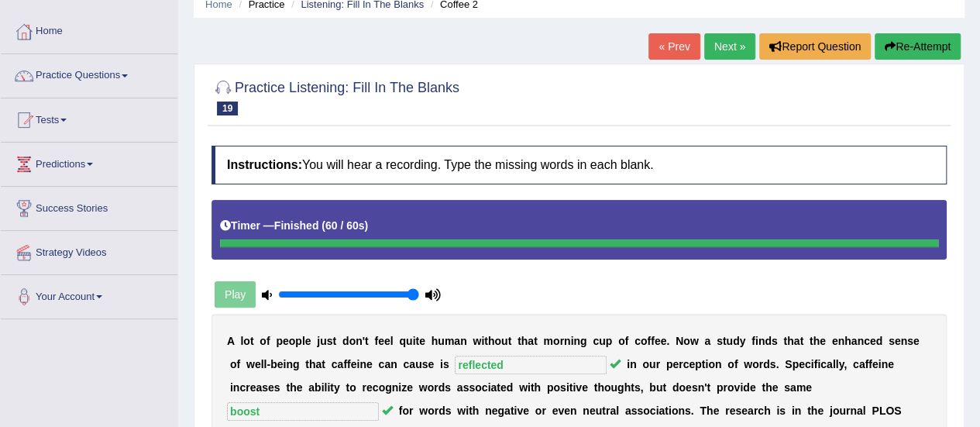
scroll to position [36, 0]
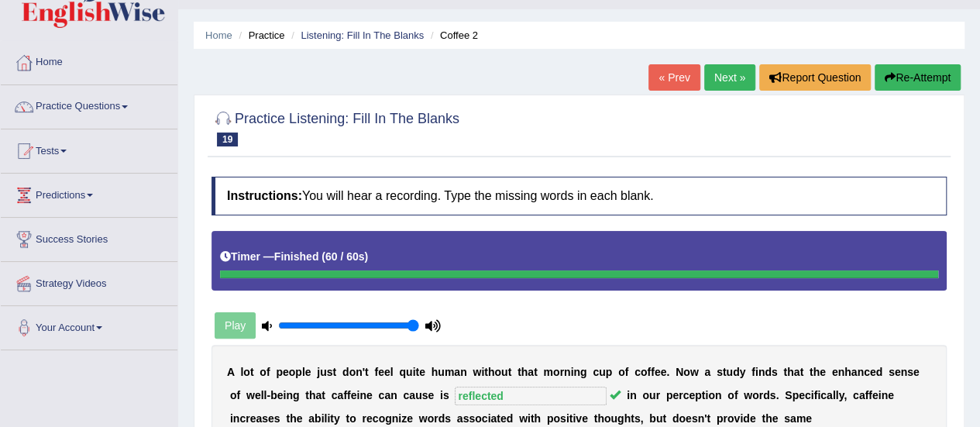
click at [727, 80] on link "Next »" at bounding box center [730, 77] width 51 height 26
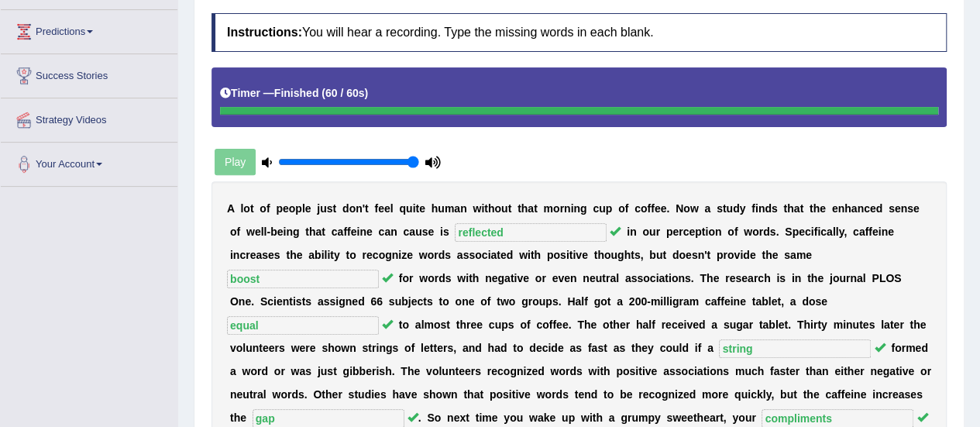
scroll to position [315, 0]
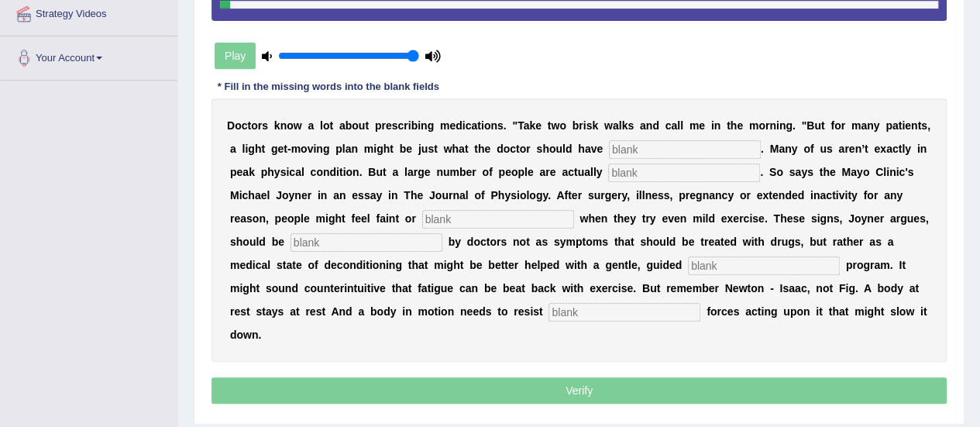
scroll to position [310, 0]
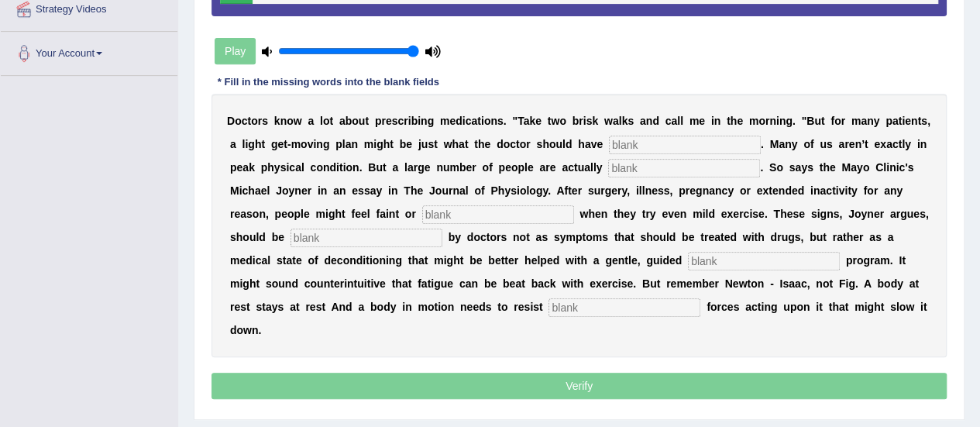
click at [657, 145] on input "text" at bounding box center [685, 145] width 152 height 19
type input "ordered"
click at [660, 172] on input "text" at bounding box center [684, 168] width 152 height 19
type input "deconditioned"
click at [536, 216] on input "text" at bounding box center [498, 214] width 152 height 19
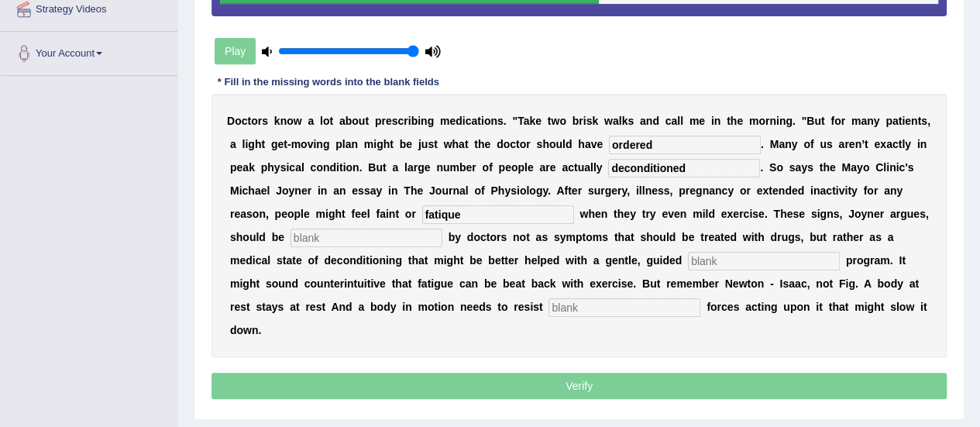
type input "fatique"
click at [350, 243] on input "text" at bounding box center [367, 238] width 152 height 19
type input "recognized"
click at [758, 258] on input "text" at bounding box center [764, 261] width 152 height 19
type input "exercise"
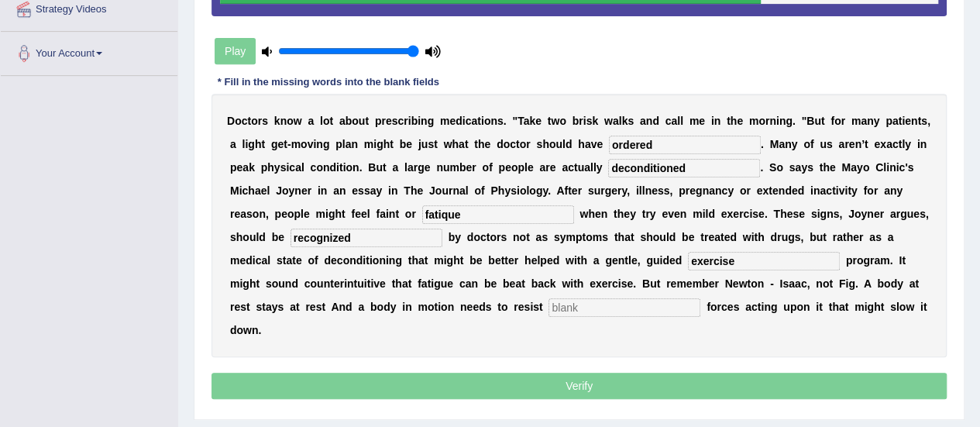
click at [591, 310] on input "text" at bounding box center [625, 307] width 152 height 19
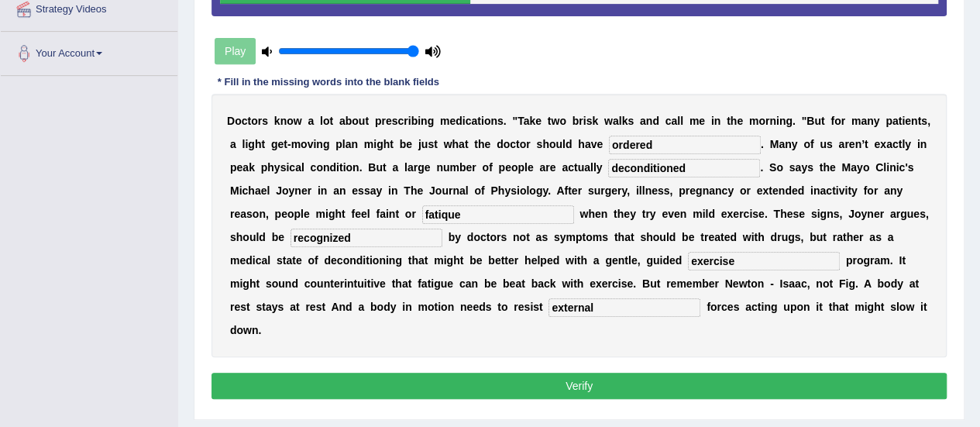
type input "external"
click at [556, 388] on button "Verify" at bounding box center [580, 386] width 736 height 26
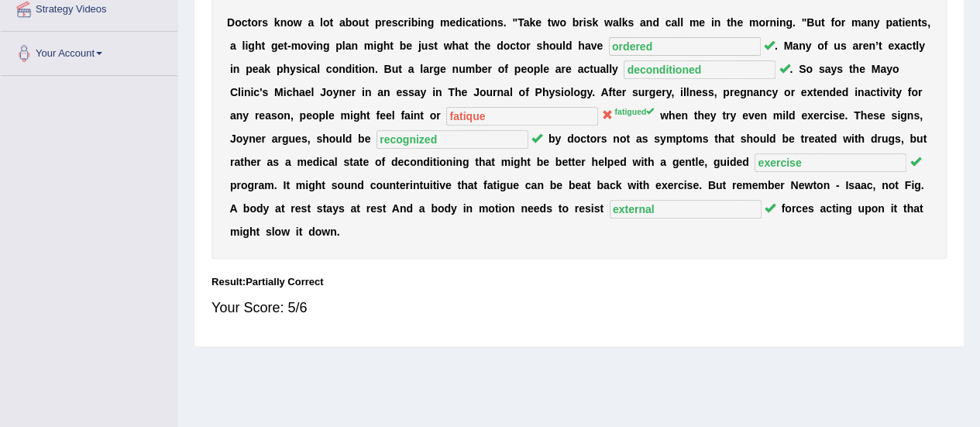
scroll to position [0, 0]
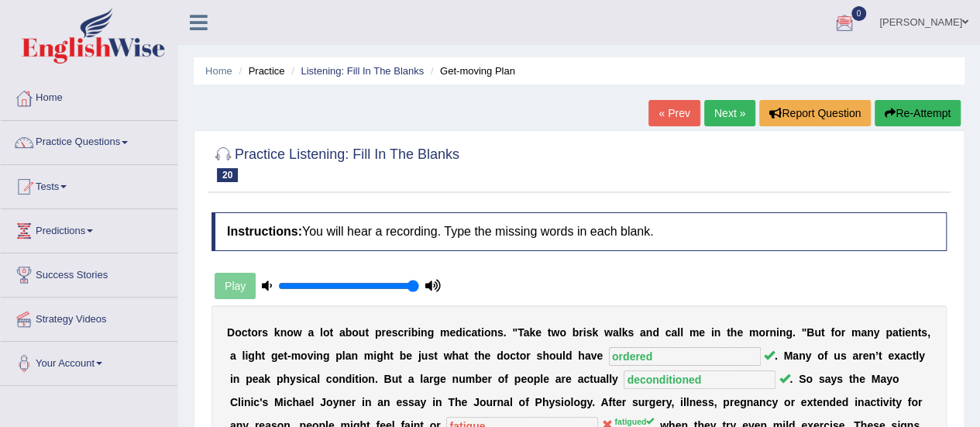
click at [711, 115] on link "Next »" at bounding box center [730, 113] width 51 height 26
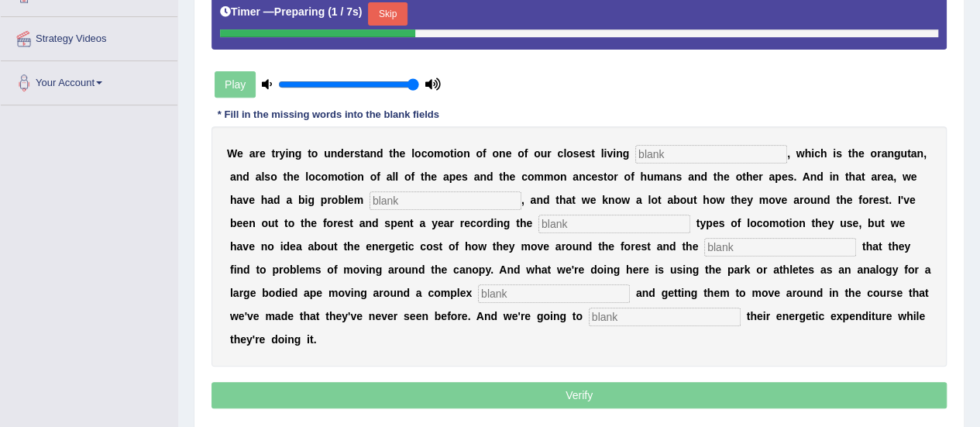
scroll to position [281, 0]
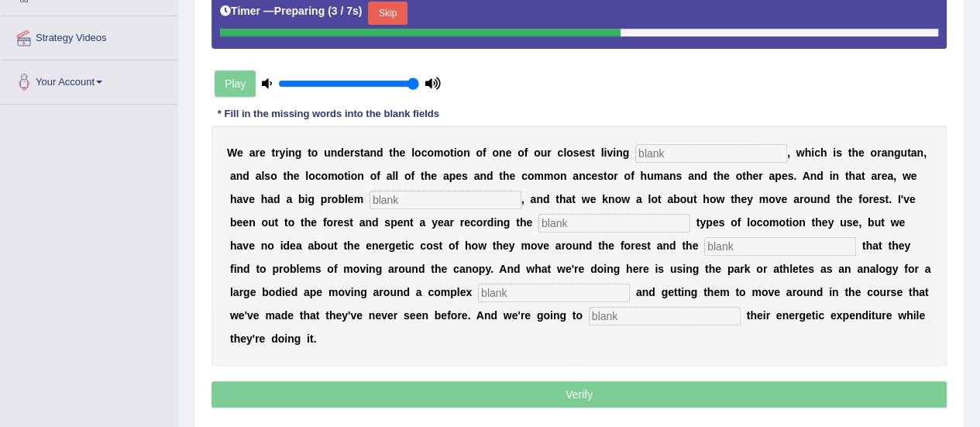
click at [676, 151] on input "text" at bounding box center [712, 153] width 152 height 19
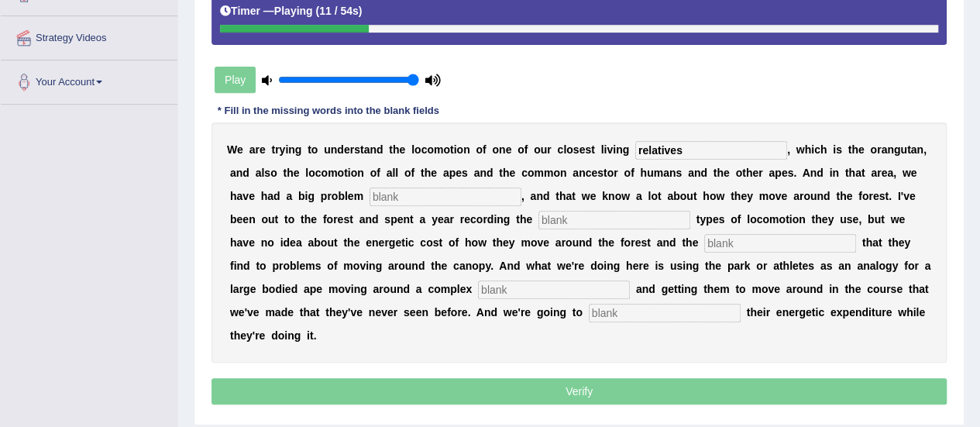
type input "relatives"
click at [456, 196] on input "text" at bounding box center [446, 197] width 152 height 19
type input "traditionally"
click at [561, 221] on input "text" at bounding box center [615, 220] width 152 height 19
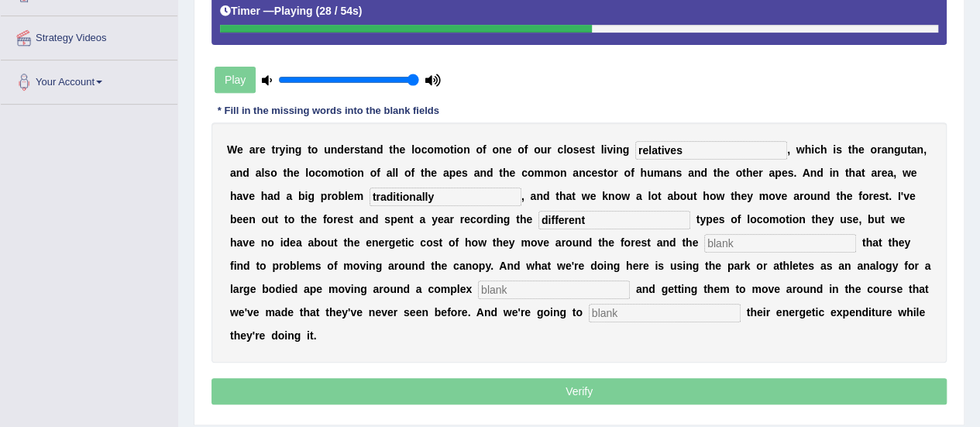
type input "different"
click at [767, 238] on input "text" at bounding box center [781, 243] width 152 height 19
type input "solution"
click at [533, 295] on input "text" at bounding box center [554, 290] width 152 height 19
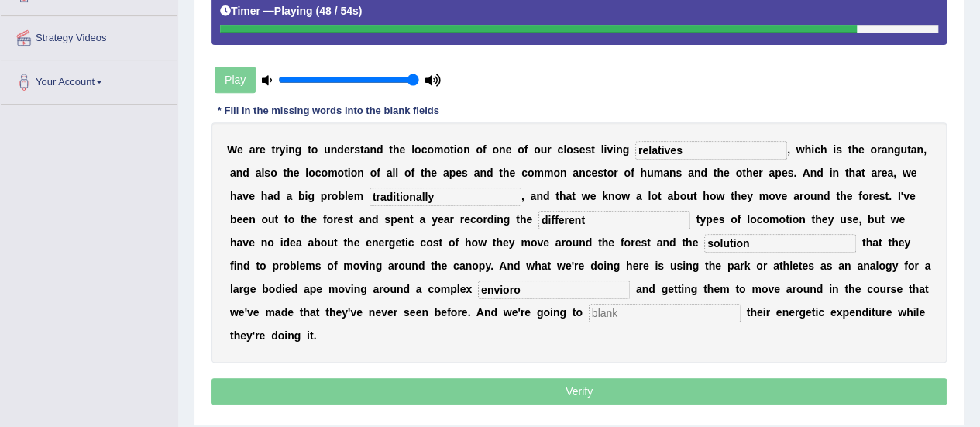
type input "envioro"
click at [614, 314] on input "text" at bounding box center [665, 313] width 152 height 19
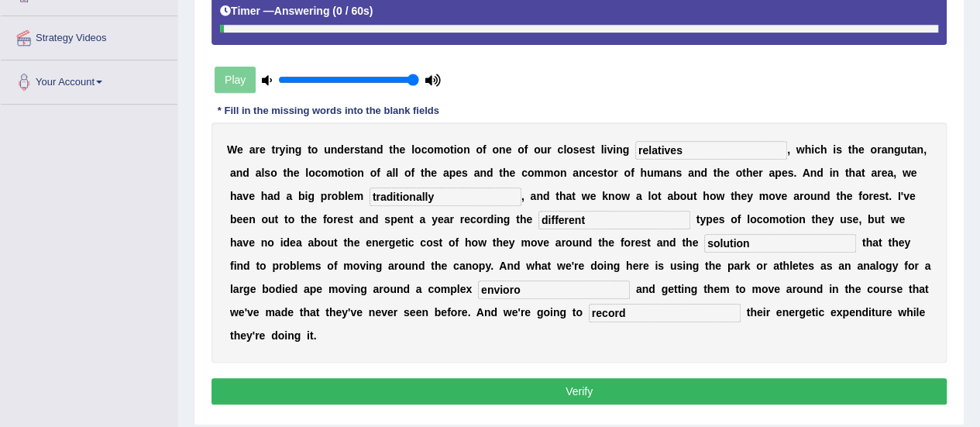
type input "record"
click at [546, 292] on input "envioro" at bounding box center [554, 290] width 152 height 19
type input "environment"
click at [756, 236] on input "solution" at bounding box center [781, 243] width 152 height 19
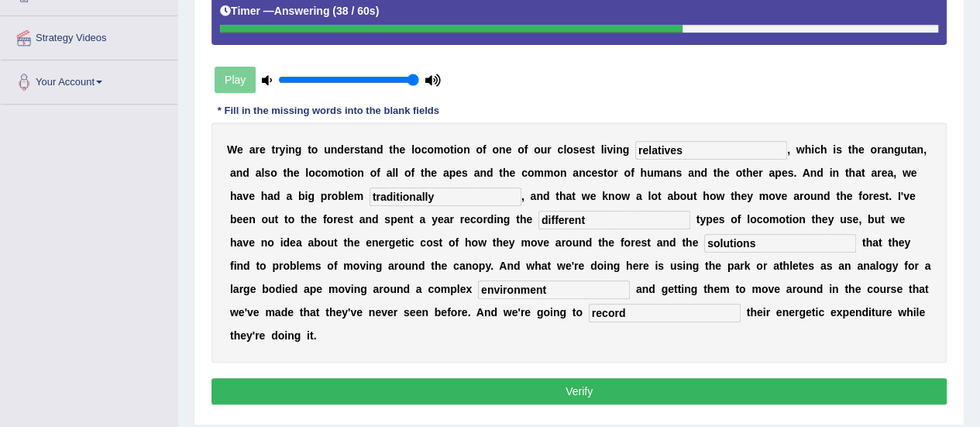
type input "solutions"
click at [594, 216] on input "different" at bounding box center [615, 220] width 152 height 19
type input "differents"
click at [707, 153] on input "relatives" at bounding box center [712, 150] width 152 height 19
type input "relative"
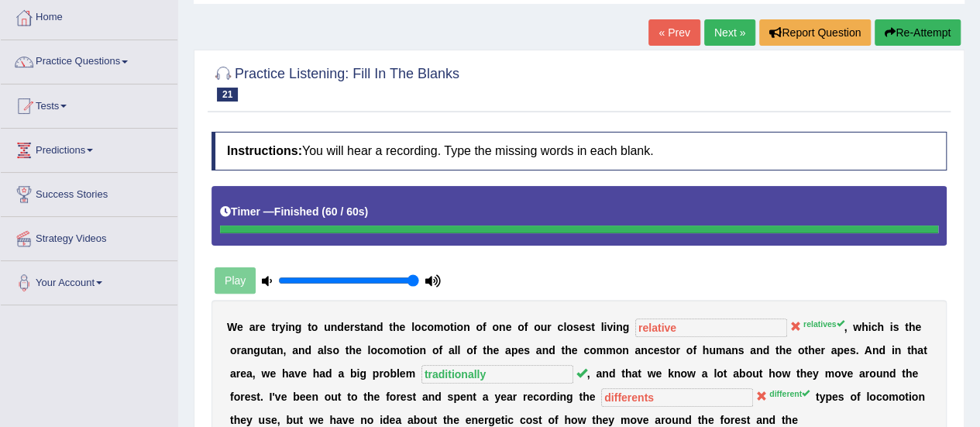
scroll to position [65, 0]
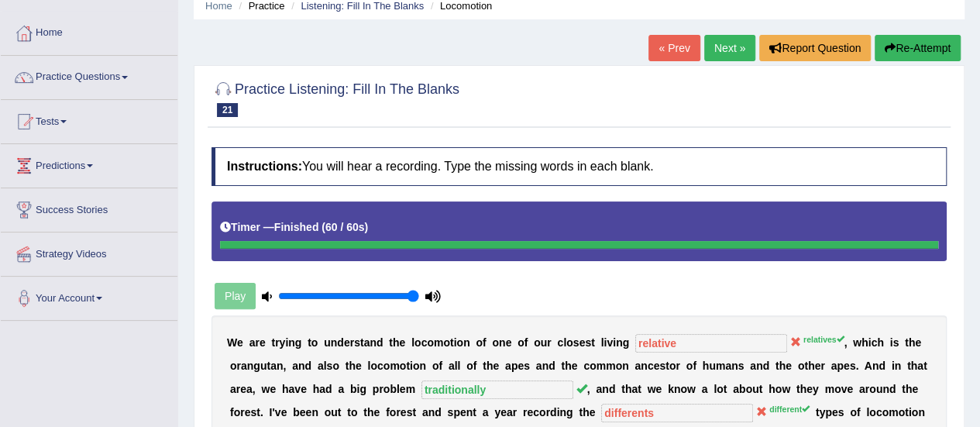
click at [725, 50] on link "Next »" at bounding box center [730, 48] width 51 height 26
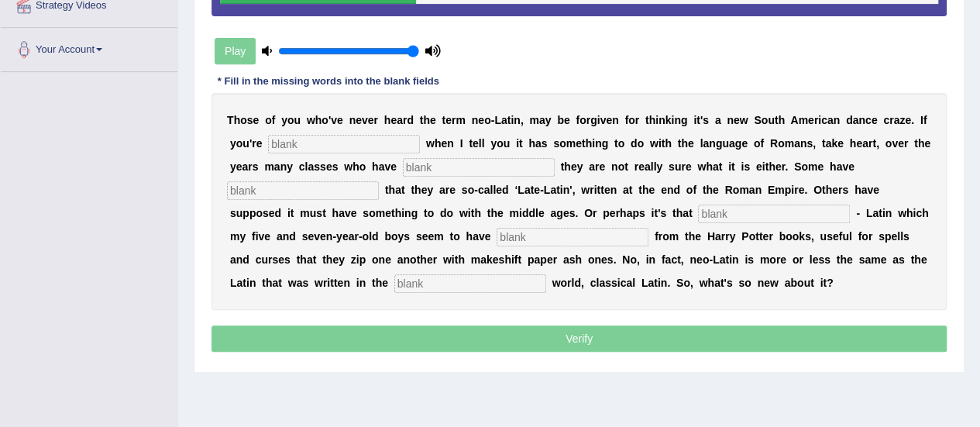
scroll to position [322, 0]
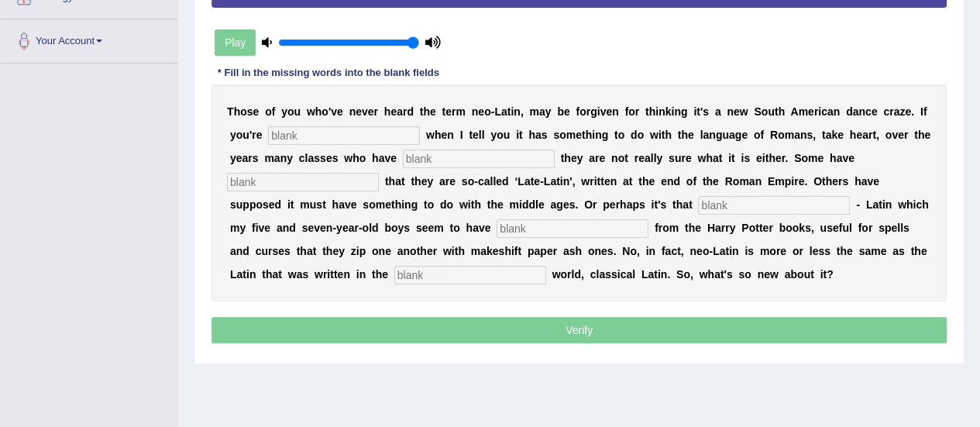
click at [375, 131] on input "text" at bounding box center [344, 135] width 152 height 19
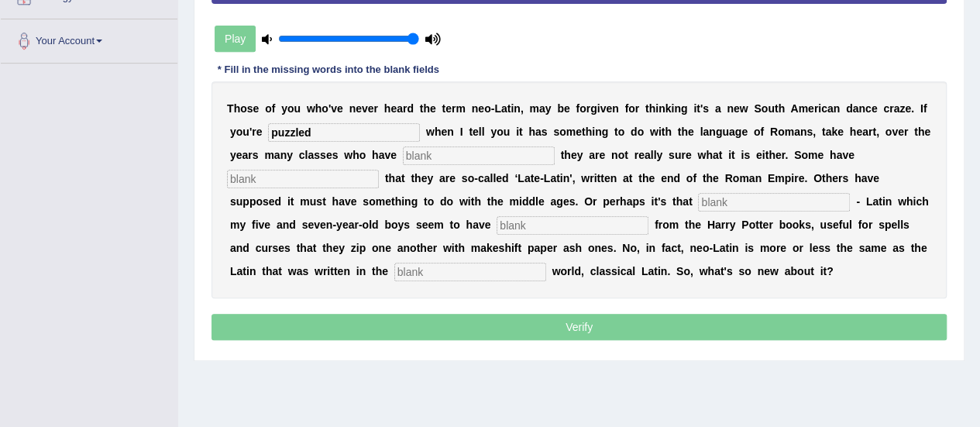
type input "puzzled"
click at [433, 158] on input "text" at bounding box center [479, 155] width 152 height 19
type input "condfess"
click at [336, 185] on input "text" at bounding box center [303, 179] width 152 height 19
type input "assumed"
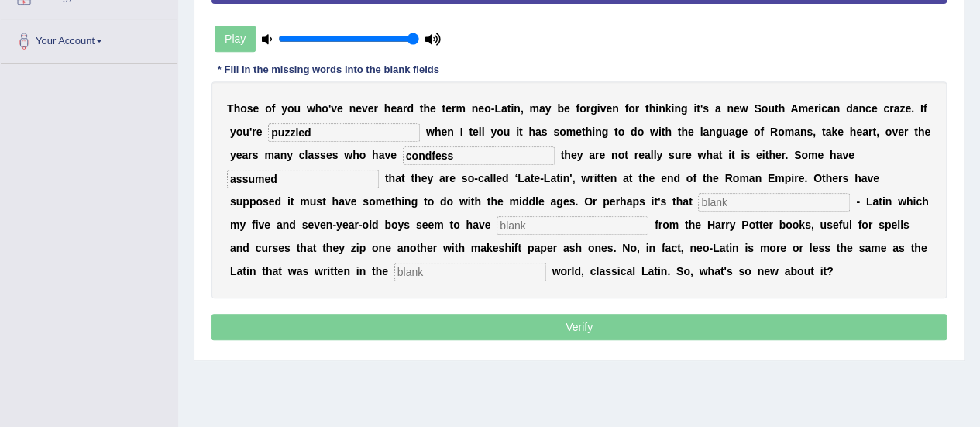
click at [715, 196] on input "text" at bounding box center [774, 202] width 152 height 19
click at [617, 226] on input "text" at bounding box center [573, 225] width 152 height 19
type input "cli"
click at [506, 269] on input "text" at bounding box center [470, 272] width 152 height 19
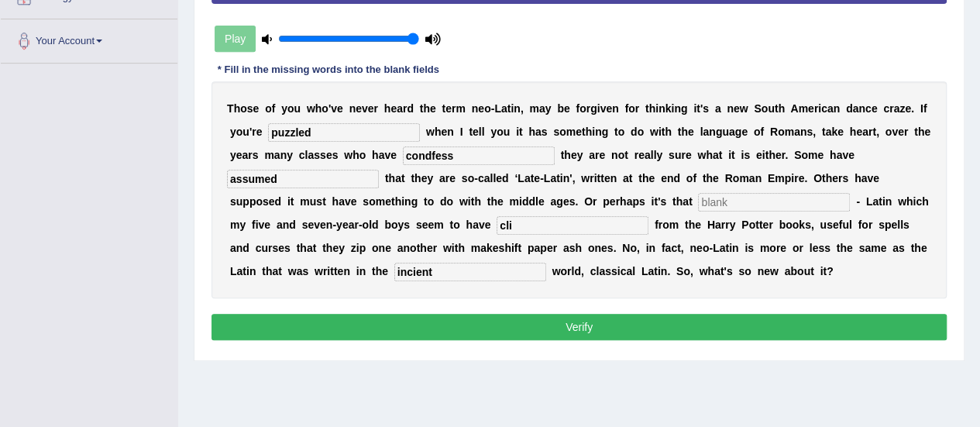
type input "incient"
click at [530, 221] on input "cli" at bounding box center [573, 225] width 152 height 19
type input "clinse"
click at [729, 195] on input "text" at bounding box center [774, 202] width 152 height 19
click at [469, 160] on input "condfess" at bounding box center [479, 155] width 152 height 19
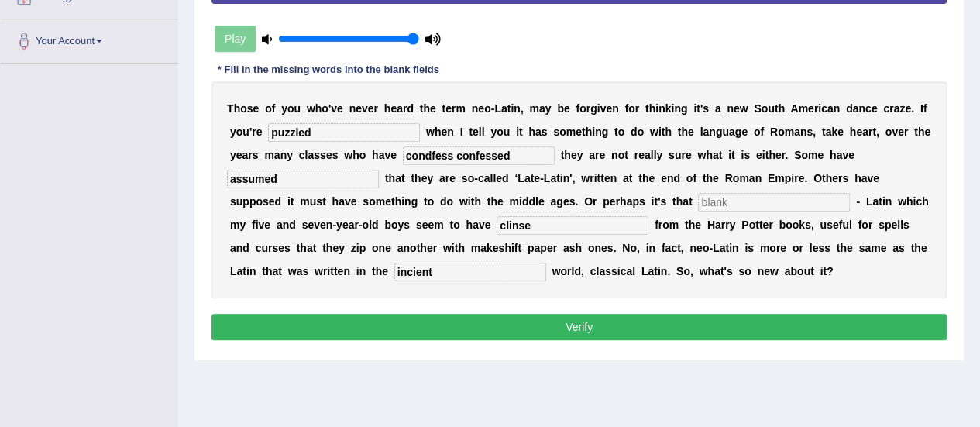
click at [453, 151] on input "condfess confessed" at bounding box center [479, 155] width 152 height 19
type input "confessed"
click at [750, 201] on input "text" at bounding box center [774, 202] width 152 height 19
type input "precessor"
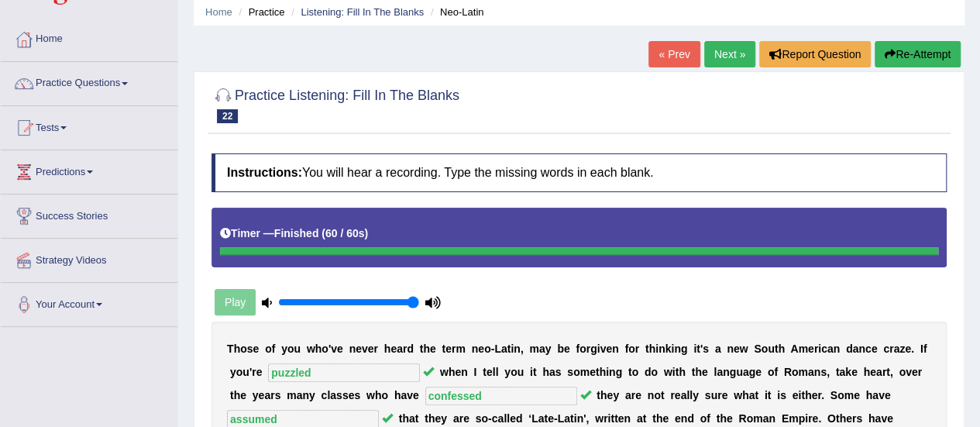
scroll to position [57, 0]
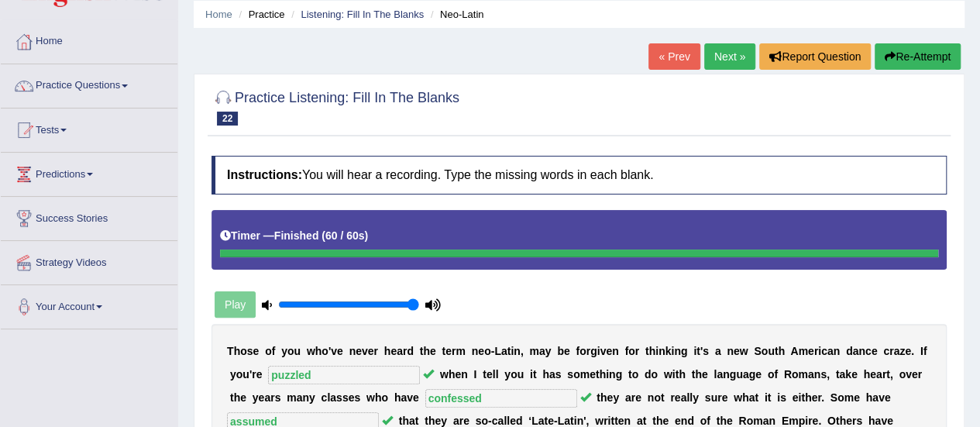
click at [727, 58] on link "Next »" at bounding box center [730, 56] width 51 height 26
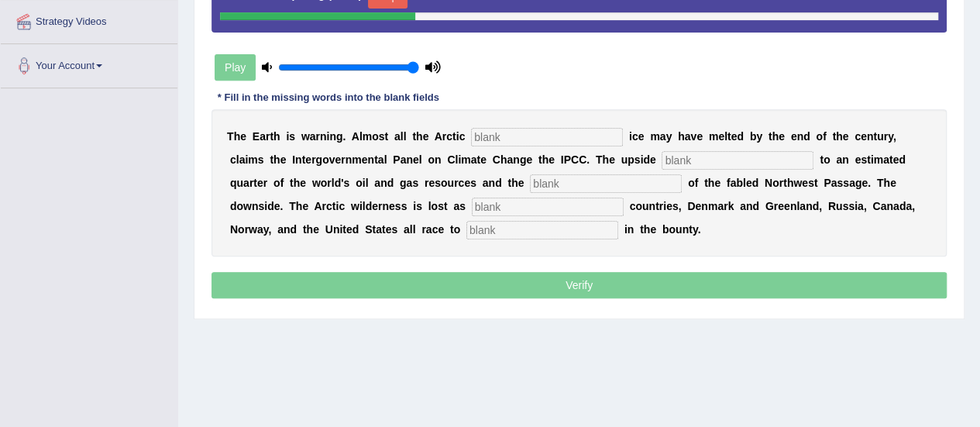
scroll to position [299, 0]
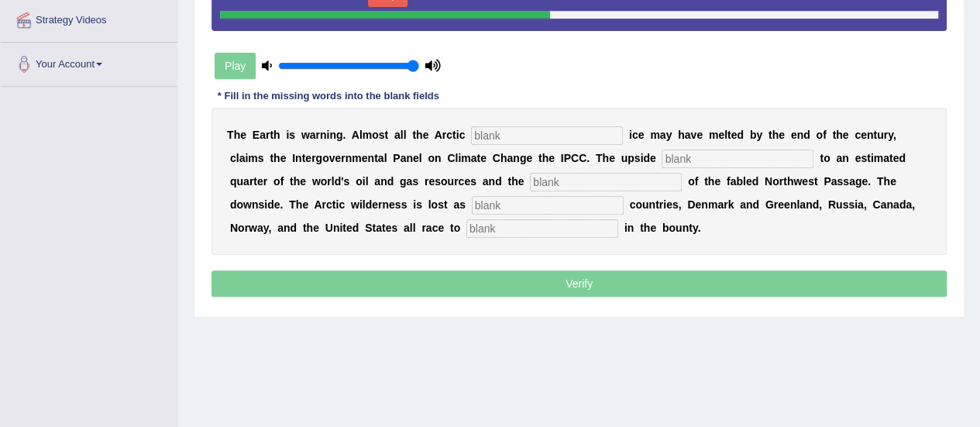
click at [560, 133] on input "text" at bounding box center [547, 135] width 152 height 19
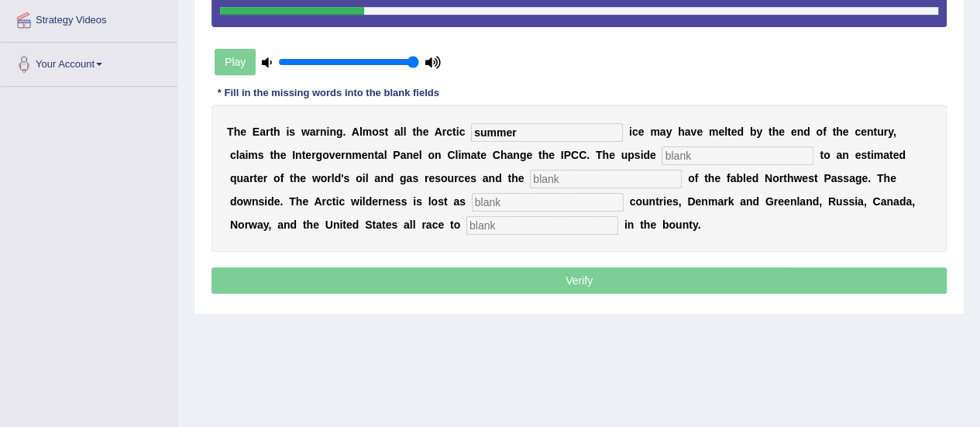
type input "summer"
click at [705, 156] on input "text" at bounding box center [738, 155] width 152 height 19
type input "access"
click at [646, 180] on input "text" at bounding box center [606, 179] width 152 height 19
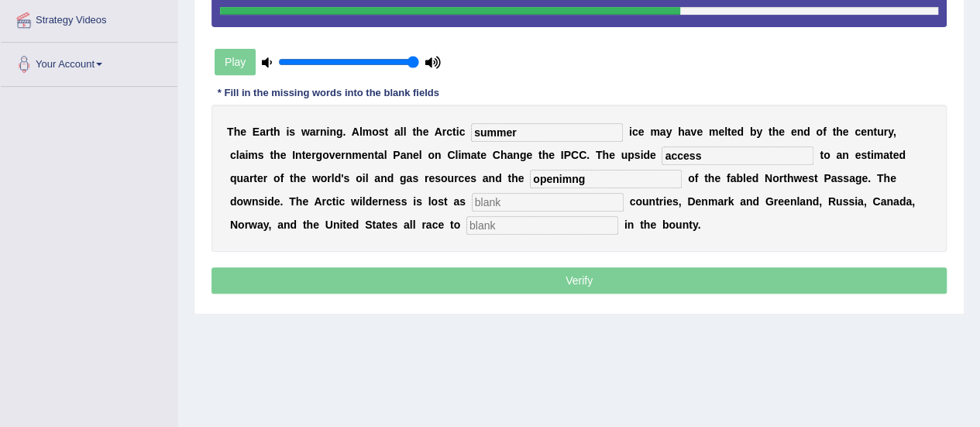
type input "openimng"
click at [566, 202] on input "text" at bounding box center [548, 202] width 152 height 19
type input "neboring"
click at [547, 231] on input "text" at bounding box center [543, 225] width 152 height 19
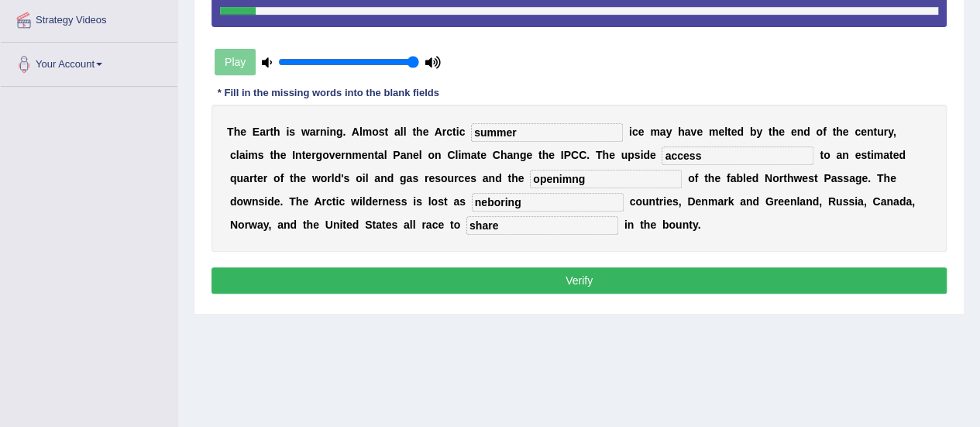
type input "share"
click at [598, 180] on input "openimng" at bounding box center [606, 179] width 152 height 19
type input "opening"
click at [578, 202] on input "neboring" at bounding box center [548, 202] width 152 height 19
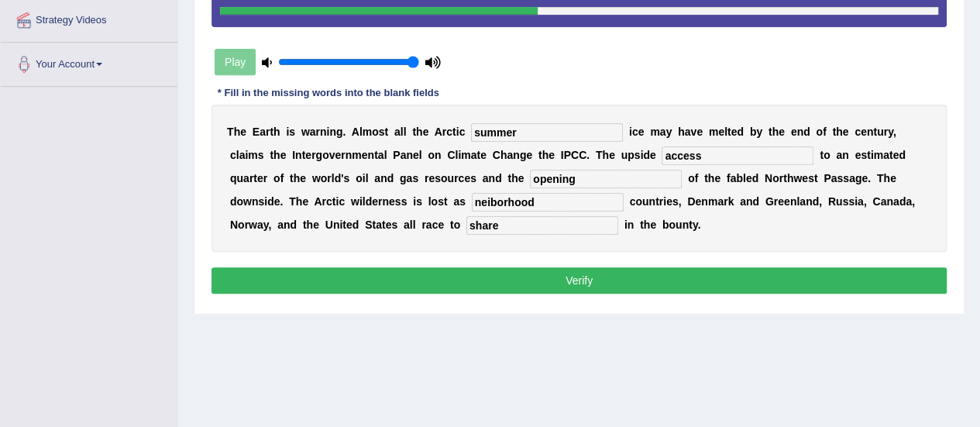
click at [490, 200] on input "neiborhood" at bounding box center [548, 202] width 152 height 19
click at [518, 201] on input "neighborhood" at bounding box center [548, 202] width 152 height 19
click at [519, 201] on input "neighborhood" at bounding box center [548, 202] width 152 height 19
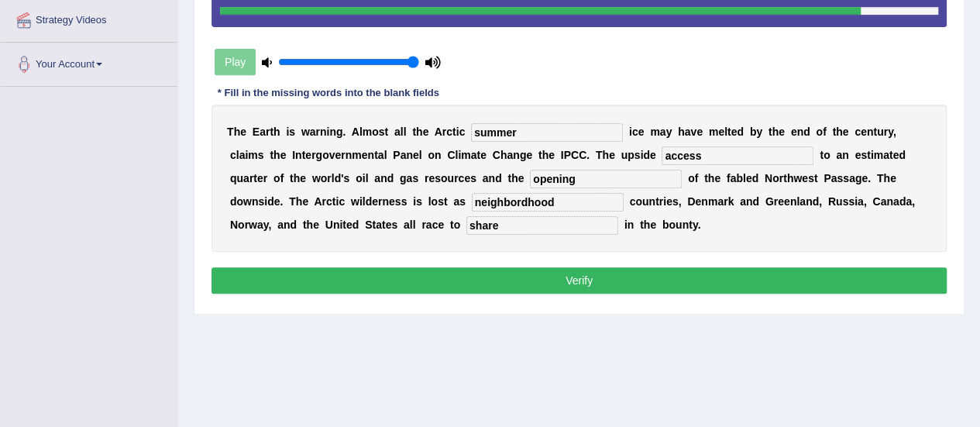
type input "neighbordhood"
click at [603, 277] on button "Verify" at bounding box center [580, 280] width 736 height 26
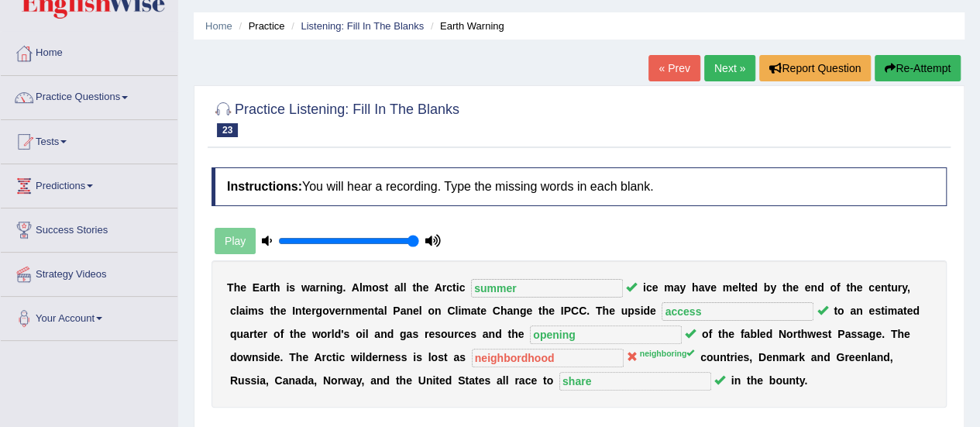
scroll to position [40, 0]
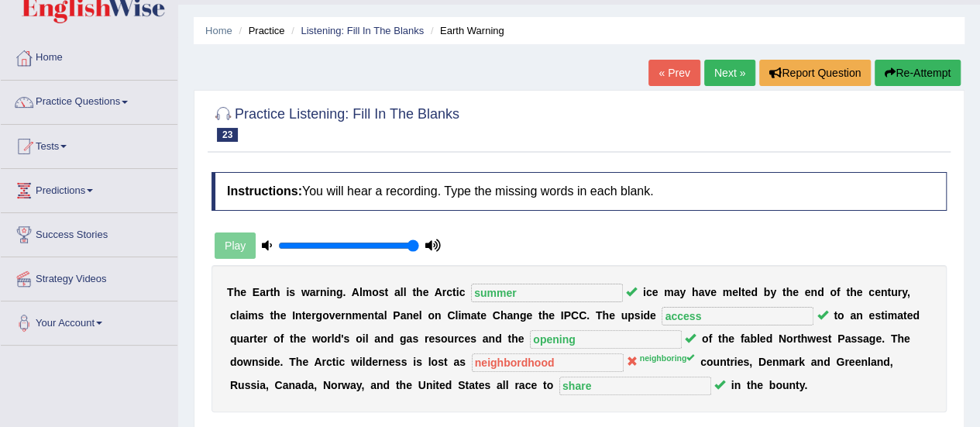
click at [730, 69] on link "Next »" at bounding box center [730, 73] width 51 height 26
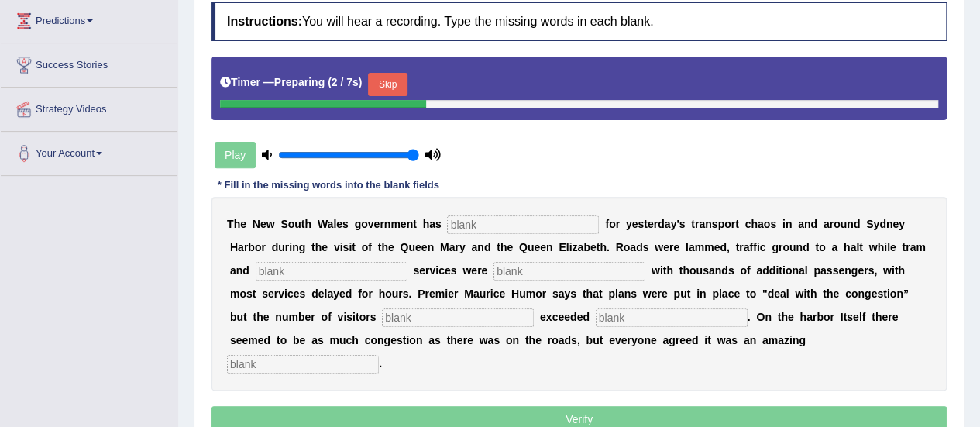
scroll to position [288, 0]
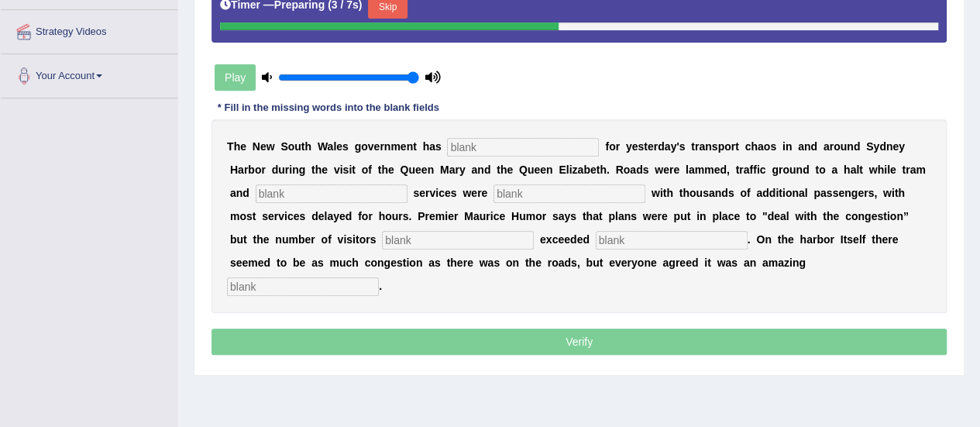
click at [565, 140] on input "text" at bounding box center [523, 147] width 152 height 19
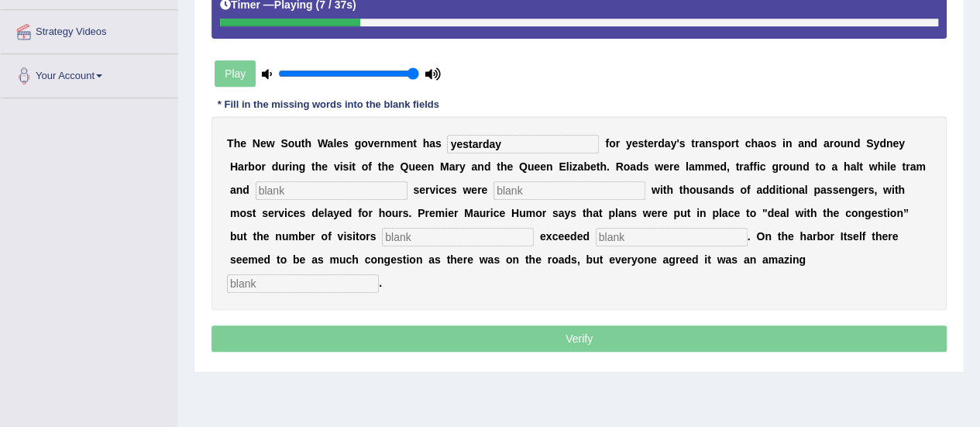
type input "yestarday"
click at [330, 189] on input "text" at bounding box center [332, 190] width 152 height 19
type input "ferry"
click at [541, 181] on input "text" at bounding box center [570, 190] width 152 height 19
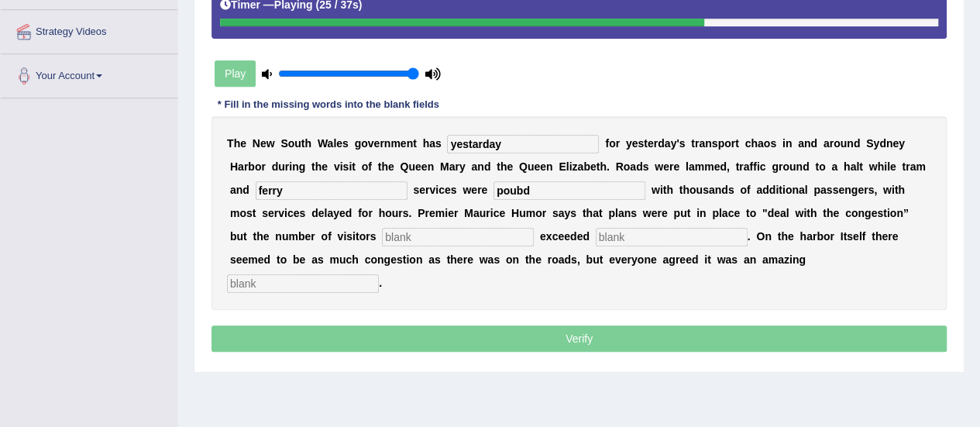
type input "poubd"
click at [453, 235] on input "text" at bounding box center [458, 237] width 152 height 19
click at [596, 236] on input "text" at bounding box center [672, 237] width 152 height 19
type input "expectation"
click at [470, 241] on input "text" at bounding box center [458, 237] width 152 height 19
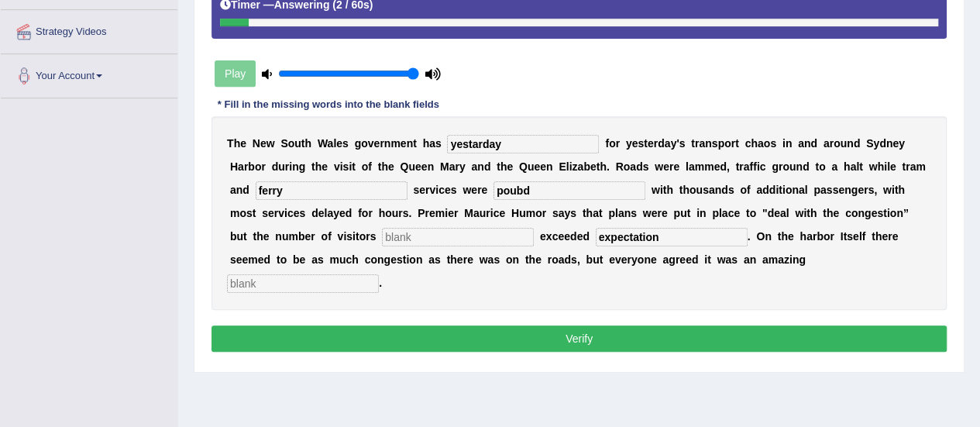
click at [353, 182] on input "ferry" at bounding box center [332, 190] width 152 height 19
click at [477, 140] on input "yestarday" at bounding box center [523, 144] width 152 height 19
type input "yesterday"
click at [539, 183] on input "poubd" at bounding box center [570, 190] width 152 height 19
click at [379, 274] on input "text" at bounding box center [303, 283] width 152 height 19
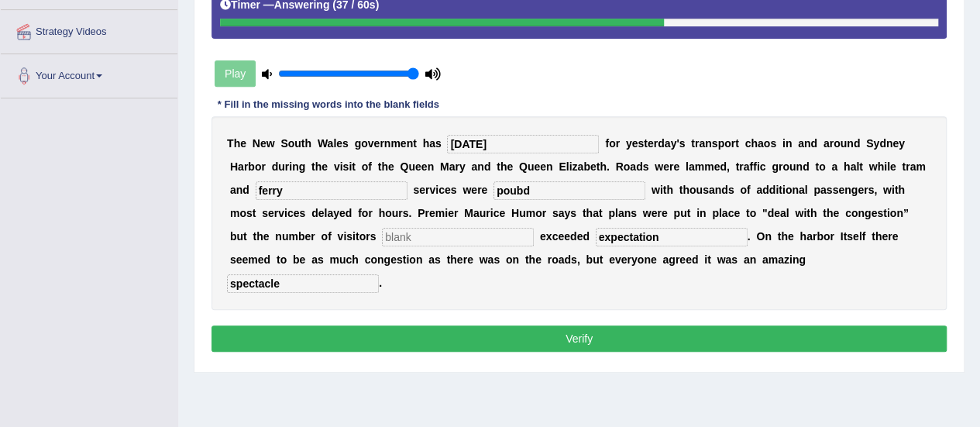
click at [379, 274] on input "spectacle" at bounding box center [303, 283] width 152 height 19
type input "spettacle"
click at [567, 187] on input "poubd" at bounding box center [570, 190] width 152 height 19
type input "p"
type input "crowed"
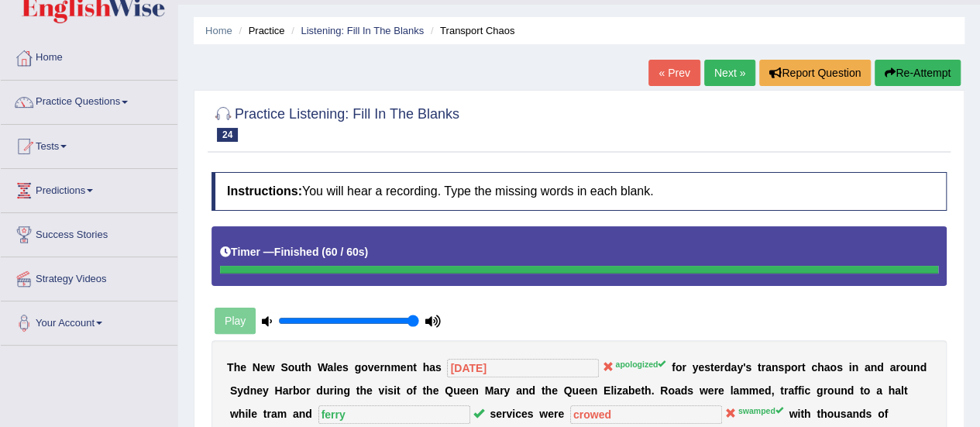
scroll to position [14, 0]
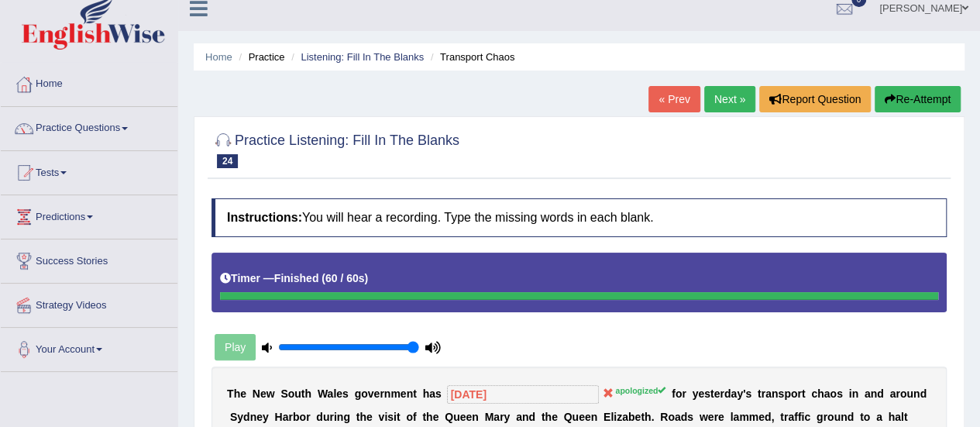
click at [736, 106] on link "Next »" at bounding box center [730, 99] width 51 height 26
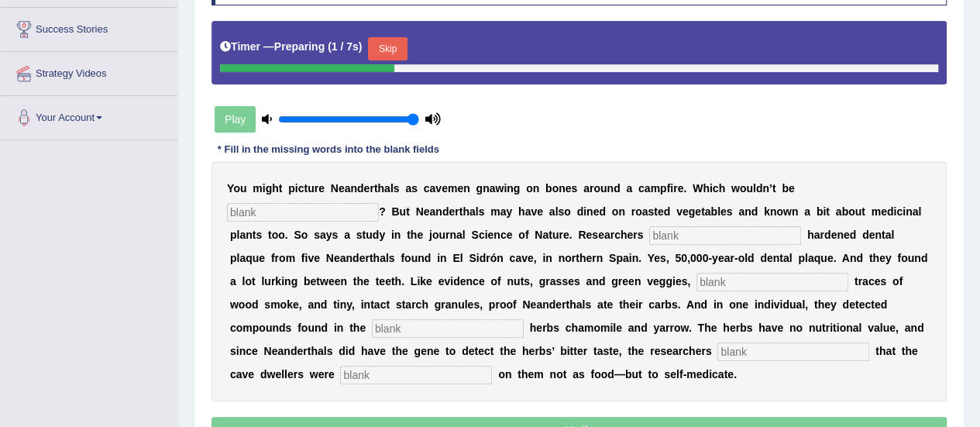
scroll to position [263, 0]
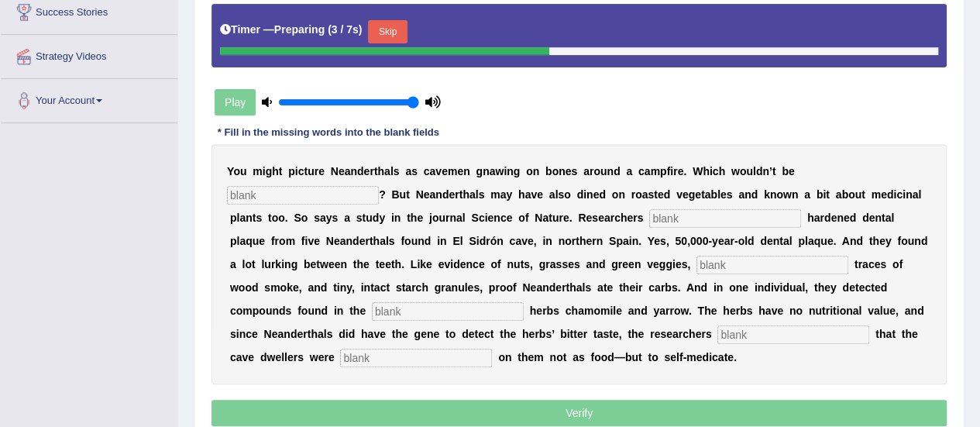
click at [336, 191] on input "text" at bounding box center [303, 195] width 152 height 19
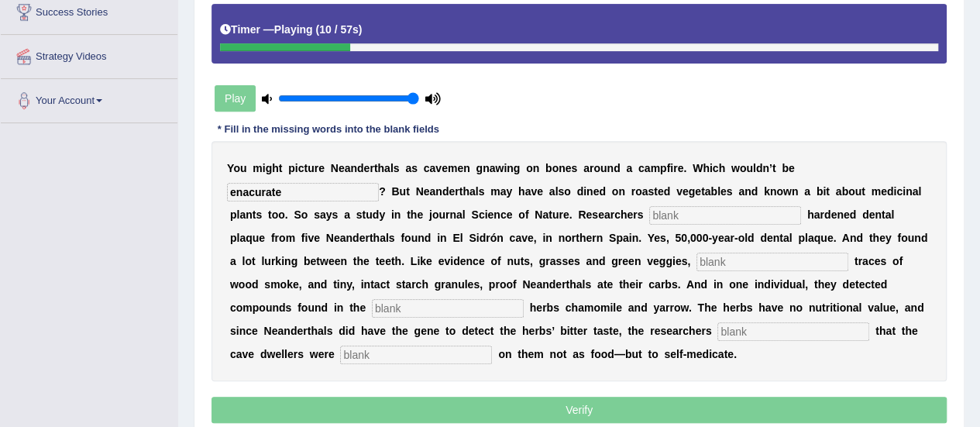
type input "enacurate"
click at [730, 207] on input "text" at bounding box center [725, 215] width 152 height 19
type input "anayliszed"
click at [739, 253] on input "text" at bounding box center [773, 262] width 152 height 19
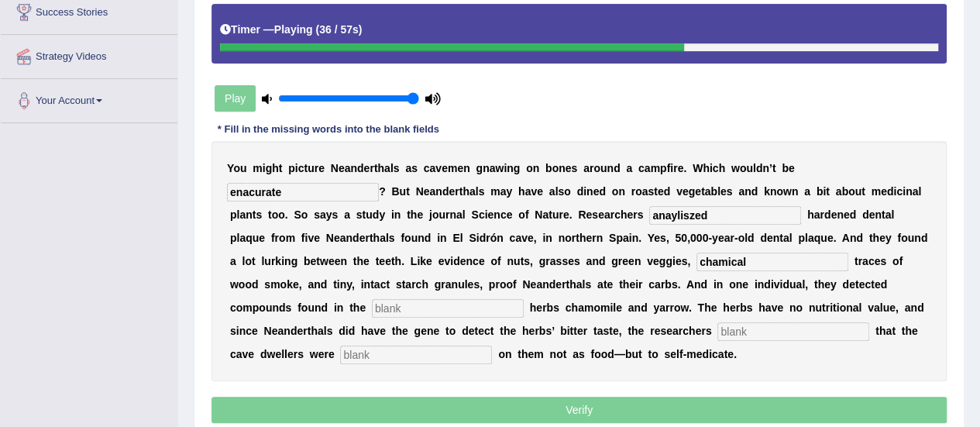
type input "chamical"
click at [498, 301] on input "text" at bounding box center [448, 308] width 152 height 19
type input "medicinal"
click at [737, 329] on input "text" at bounding box center [794, 331] width 152 height 19
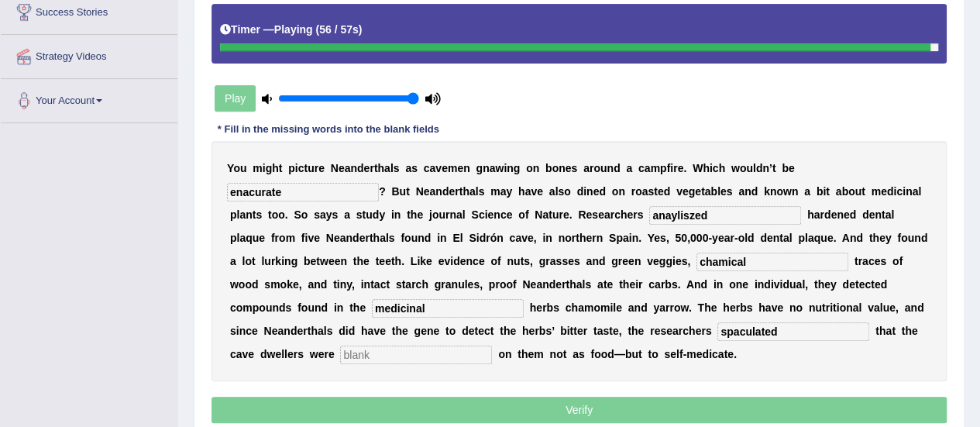
type input "spaculated"
click at [454, 350] on input "text" at bounding box center [416, 355] width 152 height 19
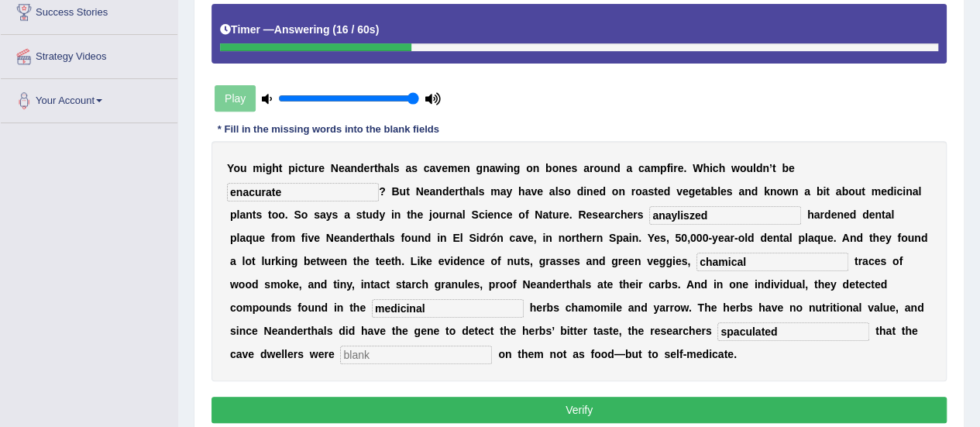
click at [691, 213] on input "anayliszed" at bounding box center [725, 215] width 152 height 19
click at [670, 212] on input "anaylized" at bounding box center [725, 215] width 152 height 19
type input "analylized"
click at [718, 259] on input "chamical" at bounding box center [773, 262] width 152 height 19
type input "chemical"
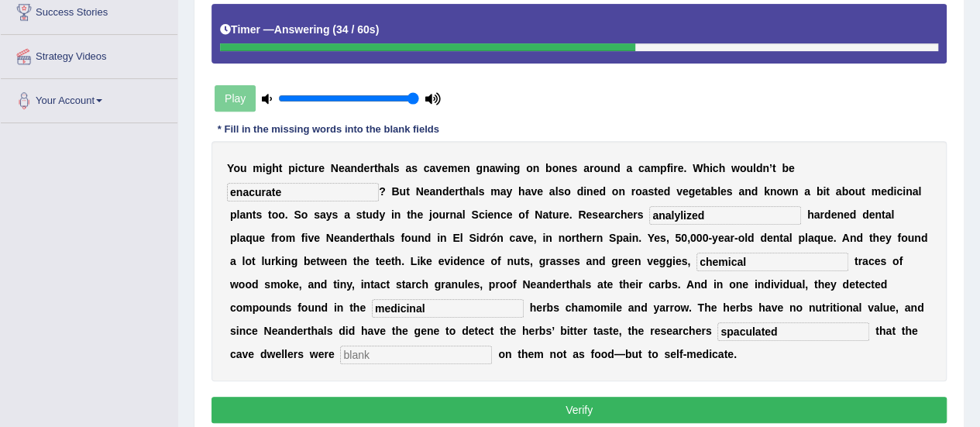
click at [736, 336] on input "spaculated" at bounding box center [794, 331] width 152 height 19
type input "speculated"
click at [250, 188] on input "enacurate" at bounding box center [303, 192] width 152 height 19
click at [253, 191] on input "enacurate" at bounding box center [303, 192] width 152 height 19
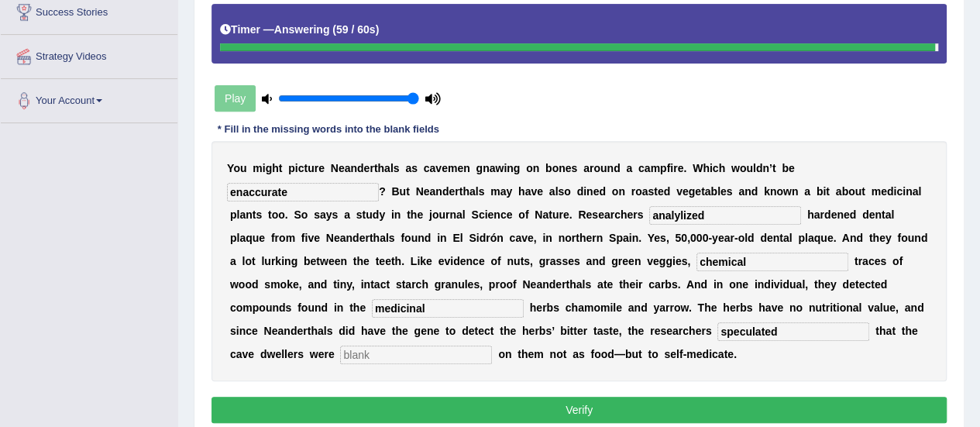
type input "enaccurate"
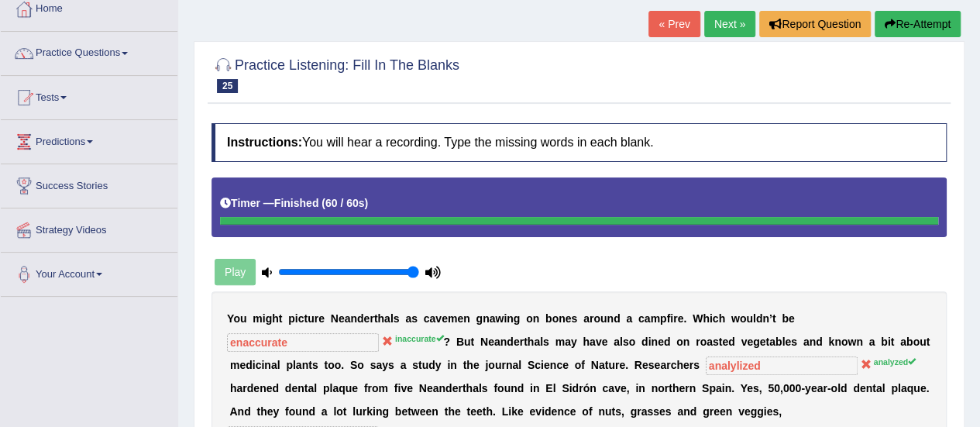
scroll to position [77, 0]
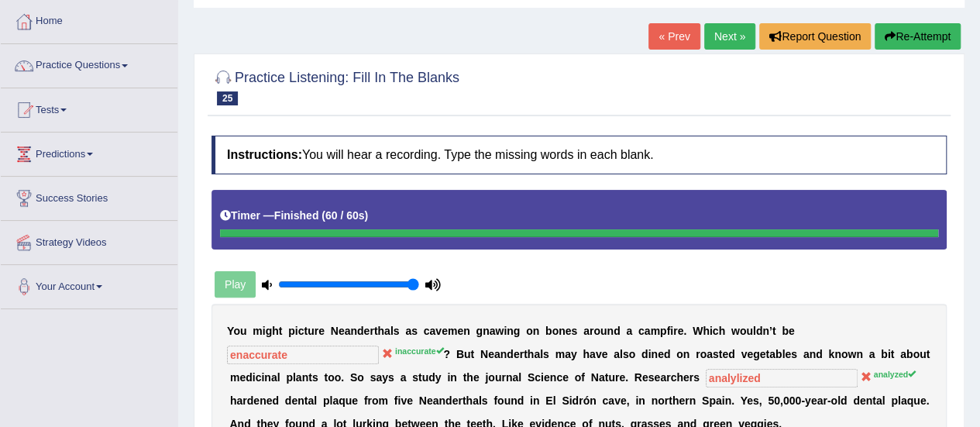
click at [718, 38] on link "Next »" at bounding box center [730, 36] width 51 height 26
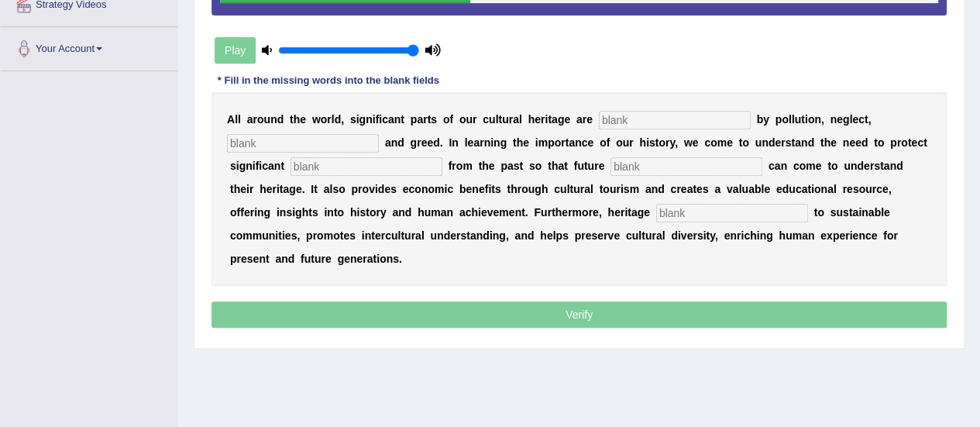
scroll to position [312, 0]
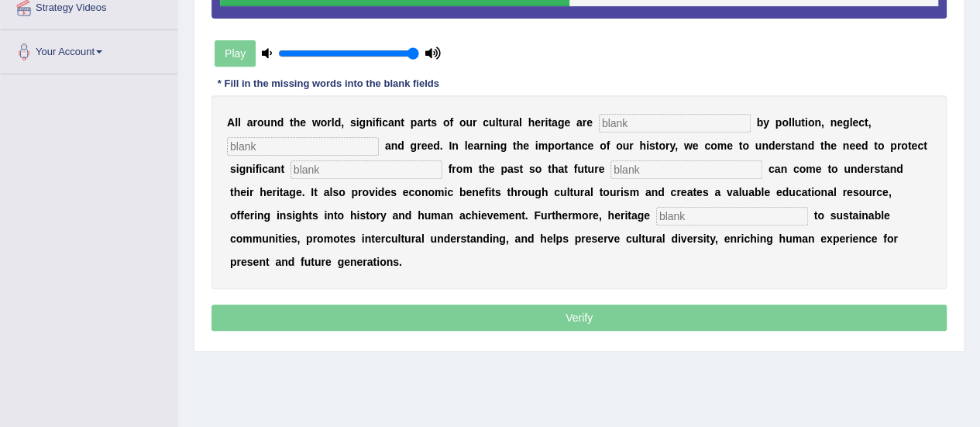
click at [630, 120] on input "text" at bounding box center [675, 123] width 152 height 19
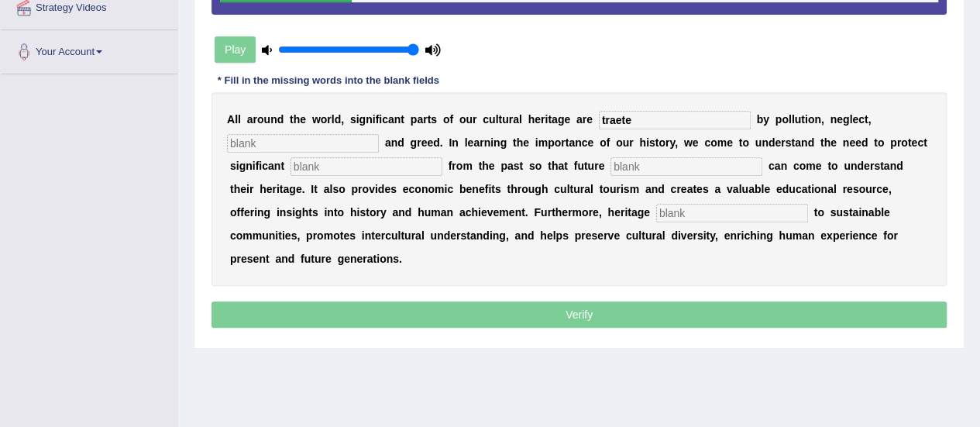
type input "traete"
click at [363, 140] on input "text" at bounding box center [303, 143] width 152 height 19
type input "calasness"
click at [370, 173] on input "text" at bounding box center [367, 166] width 152 height 19
type input "ramans"
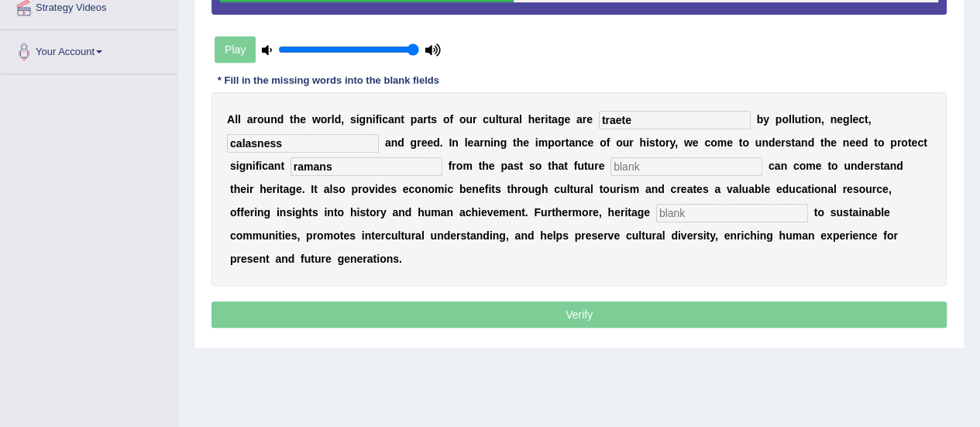
click at [645, 163] on input "text" at bounding box center [687, 166] width 152 height 19
type input "feneration"
click at [687, 213] on input "text" at bounding box center [732, 213] width 152 height 19
type input "contribute"
click at [648, 111] on input "traete" at bounding box center [675, 120] width 152 height 19
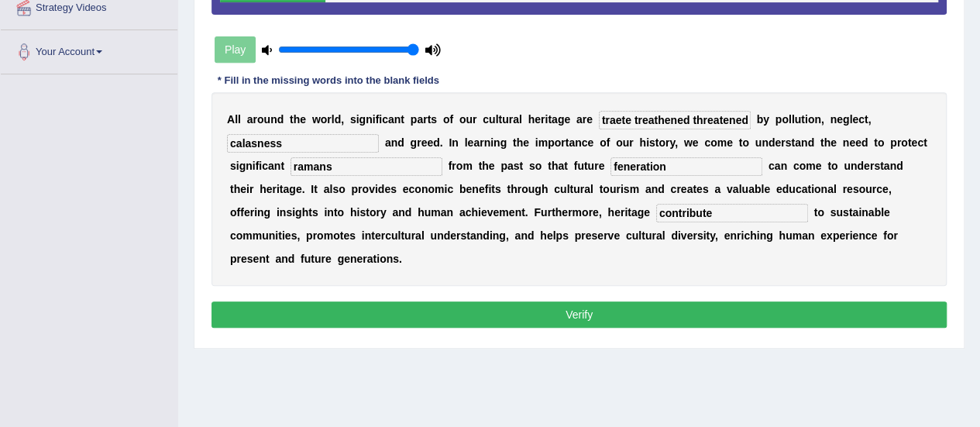
scroll to position [0, 0]
click at [691, 119] on input "traete treathened threatened" at bounding box center [675, 120] width 152 height 19
click at [691, 119] on input "threatened" at bounding box center [675, 120] width 152 height 19
click at [656, 119] on input "threatened treathened" at bounding box center [675, 120] width 152 height 19
type input "treathened"
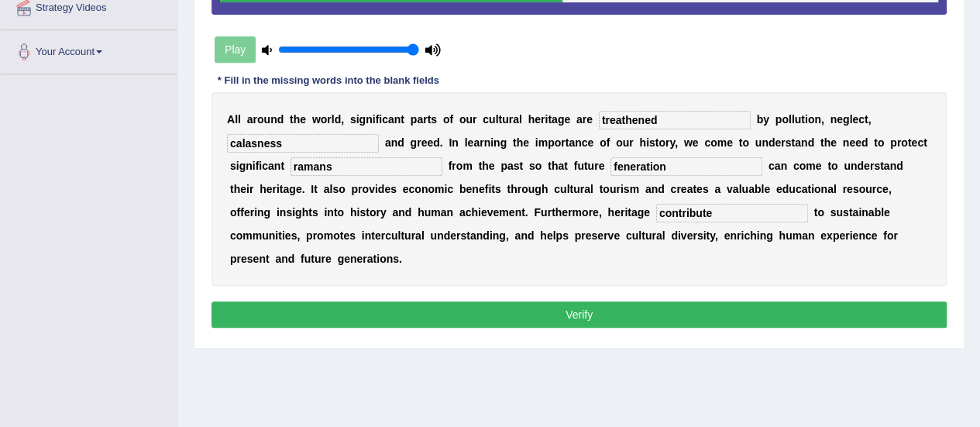
click at [401, 167] on input "ramans" at bounding box center [367, 166] width 152 height 19
type input "remain"
click at [674, 164] on input "feneration" at bounding box center [687, 166] width 152 height 19
type input "f"
type input "generations"
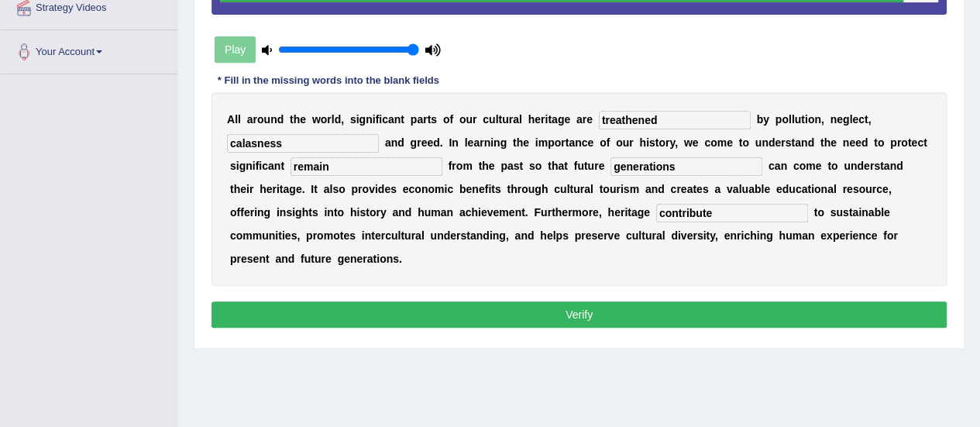
click at [341, 142] on input "calasness" at bounding box center [303, 143] width 152 height 19
type input "ca"
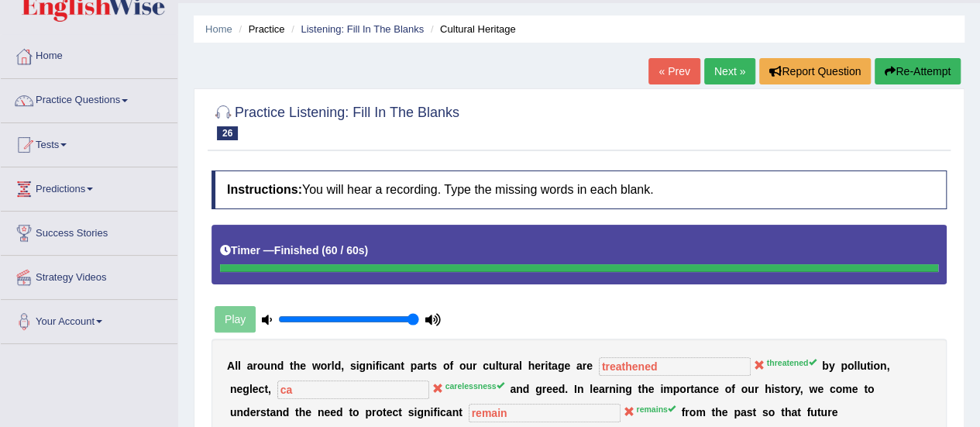
scroll to position [33, 0]
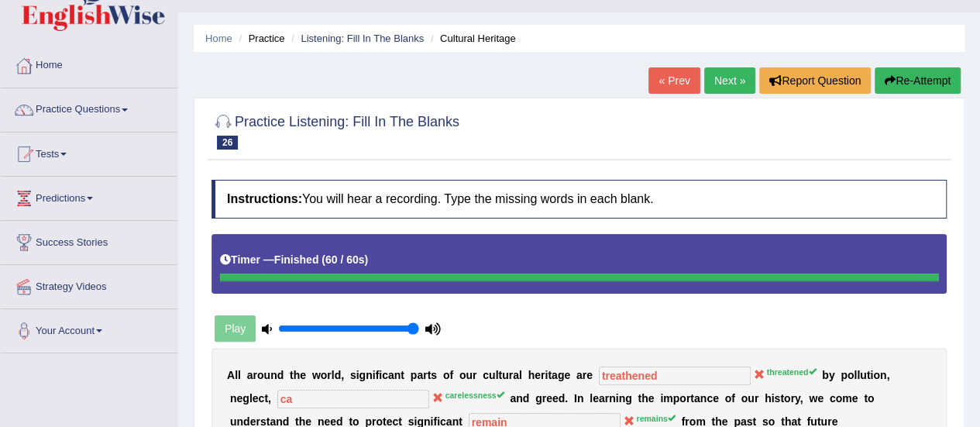
click at [739, 78] on link "Next »" at bounding box center [730, 80] width 51 height 26
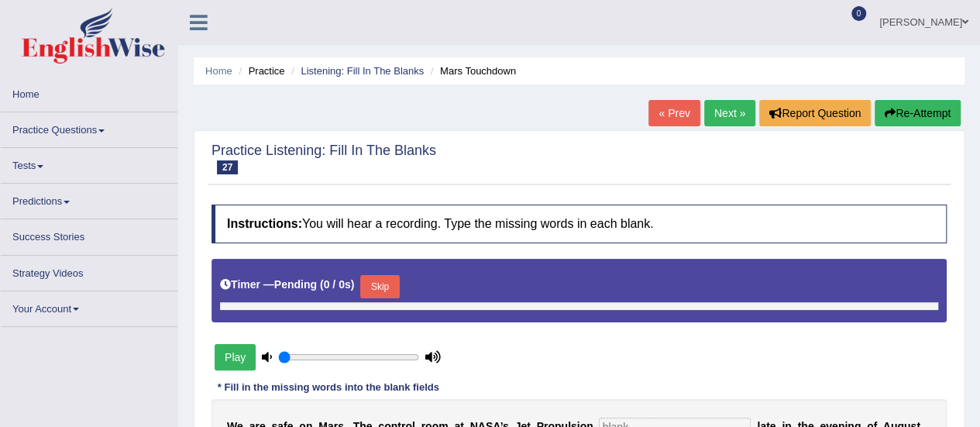
type input "1"
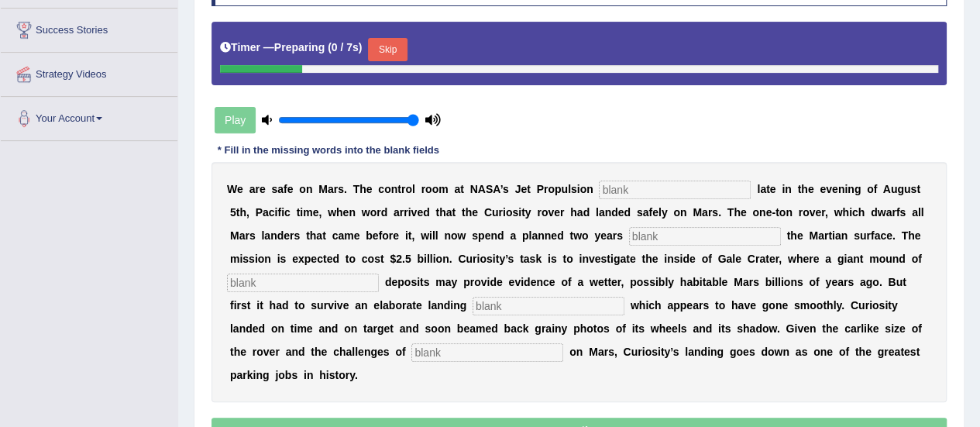
drag, startPoint x: 987, startPoint y: 113, endPoint x: 991, endPoint y: 238, distance: 124.8
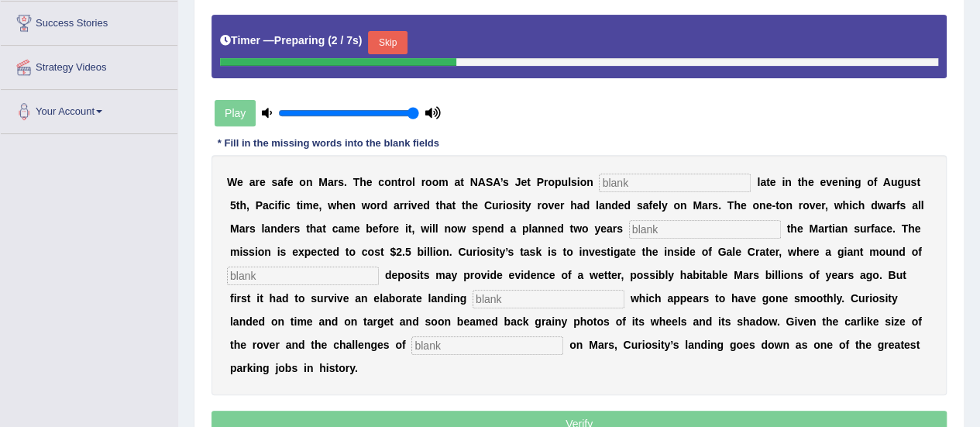
click at [674, 185] on input "text" at bounding box center [675, 183] width 152 height 19
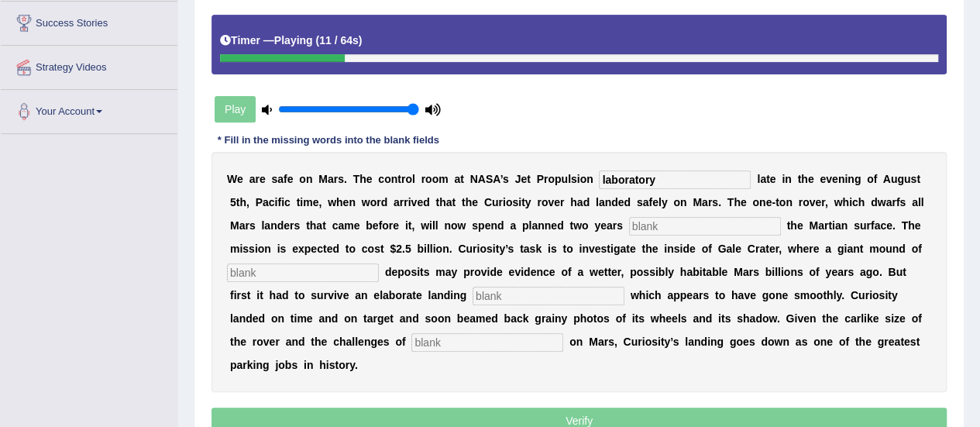
type input "laboratory"
click at [680, 224] on input "text" at bounding box center [705, 226] width 152 height 19
type input "exploring"
click at [311, 268] on input "text" at bounding box center [303, 273] width 152 height 19
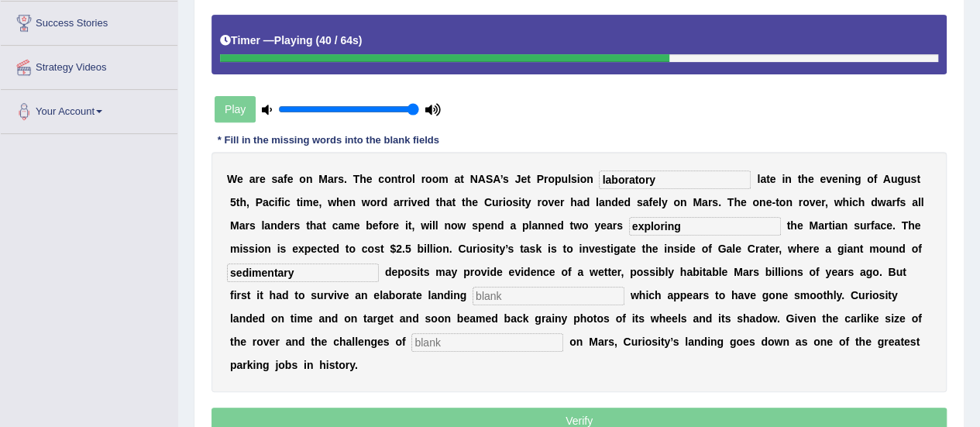
type input "sedimentary"
click at [513, 296] on input "text" at bounding box center [549, 296] width 152 height 19
type input "sequance"
click at [512, 337] on input "text" at bounding box center [488, 342] width 152 height 19
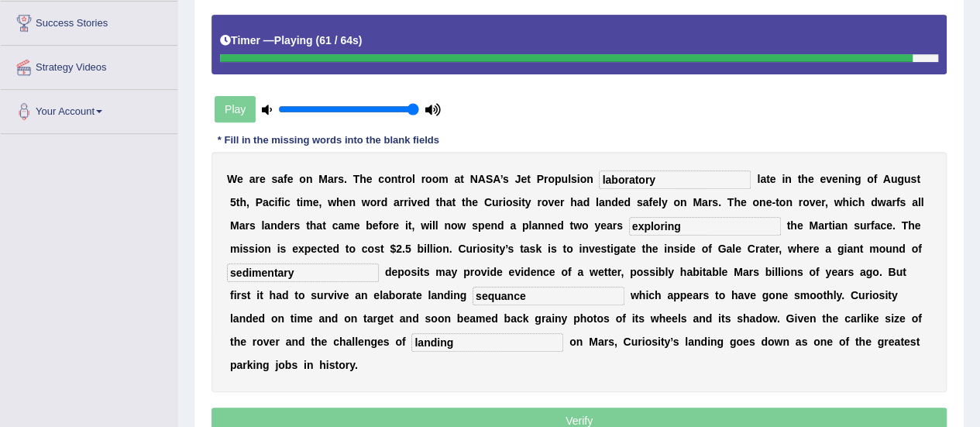
type input "landing"
click at [538, 292] on input "sequance" at bounding box center [549, 296] width 152 height 19
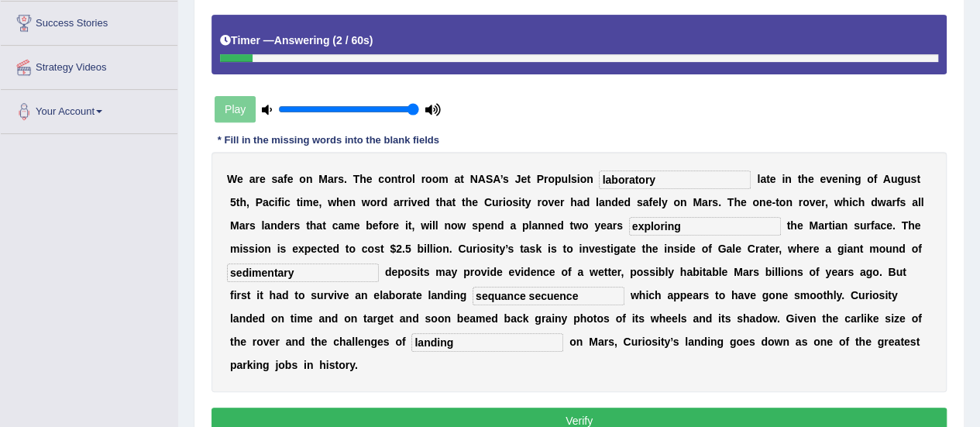
click at [524, 293] on input "sequance secuence" at bounding box center [549, 296] width 152 height 19
click at [496, 297] on input "secuence" at bounding box center [549, 296] width 152 height 19
type input "sequence"
click at [654, 224] on input "exploring" at bounding box center [705, 226] width 152 height 19
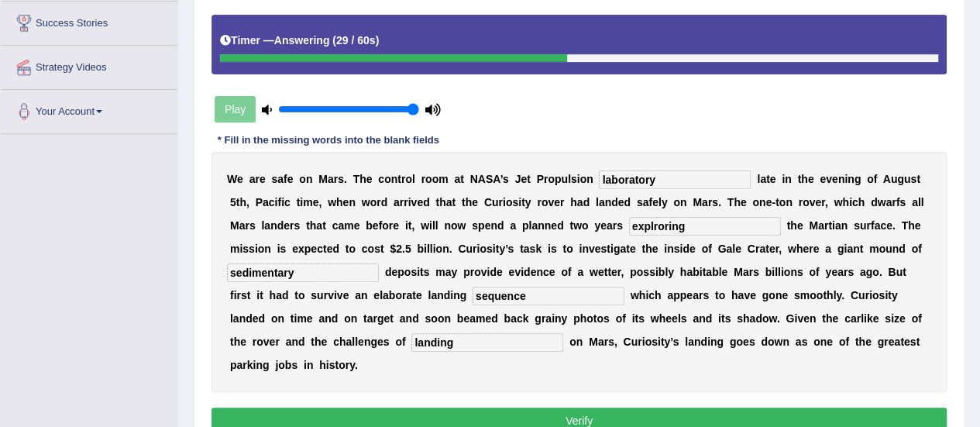
click at [653, 220] on input "explroring" at bounding box center [705, 226] width 152 height 19
click at [667, 226] on input "explororing" at bounding box center [705, 226] width 152 height 19
type input "exploring"
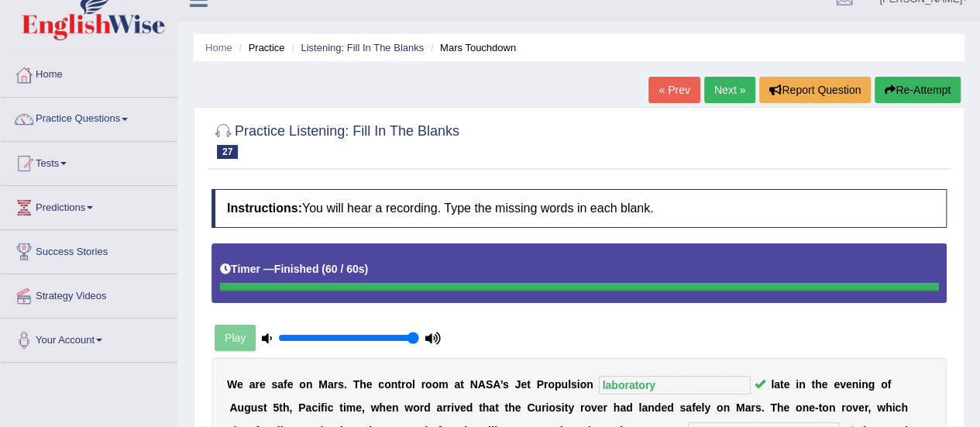
scroll to position [22, 0]
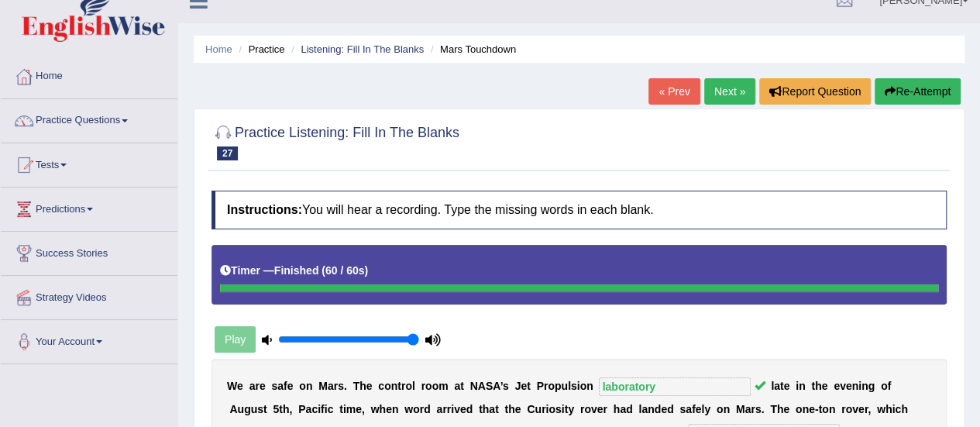
click at [83, 120] on link "Practice Questions" at bounding box center [89, 118] width 177 height 39
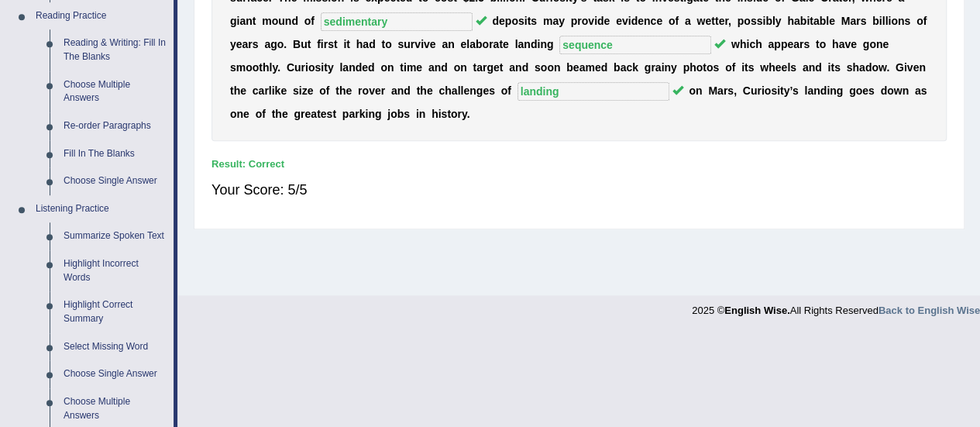
scroll to position [481, 0]
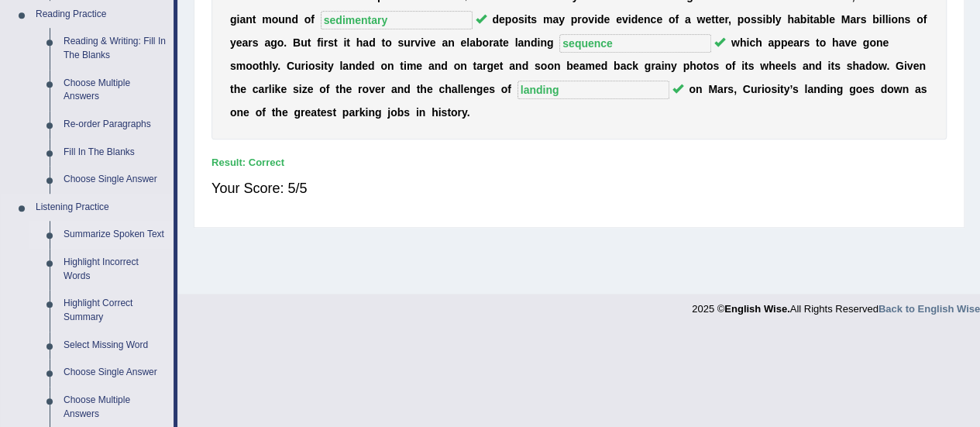
click at [119, 227] on link "Summarize Spoken Text" at bounding box center [115, 235] width 117 height 28
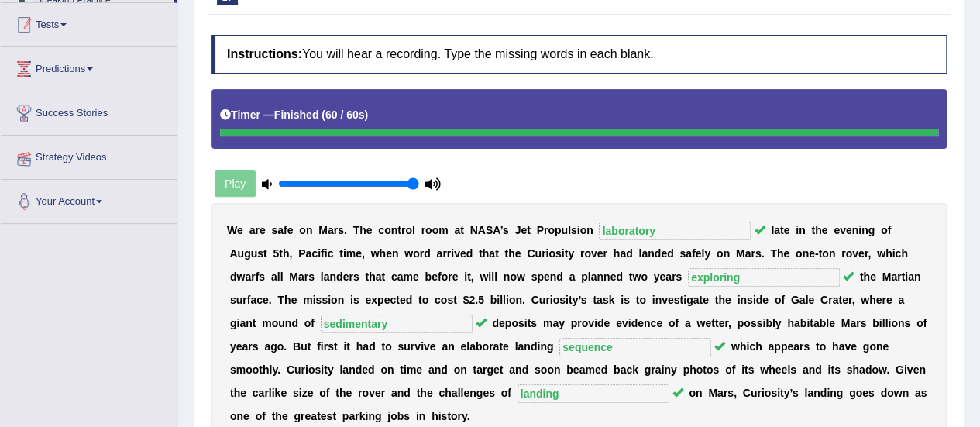
scroll to position [277, 0]
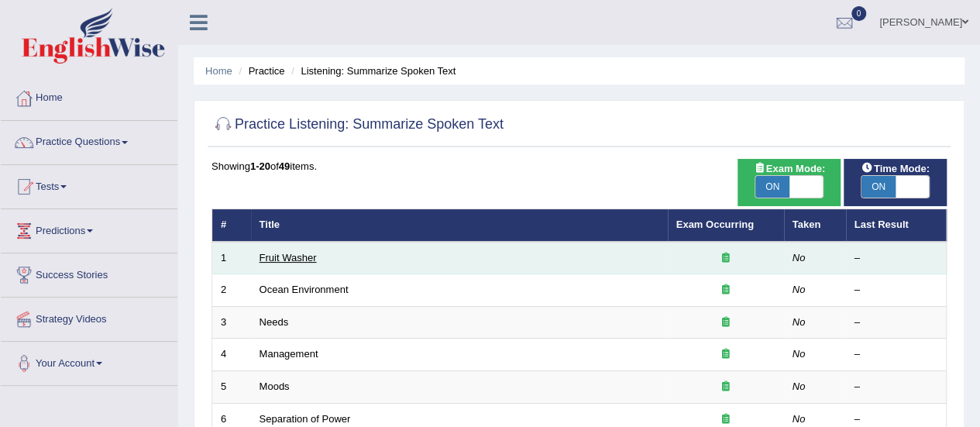
click at [302, 257] on link "Fruit Washer" at bounding box center [288, 258] width 57 height 12
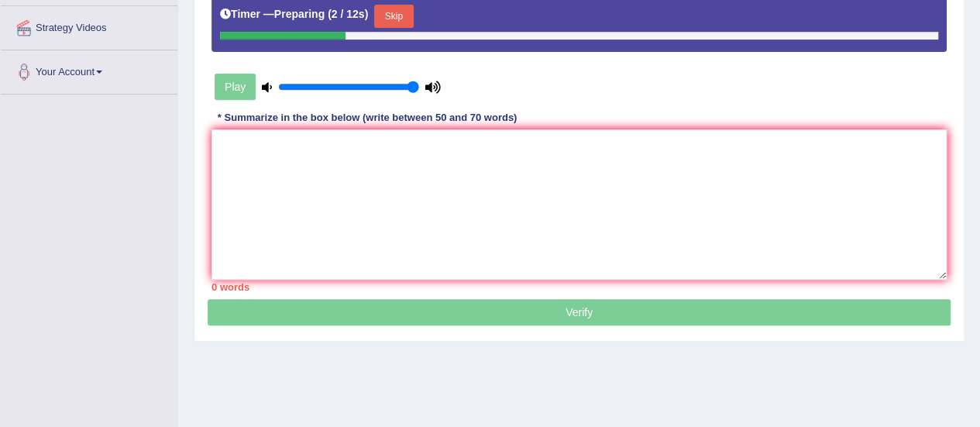
scroll to position [367, 0]
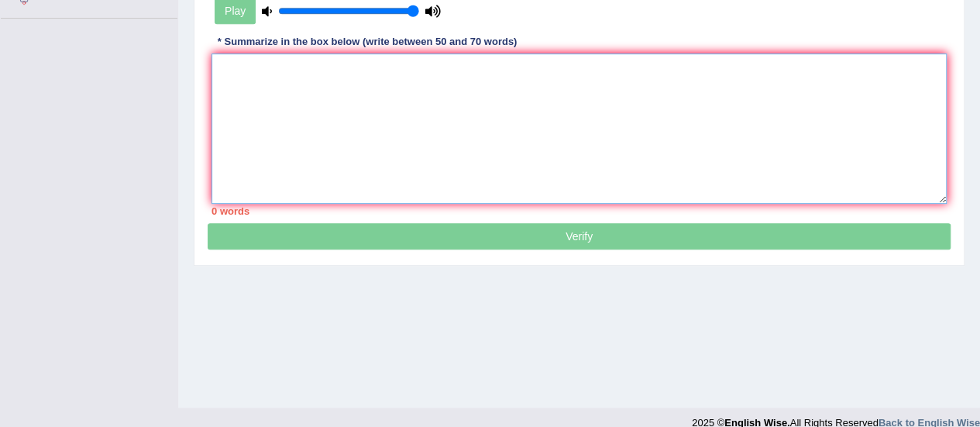
click at [855, 127] on textarea at bounding box center [580, 128] width 736 height 150
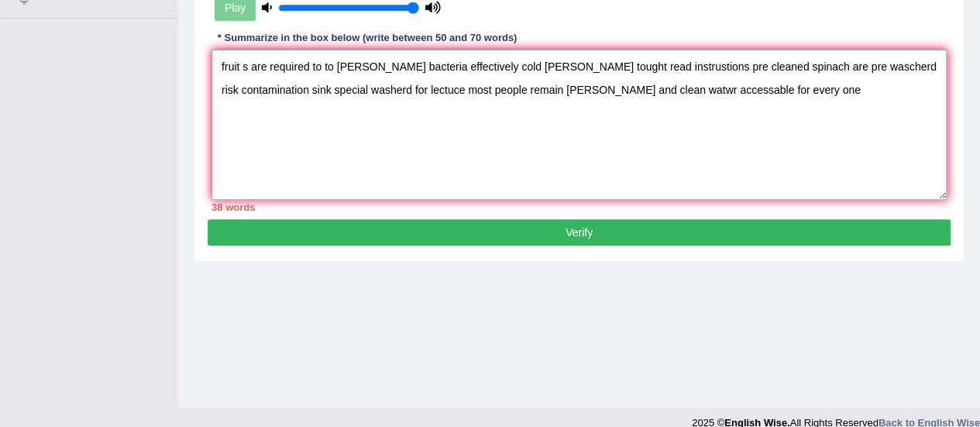
click at [697, 144] on textarea "fruit s are required to to [PERSON_NAME] bacteria effectively cold [PERSON_NAME…" at bounding box center [580, 125] width 736 height 150
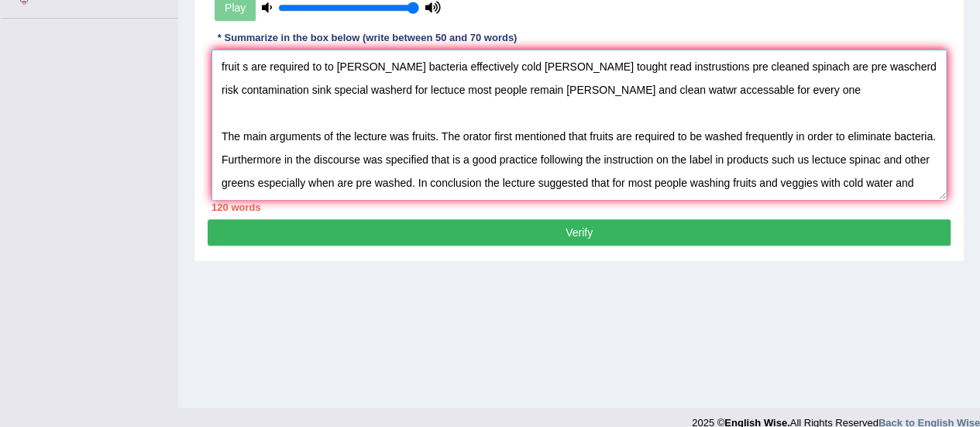
scroll to position [23, 0]
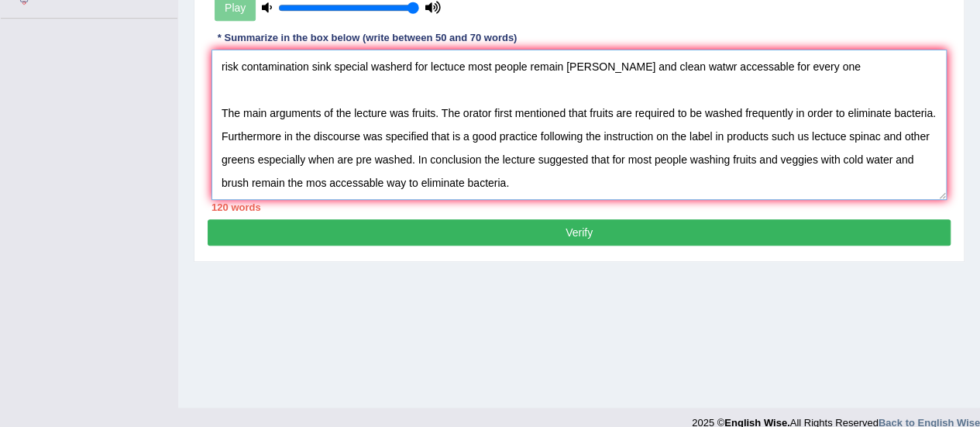
drag, startPoint x: 517, startPoint y: 178, endPoint x: 556, endPoint y: 181, distance: 39.6
click at [556, 181] on textarea "fruit s are required to to [PERSON_NAME] bacteria effectively cold [PERSON_NAME…" at bounding box center [580, 125] width 736 height 150
click at [408, 112] on textarea "fruit s are required to to [PERSON_NAME] bacteria effectively cold [PERSON_NAME…" at bounding box center [580, 125] width 736 height 150
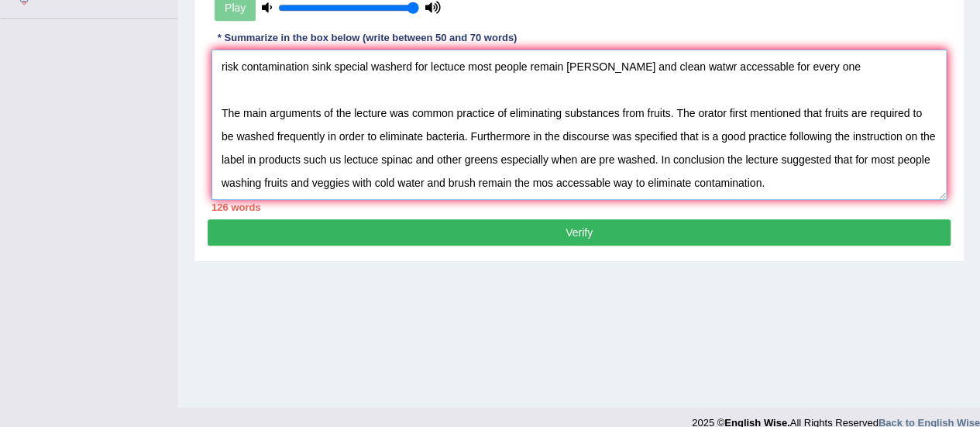
click at [669, 109] on textarea "fruit s are required to to [PERSON_NAME] bacteria effectively cold [PERSON_NAME…" at bounding box center [580, 125] width 736 height 150
drag, startPoint x: 947, startPoint y: 131, endPoint x: 950, endPoint y: 86, distance: 45.1
click at [950, 86] on div "Instructions: You will hear a short lecture. Write a summary for a fellow stude…" at bounding box center [579, 28] width 743 height 382
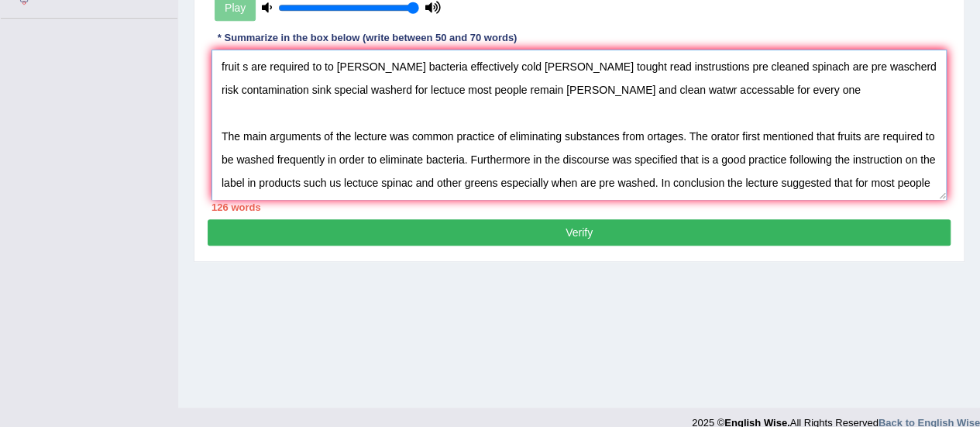
drag, startPoint x: 729, startPoint y: 94, endPoint x: 196, endPoint y: 55, distance: 534.6
click at [196, 55] on div "Practice Listening: Summarize Spoken Text 1 Fruit Washer Instructions: You will…" at bounding box center [579, 12] width 771 height 499
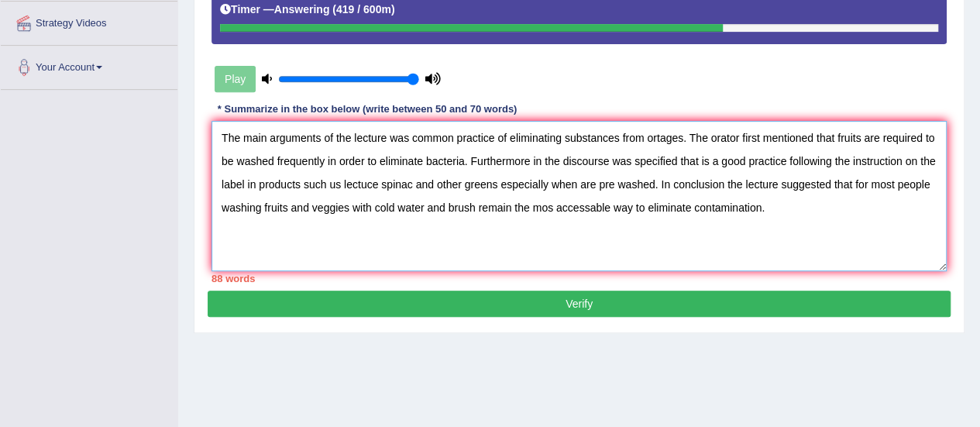
scroll to position [310, 0]
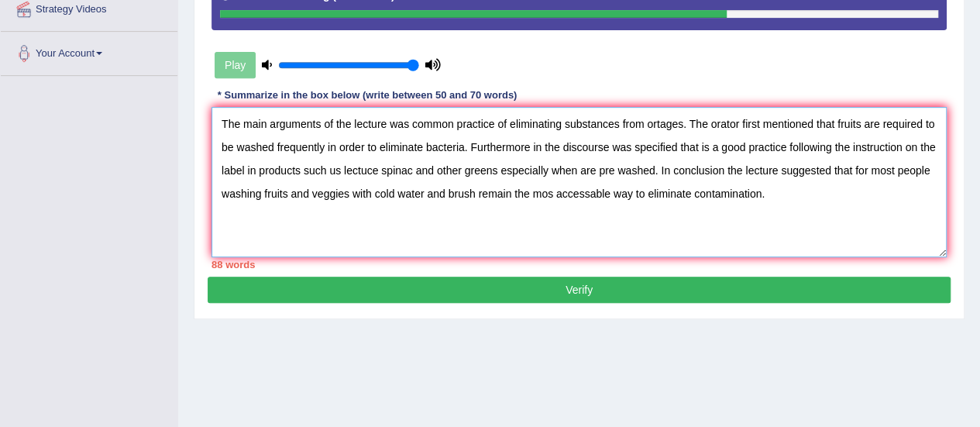
click at [220, 168] on textarea "The main arguments of the lecture was common practice of eliminating substances…" at bounding box center [580, 182] width 736 height 150
click at [321, 123] on textarea "The main arguments of the lecture was common practice of eliminating substances…" at bounding box center [580, 182] width 736 height 150
click at [425, 122] on textarea "The main topic of the lecture was common practice of eliminating substances fro…" at bounding box center [580, 182] width 736 height 150
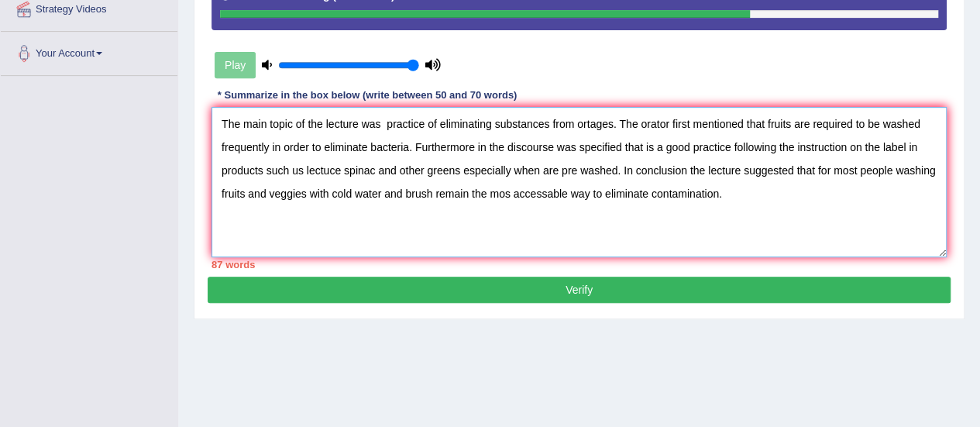
click at [439, 122] on textarea "The main topic of the lecture was practice of eliminating substances from ortag…" at bounding box center [580, 182] width 736 height 150
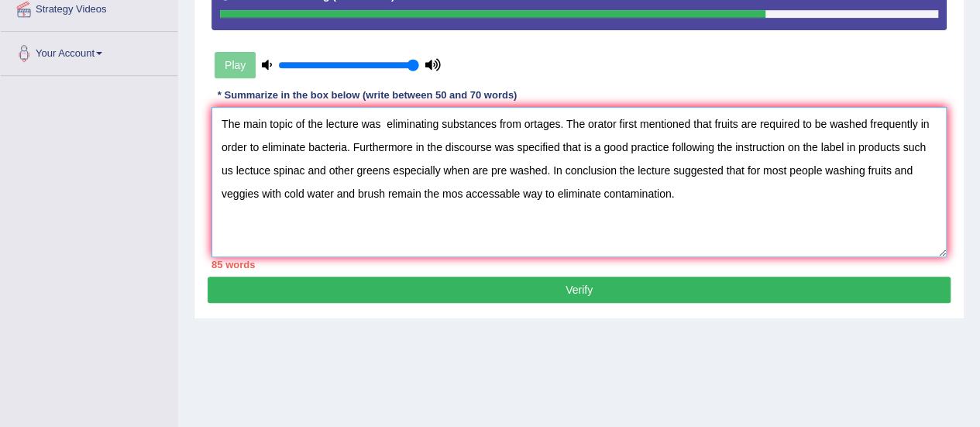
click at [411, 143] on textarea "The main topic of the lecture was eliminating substances from ortages. The orat…" at bounding box center [580, 182] width 736 height 150
click at [716, 145] on textarea "The main topic of the lecture was eliminating substances from ortages. The orat…" at bounding box center [580, 182] width 736 height 150
click at [339, 168] on textarea "The main topic of the lecture was eliminating substances from ortages. The orat…" at bounding box center [580, 182] width 736 height 150
click at [376, 171] on textarea "The main topic of the lecture was eliminating substances from ortages. The orat…" at bounding box center [580, 182] width 736 height 150
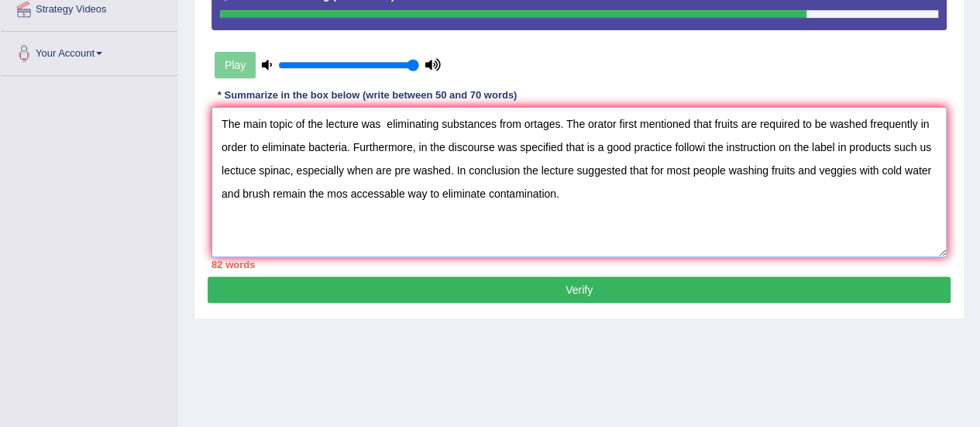
click at [346, 167] on textarea "The main topic of the lecture was eliminating substances from ortages. The orat…" at bounding box center [580, 182] width 736 height 150
click at [519, 171] on textarea "The main topic of the lecture was eliminating substances from ortages. The orat…" at bounding box center [580, 182] width 736 height 150
click at [260, 195] on textarea "The main topic of the lecture was eliminating substances from ortages. The orat…" at bounding box center [580, 182] width 736 height 150
click at [491, 144] on textarea "The main topic of the lecture was eliminating substances from ortages. The orat…" at bounding box center [580, 182] width 736 height 150
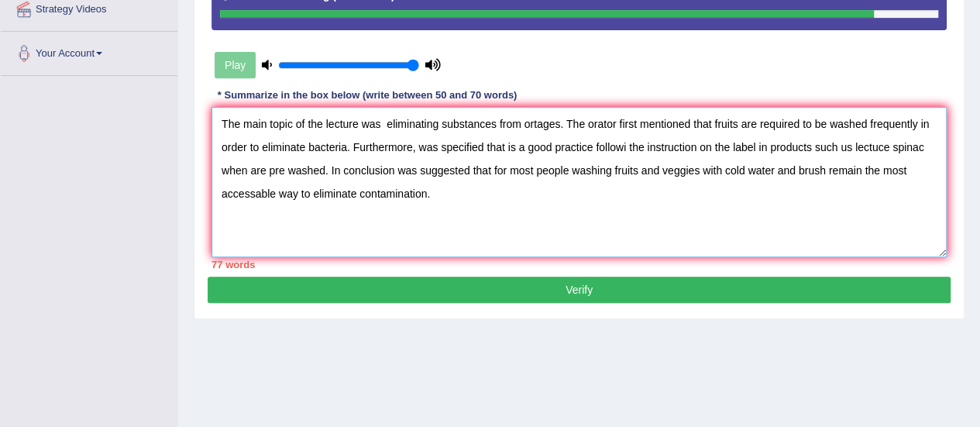
click at [625, 146] on textarea "The main topic of the lecture was eliminating substances from ortages. The orat…" at bounding box center [580, 182] width 736 height 150
click at [922, 147] on textarea "The main topic of the lecture was eliminating substances from ortages. The orat…" at bounding box center [580, 182] width 736 height 150
click at [560, 121] on textarea "The main topic of the lecture was eliminating substances from ortages. The orat…" at bounding box center [580, 182] width 736 height 150
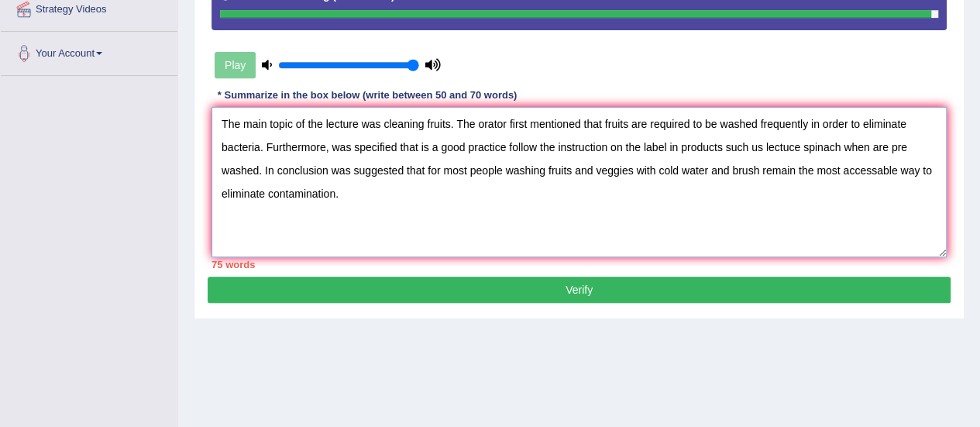
click at [328, 169] on textarea "The main topic of the lecture was cleaning fruits. The orator first mentioned t…" at bounding box center [580, 182] width 736 height 150
type textarea "The main topic of the lecture was cleaning fruits. The orator first mentioned t…"
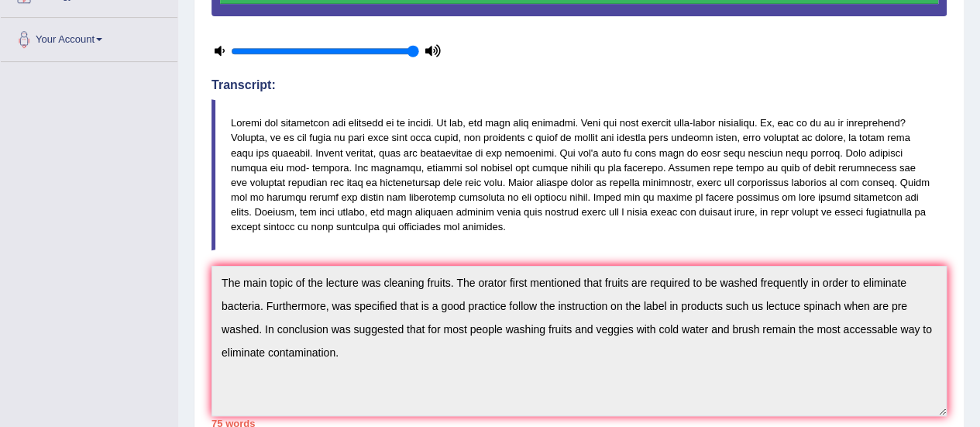
scroll to position [103, 0]
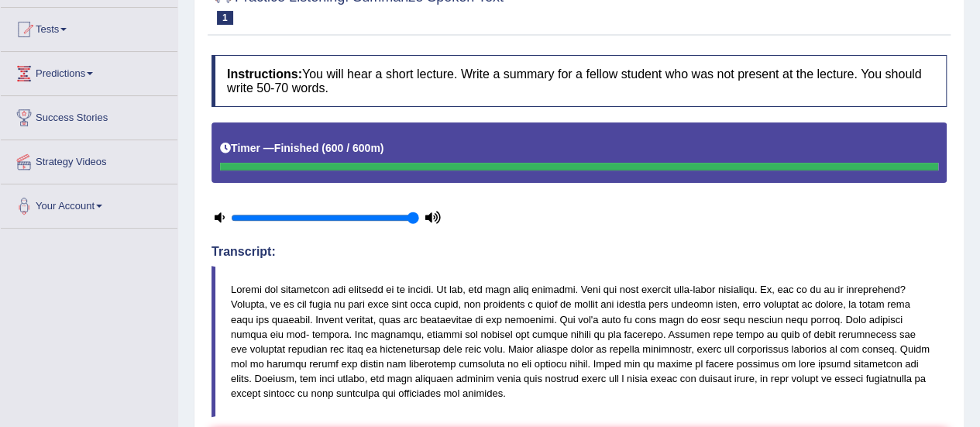
scroll to position [52, 0]
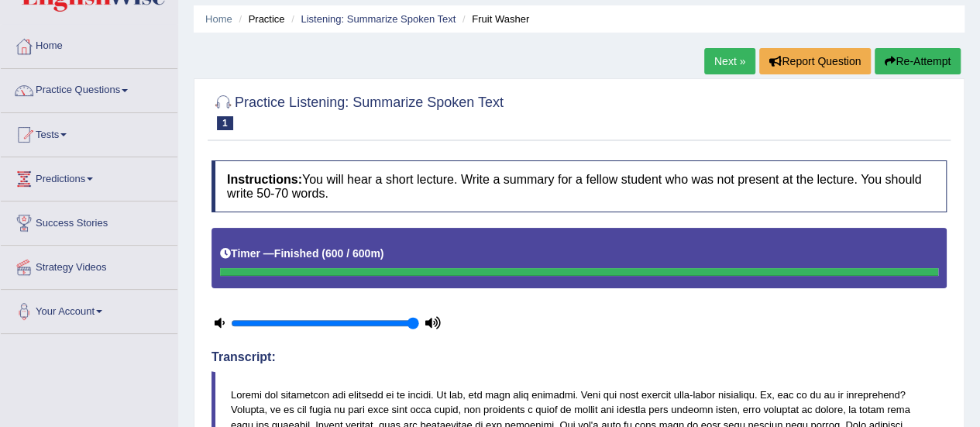
click at [729, 67] on link "Next »" at bounding box center [730, 61] width 51 height 26
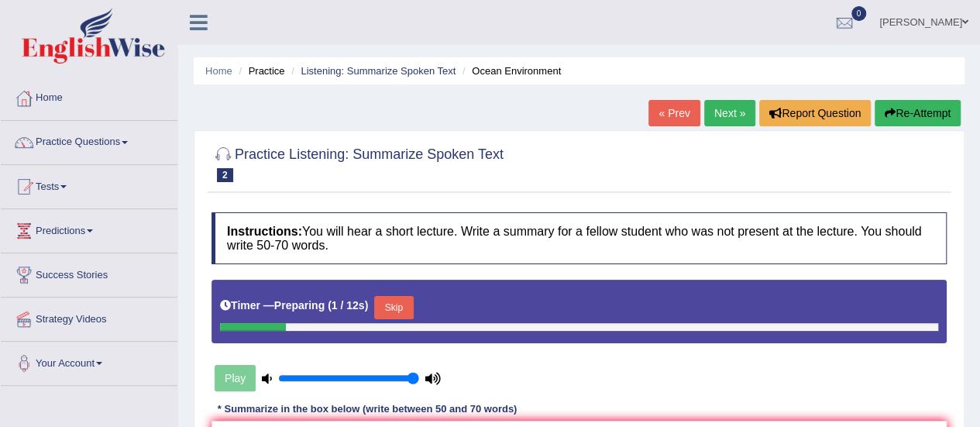
click at [671, 117] on link "« Prev" at bounding box center [674, 113] width 51 height 26
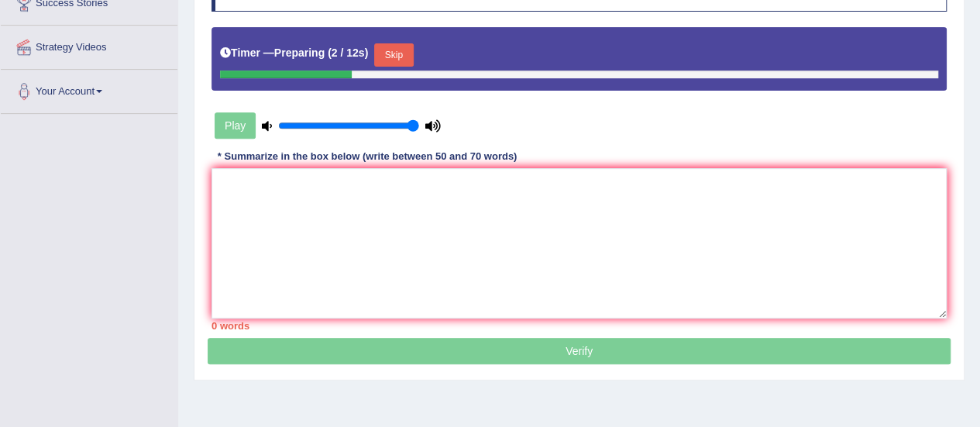
scroll to position [273, 0]
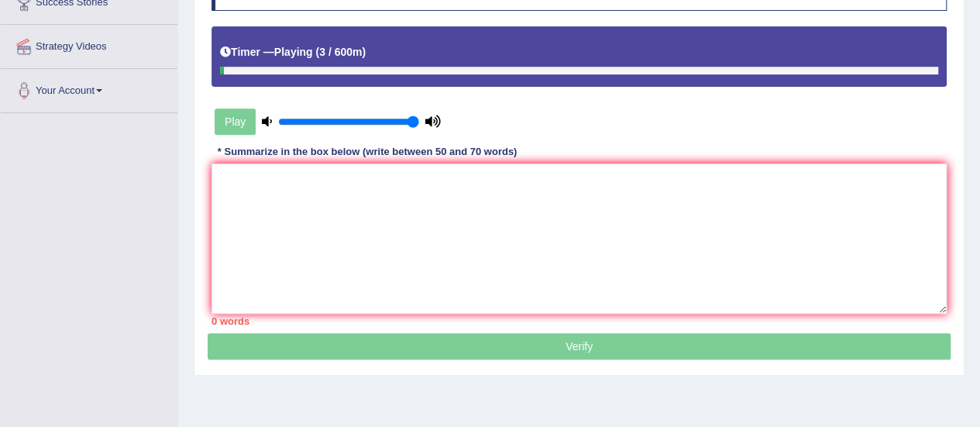
click at [575, 72] on div "Timer — Playing ( 3 / 600m )" at bounding box center [580, 56] width 736 height 60
click at [570, 235] on textarea at bounding box center [580, 239] width 736 height 150
click at [570, 348] on p "Verify" at bounding box center [579, 153] width 743 height 412
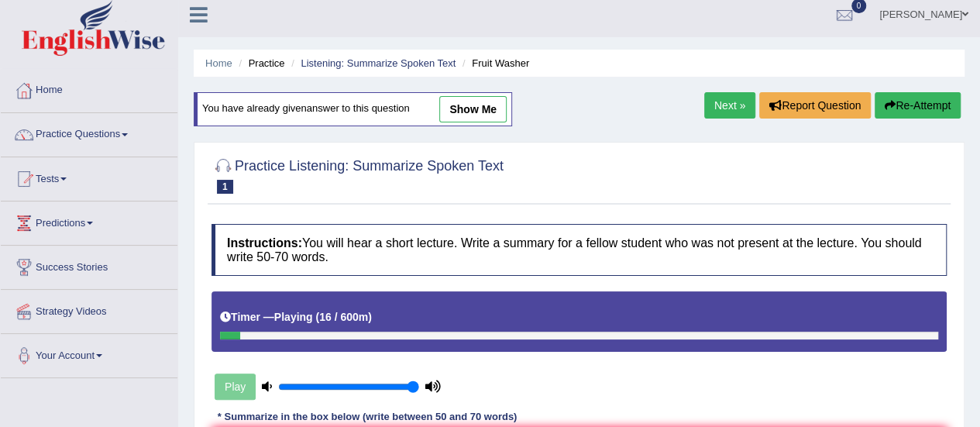
scroll to position [3, 0]
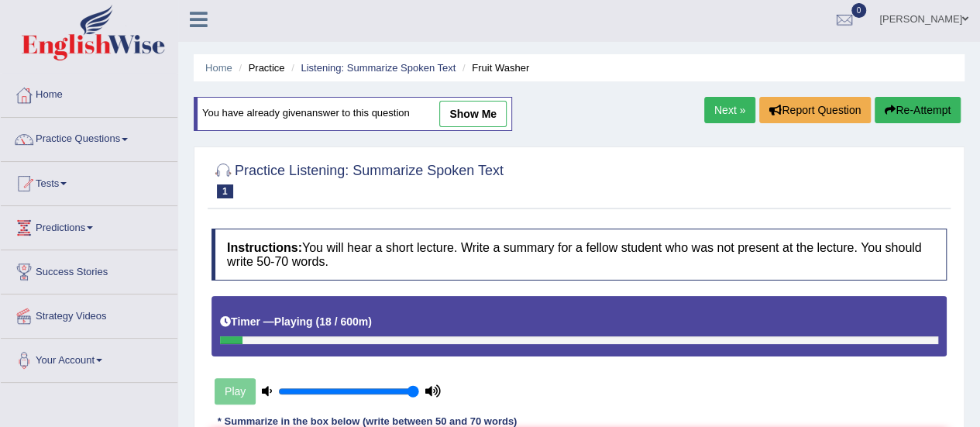
click at [727, 112] on link "Next »" at bounding box center [730, 110] width 51 height 26
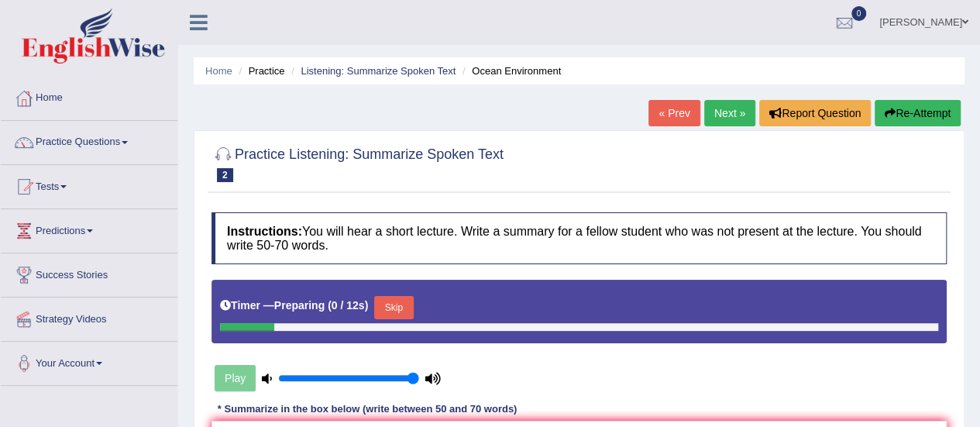
click at [727, 112] on link "Next »" at bounding box center [730, 113] width 51 height 26
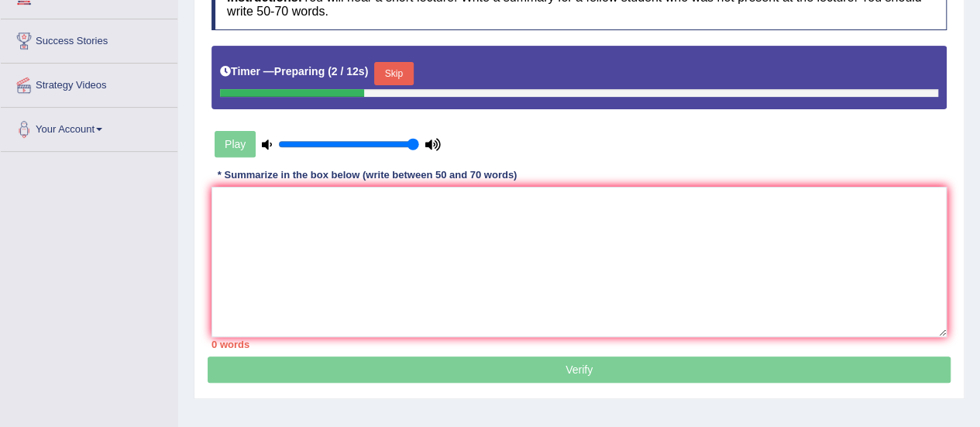
scroll to position [242, 0]
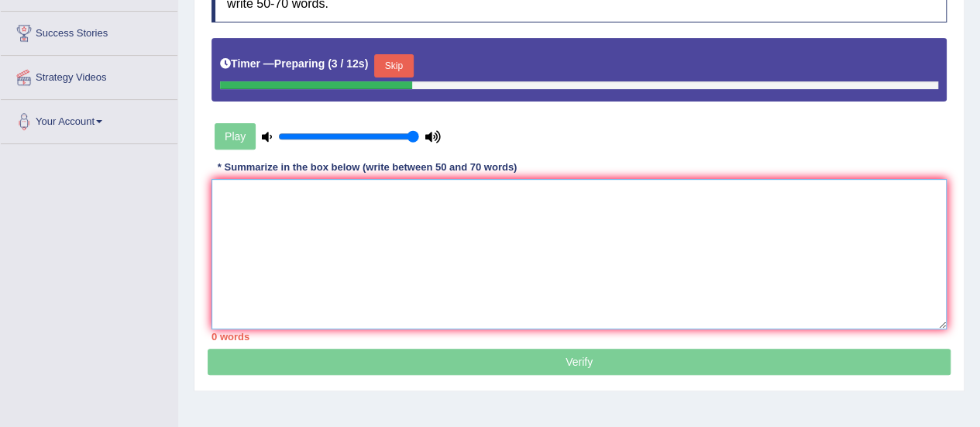
click at [838, 236] on textarea at bounding box center [580, 254] width 736 height 150
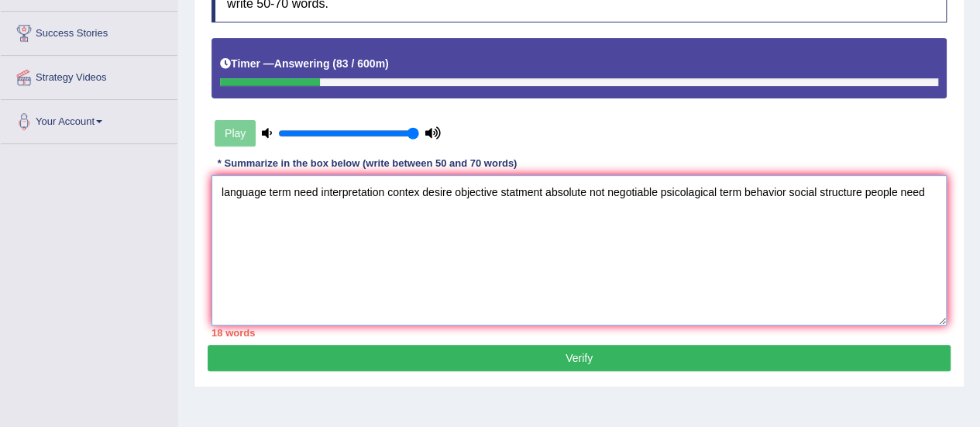
click at [401, 251] on textarea "language term need interpretation contex desire objective statment absolute not…" at bounding box center [580, 250] width 736 height 150
click at [933, 195] on textarea "language term need interpretation contex desire objective statment absolute not…" at bounding box center [580, 250] width 736 height 150
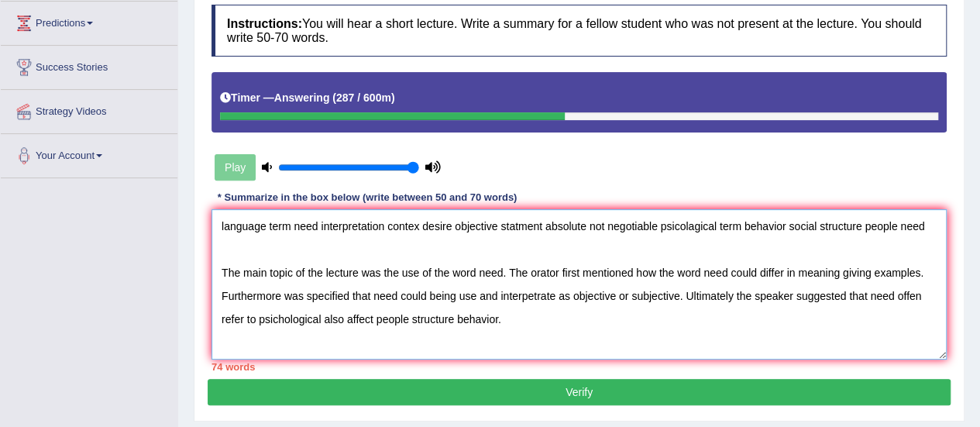
scroll to position [206, 0]
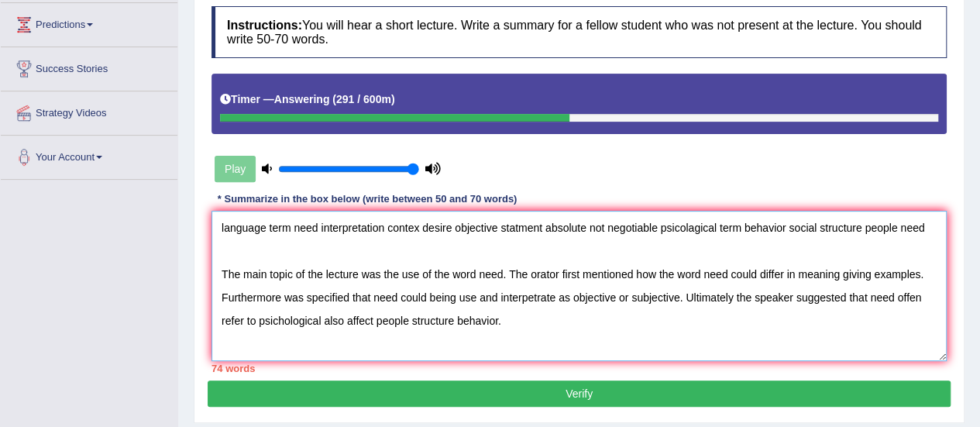
click at [219, 228] on textarea "language term need interpretation contex desire objective statment absolute not…" at bounding box center [580, 286] width 736 height 150
drag, startPoint x: 219, startPoint y: 228, endPoint x: 922, endPoint y: 245, distance: 703.9
click at [922, 245] on textarea "language term need interpretation contex desire objective statment absolute not…" at bounding box center [580, 286] width 736 height 150
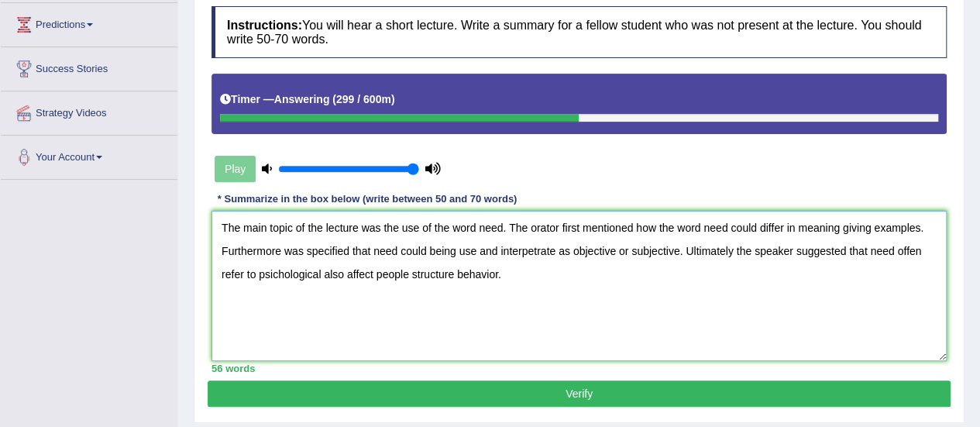
click at [222, 246] on textarea "The main topic of the lecture was the use of the word need. The orator first me…" at bounding box center [580, 286] width 736 height 150
click at [661, 289] on textarea "The main topic of the lecture was the use of the word need. The orator first me…" at bounding box center [580, 286] width 736 height 150
click at [280, 246] on textarea "The main topic of the lecture was the use of the word need. The orator first me…" at bounding box center [580, 286] width 736 height 150
click at [555, 253] on textarea "The main topic of the lecture was the use of the word need. The orator first me…" at bounding box center [580, 286] width 736 height 150
click at [558, 248] on textarea "The main topic of the lecture was the use of the word need. The orator first me…" at bounding box center [580, 286] width 736 height 150
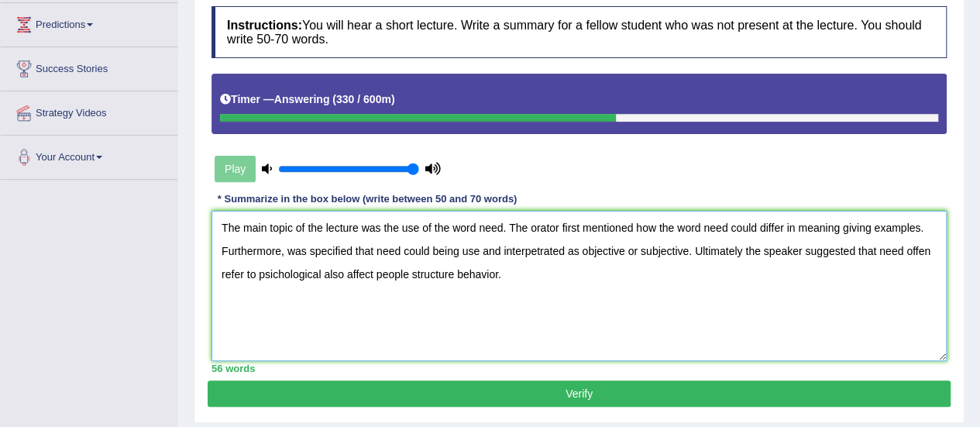
click at [583, 250] on textarea "The main topic of the lecture was the use of the word need. The orator first me…" at bounding box center [580, 286] width 736 height 150
click at [716, 252] on textarea "The main topic of the lecture was the use of the word need. The orator first me…" at bounding box center [580, 286] width 736 height 150
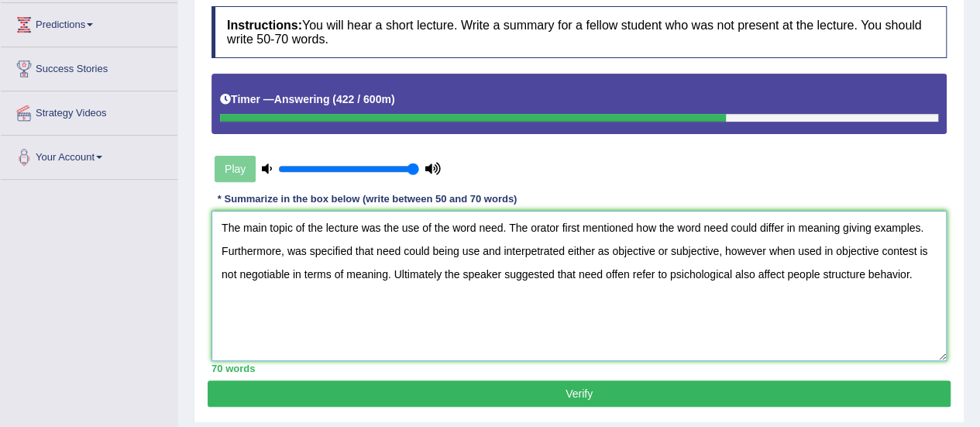
click at [498, 273] on textarea "The main topic of the lecture was the use of the word need. The orator first me…" at bounding box center [580, 286] width 736 height 150
click at [501, 272] on textarea "The main topic of the lecture was the use of the word need. The orator first me…" at bounding box center [580, 286] width 736 height 150
click at [748, 272] on textarea "The main topic of the lecture was the use of the word need. The orator first me…" at bounding box center [580, 286] width 736 height 150
click at [883, 270] on textarea "The main topic of the lecture was the use of the word need. The orator first me…" at bounding box center [580, 286] width 736 height 150
click at [725, 269] on textarea "The main topic of the lecture was the use of the word need. The orator first me…" at bounding box center [580, 286] width 736 height 150
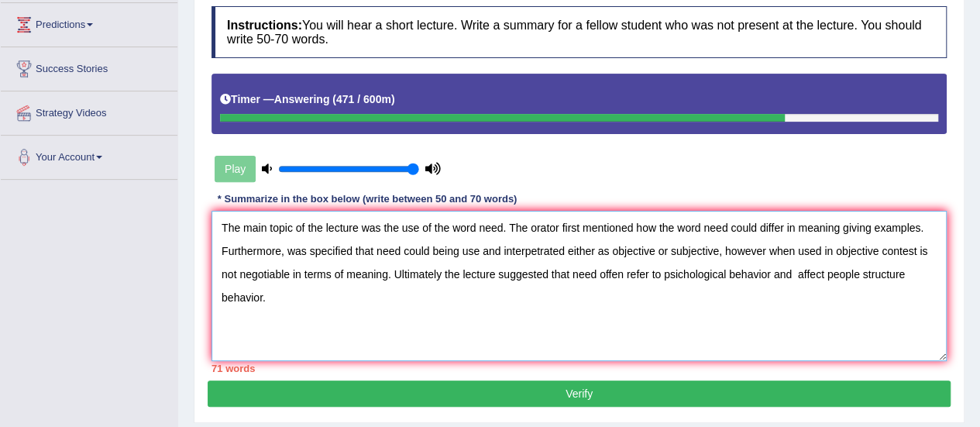
click at [911, 274] on textarea "The main topic of the lecture was the use of the word need. The orator first me…" at bounding box center [580, 286] width 736 height 150
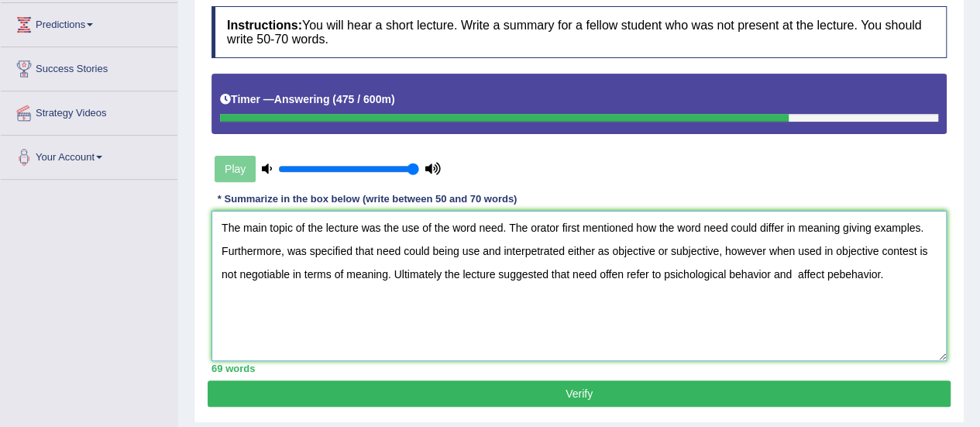
click at [911, 274] on textarea "The main topic of the lecture was the use of the word need. The orator first me…" at bounding box center [580, 286] width 736 height 150
click at [676, 269] on textarea "The main topic of the lecture was the use of the word need. The orator first me…" at bounding box center [580, 286] width 736 height 150
click at [574, 274] on textarea "The main topic of the lecture was the use of the word need. The orator first me…" at bounding box center [580, 286] width 736 height 150
type textarea "The main topic of the lecture was the use of the word need. The orator first me…"
click at [656, 388] on button "Verify" at bounding box center [579, 394] width 743 height 26
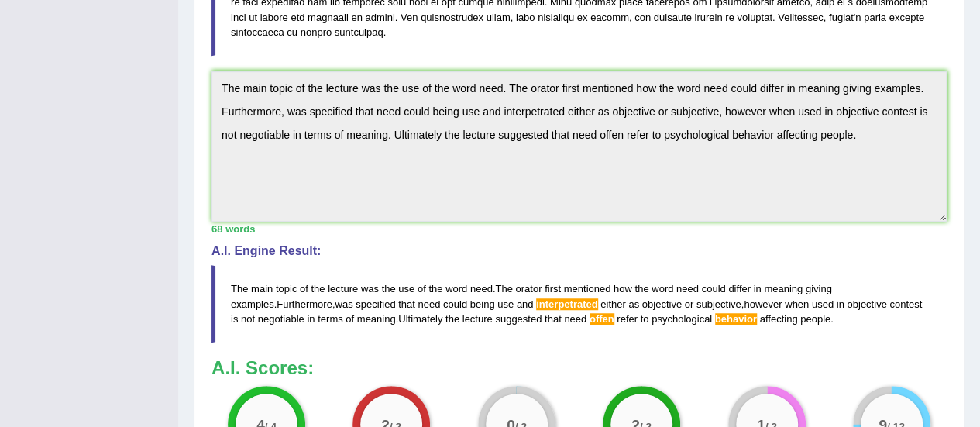
scroll to position [464, 0]
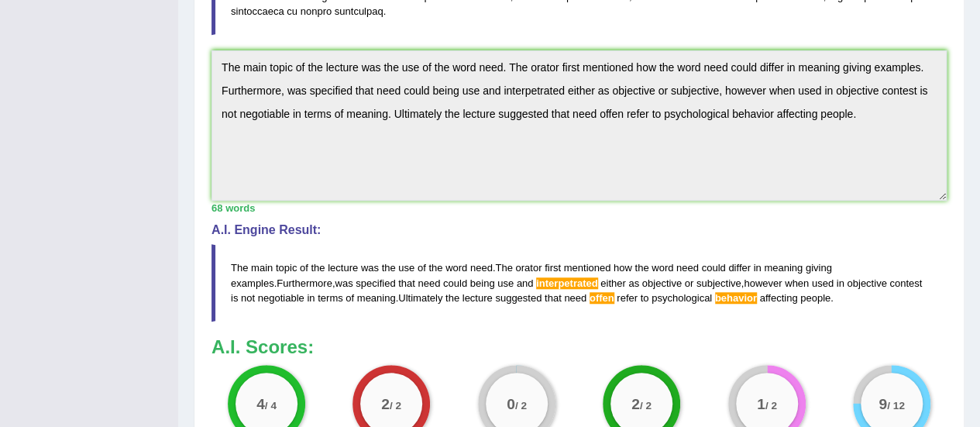
click at [722, 294] on span "behavior" at bounding box center [736, 298] width 42 height 12
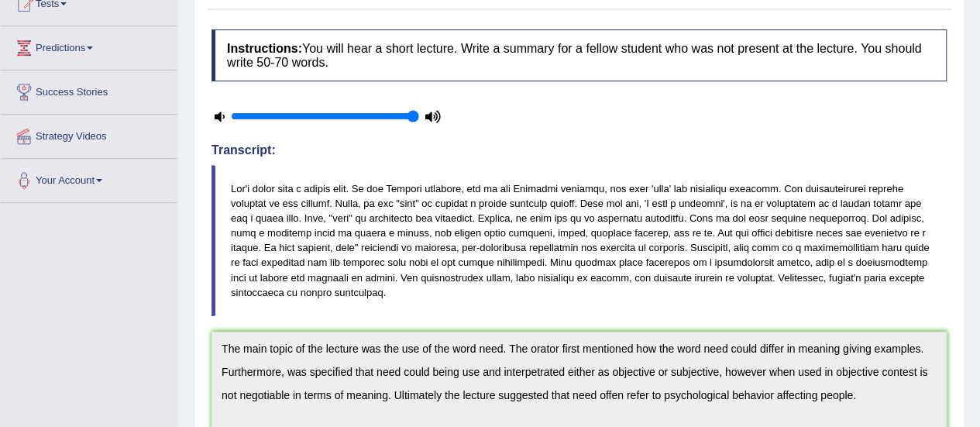
scroll to position [65, 0]
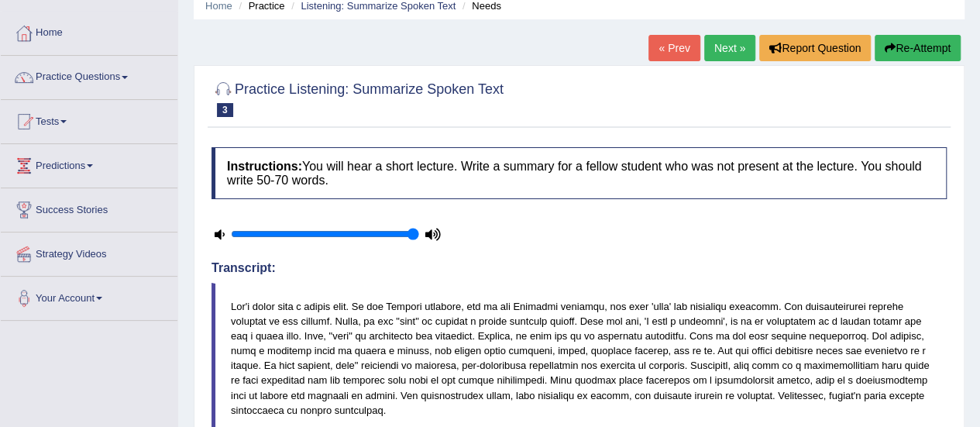
click at [916, 47] on button "Re-Attempt" at bounding box center [918, 48] width 86 height 26
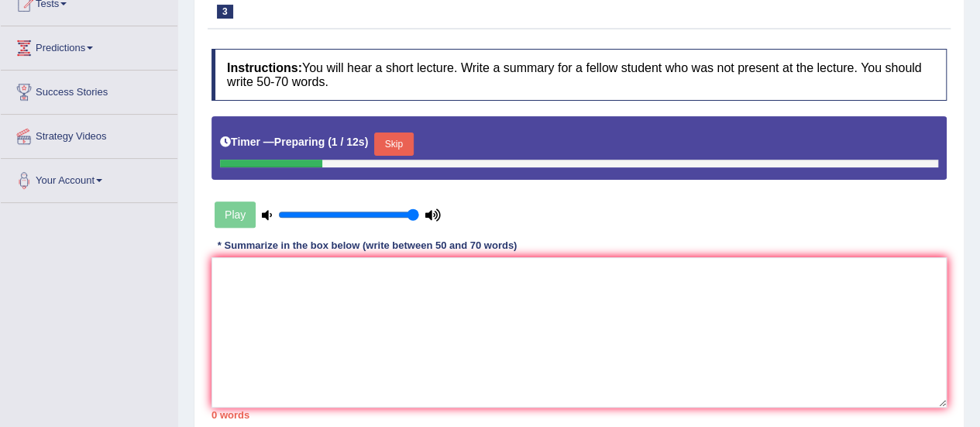
scroll to position [277, 0]
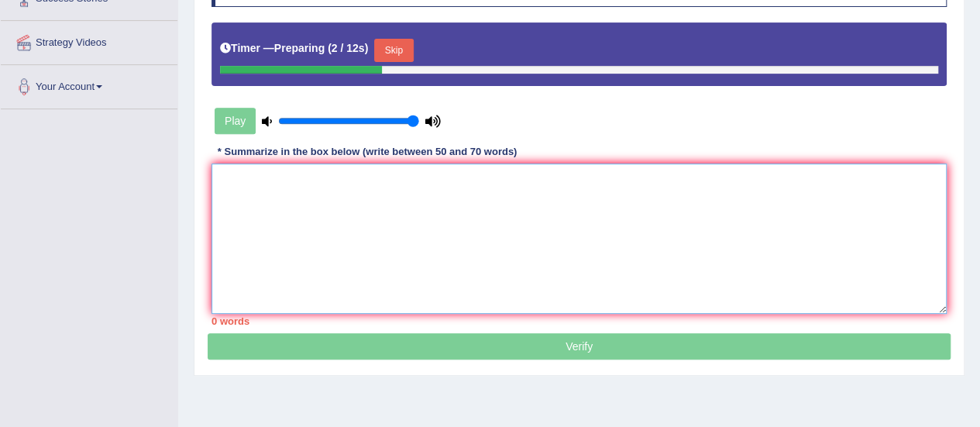
click at [782, 259] on textarea at bounding box center [580, 239] width 736 height 150
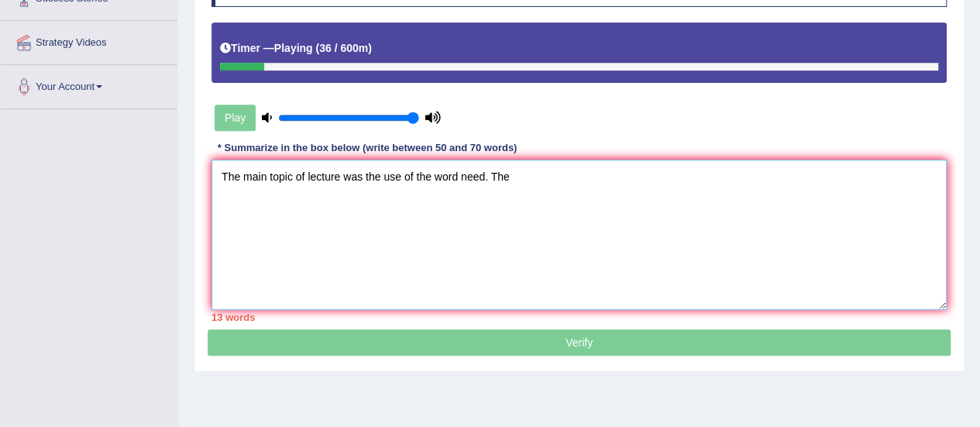
type textarea "The main topic of lecture was the use of the word need. The"
type input "0.05"
click at [283, 112] on input "range" at bounding box center [348, 118] width 141 height 12
click at [530, 180] on textarea "The main topic of lecture was the use of the word need. The" at bounding box center [580, 235] width 736 height 150
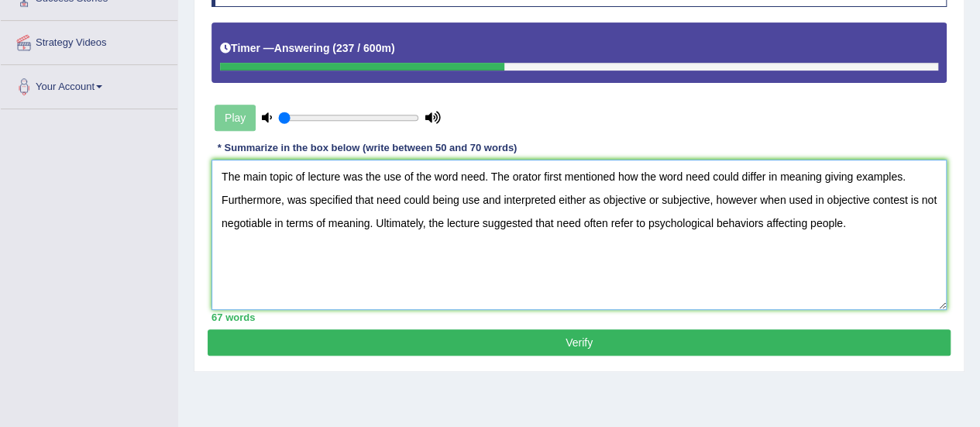
drag, startPoint x: 853, startPoint y: 222, endPoint x: 189, endPoint y: 148, distance: 667.6
click at [189, 148] on div "Home Practice Listening: Summarize Spoken Text Needs You have already given ans…" at bounding box center [579, 110] width 802 height 775
type textarea "The main topic of lecture was the use of the word need. The orator first mentio…"
click at [587, 267] on textarea "The main topic of lecture was the use of the word need. The orator first mentio…" at bounding box center [580, 235] width 736 height 150
click at [567, 337] on button "Verify" at bounding box center [579, 342] width 743 height 26
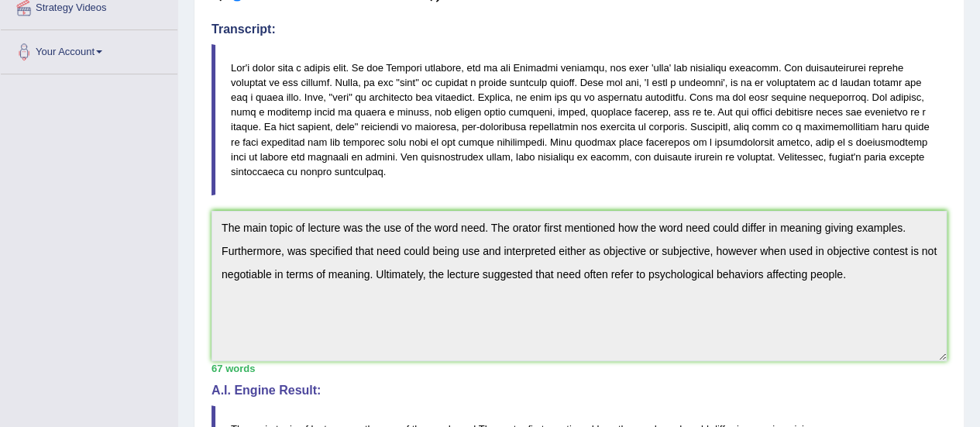
scroll to position [0, 0]
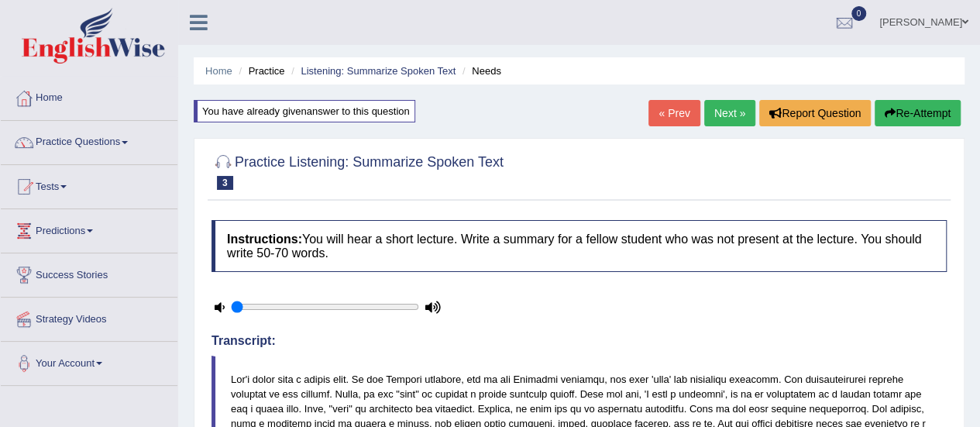
click at [912, 119] on button "Re-Attempt" at bounding box center [918, 113] width 86 height 26
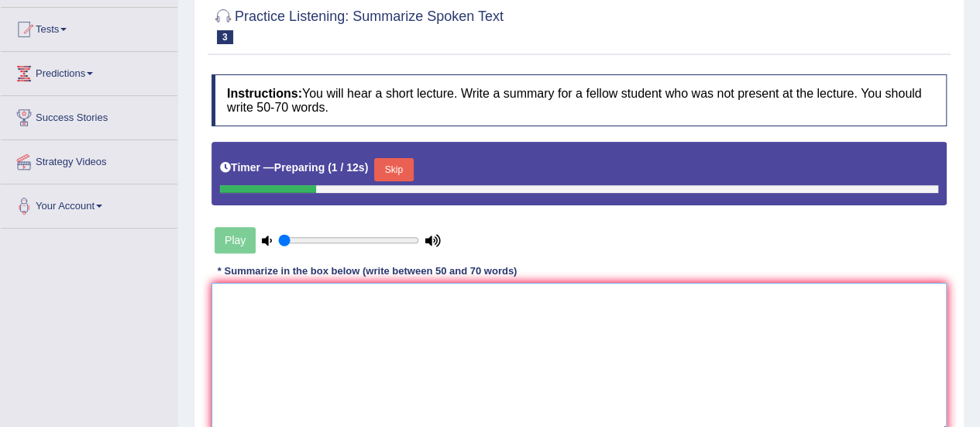
click at [756, 348] on textarea at bounding box center [580, 358] width 736 height 150
paste textarea "The main topic of lecture was the use of the word need. The orator first mentio…"
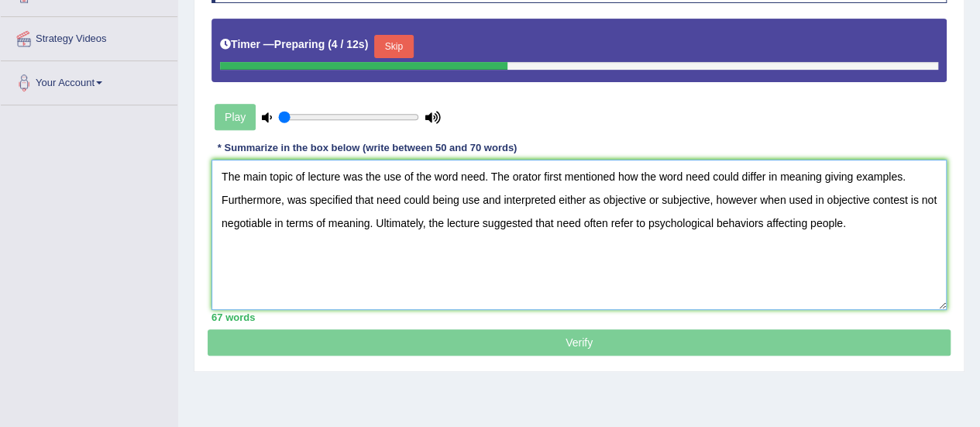
scroll to position [285, 0]
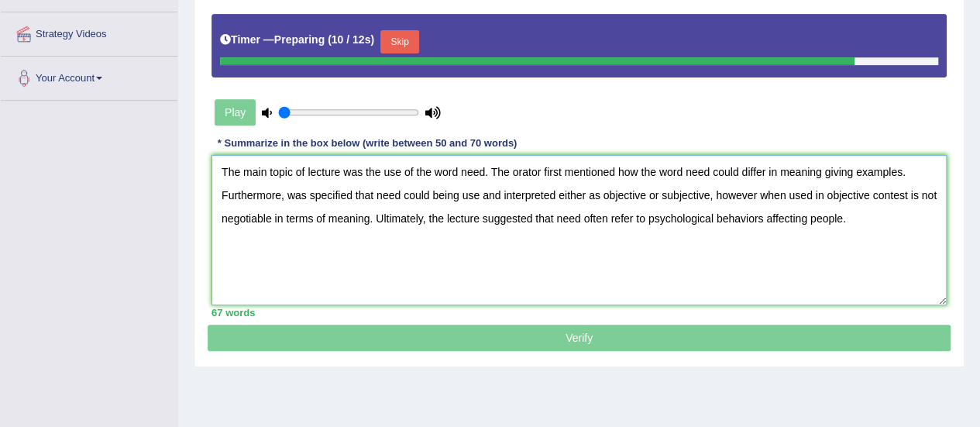
click at [763, 216] on textarea "The main topic of lecture was the use of the word need. The orator first mentio…" at bounding box center [580, 230] width 736 height 150
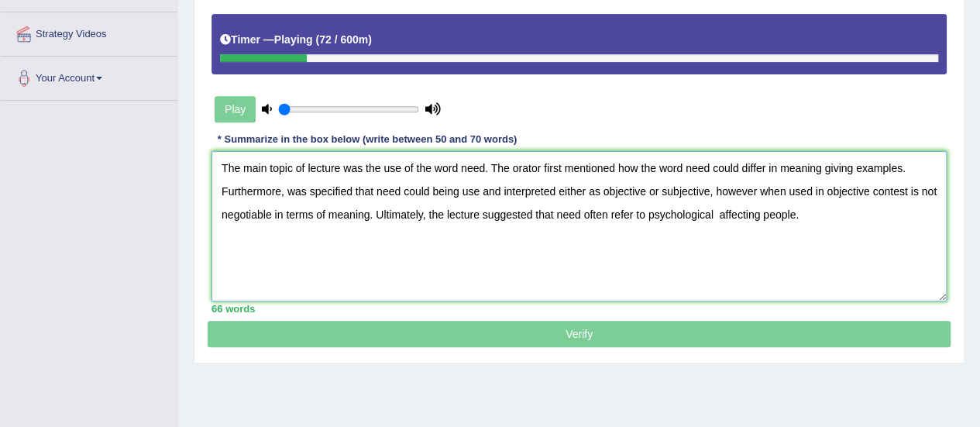
click at [811, 188] on textarea "The main topic of lecture was the use of the word need. The orator first mentio…" at bounding box center [580, 226] width 736 height 150
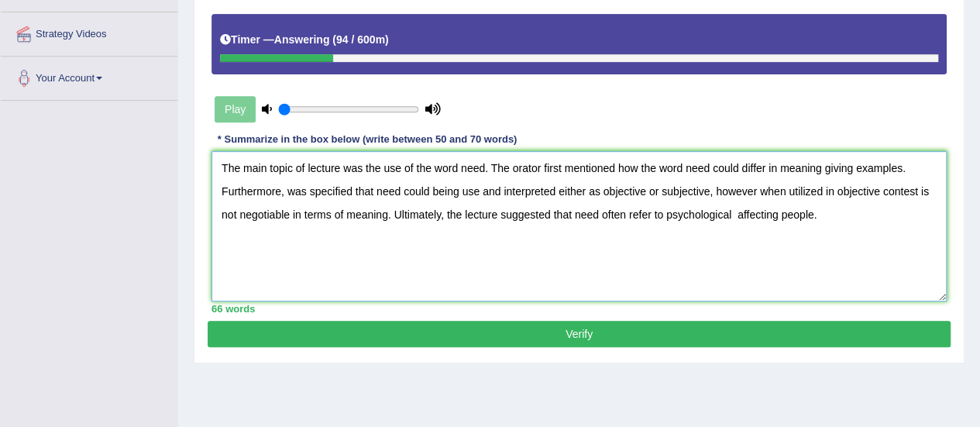
click at [732, 212] on textarea "The main topic of lecture was the use of the word need. The orator first mentio…" at bounding box center [580, 226] width 736 height 150
click at [863, 212] on textarea "The main topic of lecture was the use of the word need. The orator first mentio…" at bounding box center [580, 226] width 736 height 150
click at [659, 252] on textarea "The main topic of lecture was the use of the word need. The orator first mentio…" at bounding box center [580, 226] width 736 height 150
drag, startPoint x: 443, startPoint y: 257, endPoint x: 132, endPoint y: 112, distance: 342.9
click at [132, 112] on div "Toggle navigation Home Practice Questions Speaking Practice Read Aloud Repeat S…" at bounding box center [490, 118] width 980 height 806
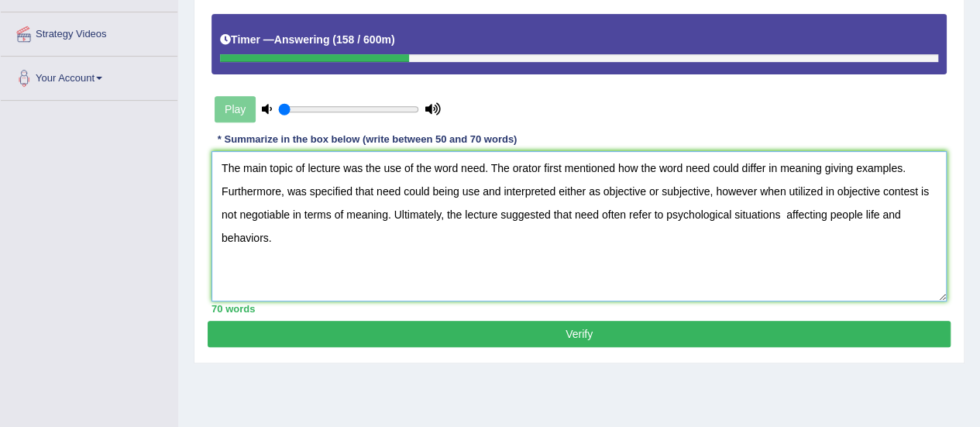
click at [360, 257] on textarea "The main topic of lecture was the use of the word need. The orator first mentio…" at bounding box center [580, 226] width 736 height 150
click at [306, 167] on textarea "The main topic of lecture was the use of the word need. The orator first mentio…" at bounding box center [580, 226] width 736 height 150
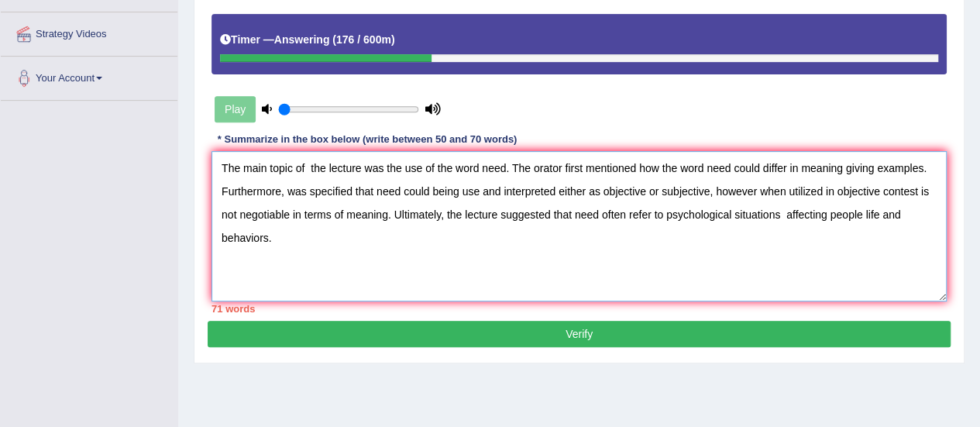
click at [901, 217] on textarea "The main topic of the lecture was the use of the word need. The orator first me…" at bounding box center [580, 226] width 736 height 150
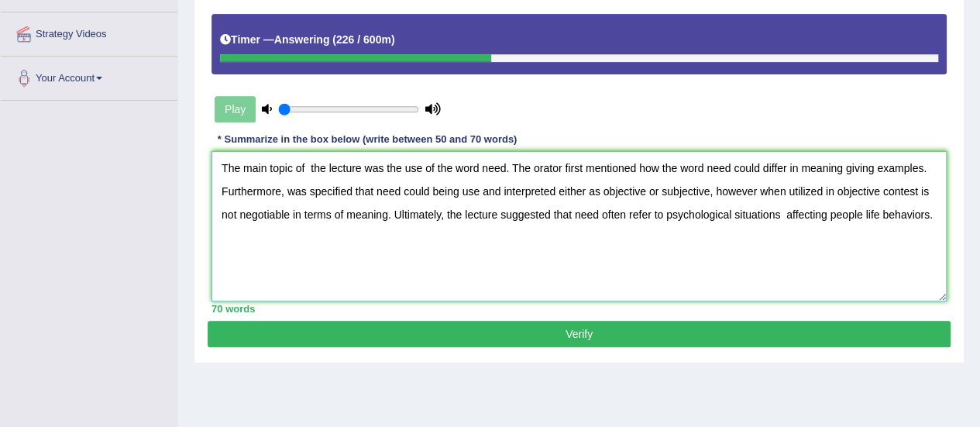
click at [600, 188] on textarea "The main topic of the lecture was the use of the word need. The orator first me…" at bounding box center [580, 226] width 736 height 150
type textarea "The main topic of the lecture was the use of the word need. The orator first me…"
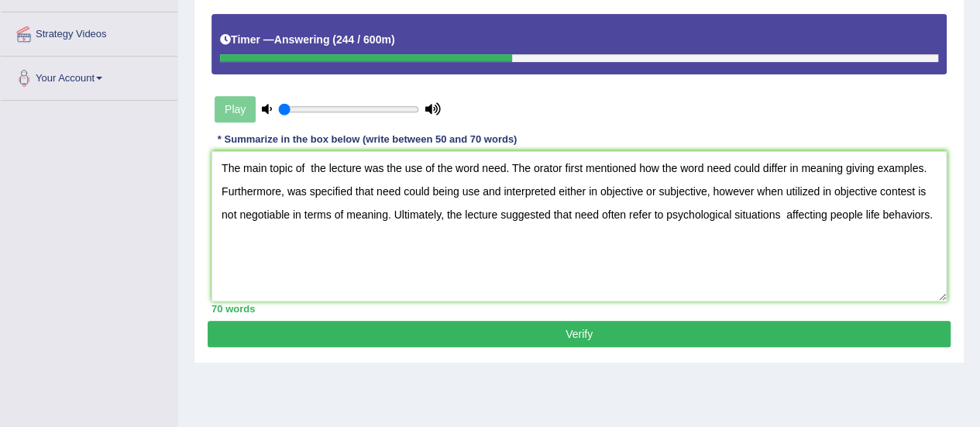
click at [615, 336] on button "Verify" at bounding box center [579, 334] width 743 height 26
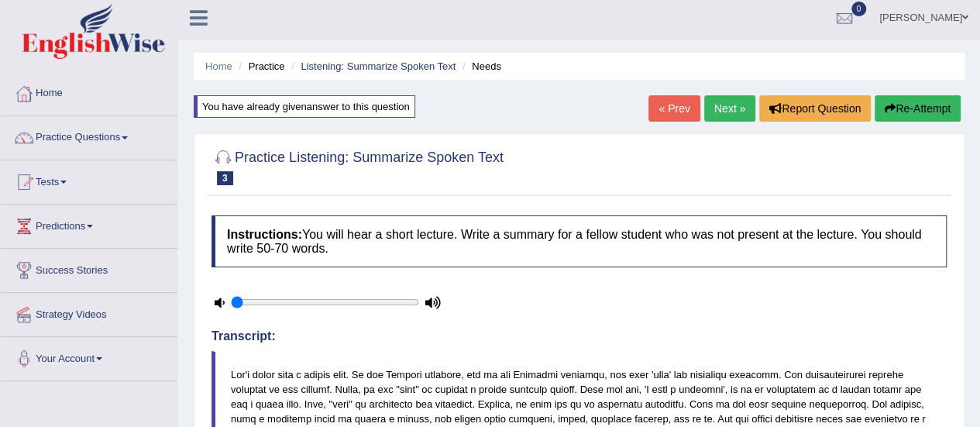
scroll to position [2, 0]
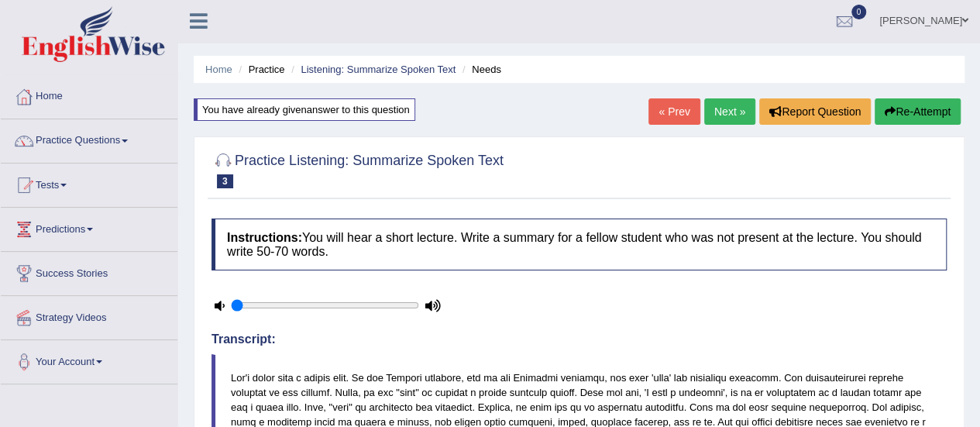
click at [885, 111] on icon "button" at bounding box center [890, 111] width 11 height 11
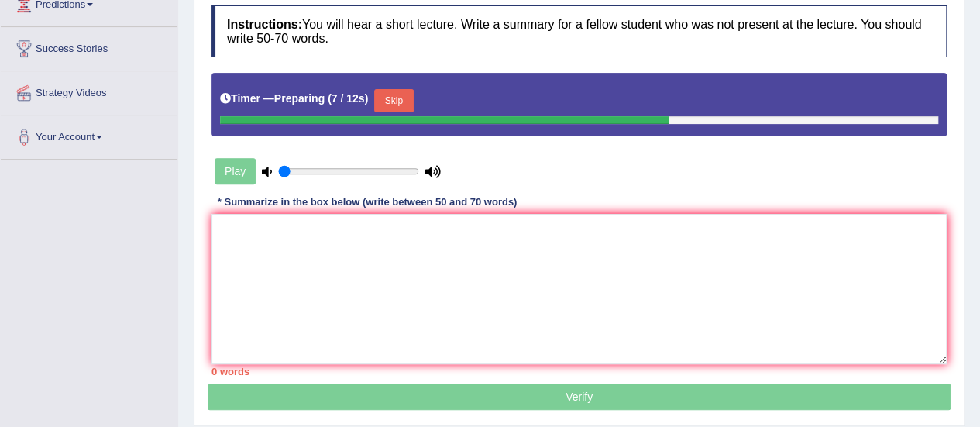
scroll to position [268, 0]
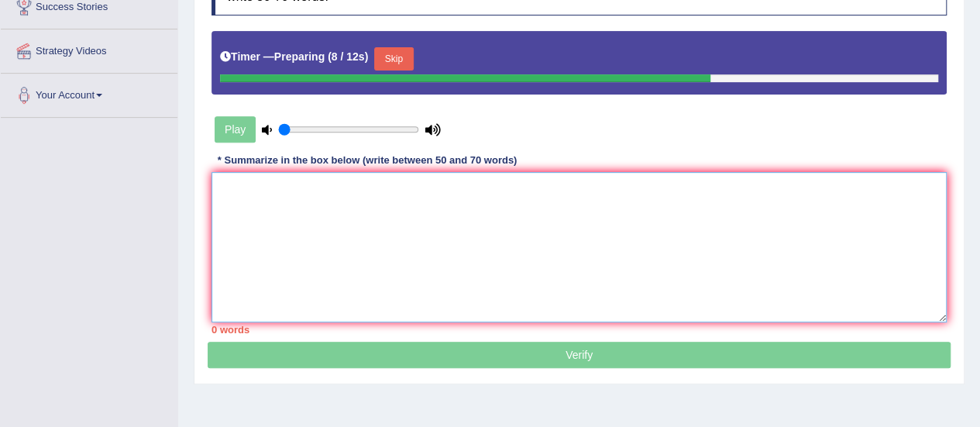
click at [863, 269] on textarea at bounding box center [580, 247] width 736 height 150
paste textarea "The main topic of lecture was the use of the word need. The orator first mentio…"
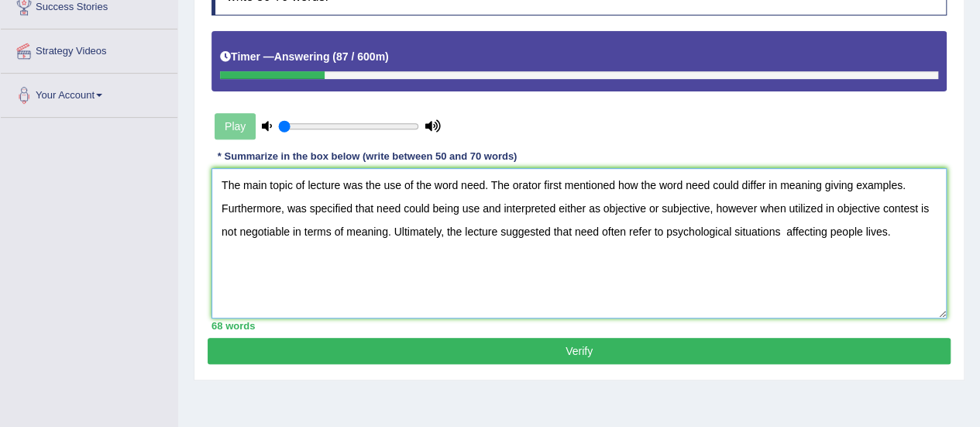
click at [735, 229] on textarea "The main topic of lecture was the use of the word need. The orator first mentio…" at bounding box center [580, 243] width 736 height 150
click at [812, 236] on textarea "The main topic of lecture was the use of the word need. The orator first mentio…" at bounding box center [580, 243] width 736 height 150
click at [862, 229] on textarea "The main topic of lecture was the use of the word need. The orator first mentio…" at bounding box center [580, 243] width 736 height 150
click at [598, 205] on textarea "The main topic of lecture was the use of the word need. The orator first mentio…" at bounding box center [580, 243] width 736 height 150
click at [706, 205] on textarea "The main topic of lecture was the use of the word need. The orator first mentio…" at bounding box center [580, 243] width 736 height 150
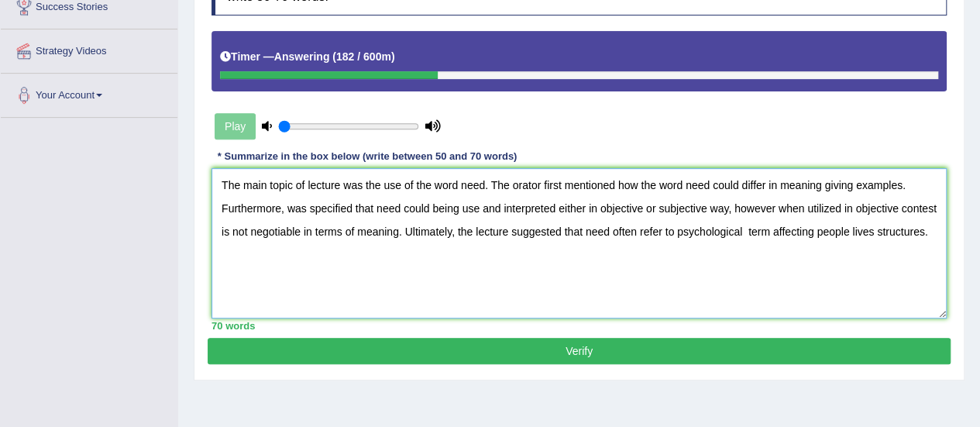
click at [672, 229] on textarea "The main topic of lecture was the use of the word need. The orator first mentio…" at bounding box center [580, 243] width 736 height 150
drag, startPoint x: 935, startPoint y: 229, endPoint x: 184, endPoint y: 172, distance: 753.2
click at [184, 172] on div "Home Practice Listening: Summarize Spoken Text Needs You have already given ans…" at bounding box center [579, 119] width 802 height 775
type textarea "The main topic of lecture was the use of the word need. The orator first mentio…"
click at [387, 272] on textarea "The main topic of lecture was the use of the word need. The orator first mentio…" at bounding box center [580, 243] width 736 height 150
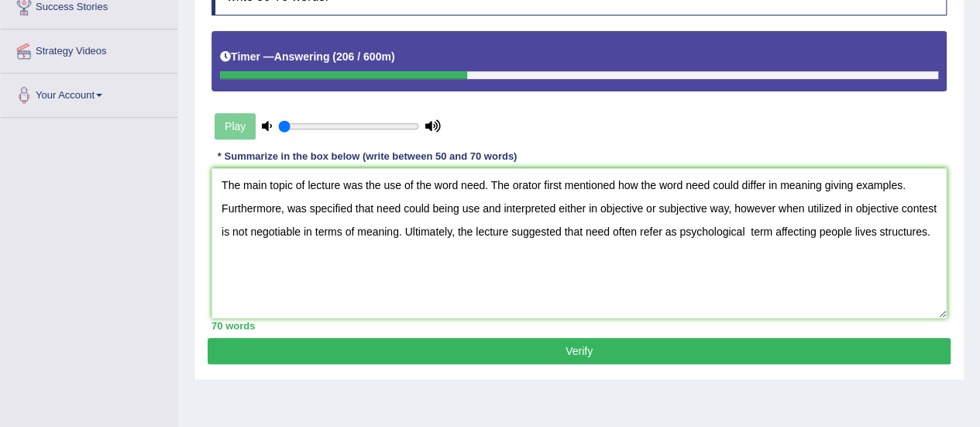
click at [535, 353] on button "Verify" at bounding box center [579, 351] width 743 height 26
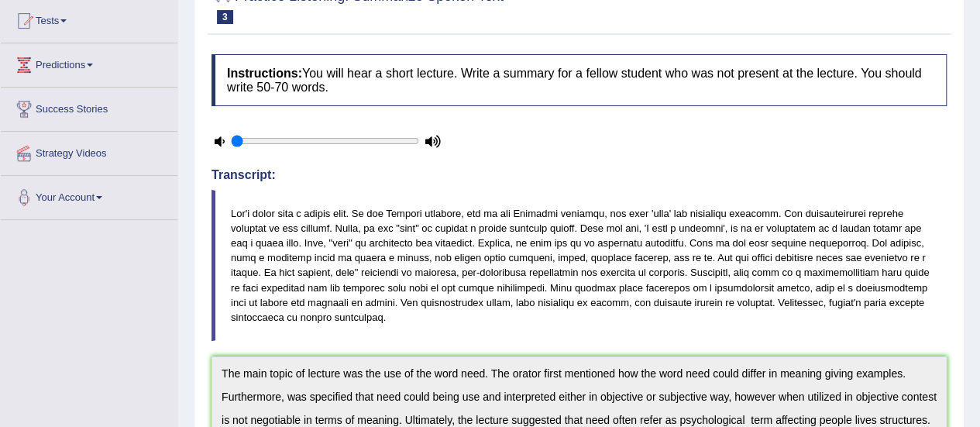
scroll to position [0, 0]
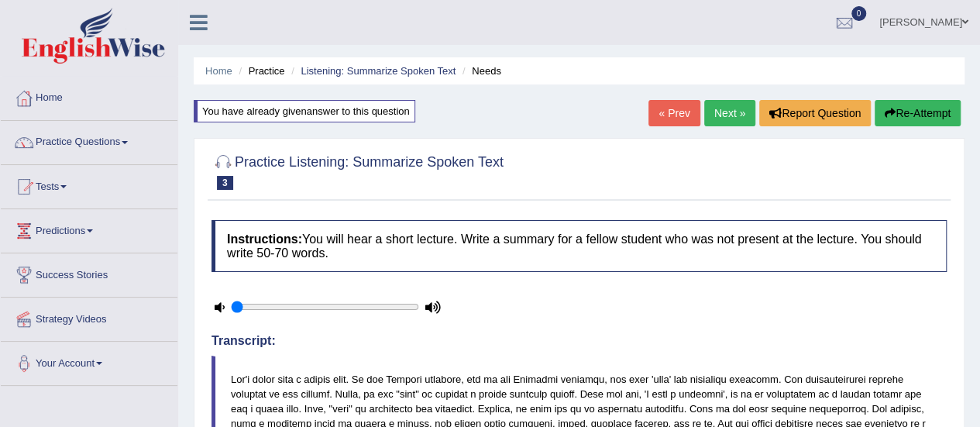
click at [911, 114] on button "Re-Attempt" at bounding box center [918, 113] width 86 height 26
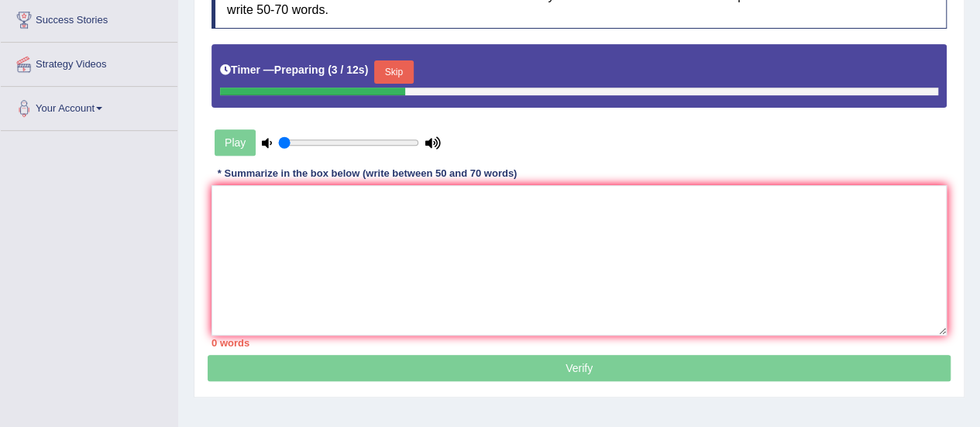
scroll to position [264, 0]
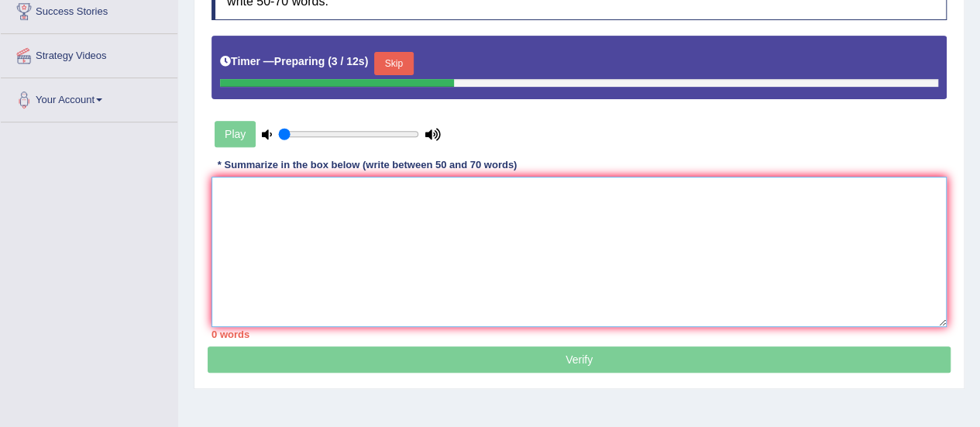
click at [874, 284] on textarea at bounding box center [580, 252] width 736 height 150
paste textarea "The main topic of lecture was the use of the word need. The orator first mentio…"
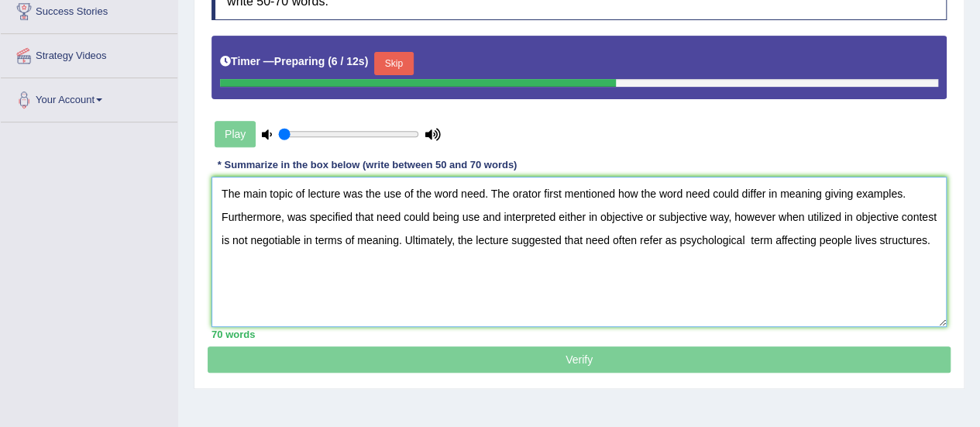
click at [933, 215] on textarea "The main topic of lecture was the use of the word need. The orator first mentio…" at bounding box center [580, 252] width 736 height 150
click at [939, 213] on textarea "The main topic of lecture was the use of the word need. The orator first mentio…" at bounding box center [580, 252] width 736 height 150
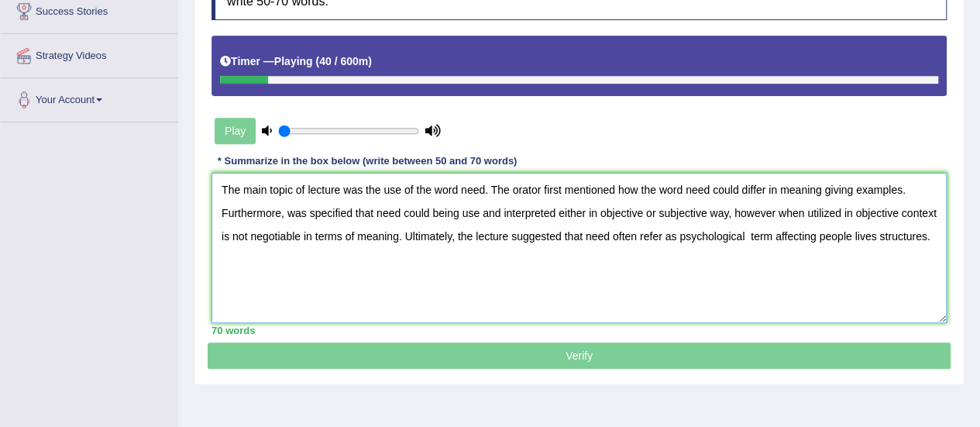
click at [899, 213] on textarea "The main topic of lecture was the use of the word need. The orator first mentio…" at bounding box center [580, 248] width 736 height 150
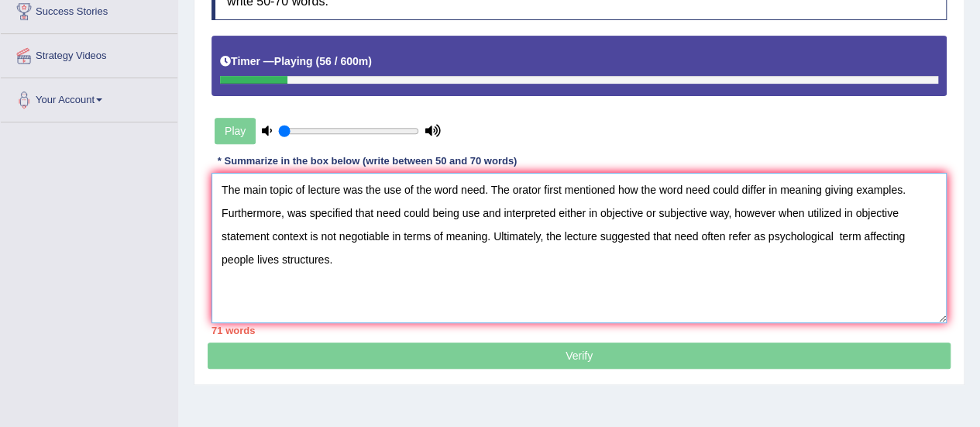
click at [460, 212] on textarea "The main topic of lecture was the use of the word need. The orator first mentio…" at bounding box center [580, 248] width 736 height 150
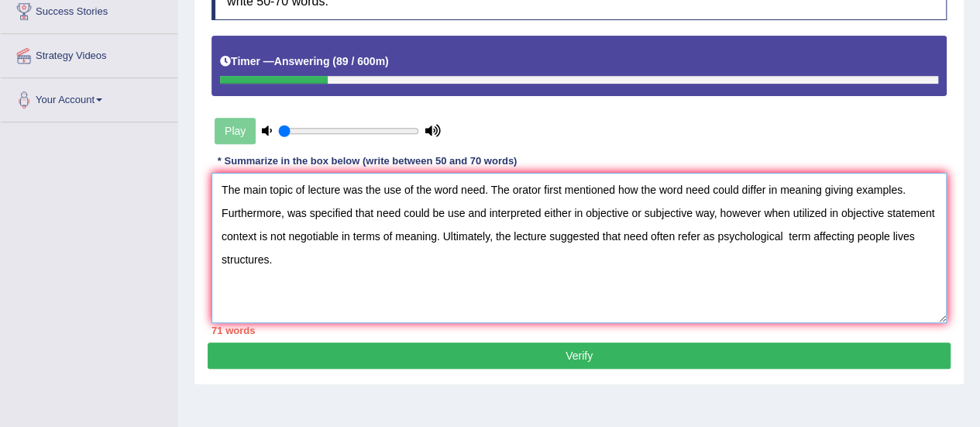
click at [646, 238] on textarea "The main topic of lecture was the use of the word need. The orator first mentio…" at bounding box center [580, 248] width 736 height 150
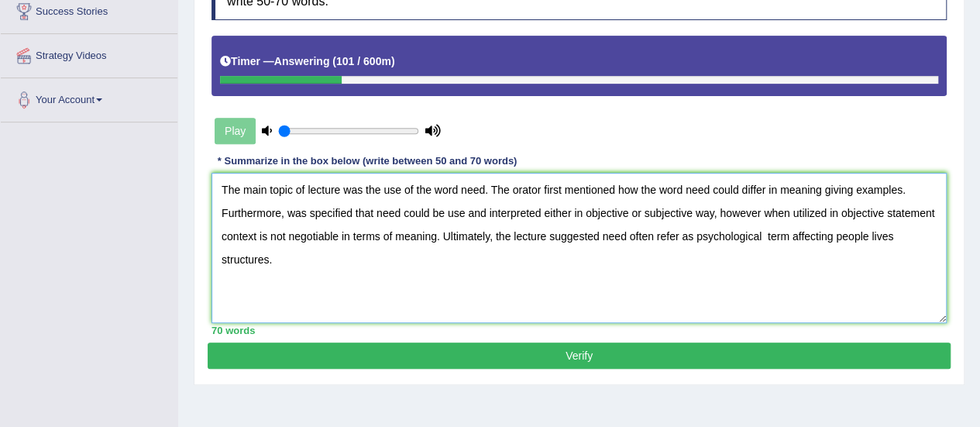
click at [605, 229] on textarea "The main topic of lecture was the use of the word need. The orator first mentio…" at bounding box center [580, 248] width 736 height 150
click at [632, 236] on textarea "The main topic of lecture was the use of the word need. The orator first mentio…" at bounding box center [580, 248] width 736 height 150
click at [631, 231] on textarea "The main topic of lecture was the use of the word need. The orator first mentio…" at bounding box center [580, 248] width 736 height 150
drag, startPoint x: 440, startPoint y: 275, endPoint x: 33, endPoint y: 122, distance: 435.3
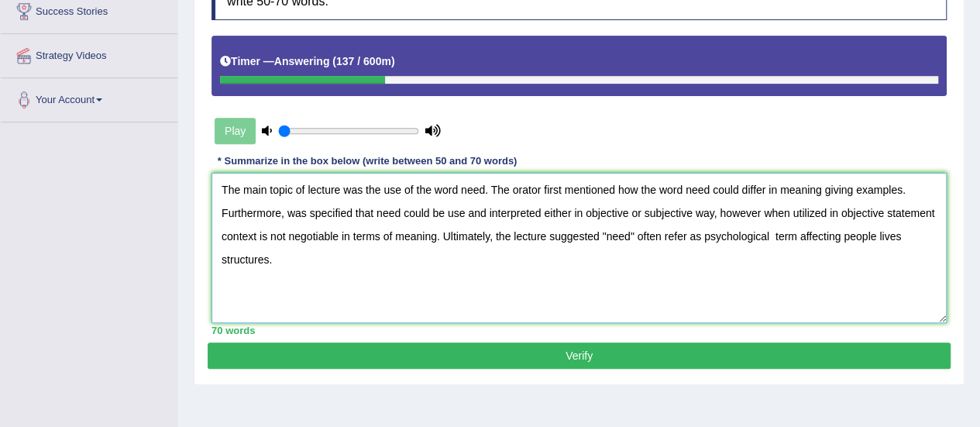
click at [33, 122] on div "Toggle navigation Home Practice Questions Speaking Practice Read Aloud Repeat S…" at bounding box center [490, 139] width 980 height 806
type textarea "The main topic of lecture was the use of the word need. The orator first mentio…"
click at [324, 281] on textarea "The main topic of lecture was the use of the word need. The orator first mentio…" at bounding box center [580, 248] width 736 height 150
click at [355, 347] on button "Verify" at bounding box center [579, 356] width 743 height 26
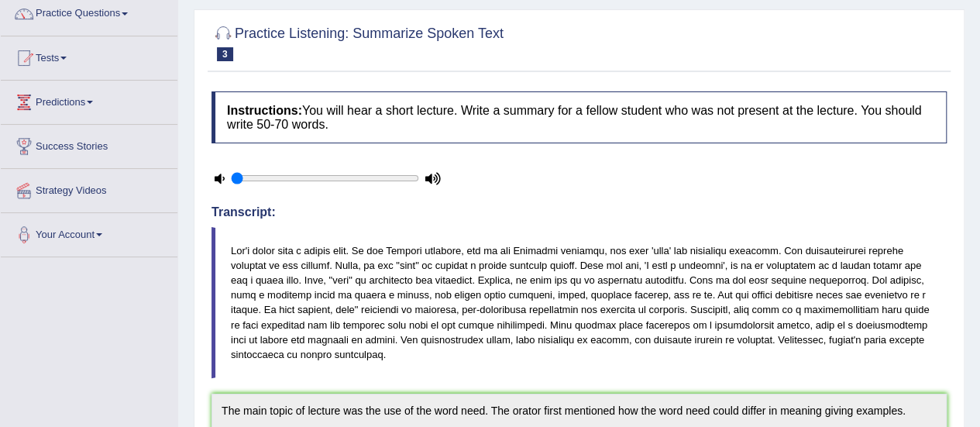
scroll to position [0, 0]
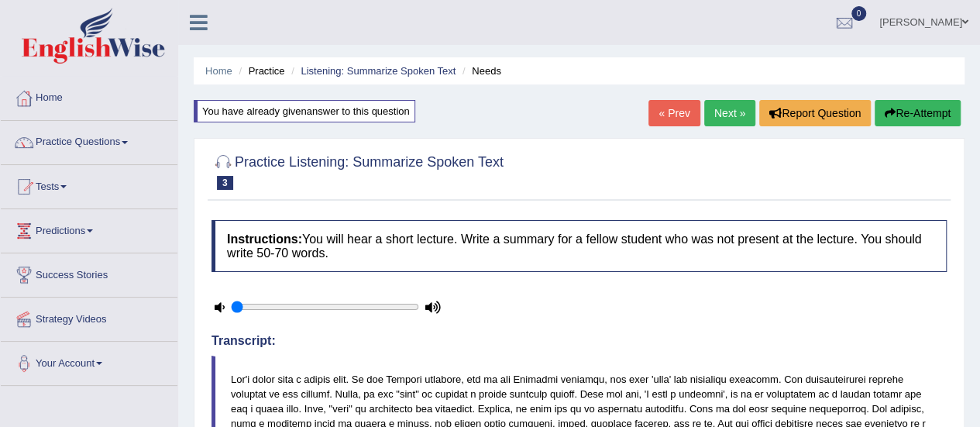
click at [921, 119] on button "Re-Attempt" at bounding box center [918, 113] width 86 height 26
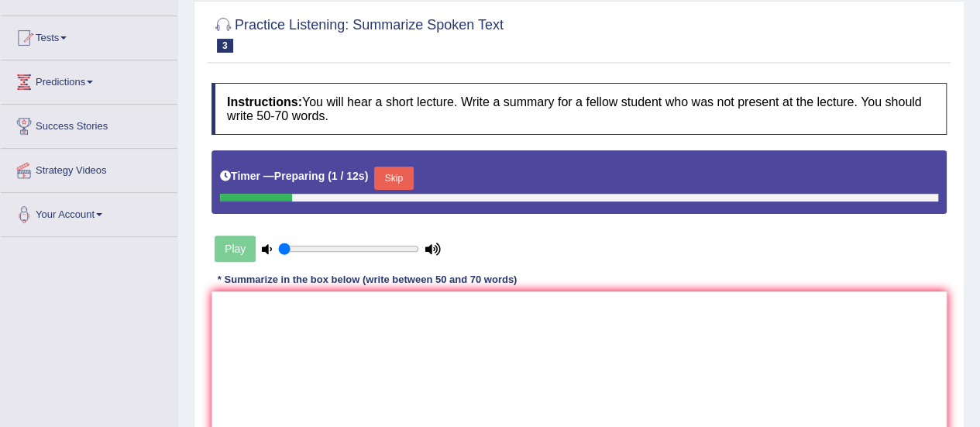
scroll to position [330, 0]
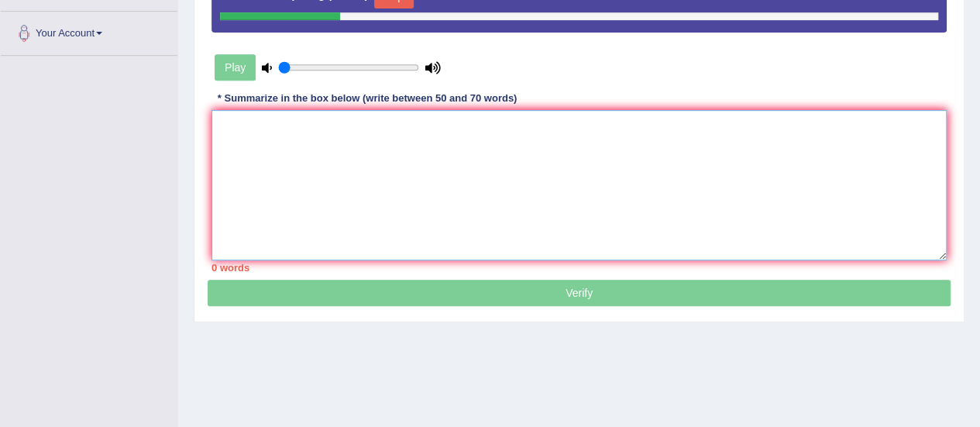
click at [879, 219] on textarea at bounding box center [580, 185] width 736 height 150
paste textarea "The main topic of lecture was the use of the word need. The orator first mentio…"
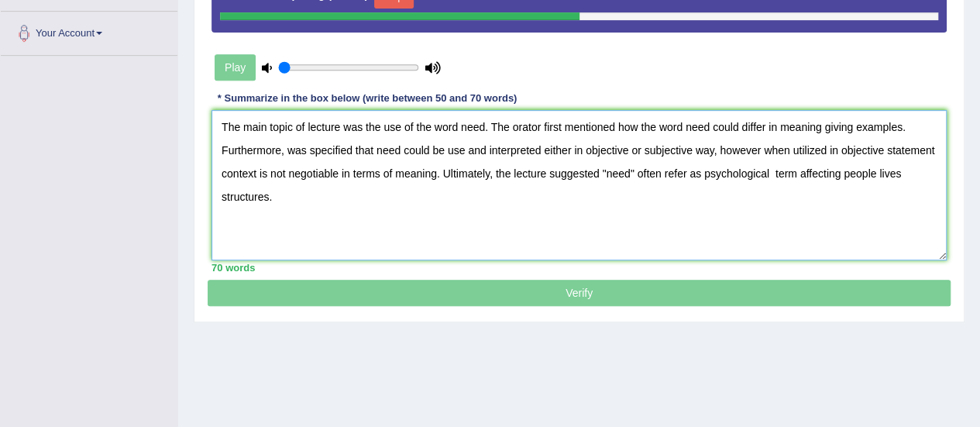
click at [460, 122] on textarea "The main topic of lecture was the use of the word need. The orator first mentio…" at bounding box center [580, 185] width 736 height 150
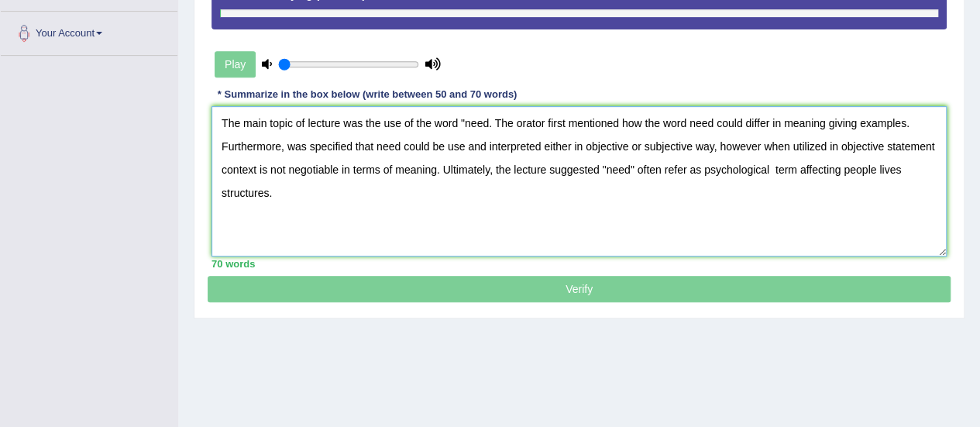
click at [486, 123] on textarea "The main topic of lecture was the use of the word "need. The orator first menti…" at bounding box center [580, 181] width 736 height 150
click at [694, 123] on textarea "The main topic of lecture was the use of the word "need". The orator first ment…" at bounding box center [580, 181] width 736 height 150
click at [719, 119] on textarea "The main topic of lecture was the use of the word "need". The orator first ment…" at bounding box center [580, 181] width 736 height 150
click at [377, 139] on textarea "The main topic of lecture was the use of the word "need". The orator first ment…" at bounding box center [580, 181] width 736 height 150
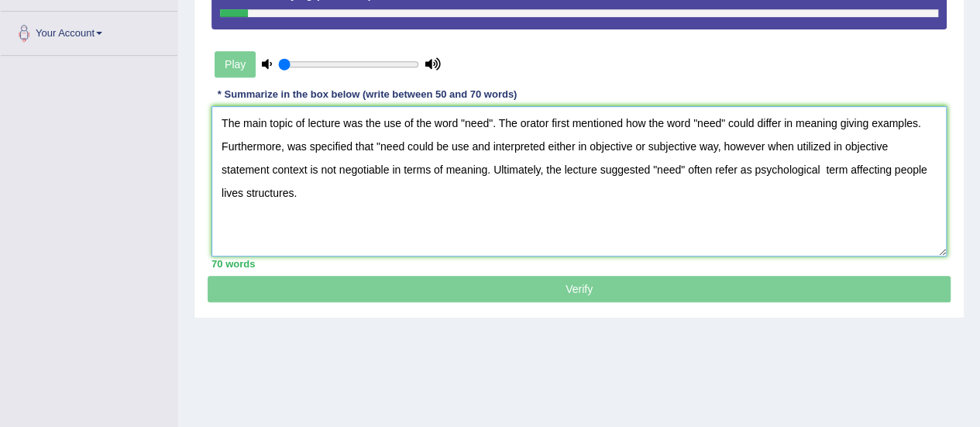
click at [405, 146] on textarea "The main topic of lecture was the use of the word "need". The orator first ment…" at bounding box center [580, 181] width 736 height 150
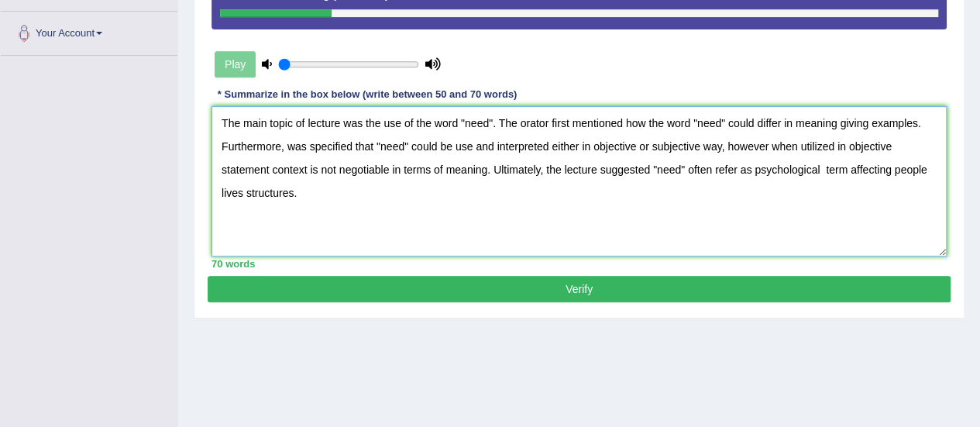
click at [244, 191] on textarea "The main topic of lecture was the use of the word "need". The orator first ment…" at bounding box center [580, 181] width 736 height 150
click at [794, 120] on textarea "The main topic of lecture was the use of the word "need". The orator first ment…" at bounding box center [580, 181] width 736 height 150
click at [831, 122] on textarea "The main topic of lecture was the use of the word "need". The orator first ment…" at bounding box center [580, 181] width 736 height 150
drag, startPoint x: 521, startPoint y: 196, endPoint x: 209, endPoint y: 111, distance: 323.0
click at [209, 111] on div "Instructions: You will hear a short lecture. Write a summary for a fellow stude…" at bounding box center [579, 85] width 743 height 382
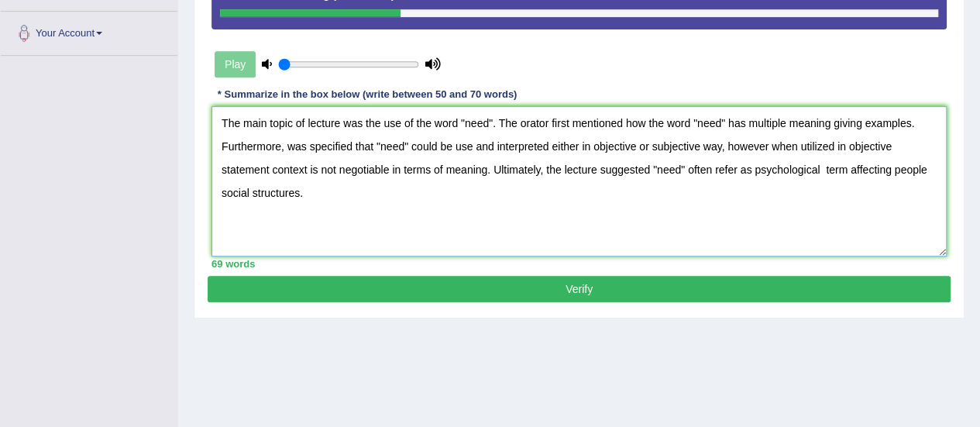
click at [355, 202] on textarea "The main topic of lecture was the use of the word "need". The orator first ment…" at bounding box center [580, 181] width 736 height 150
click at [645, 122] on textarea "The main topic of lecture was the use of the word "need". The orator first ment…" at bounding box center [580, 181] width 736 height 150
click at [372, 143] on textarea "The main topic of lecture was the use of the word "need". The orator first ment…" at bounding box center [580, 181] width 736 height 150
click at [846, 143] on textarea "The main topic of lecture was the use of the word "need". The orator first ment…" at bounding box center [580, 181] width 736 height 150
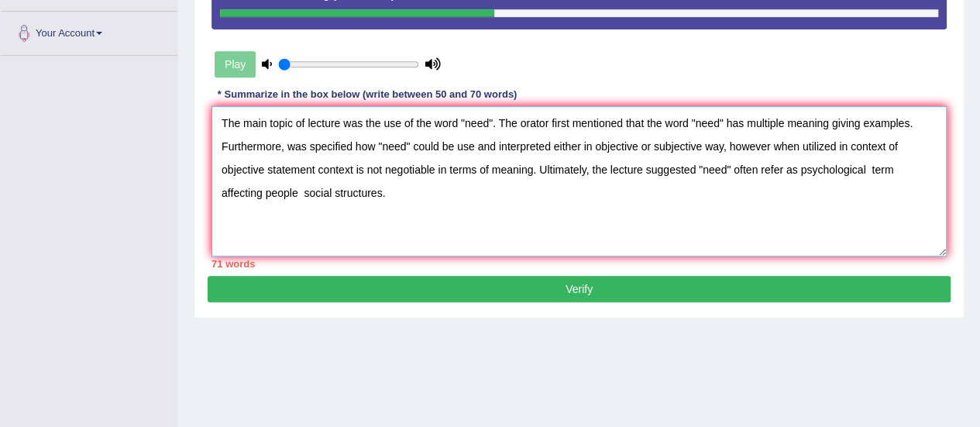
click at [353, 168] on textarea "The main topic of lecture was the use of the word "need". The orator first ment…" at bounding box center [580, 181] width 736 height 150
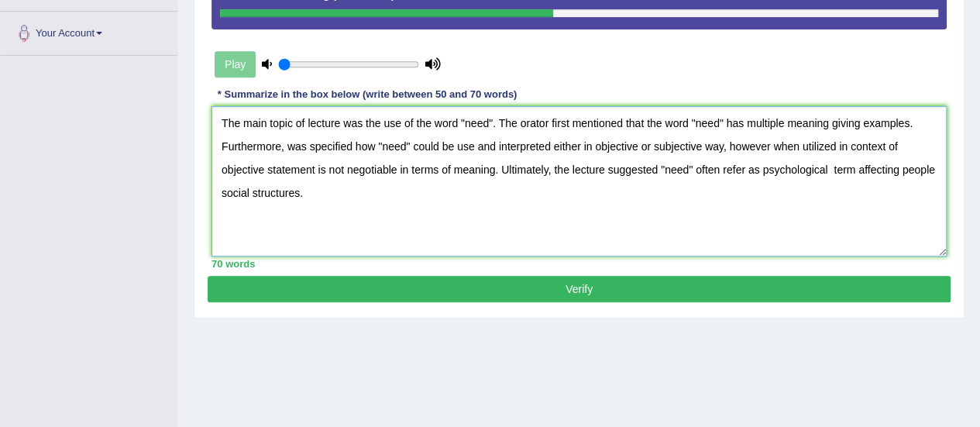
drag, startPoint x: 331, startPoint y: 198, endPoint x: 172, endPoint y: 106, distance: 183.7
click at [172, 106] on div "Toggle navigation Home Practice Questions Speaking Practice Read Aloud Repeat S…" at bounding box center [490, 73] width 980 height 806
type textarea "The main topic of lecture was the use of the word "need". The orator first ment…"
click at [388, 210] on textarea "The main topic of lecture was the use of the word "need". The orator first ment…" at bounding box center [580, 181] width 736 height 150
click at [434, 289] on button "Verify" at bounding box center [579, 289] width 743 height 26
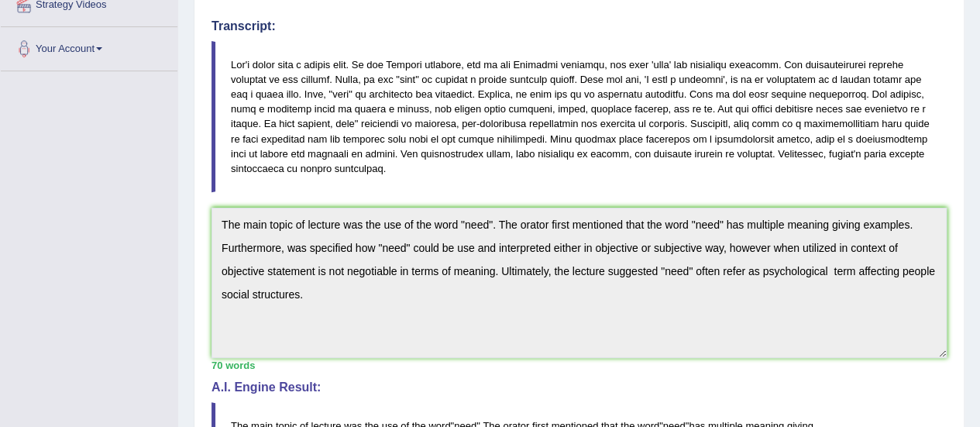
scroll to position [546, 0]
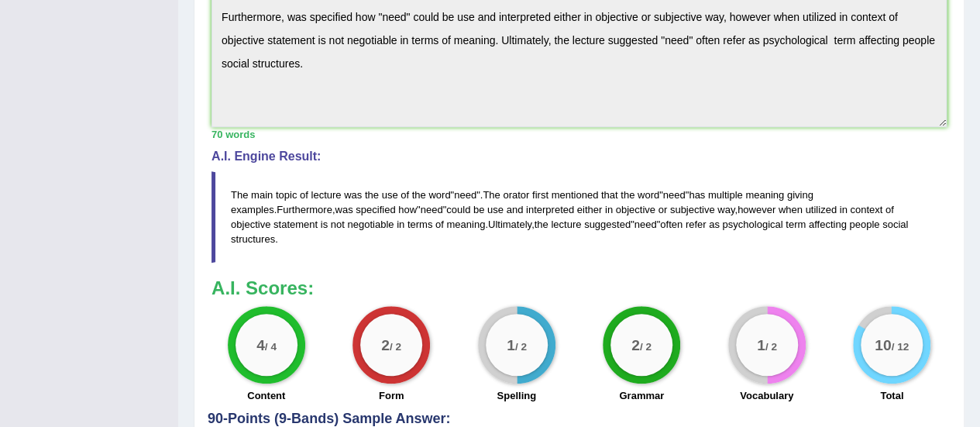
drag, startPoint x: 989, startPoint y: 325, endPoint x: 954, endPoint y: 80, distance: 247.4
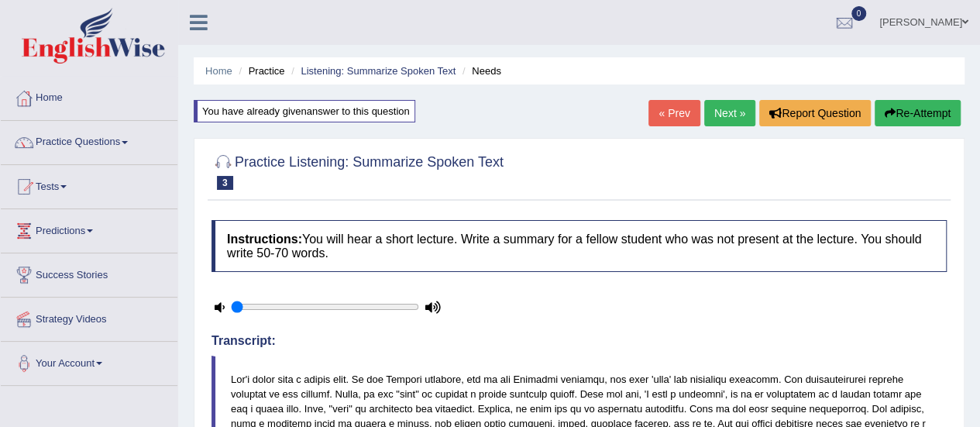
click at [933, 117] on button "Re-Attempt" at bounding box center [918, 113] width 86 height 26
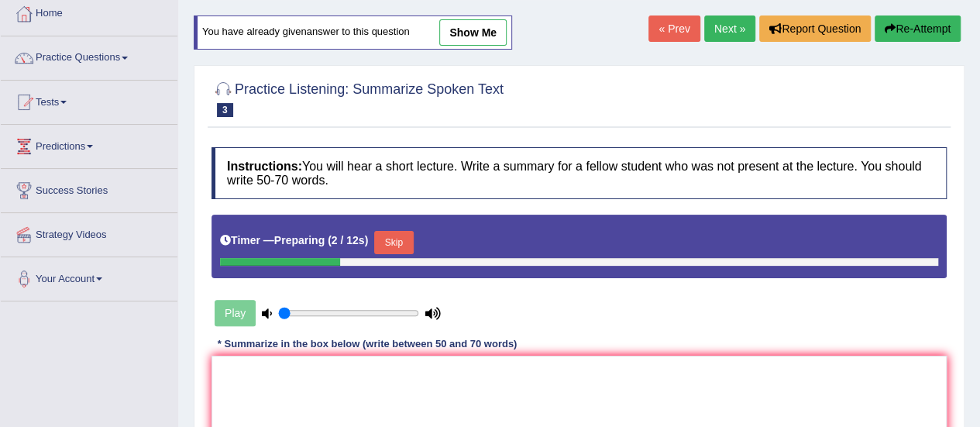
scroll to position [84, 0]
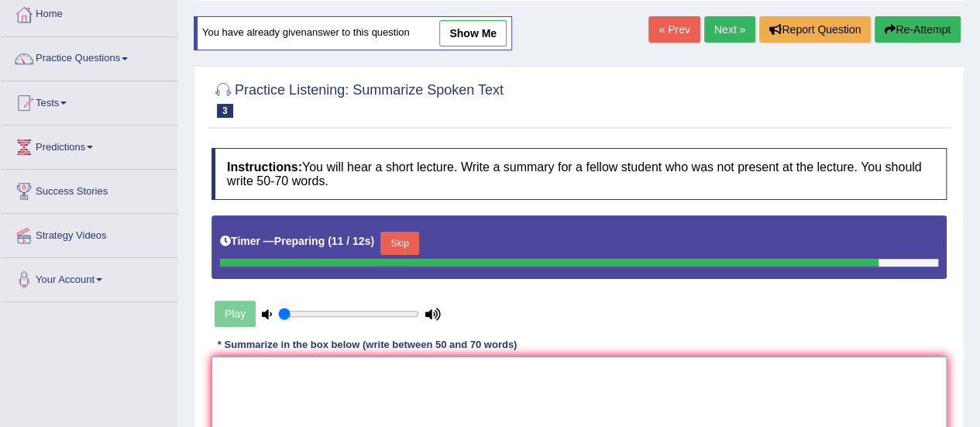
click at [394, 383] on textarea at bounding box center [580, 432] width 736 height 150
paste textarea "The main topic of lecture was the use of the word "need". The orator first ment…"
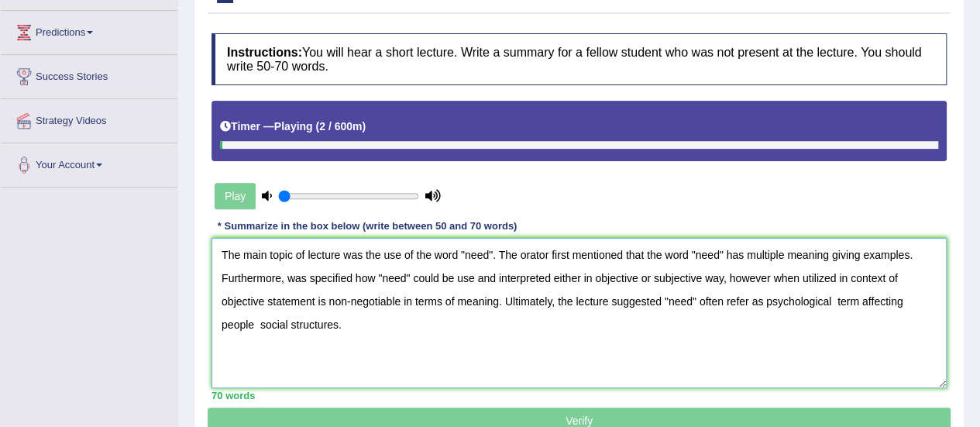
scroll to position [233, 0]
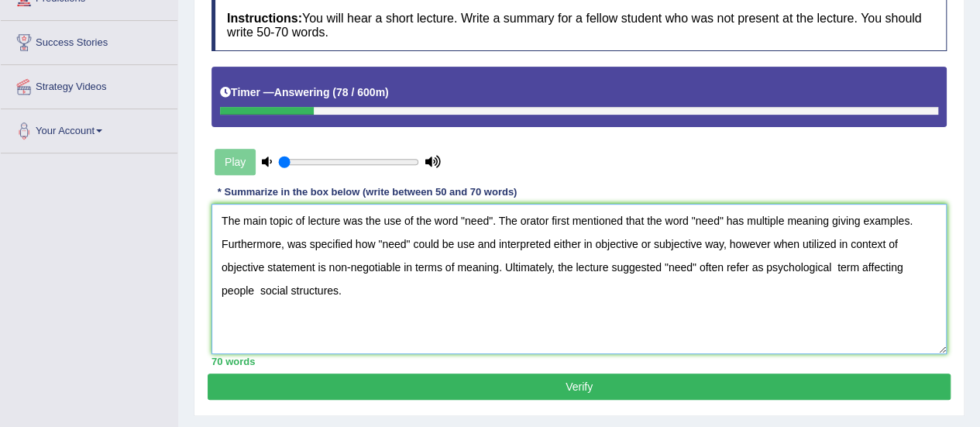
type textarea "The main topic of lecture was the use of the word "need". The orator first ment…"
click at [463, 382] on button "Verify" at bounding box center [579, 387] width 743 height 26
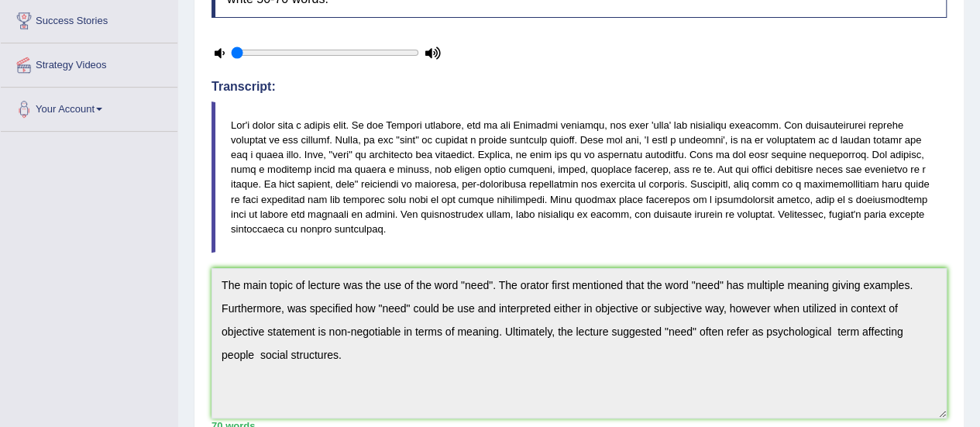
scroll to position [0, 0]
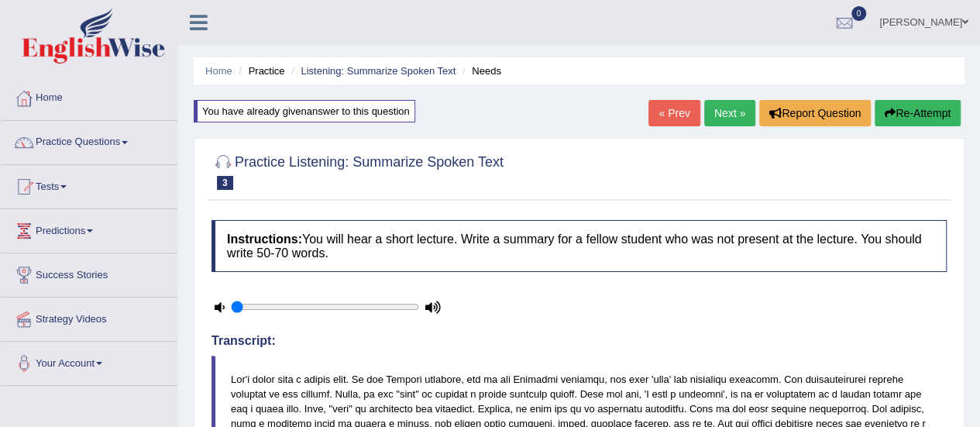
click at [715, 114] on link "Next »" at bounding box center [730, 113] width 51 height 26
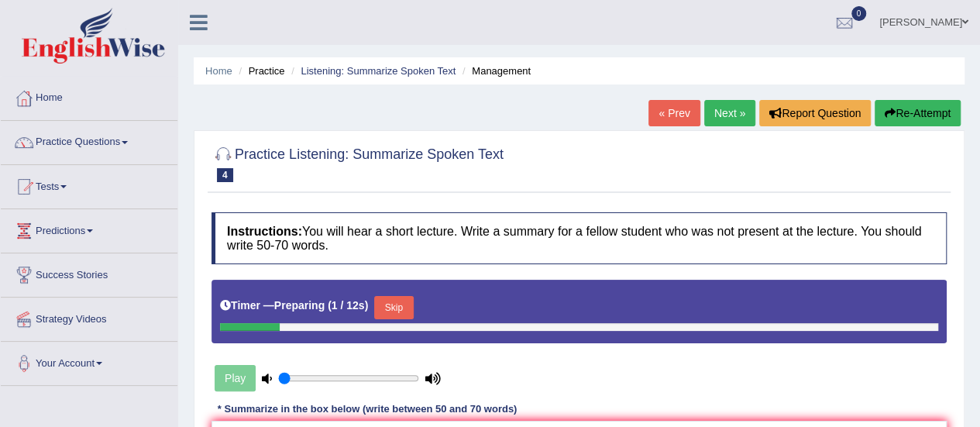
click at [667, 111] on link "« Prev" at bounding box center [674, 113] width 51 height 26
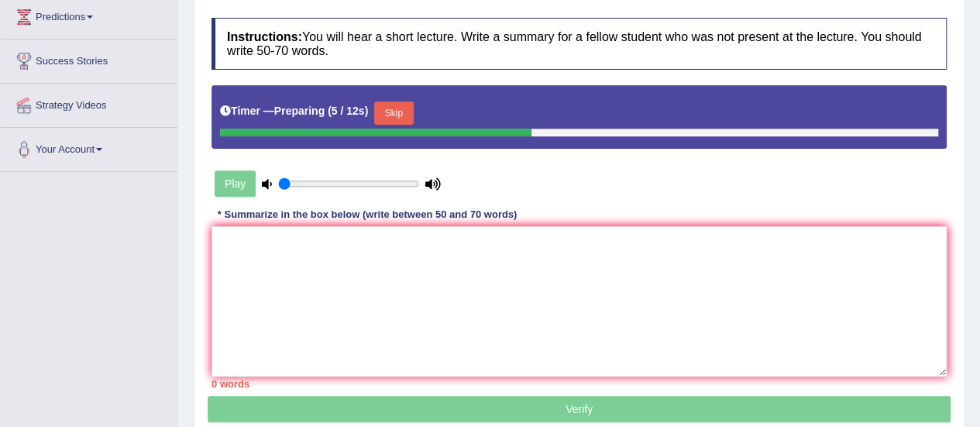
scroll to position [222, 0]
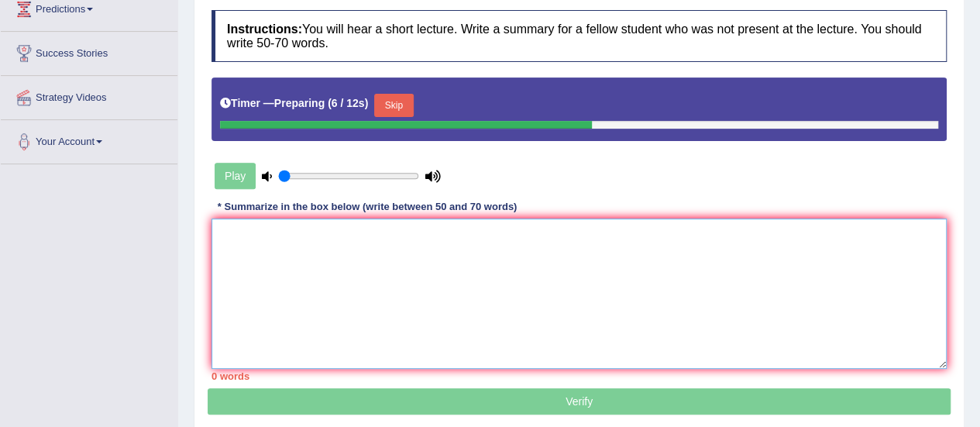
click at [812, 286] on textarea at bounding box center [580, 294] width 736 height 150
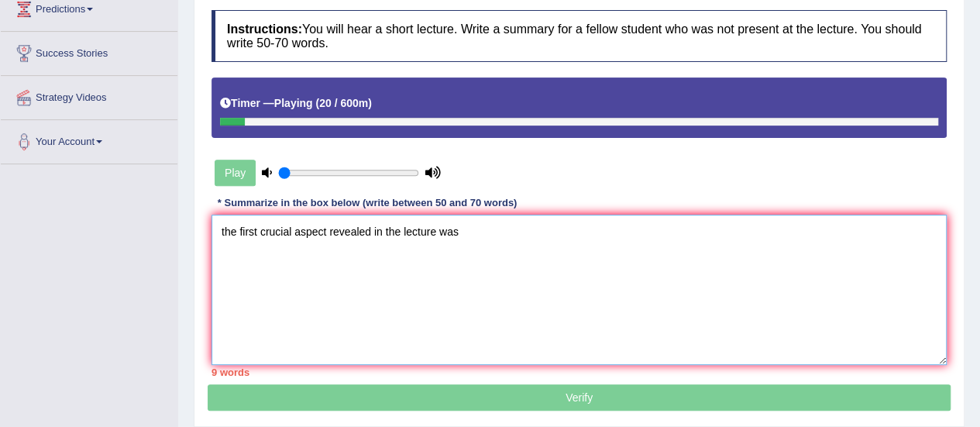
click at [812, 286] on textarea "the first crucial aspect revealed in the lecture was" at bounding box center [580, 290] width 736 height 150
type textarea "t"
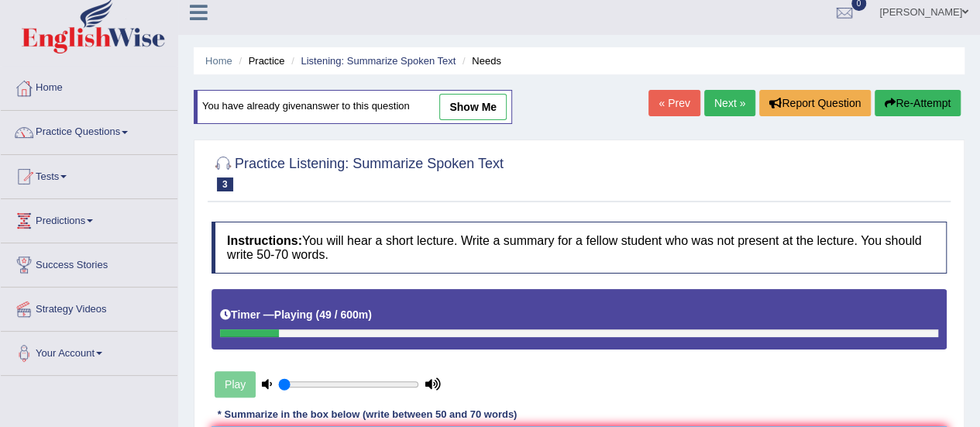
scroll to position [0, 0]
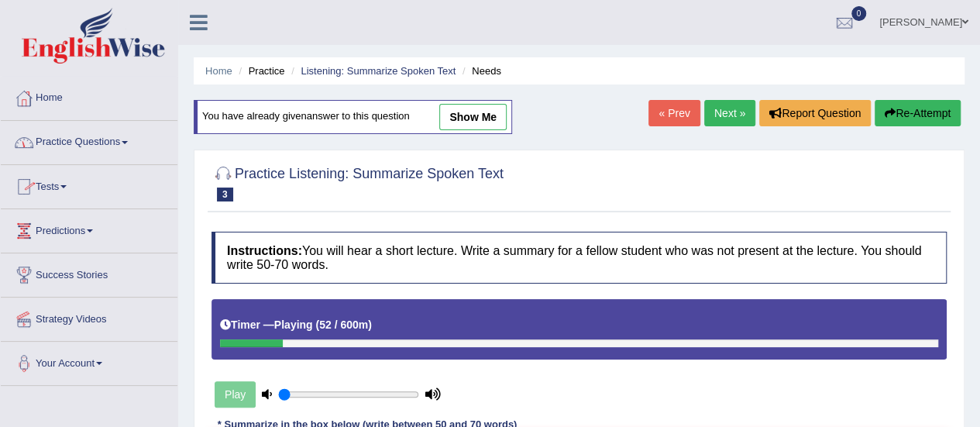
click at [99, 143] on link "Practice Questions" at bounding box center [89, 140] width 177 height 39
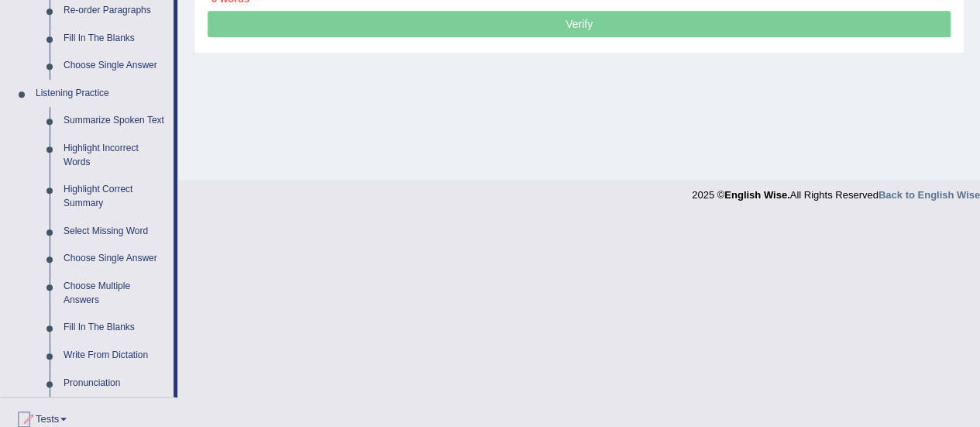
scroll to position [598, 0]
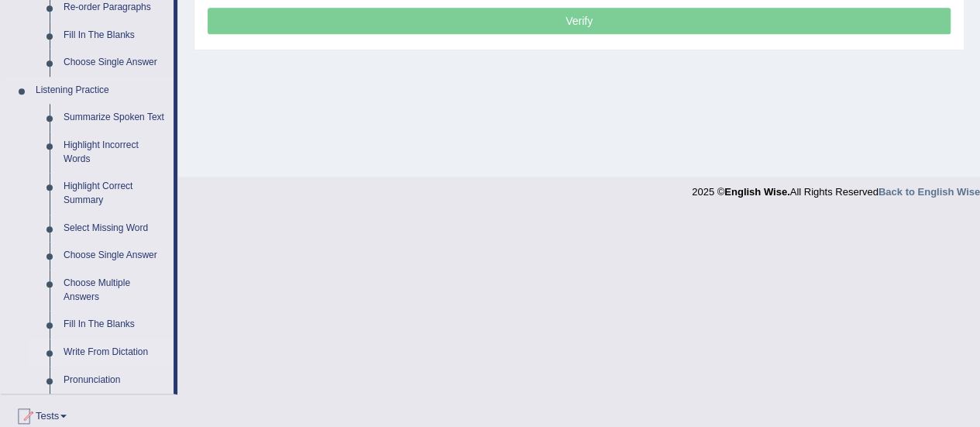
click at [114, 347] on link "Write From Dictation" at bounding box center [115, 353] width 117 height 28
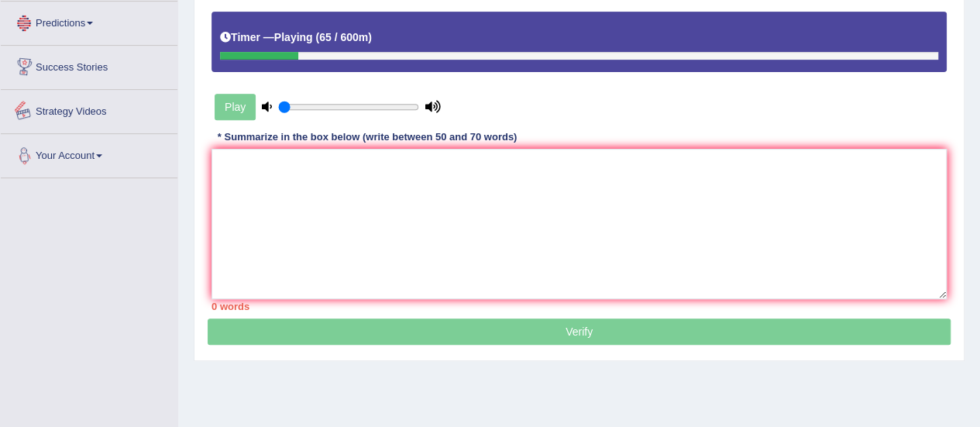
scroll to position [386, 0]
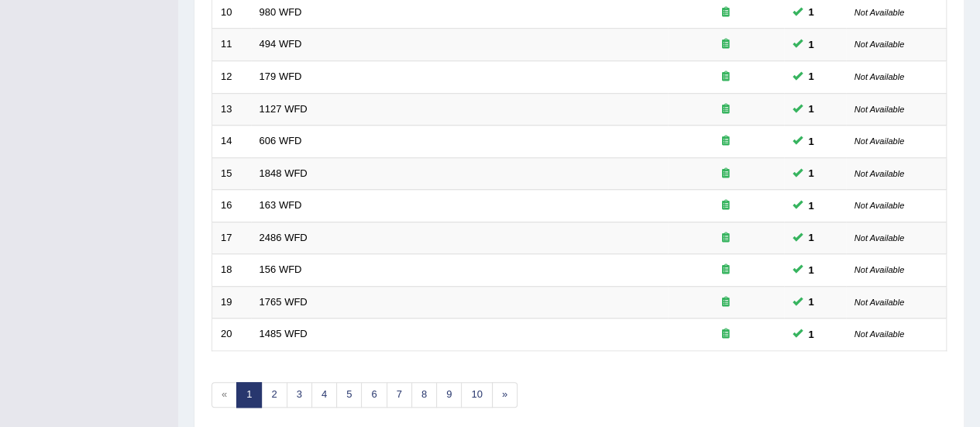
scroll to position [588, 0]
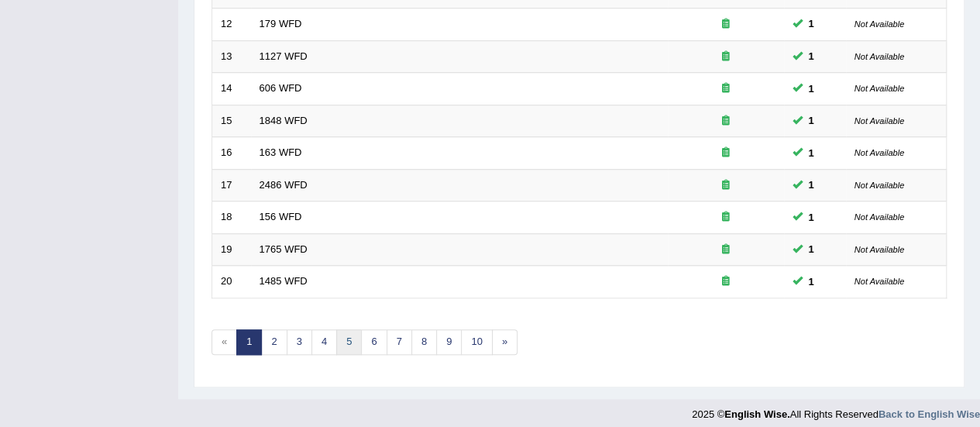
click at [349, 341] on link "5" at bounding box center [349, 342] width 26 height 26
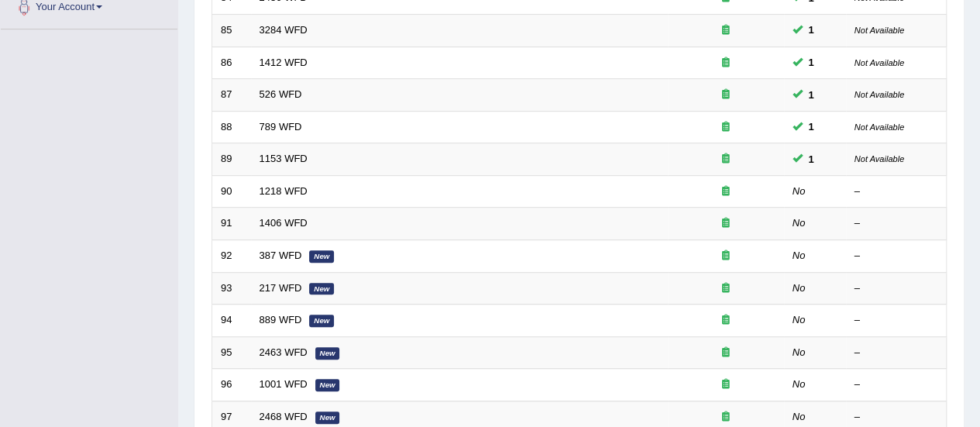
scroll to position [357, 0]
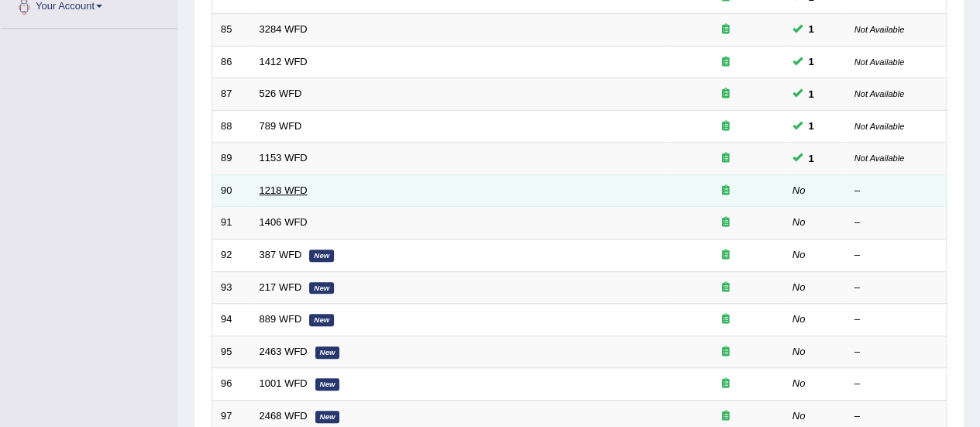
click at [266, 191] on link "1218 WFD" at bounding box center [284, 190] width 48 height 12
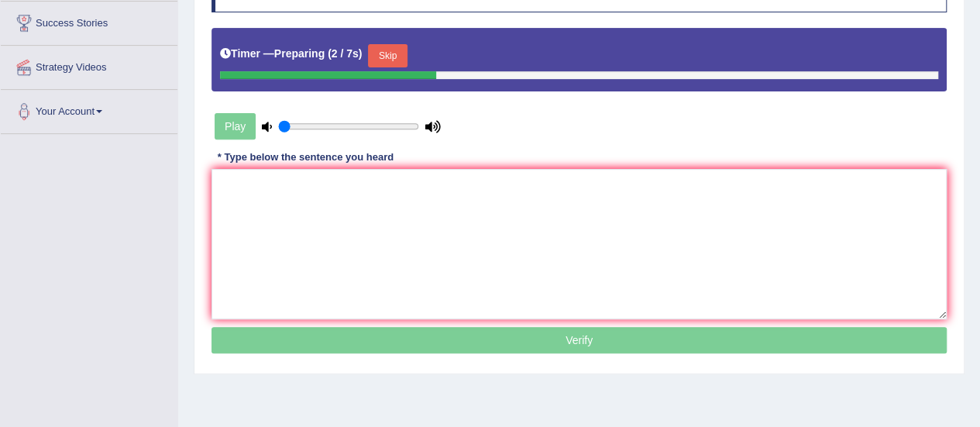
scroll to position [255, 0]
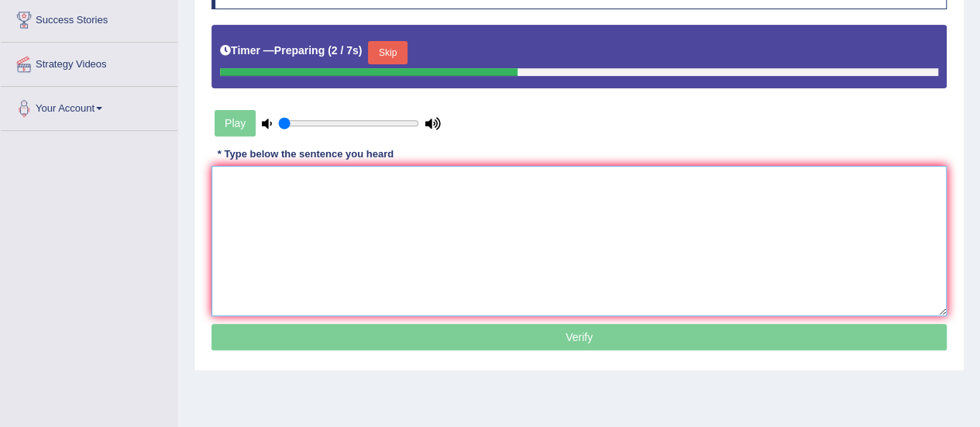
click at [845, 244] on textarea at bounding box center [580, 241] width 736 height 150
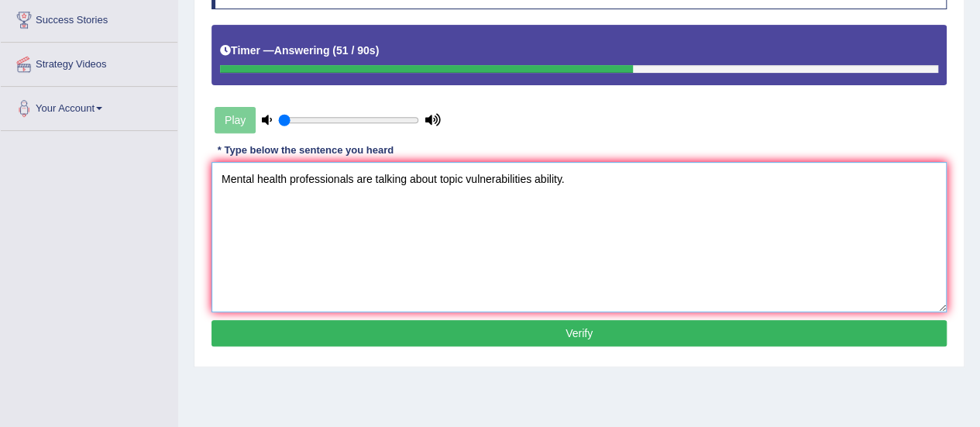
click at [288, 177] on textarea "Mental health professionals are talking about topic vulnerabilities ability." at bounding box center [580, 237] width 736 height 150
click at [463, 178] on textarea "Mental health professionals are talking about topic vulnerabilities ability." at bounding box center [580, 237] width 736 height 150
click at [580, 177] on textarea "Mental health professionals are talking about topic such as vulnerabilities abi…" at bounding box center [580, 237] width 736 height 150
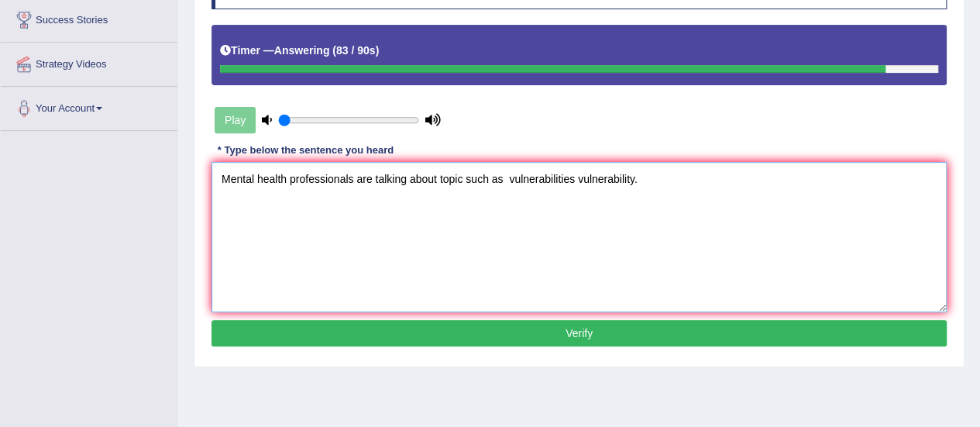
type textarea "Mental health professionals are talking about topic such as vulnerabilities vul…"
click at [612, 333] on button "Verify" at bounding box center [580, 333] width 736 height 26
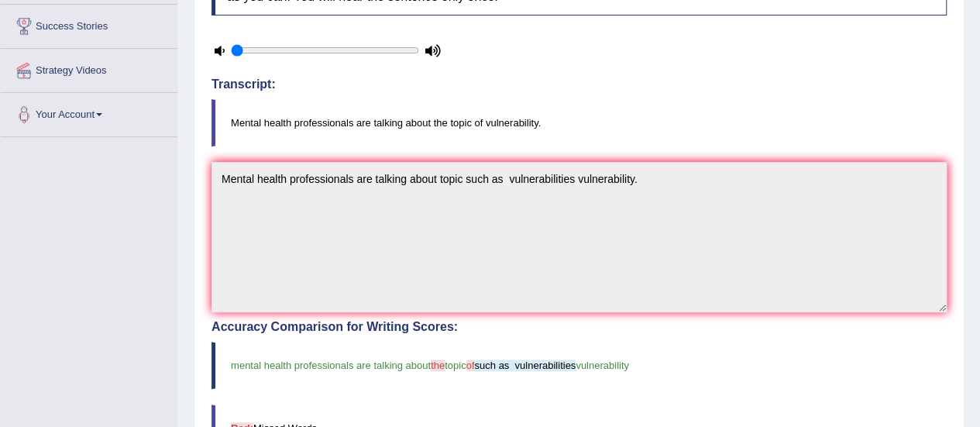
scroll to position [95, 0]
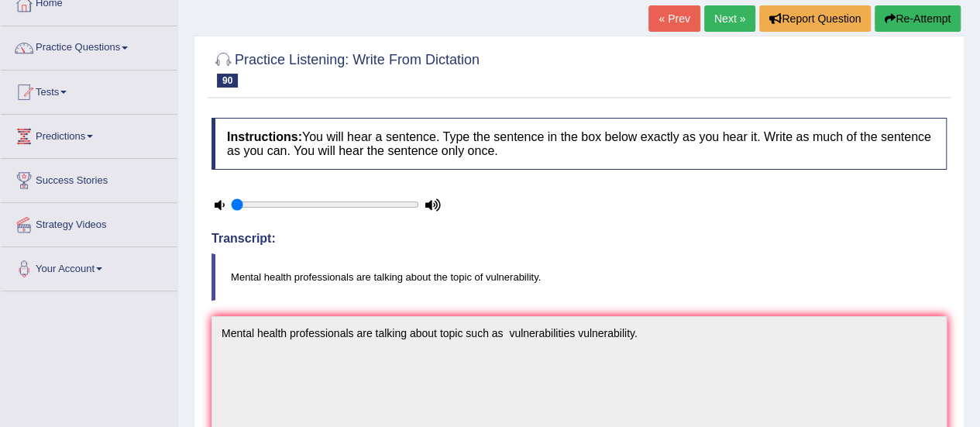
click at [733, 16] on link "Next »" at bounding box center [730, 18] width 51 height 26
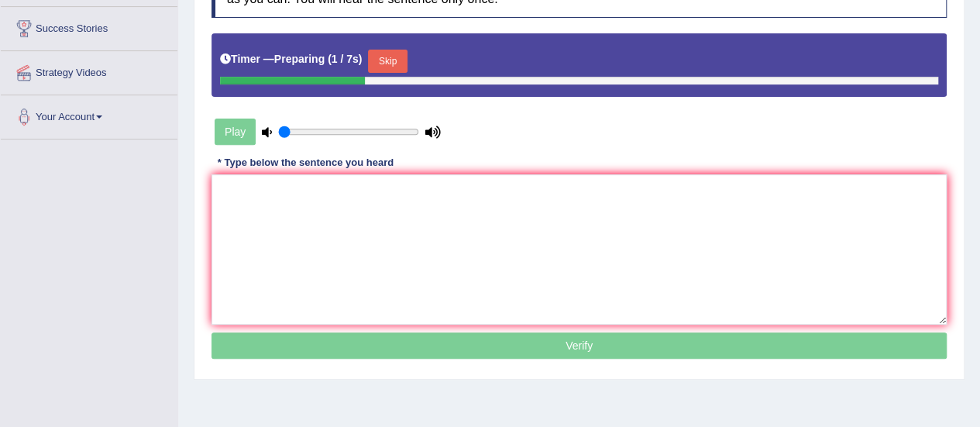
scroll to position [252, 0]
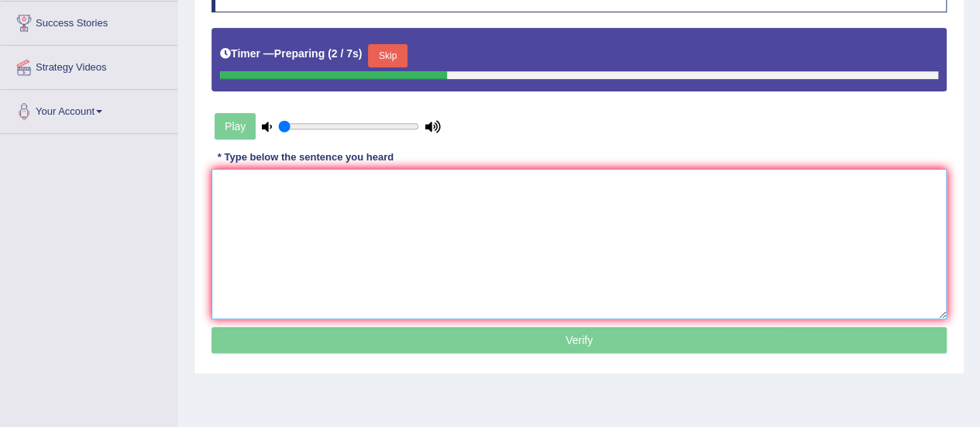
click at [878, 236] on textarea at bounding box center [580, 244] width 736 height 150
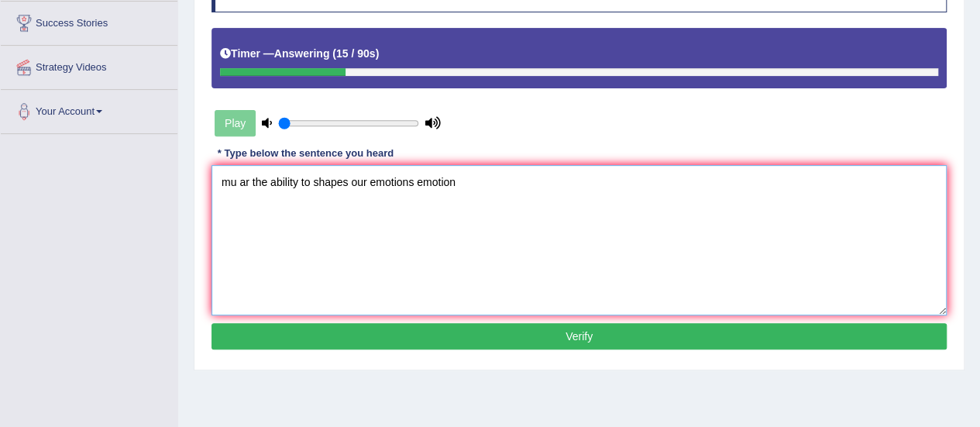
click at [234, 175] on textarea "mu ar the ability to shapes our emotions emotion" at bounding box center [580, 240] width 736 height 150
click at [284, 178] on textarea "Music has ar the ability to shapes our emotions emotion" at bounding box center [580, 240] width 736 height 150
click at [480, 178] on textarea "Music has the ability to shapes our emotions emotion" at bounding box center [580, 240] width 736 height 150
click at [322, 181] on textarea "Music has the ability to shapes our emotions emotion." at bounding box center [580, 240] width 736 height 150
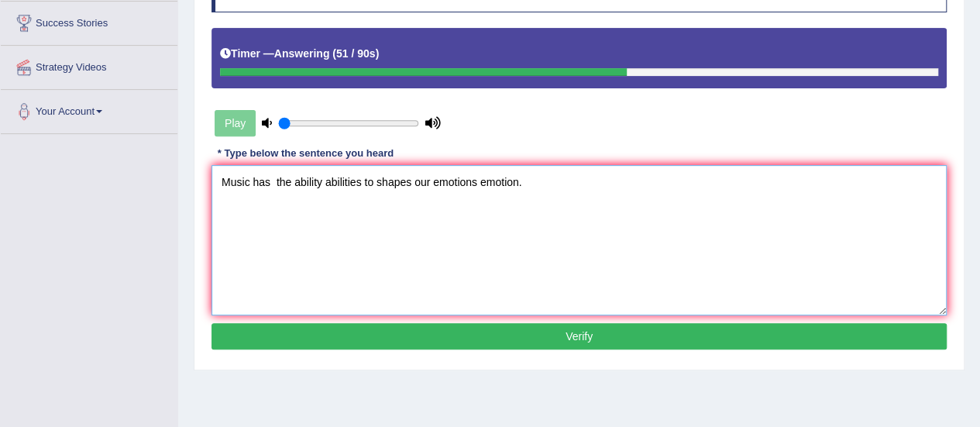
click at [411, 181] on textarea "Music has the ability abilities to shapes our emotions emotion." at bounding box center [580, 240] width 736 height 150
type textarea "Music has the ability abilities to shapes shape our emotions emotion."
click at [462, 337] on button "Verify" at bounding box center [580, 336] width 736 height 26
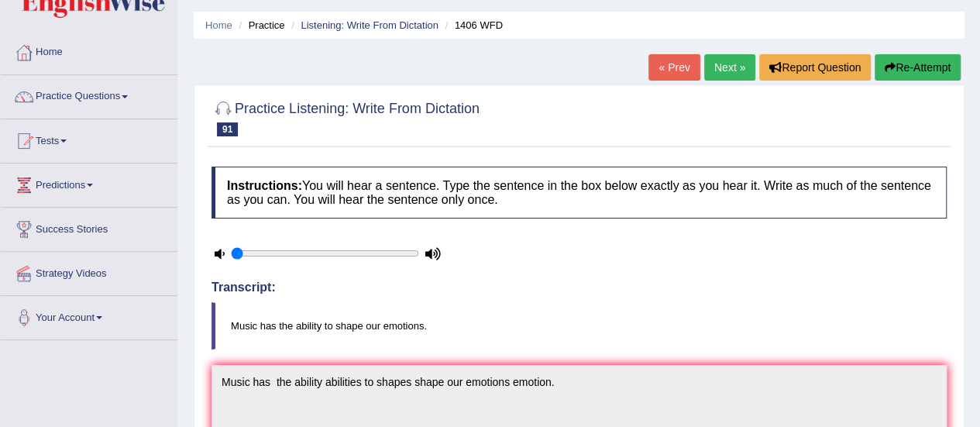
scroll to position [0, 0]
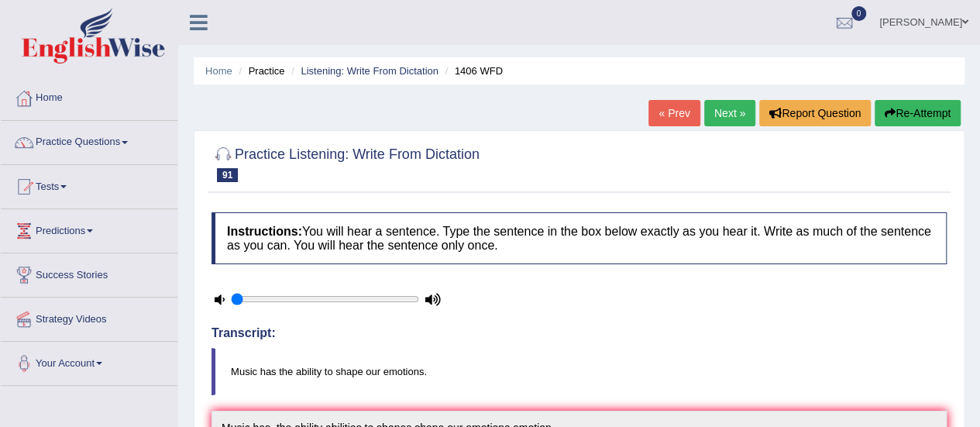
click at [733, 119] on link "Next »" at bounding box center [730, 113] width 51 height 26
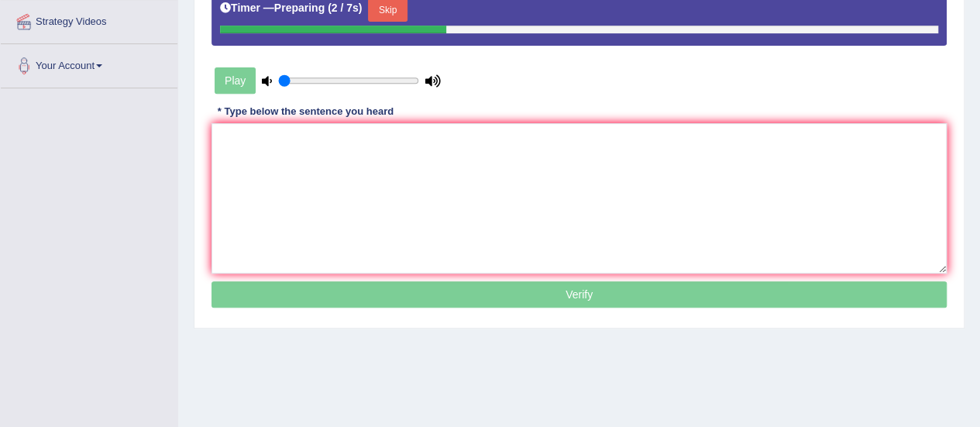
scroll to position [304, 0]
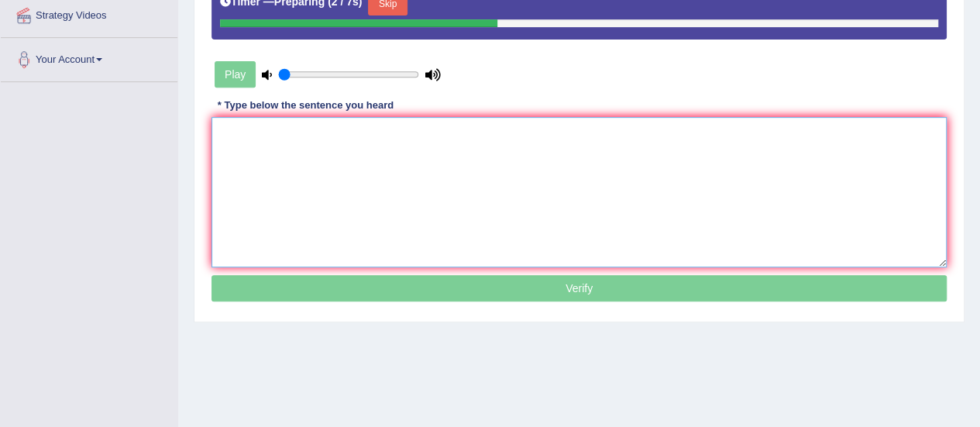
click at [783, 202] on textarea at bounding box center [580, 192] width 736 height 150
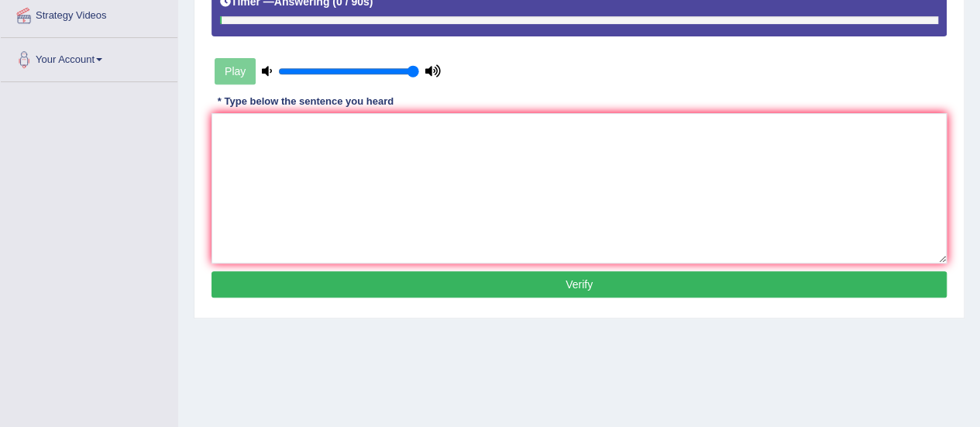
type input "1"
click at [419, 69] on input "range" at bounding box center [348, 71] width 141 height 12
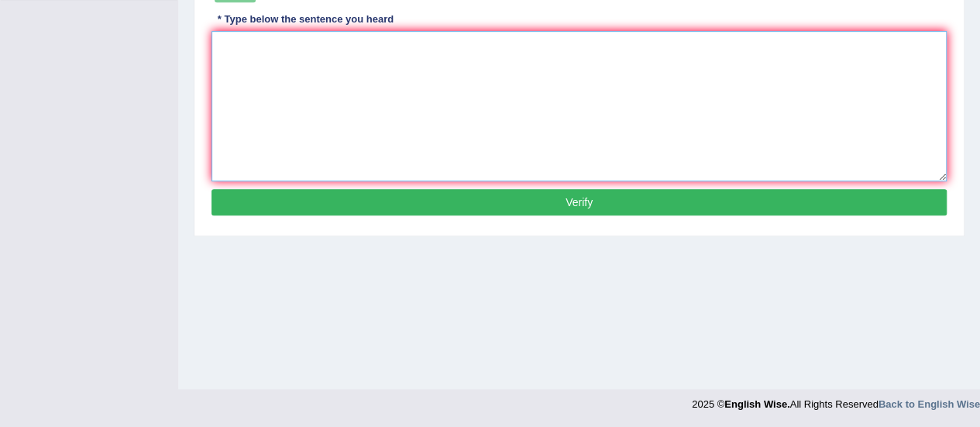
click at [419, 69] on textarea at bounding box center [580, 106] width 736 height 150
click at [285, 45] on textarea "The economi has shown the first sign of recovery." at bounding box center [580, 106] width 736 height 150
click at [405, 48] on textarea "The economy has shown the first sign of recovery." at bounding box center [580, 106] width 736 height 150
type textarea "The economy has shown the first sign sight of recovery."
click at [494, 195] on button "Verify" at bounding box center [580, 202] width 736 height 26
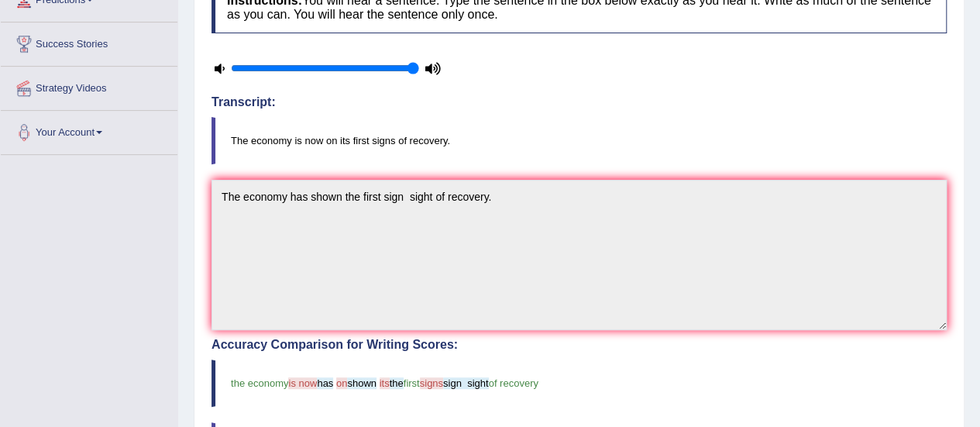
scroll to position [82, 0]
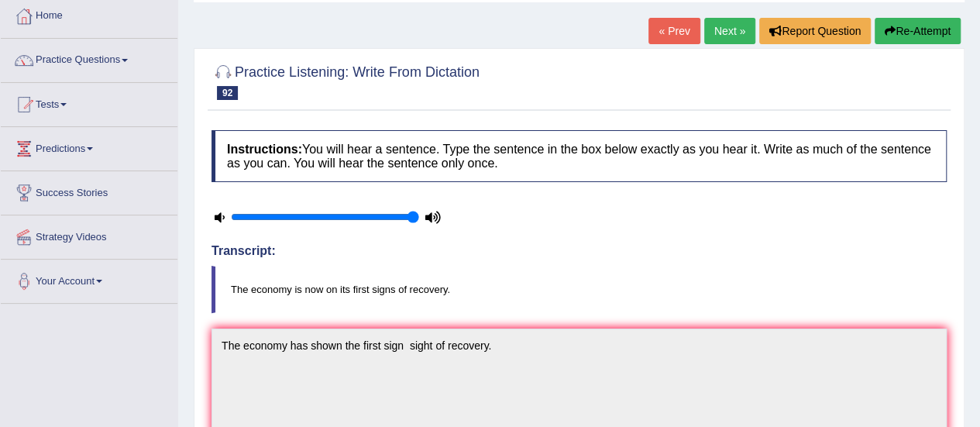
click at [729, 36] on link "Next »" at bounding box center [730, 31] width 51 height 26
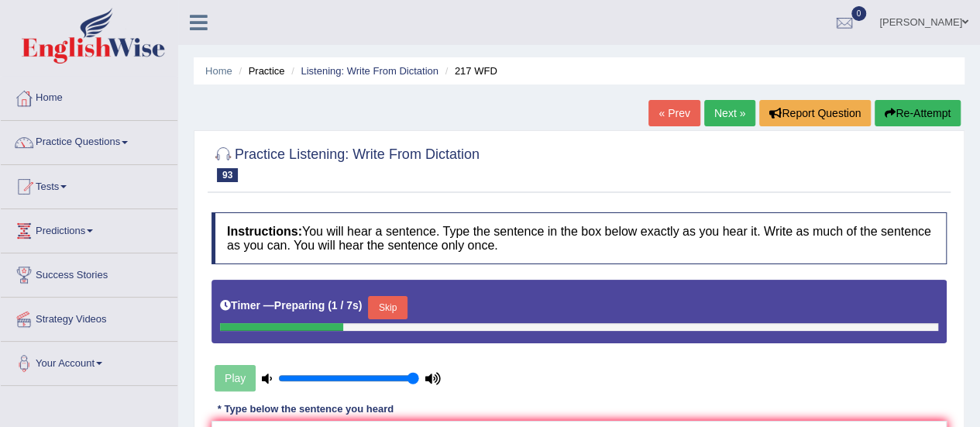
drag, startPoint x: 979, startPoint y: 137, endPoint x: 990, endPoint y: 193, distance: 57.0
click at [980, 193] on html "Toggle navigation Home Practice Questions Speaking Practice Read Aloud Repeat S…" at bounding box center [490, 213] width 980 height 427
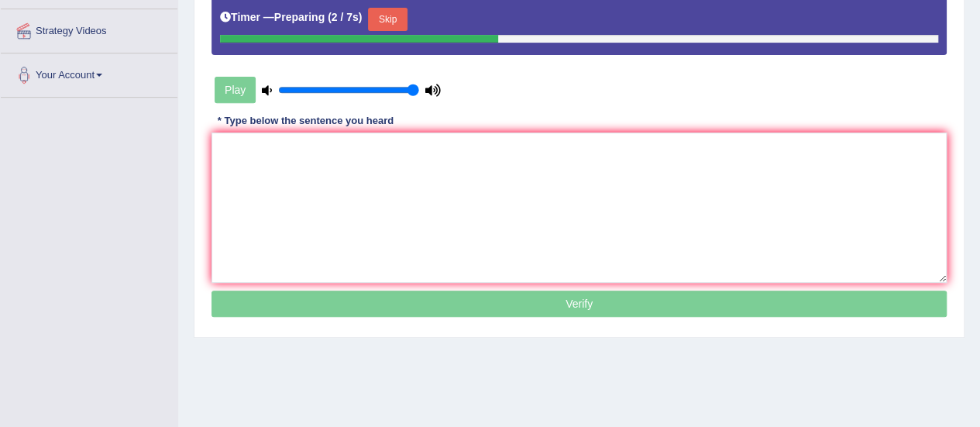
scroll to position [292, 0]
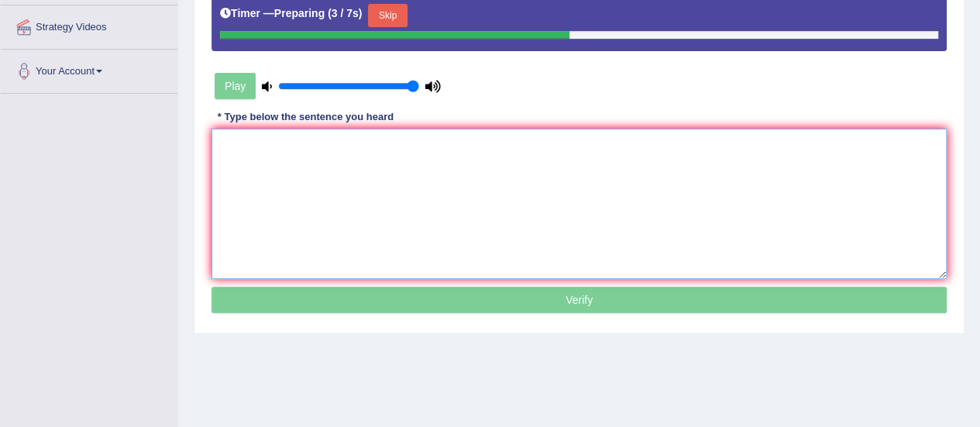
click at [812, 255] on textarea at bounding box center [580, 204] width 736 height 150
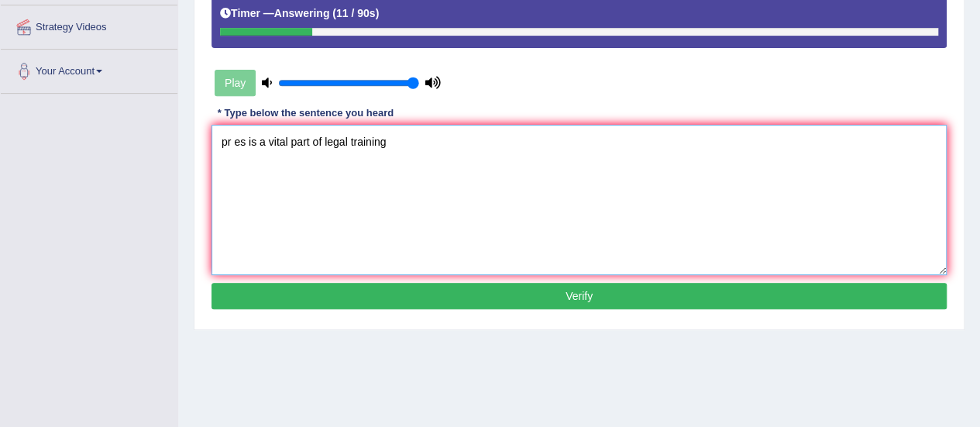
click at [233, 145] on textarea "pr es is a vital part of legal training" at bounding box center [580, 200] width 736 height 150
click at [277, 139] on textarea "Practical es is a vital part of legal training" at bounding box center [580, 200] width 736 height 150
click at [454, 140] on textarea "Practical expirience is a vital part of legal training" at bounding box center [580, 200] width 736 height 150
click at [313, 142] on textarea "Practical expirience is a vital part of legal training." at bounding box center [580, 200] width 736 height 150
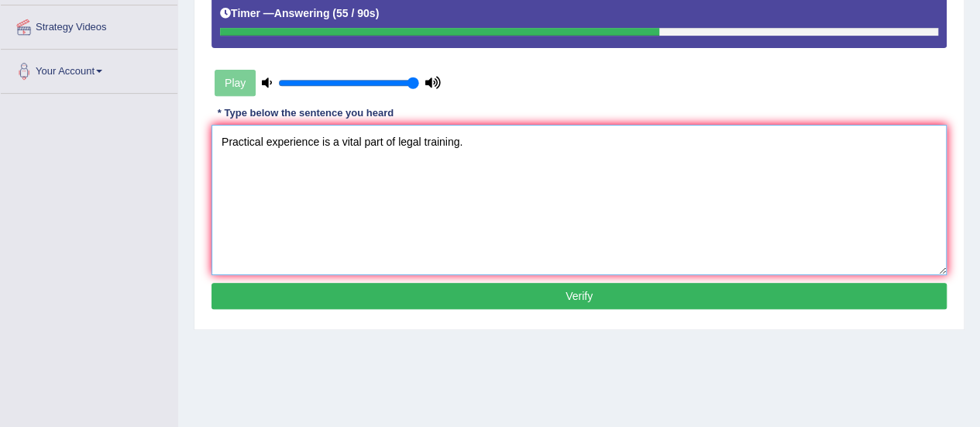
type textarea "Practical experience is a vital part of legal training."
click at [415, 295] on button "Verify" at bounding box center [580, 296] width 736 height 26
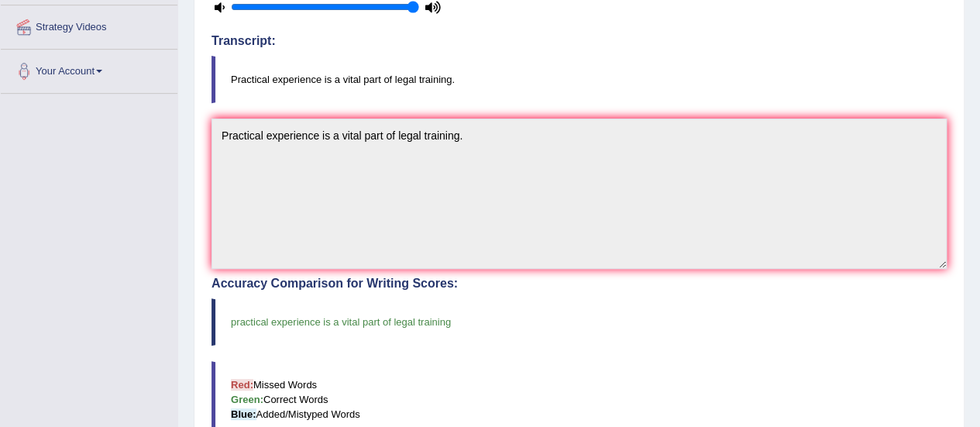
scroll to position [44, 0]
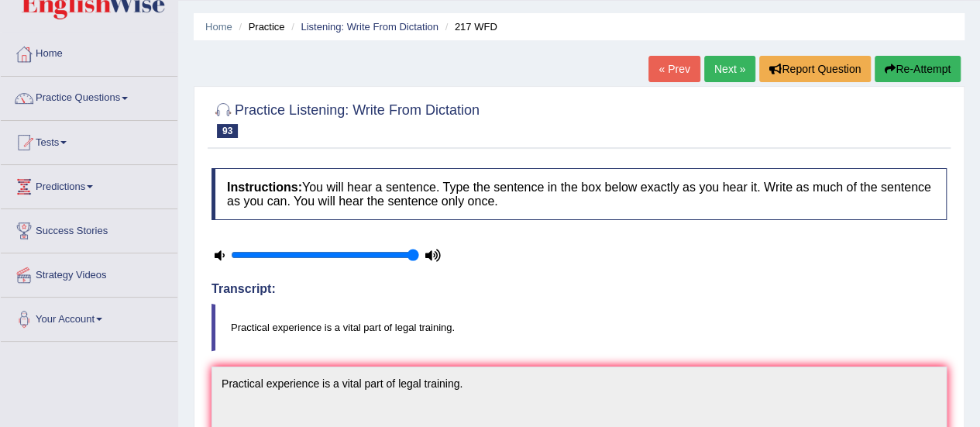
click at [716, 62] on link "Next »" at bounding box center [730, 69] width 51 height 26
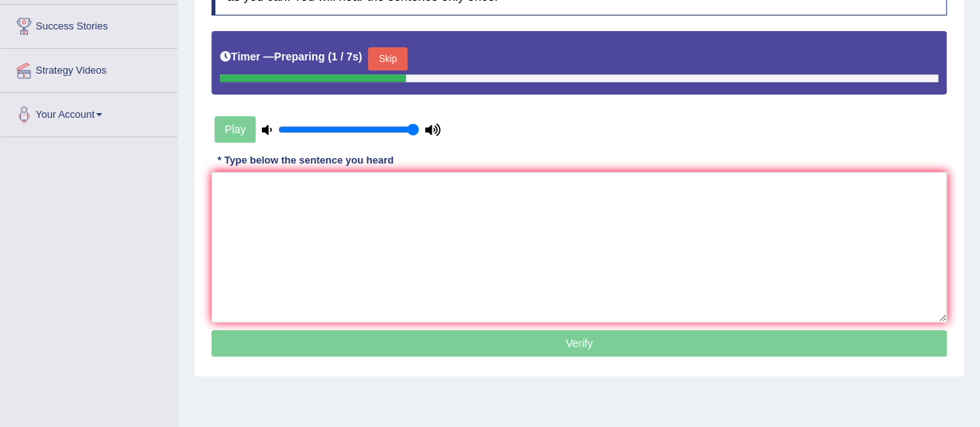
scroll to position [255, 0]
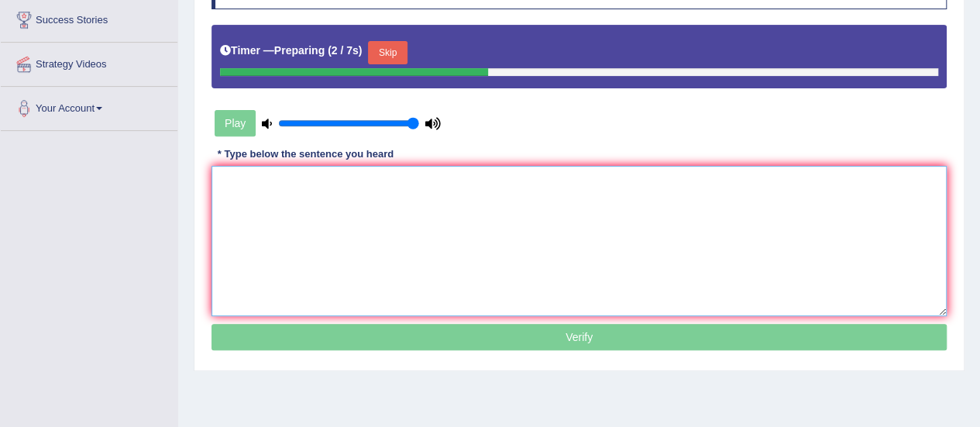
click at [863, 207] on textarea at bounding box center [580, 241] width 736 height 150
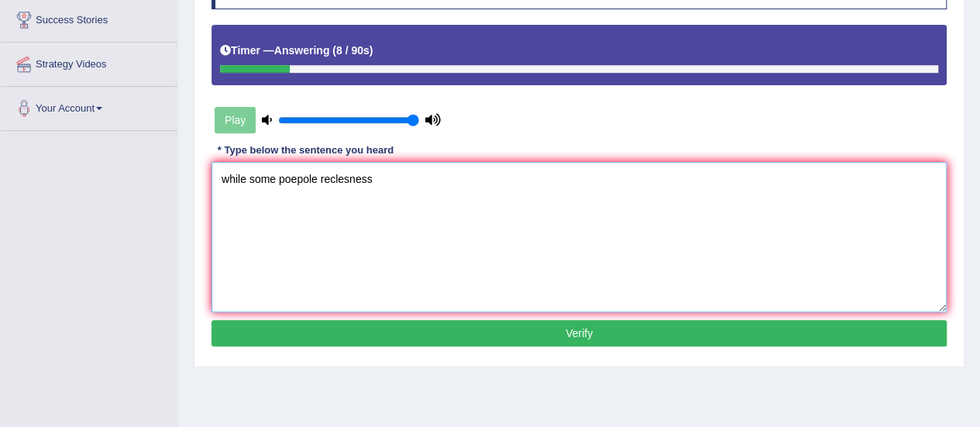
click at [318, 177] on textarea "while some poepole reclesness" at bounding box center [580, 237] width 736 height 150
click at [229, 175] on textarea "while some poepole reclesness" at bounding box center [580, 237] width 736 height 150
click at [319, 174] on textarea "While some poepole reclesness" at bounding box center [580, 237] width 736 height 150
click at [374, 179] on textarea "While some people reclesness" at bounding box center [580, 237] width 736 height 150
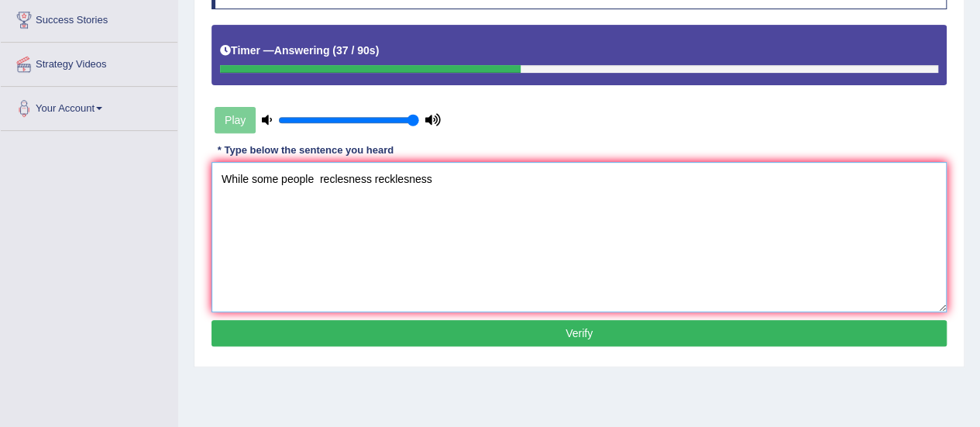
click at [367, 179] on textarea "While some people reclesness recklesness" at bounding box center [580, 237] width 736 height 150
click at [373, 181] on textarea "While some people reclesness recklesness" at bounding box center [580, 237] width 736 height 150
click at [377, 178] on textarea "While some people recklesness" at bounding box center [580, 237] width 736 height 150
click at [318, 178] on textarea "While some people recklesness." at bounding box center [580, 237] width 736 height 150
click at [319, 180] on textarea "While some people other recklesness." at bounding box center [580, 237] width 736 height 150
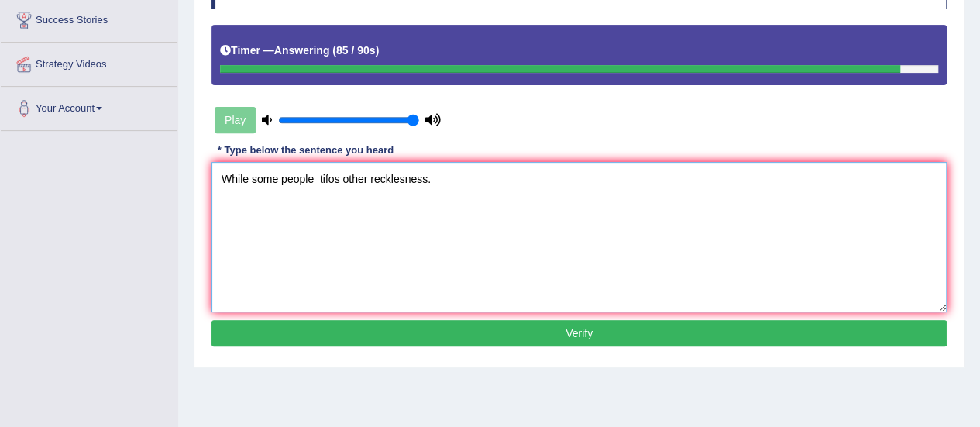
click at [371, 181] on textarea "While some people tifos other recklesness." at bounding box center [580, 237] width 736 height 150
type textarea "While some people tifos other recalling recklesness."
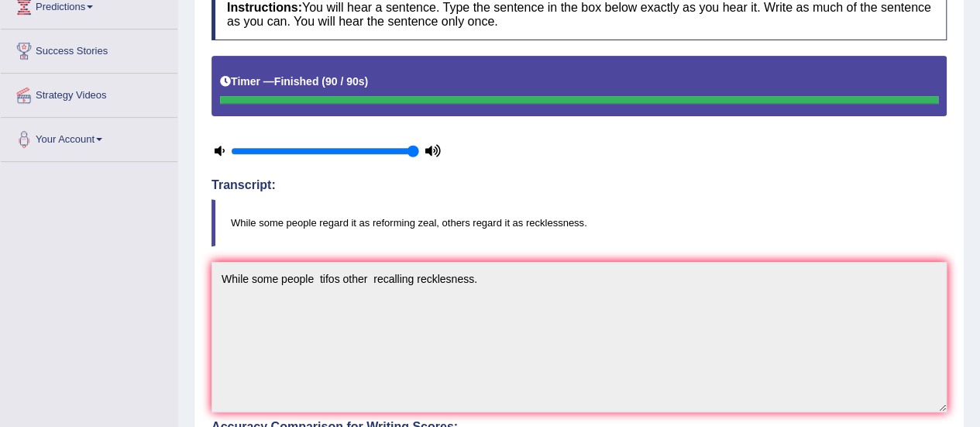
scroll to position [0, 0]
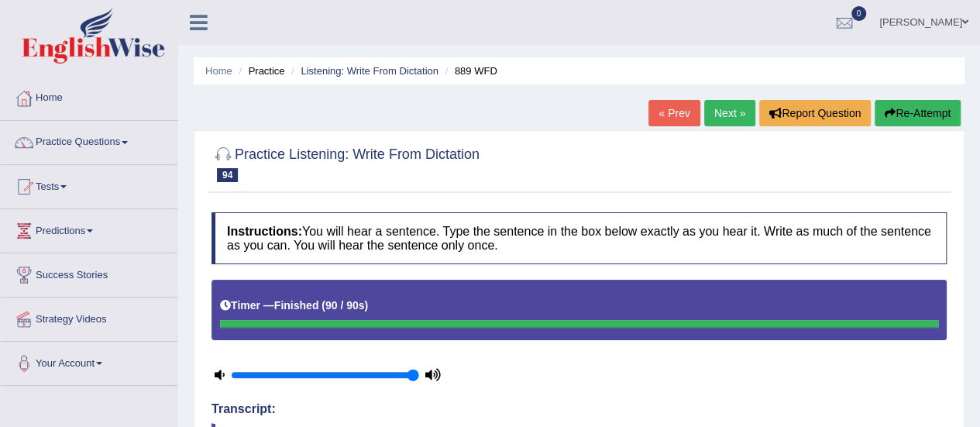
click at [735, 109] on link "Next »" at bounding box center [730, 113] width 51 height 26
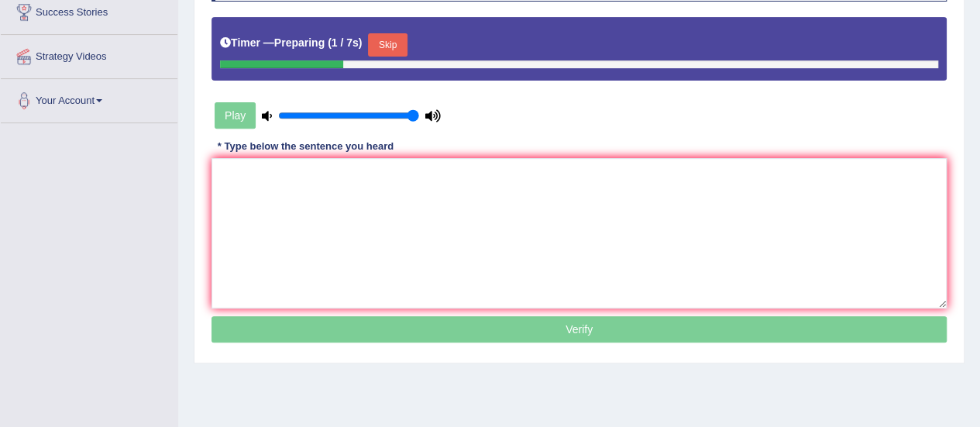
drag, startPoint x: 986, startPoint y: 69, endPoint x: 991, endPoint y: 209, distance: 140.4
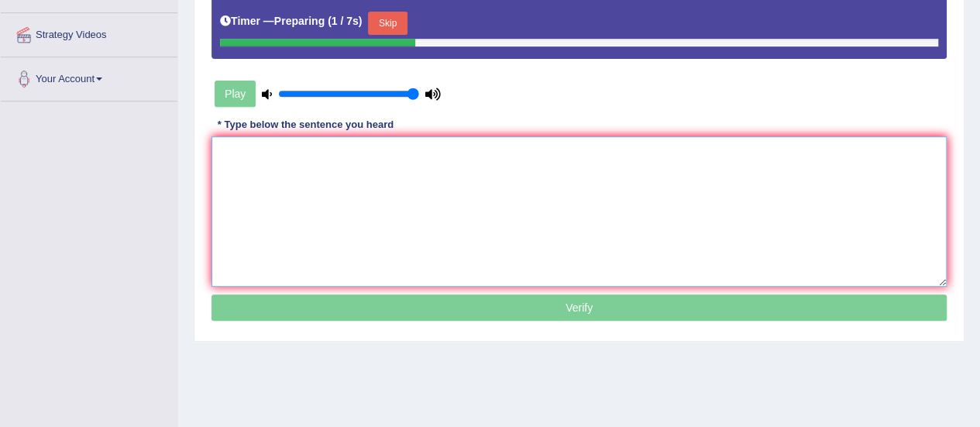
click at [847, 208] on textarea at bounding box center [580, 211] width 736 height 150
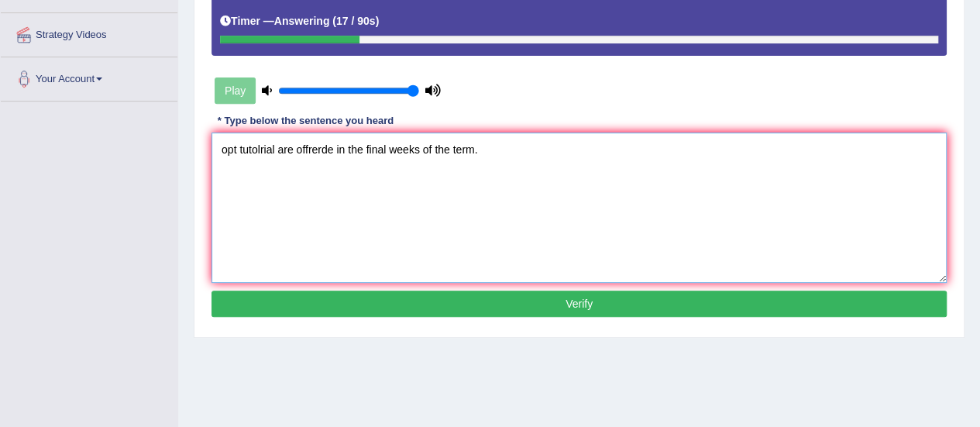
click at [228, 146] on textarea "opt tutolrial are offrerde in the final weeks of the term." at bounding box center [580, 208] width 736 height 150
click at [239, 150] on textarea "Opt tutolrial are offrerde in the final weeks of the term." at bounding box center [580, 208] width 736 height 150
click at [301, 148] on textarea "Optional tutolrial are offrerde in the final weeks of the term." at bounding box center [580, 208] width 736 height 150
click at [298, 146] on textarea "Optional tutolrial tutorials are offrerde in the final weeks of the term." at bounding box center [580, 208] width 736 height 150
click at [298, 149] on textarea "Optional tutolrial tutorials are offrerde in the final weeks of the term." at bounding box center [580, 208] width 736 height 150
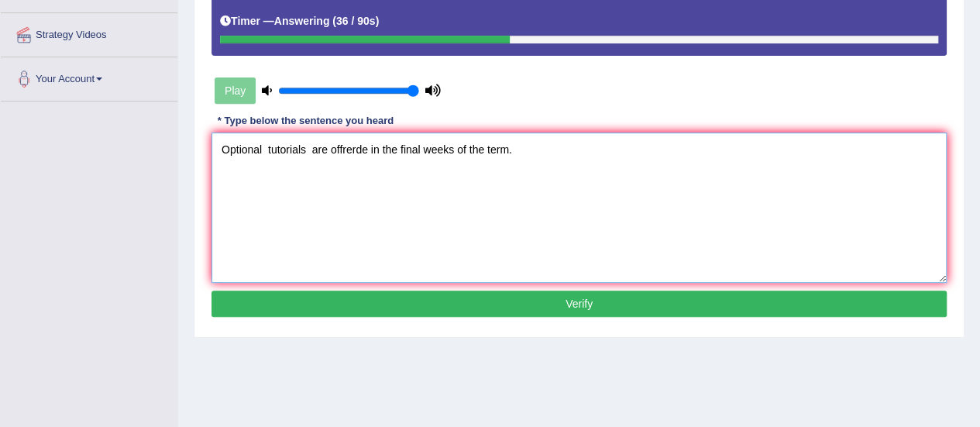
click at [367, 149] on textarea "Optional tutorials are offrerde in the final weeks of the term." at bounding box center [580, 208] width 736 height 150
click at [450, 149] on textarea "Optional tutorials are offered in the final weeks of the term." at bounding box center [580, 208] width 736 height 150
click at [532, 150] on textarea "Optional tutorials are offered in the final weeks week of the term." at bounding box center [580, 208] width 736 height 150
type textarea "Optional tutorials are offered in the final weeks week of the term terms."
click at [536, 308] on button "Verify" at bounding box center [580, 304] width 736 height 26
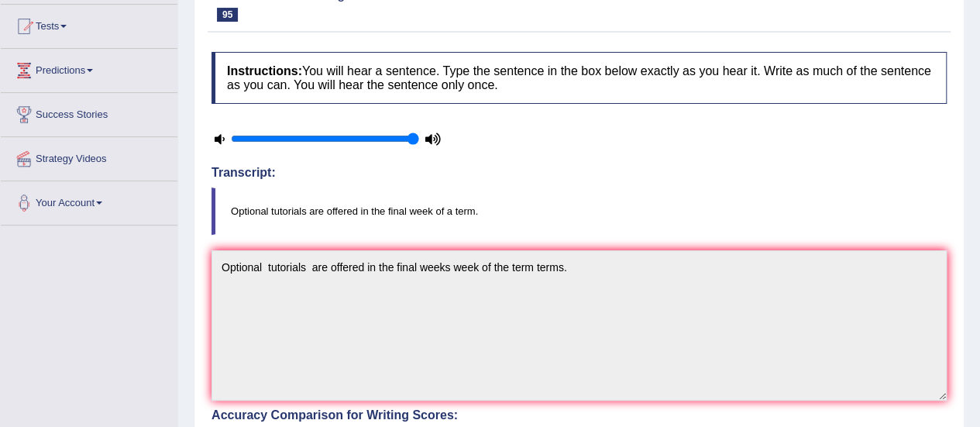
scroll to position [101, 0]
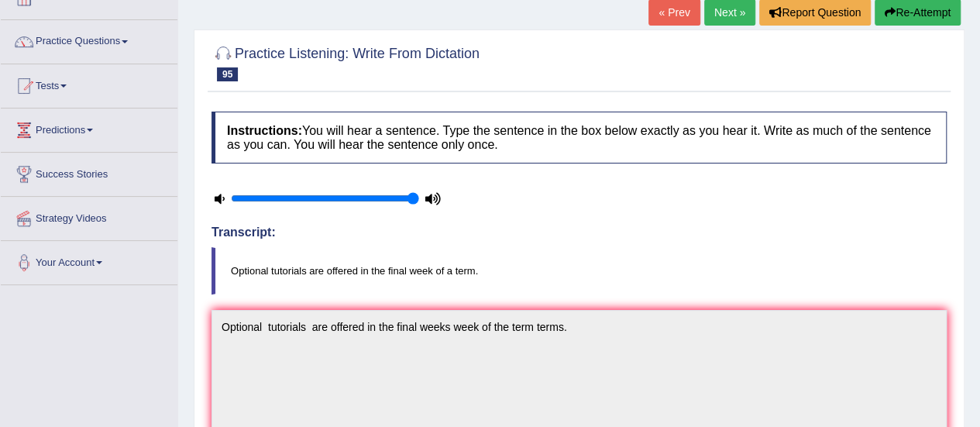
click at [730, 13] on link "Next »" at bounding box center [730, 12] width 51 height 26
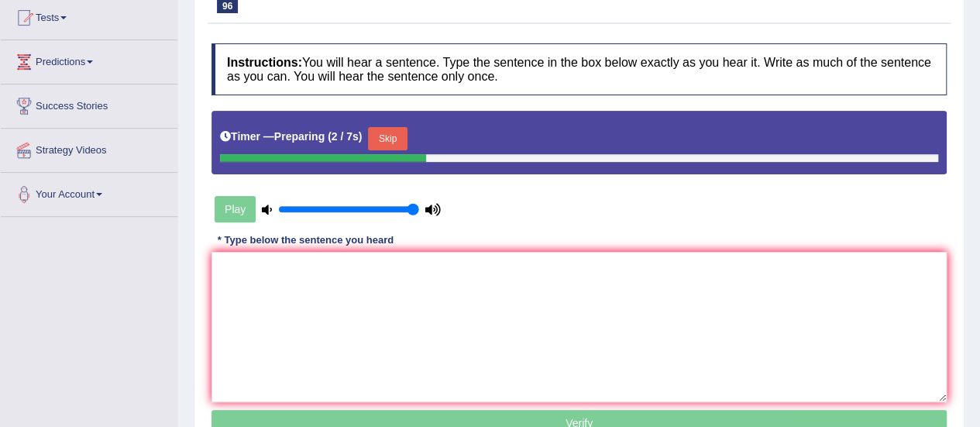
scroll to position [249, 0]
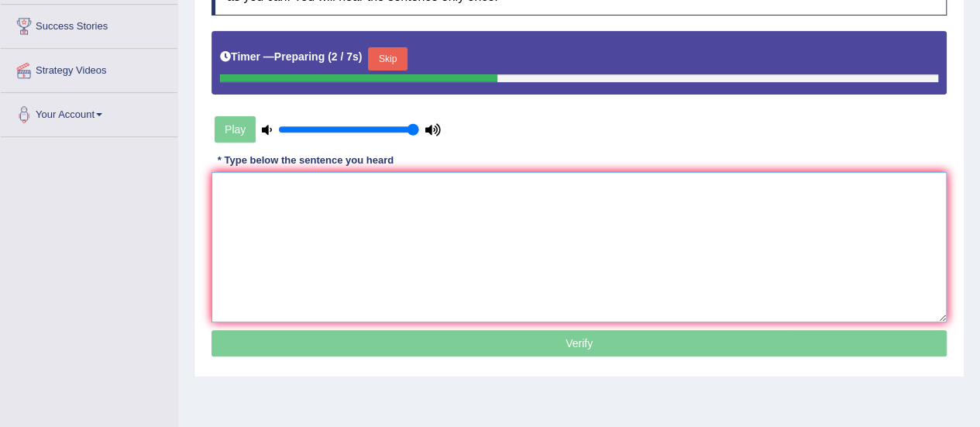
click at [818, 215] on textarea at bounding box center [580, 247] width 736 height 150
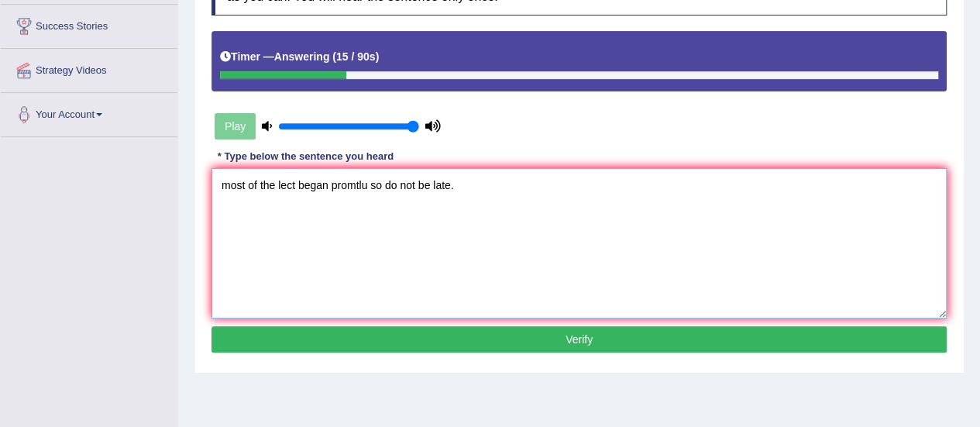
click at [233, 179] on textarea "most of the lect began promtlu so do not be late." at bounding box center [580, 243] width 736 height 150
click at [298, 184] on textarea "Most of the lect began promtlu so do not be late." at bounding box center [580, 243] width 736 height 150
click at [410, 185] on textarea "Most of the lectures are began promtlu so do not be late." at bounding box center [580, 243] width 736 height 150
click at [456, 186] on textarea "Most of the lectures are began promtly so do not be late." at bounding box center [580, 243] width 736 height 150
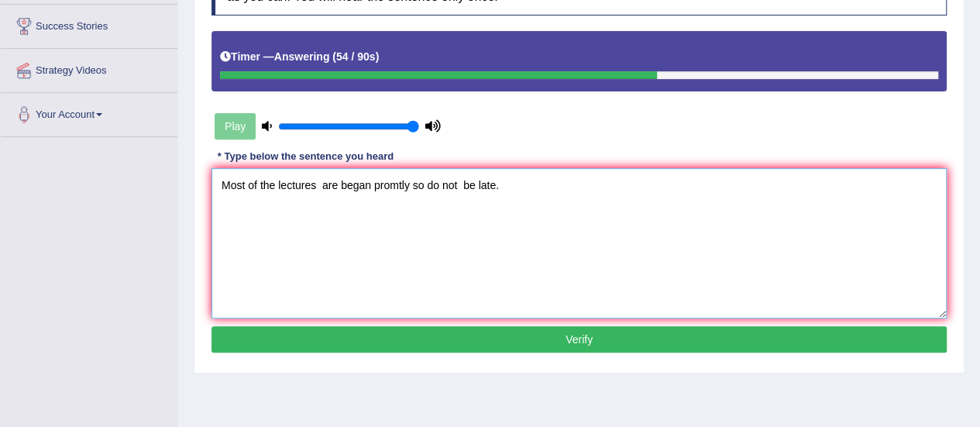
type textarea "Most of the lectures are began promtly so do not be late."
click at [549, 339] on button "Verify" at bounding box center [580, 339] width 736 height 26
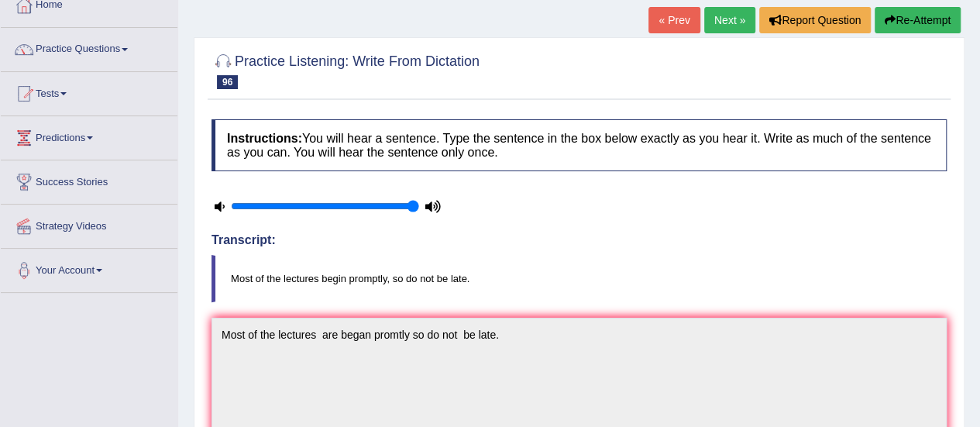
scroll to position [90, 0]
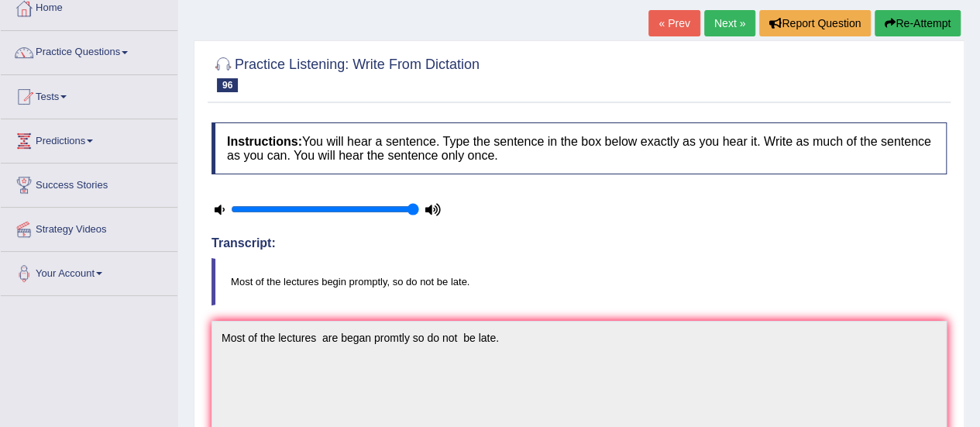
click at [729, 19] on link "Next »" at bounding box center [730, 23] width 51 height 26
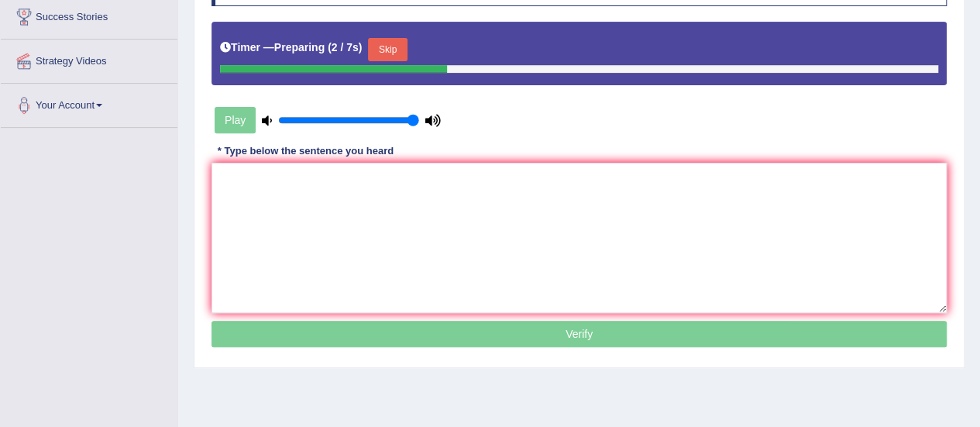
scroll to position [281, 0]
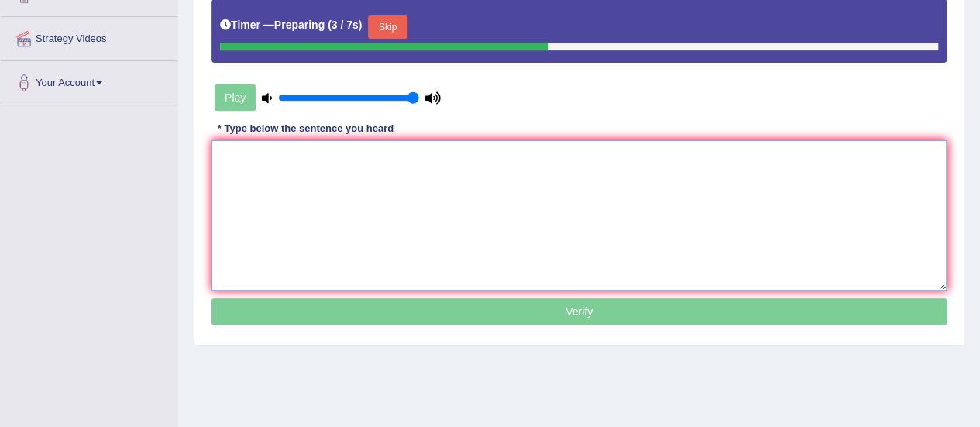
click at [832, 171] on textarea at bounding box center [580, 215] width 736 height 150
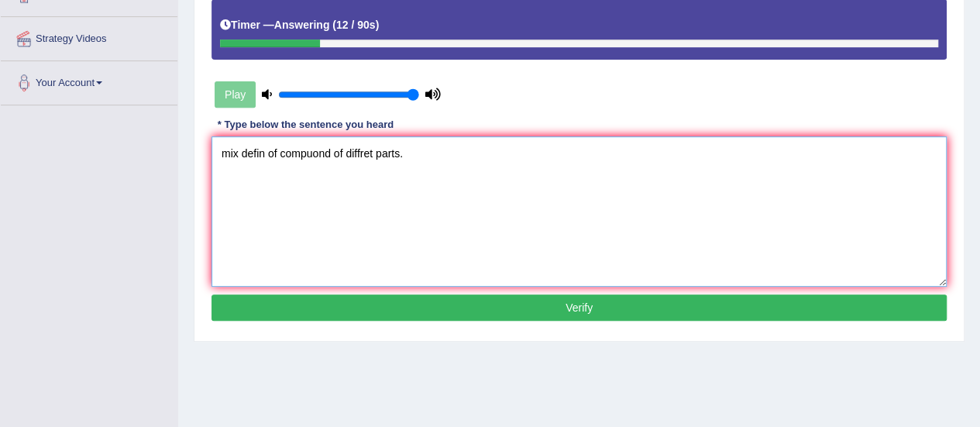
click at [229, 150] on textarea "mix defin of compuond of diffret parts." at bounding box center [580, 211] width 736 height 150
click at [265, 154] on textarea "Mix defin of compuond of diffret parts." at bounding box center [580, 211] width 736 height 150
click at [344, 154] on textarea "Mix defined of compuond of diffret parts." at bounding box center [580, 211] width 736 height 150
click at [319, 153] on textarea "Mix defined of comp of diffret parts." at bounding box center [580, 211] width 736 height 150
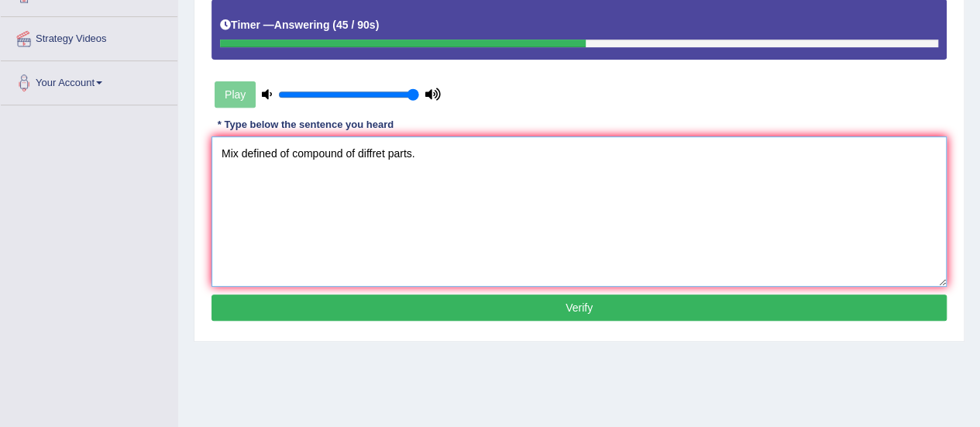
click at [384, 154] on textarea "Mix defined of compound of diffret parts." at bounding box center [580, 211] width 736 height 150
click at [240, 150] on textarea "Mix defined of compound of differents different part parts." at bounding box center [580, 211] width 736 height 150
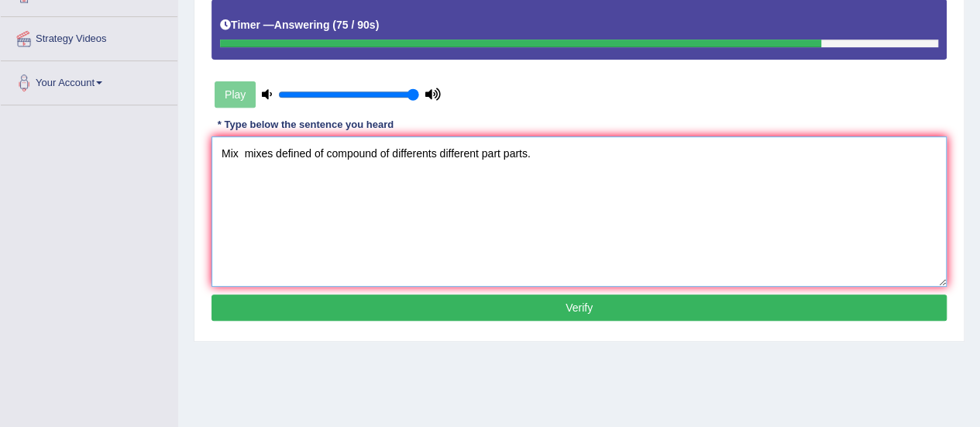
click at [360, 151] on textarea "Mix mixes defined of compound of differents different part parts." at bounding box center [580, 211] width 736 height 150
click at [374, 152] on textarea "Mix mixes defined of compund of differents different part parts." at bounding box center [580, 211] width 736 height 150
type textarea "Mix mixes defined of compund of differents different part parts."
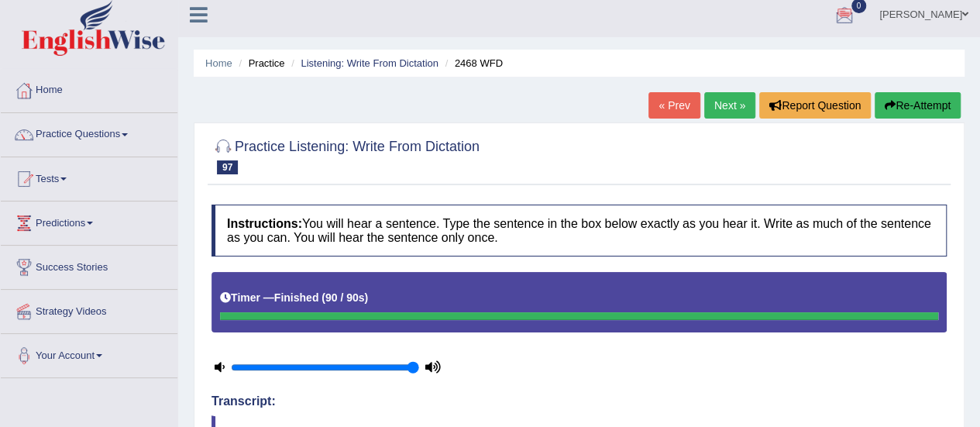
scroll to position [0, 0]
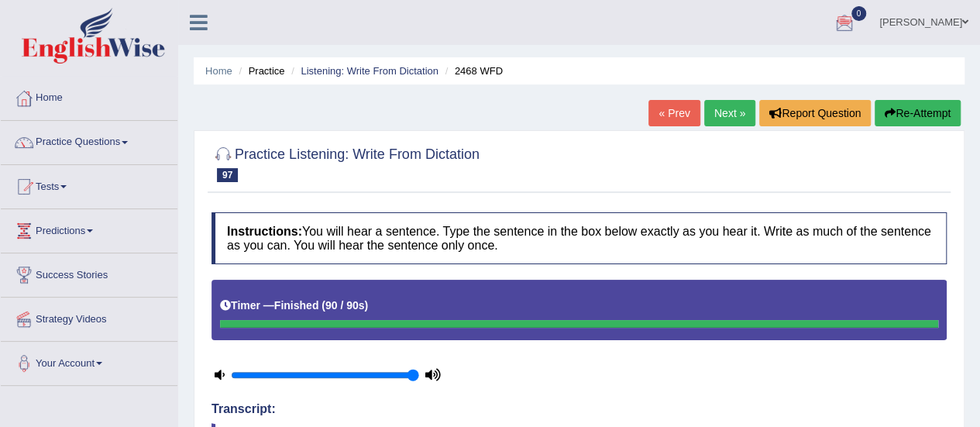
click at [721, 109] on link "Next »" at bounding box center [730, 113] width 51 height 26
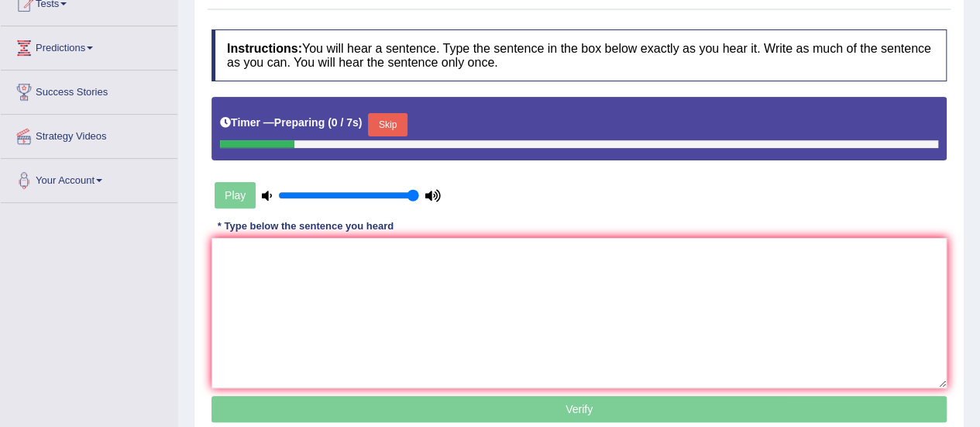
scroll to position [214, 0]
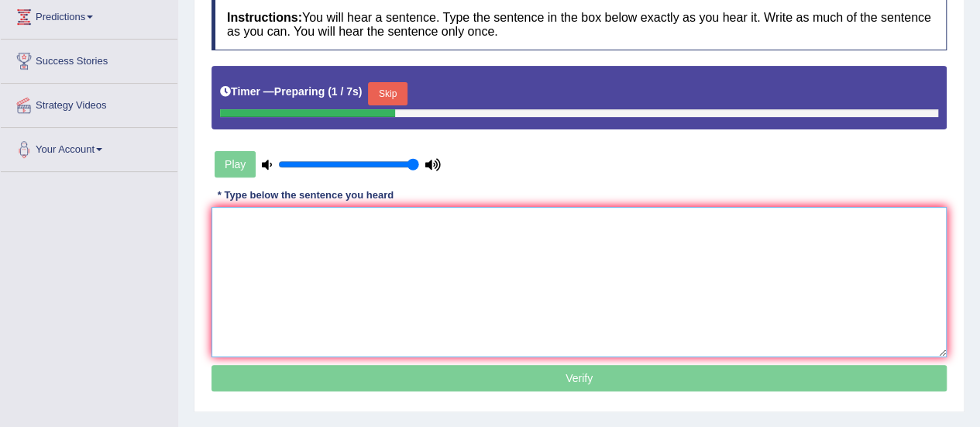
click at [653, 260] on textarea at bounding box center [580, 282] width 736 height 150
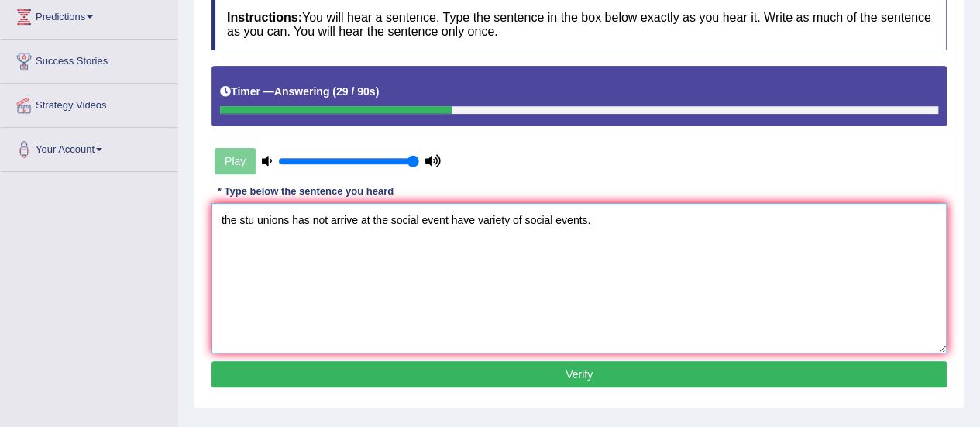
click at [229, 221] on textarea "the stu unions has not arrive at the social event have variety of social events." at bounding box center [580, 278] width 736 height 150
click at [226, 215] on textarea "the stu unions has not arrive at the social event have variety of social events." at bounding box center [580, 278] width 736 height 150
click at [260, 222] on textarea "The stu unions has not arrive at the social event have variety of social events." at bounding box center [580, 278] width 736 height 150
click at [257, 218] on textarea "The stu unions has not arrive at the social event have variety of social events." at bounding box center [580, 278] width 736 height 150
click at [360, 212] on textarea "The student students unions has not arrive at the social event have variety of …" at bounding box center [580, 278] width 736 height 150
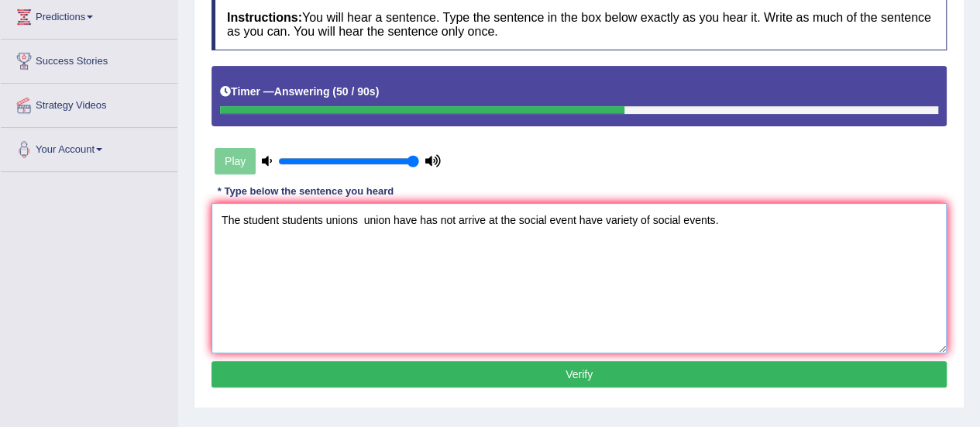
type textarea "The student students unions union have has not arrive at the social event have …"
click at [477, 361] on button "Verify" at bounding box center [580, 374] width 736 height 26
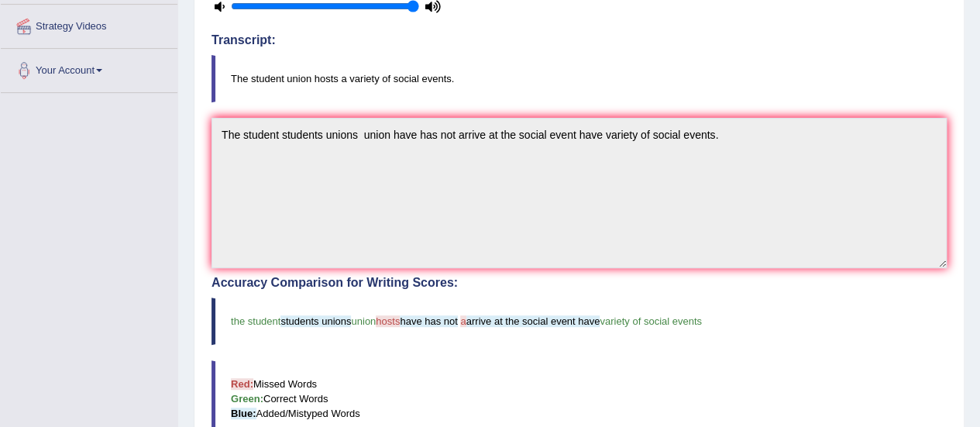
scroll to position [0, 0]
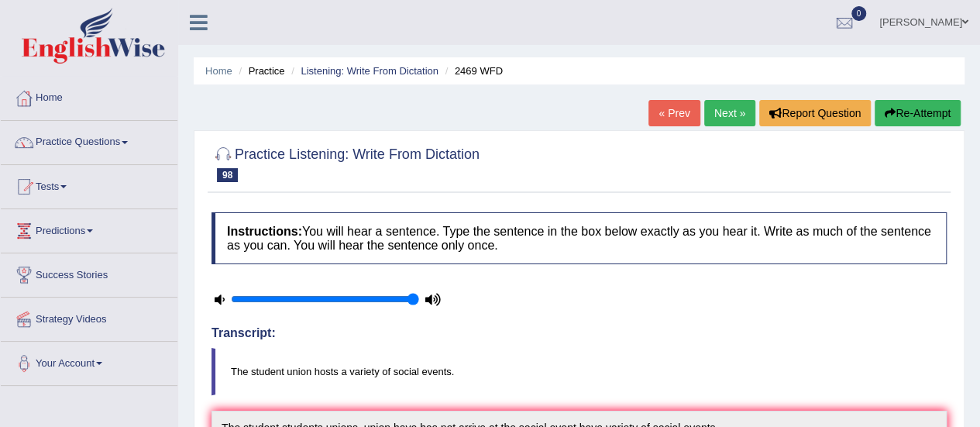
click at [727, 112] on link "Next »" at bounding box center [730, 113] width 51 height 26
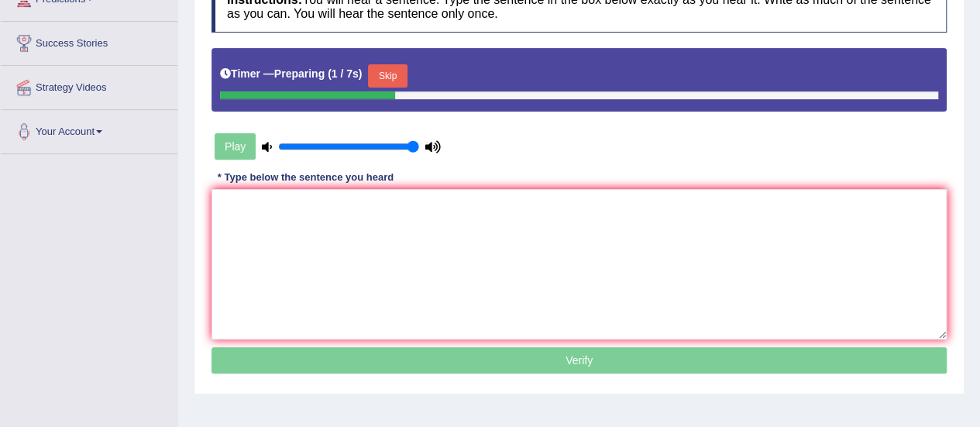
scroll to position [267, 0]
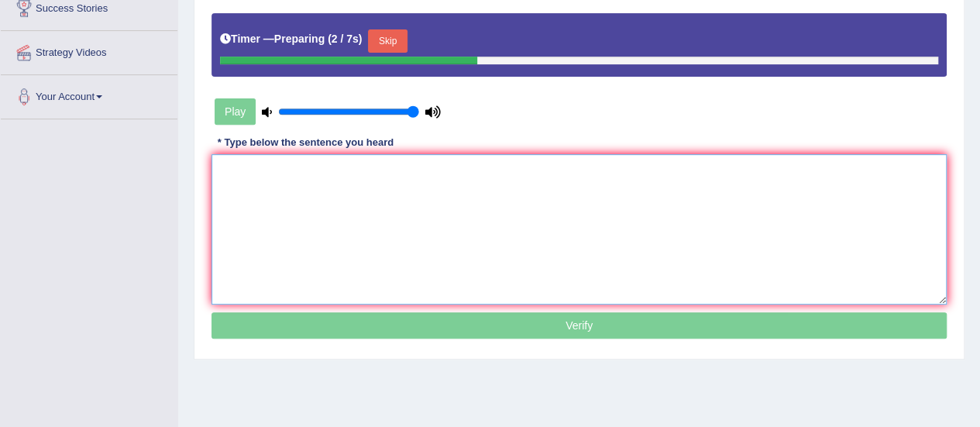
click at [813, 214] on textarea at bounding box center [580, 229] width 736 height 150
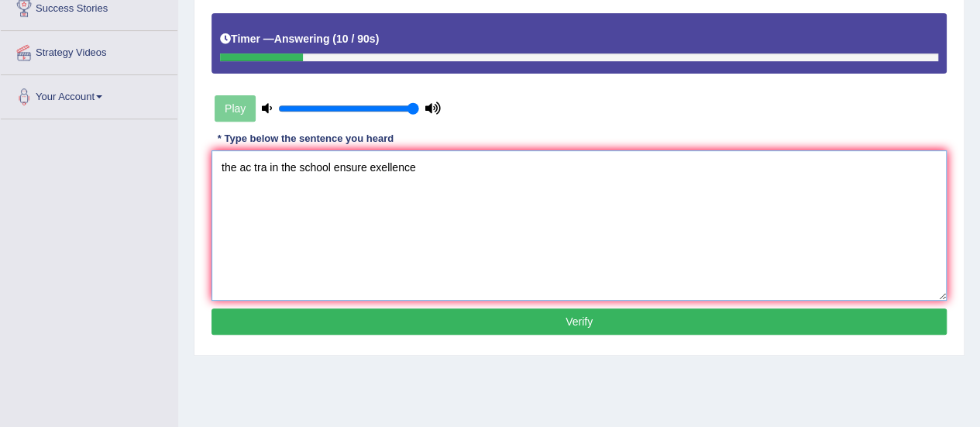
click at [235, 168] on textarea "the ac tra in the school ensure exellence" at bounding box center [580, 225] width 736 height 150
click at [254, 170] on textarea "The ac tra in the school ensure exellence" at bounding box center [580, 225] width 736 height 150
click at [305, 164] on textarea "The academic tra in the school ensure exellence" at bounding box center [580, 225] width 736 height 150
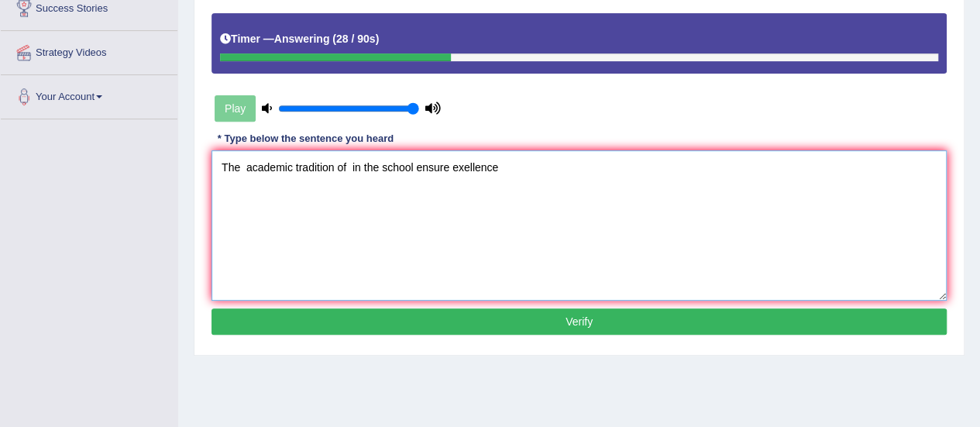
click at [446, 165] on textarea "The academic tradition of in the school ensure exellence" at bounding box center [580, 225] width 736 height 150
click at [542, 166] on textarea "The academic tradition of in the school ensure ensures exellence" at bounding box center [580, 225] width 736 height 150
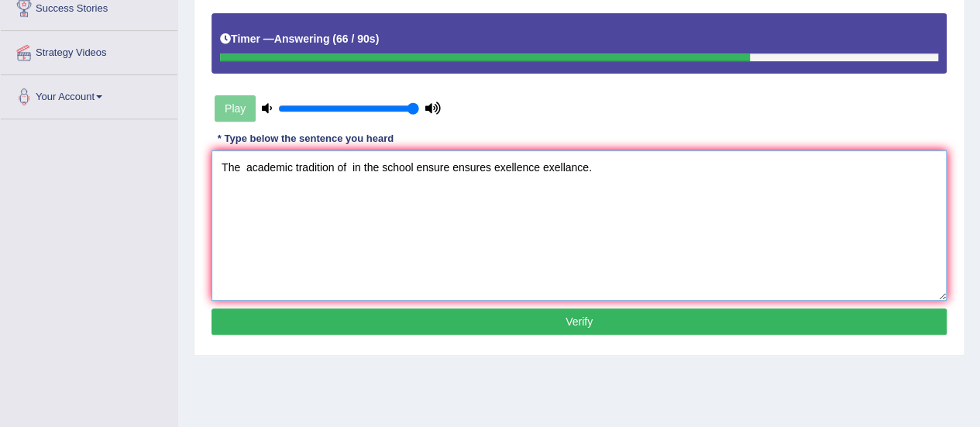
type textarea "The academic tradition of in the school ensure ensures exellence exellance."
click at [656, 322] on button "Verify" at bounding box center [580, 321] width 736 height 26
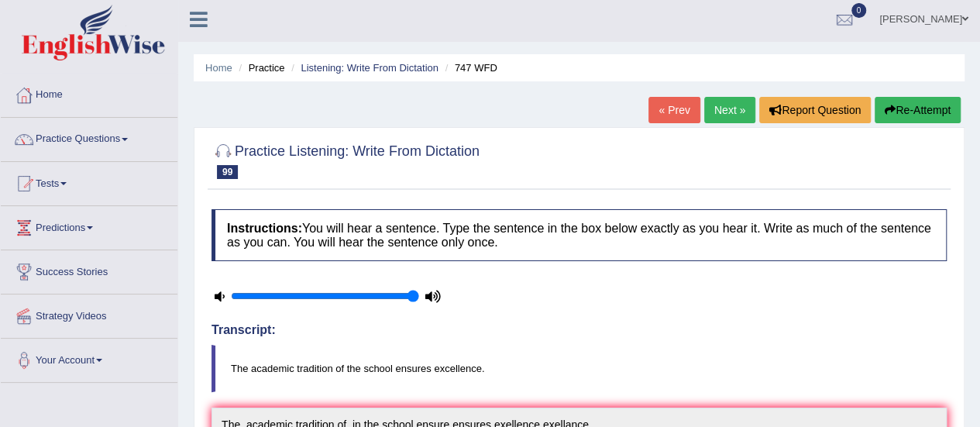
scroll to position [2, 0]
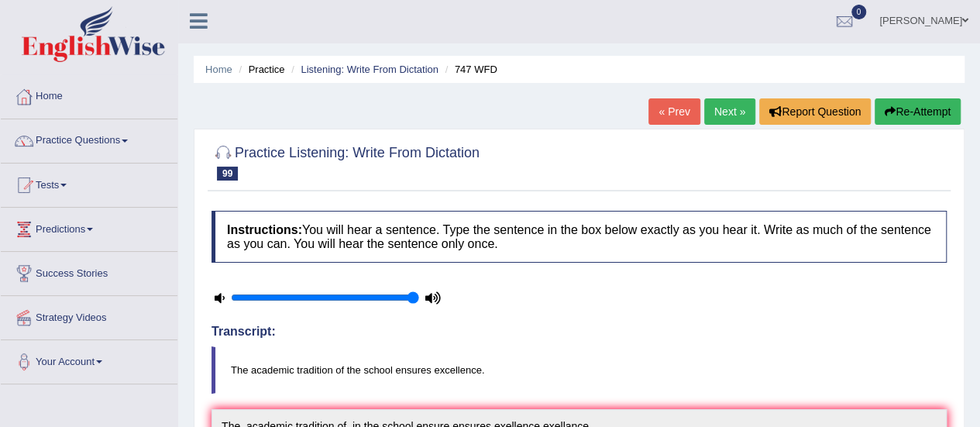
click at [723, 114] on link "Next »" at bounding box center [730, 111] width 51 height 26
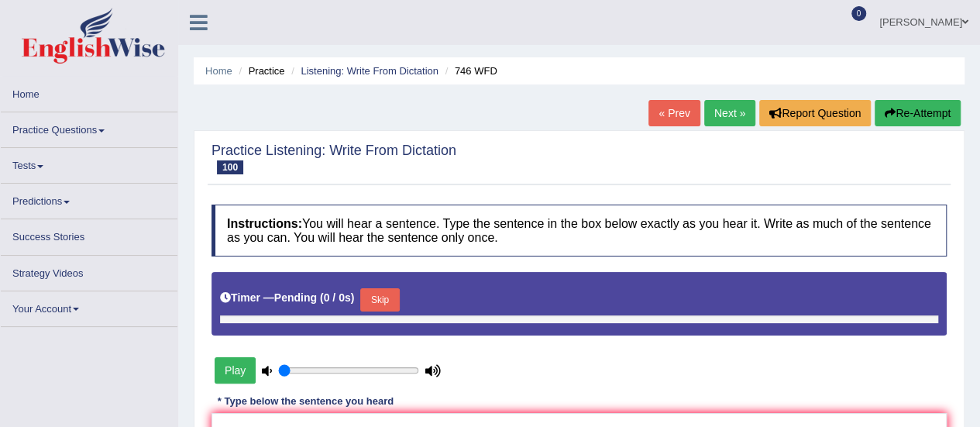
type input "1"
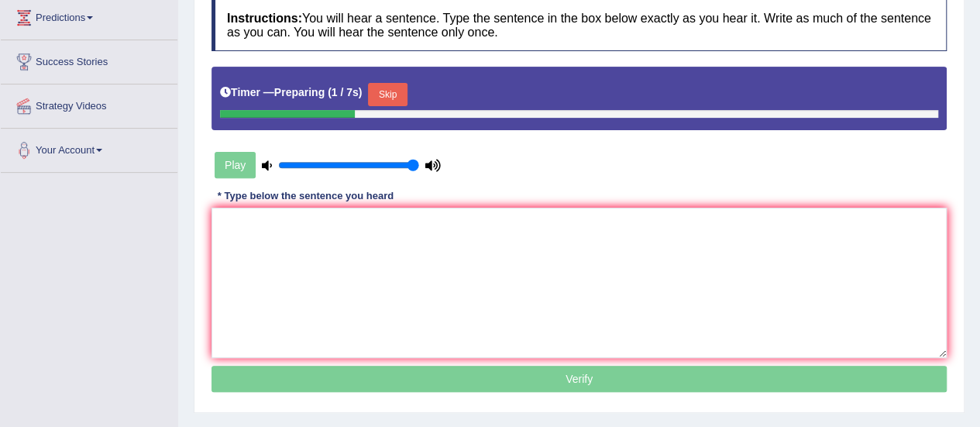
scroll to position [217, 0]
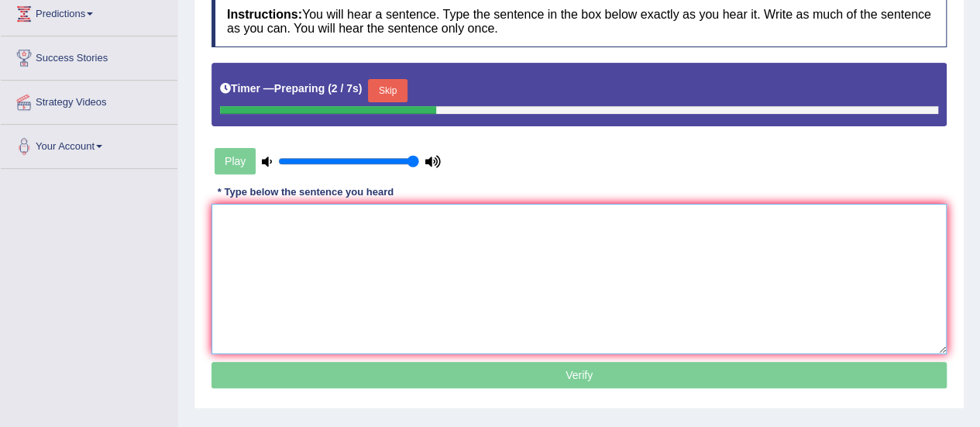
click at [911, 263] on textarea at bounding box center [580, 279] width 736 height 150
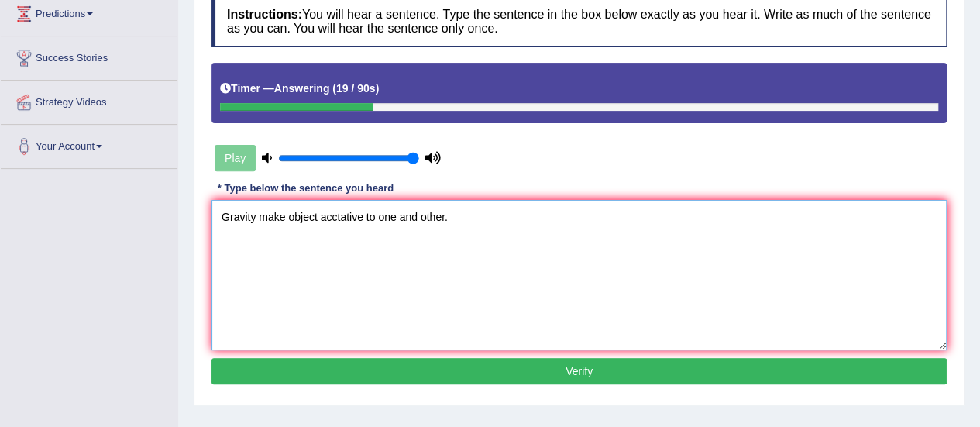
click at [316, 212] on textarea "Gravity make object acctative to one and other." at bounding box center [580, 275] width 736 height 150
click at [341, 216] on textarea "Gravity make objects acctative to one and other." at bounding box center [580, 275] width 736 height 150
click at [338, 215] on textarea "Gravity make objects actative to one and other." at bounding box center [580, 275] width 736 height 150
click at [284, 215] on textarea "Gravity make objects actrative to one and other." at bounding box center [580, 275] width 736 height 150
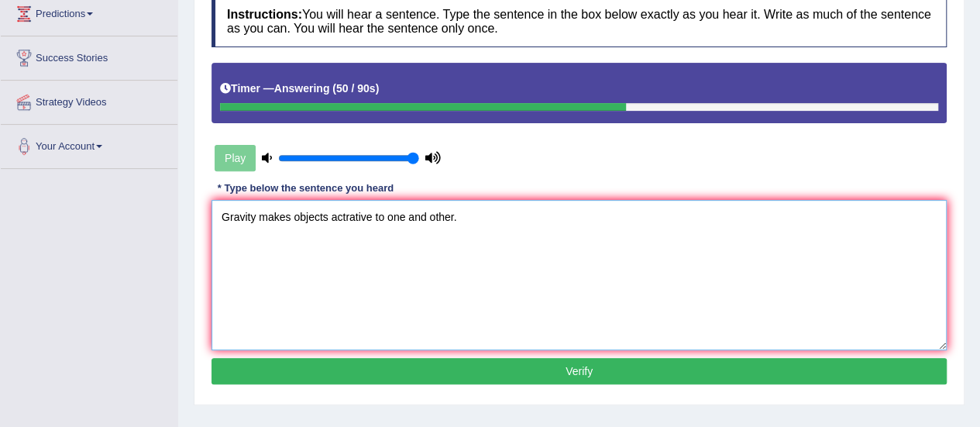
click at [354, 215] on textarea "Gravity makes objects actrative to one and other." at bounding box center [580, 275] width 736 height 150
click at [343, 215] on textarea "Gravity makes objects actractive to one and other." at bounding box center [580, 275] width 736 height 150
click at [374, 216] on textarea "Gravity makes objects actractive to one and other." at bounding box center [580, 275] width 736 height 150
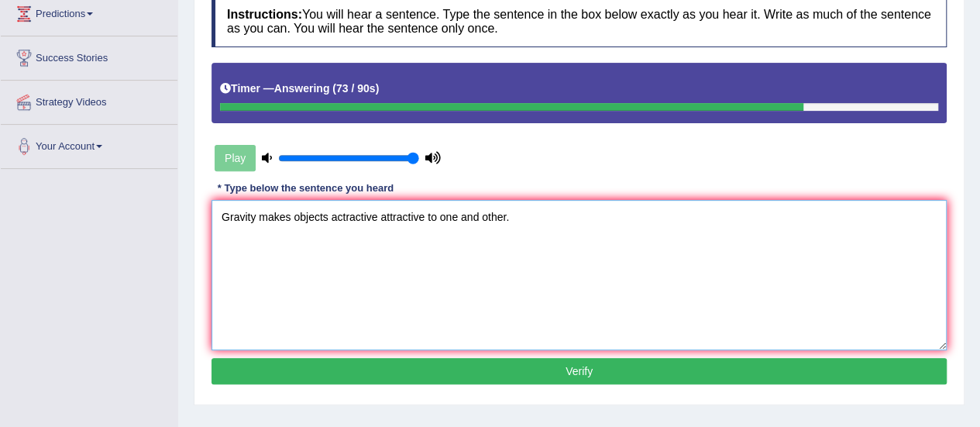
click at [504, 215] on textarea "Gravity makes objects actractive attractive to one and other." at bounding box center [580, 275] width 736 height 150
click at [506, 214] on textarea "Gravity makes objects actractive attractive to one and other." at bounding box center [580, 275] width 736 height 150
type textarea "Gravity makes objects actractive attractive to one and other others."
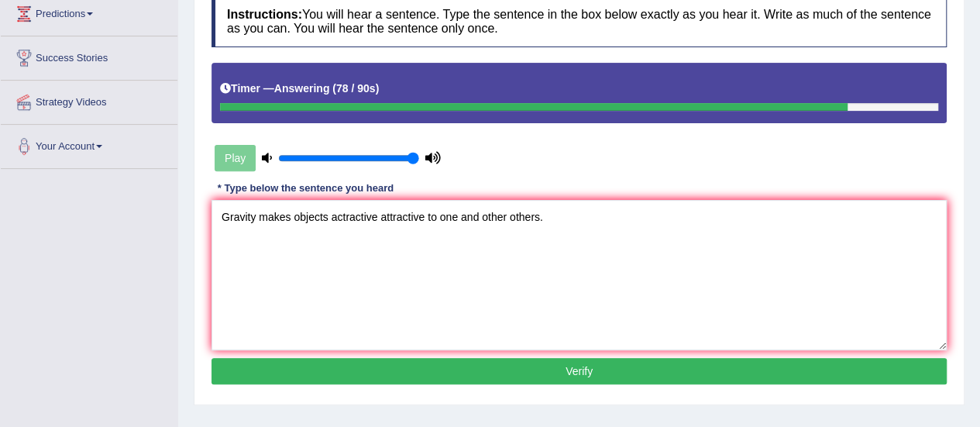
click at [498, 367] on button "Verify" at bounding box center [580, 371] width 736 height 26
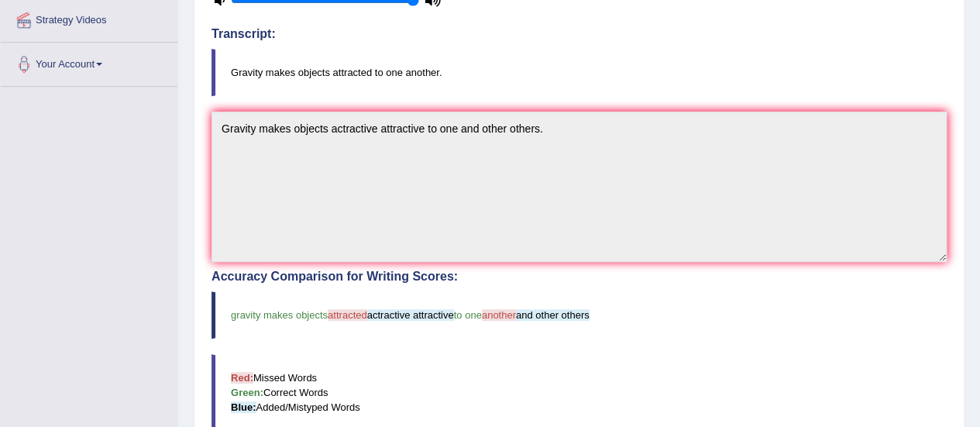
scroll to position [0, 0]
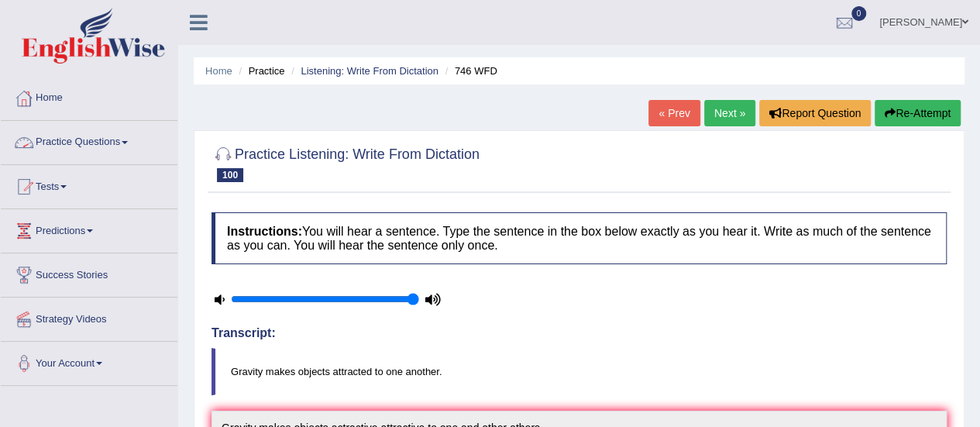
click at [114, 145] on link "Practice Questions" at bounding box center [89, 140] width 177 height 39
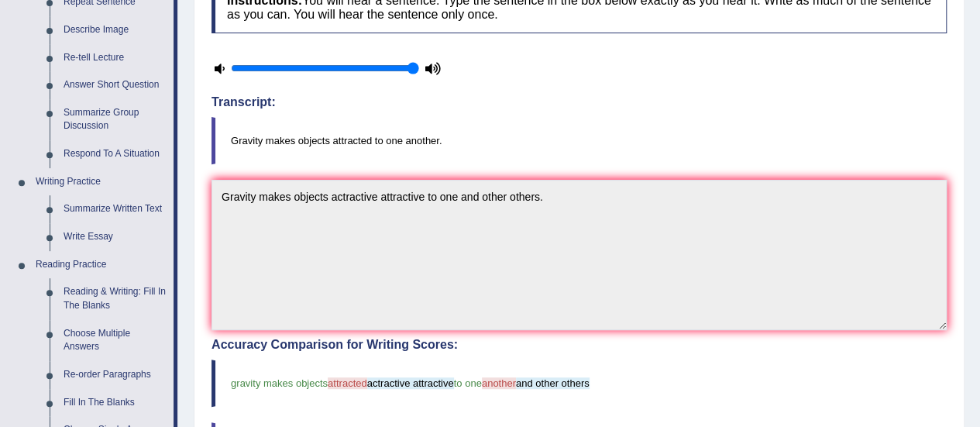
scroll to position [279, 0]
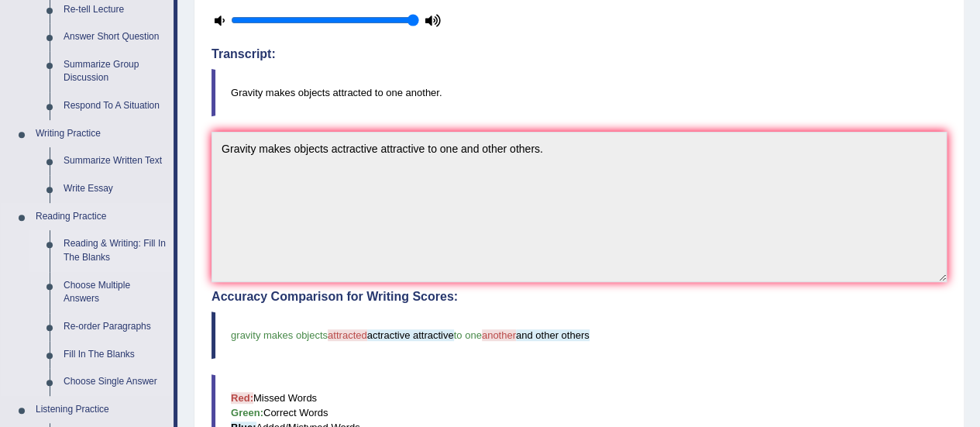
click at [118, 242] on link "Reading & Writing: Fill In The Blanks" at bounding box center [115, 250] width 117 height 41
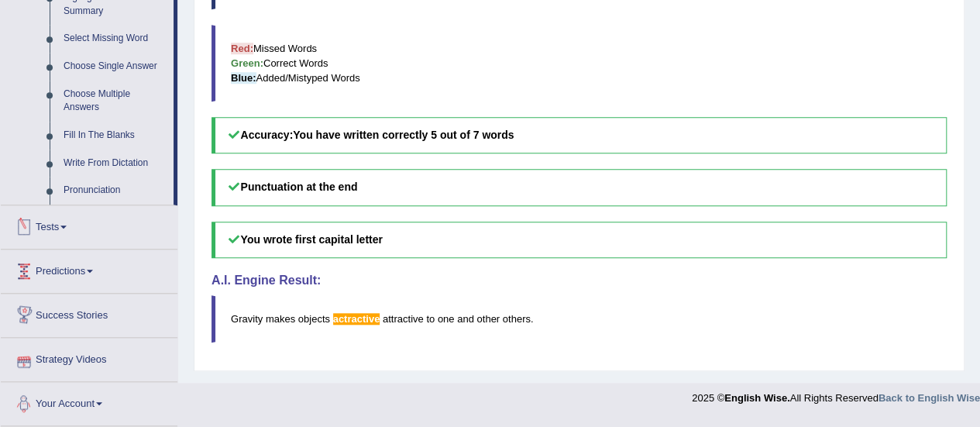
scroll to position [620, 0]
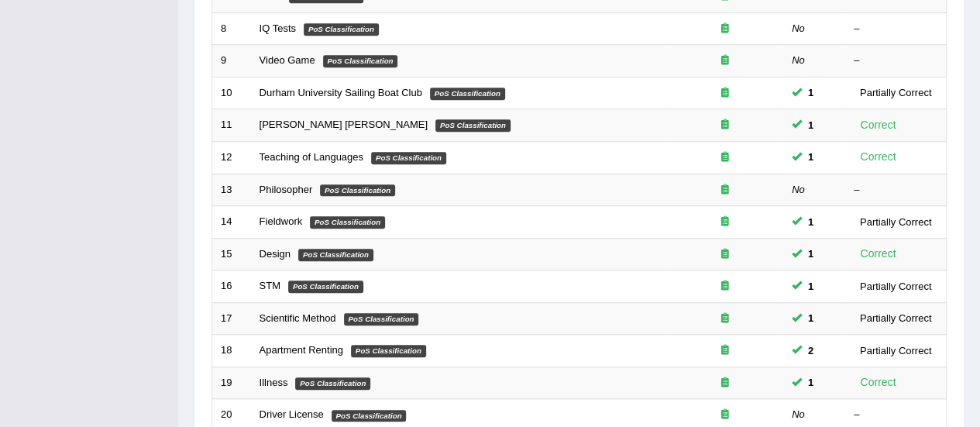
scroll to position [591, 0]
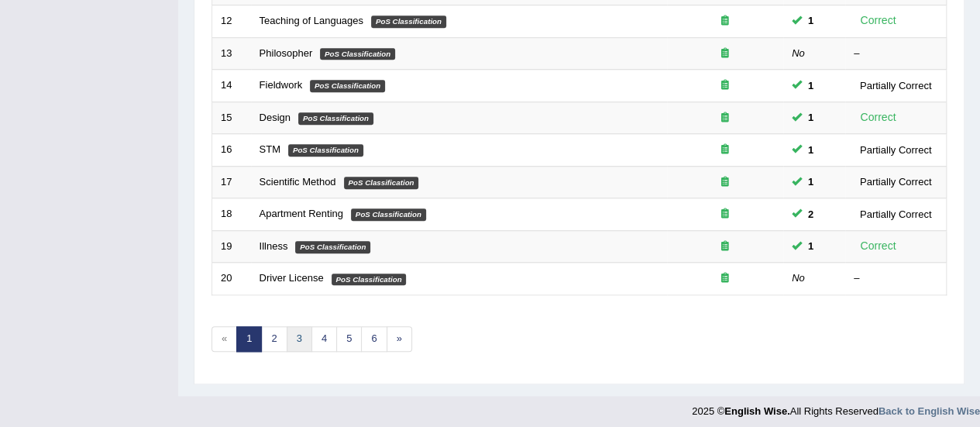
click at [296, 331] on link "3" at bounding box center [300, 339] width 26 height 26
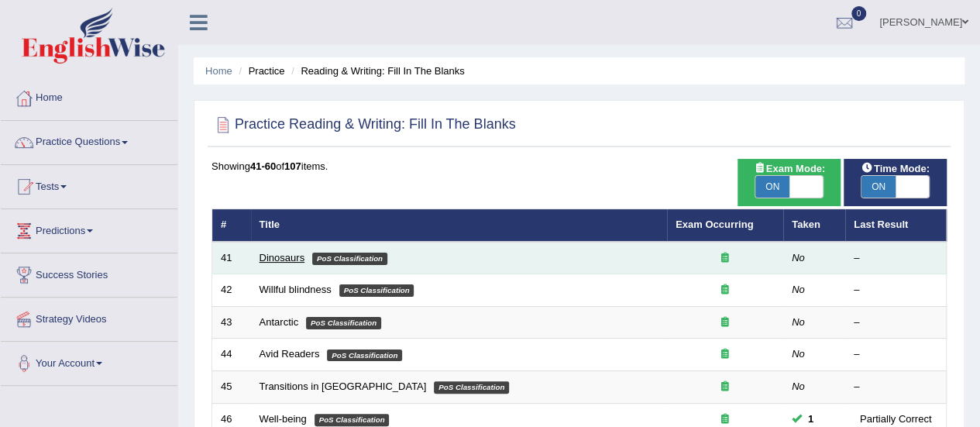
click at [298, 256] on link "Dinosaurs" at bounding box center [283, 258] width 46 height 12
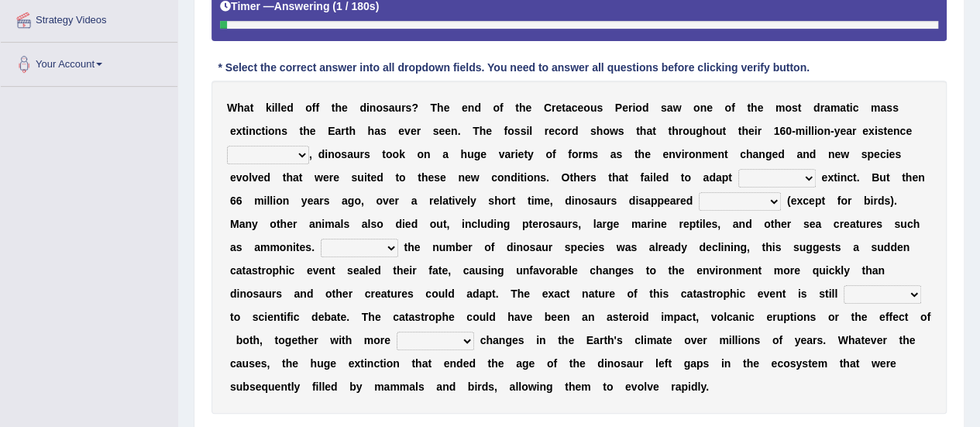
scroll to position [322, 0]
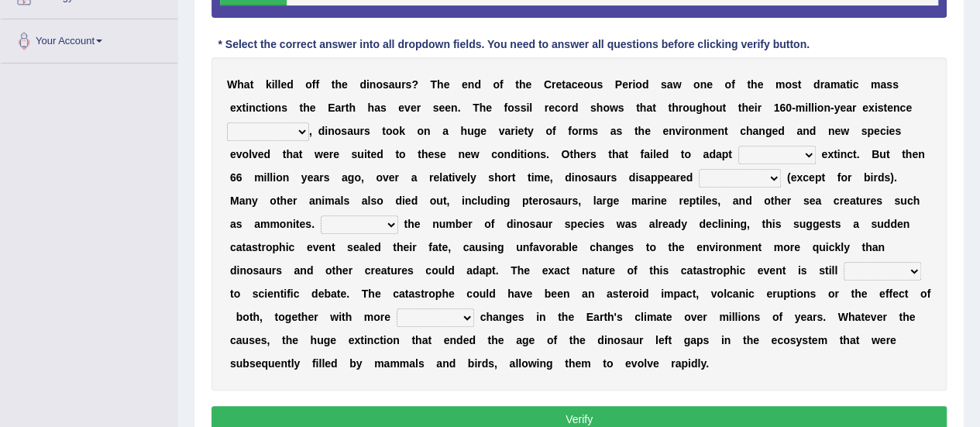
click at [304, 127] on select "existence continuous extent expectation" at bounding box center [268, 131] width 82 height 19
click at [812, 155] on select "went to go going go" at bounding box center [778, 155] width 78 height 19
select select "went"
click at [739, 146] on select "went to go going go" at bounding box center [778, 155] width 78 height 19
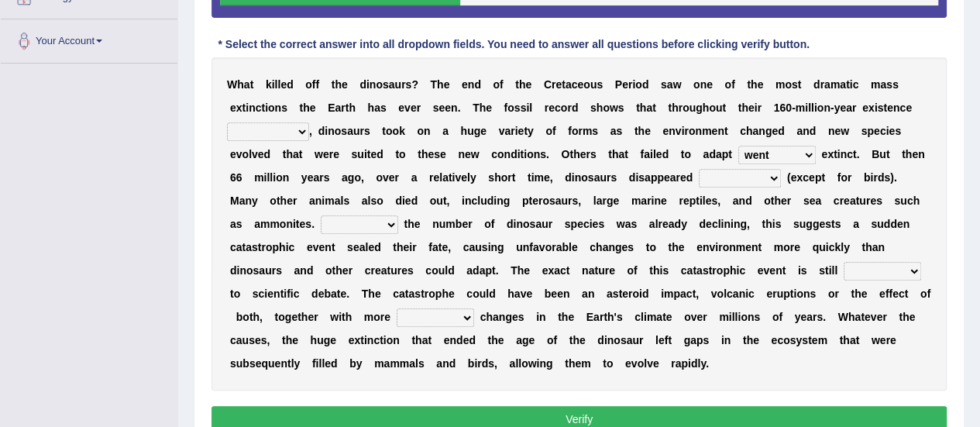
click at [773, 176] on select "partially gradually completely excessively" at bounding box center [740, 178] width 82 height 19
select select "completely"
click at [699, 169] on select "partially gradually completely excessively" at bounding box center [740, 178] width 82 height 19
click at [392, 222] on select "However Because Although Unless" at bounding box center [360, 224] width 78 height 19
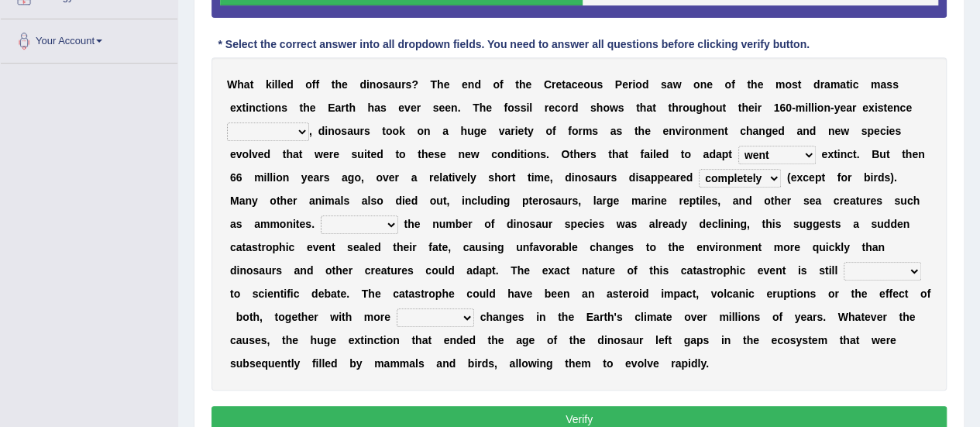
click at [392, 222] on select "However Because Although Unless" at bounding box center [360, 224] width 78 height 19
click at [321, 215] on select "However Because Although Unless" at bounding box center [360, 224] width 78 height 19
click at [389, 223] on select "However Because Although Unless" at bounding box center [360, 224] width 78 height 19
select select "Because"
click at [321, 215] on select "However Because Although Unless" at bounding box center [360, 224] width 78 height 19
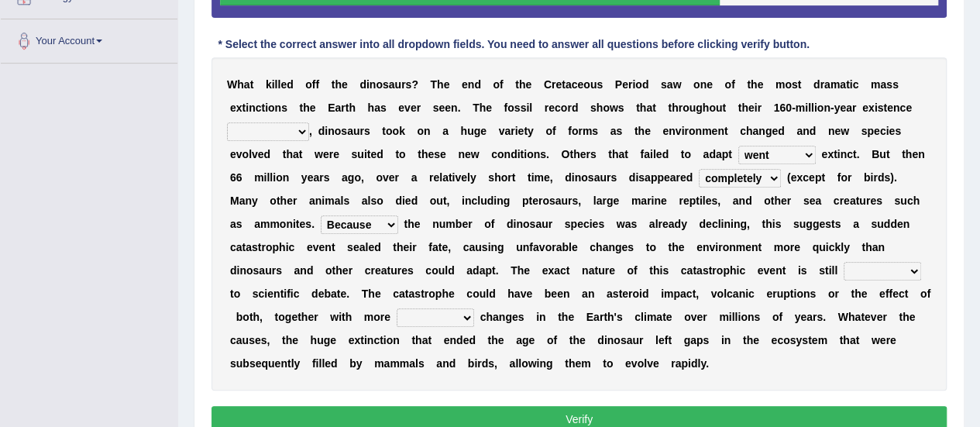
click at [911, 269] on select "relative open additional focused" at bounding box center [883, 271] width 78 height 19
click at [910, 270] on select "relative open additional focused" at bounding box center [883, 271] width 78 height 19
select select "open"
click at [844, 262] on select "relative open additional focused" at bounding box center [883, 271] width 78 height 19
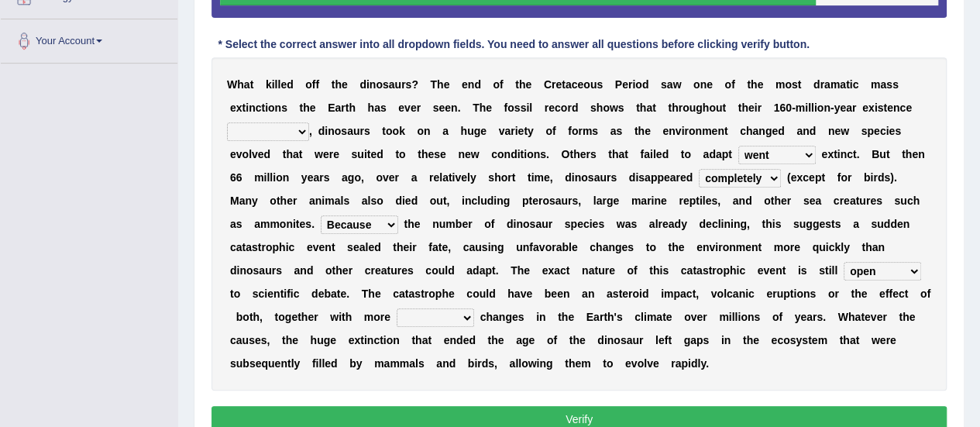
click at [467, 318] on select "irregular gradual spiritual positive" at bounding box center [436, 317] width 78 height 19
select select "gradual"
click at [397, 308] on select "irregular gradual spiritual positive" at bounding box center [436, 317] width 78 height 19
click at [301, 131] on select "existence continuous extent expectation" at bounding box center [268, 131] width 82 height 19
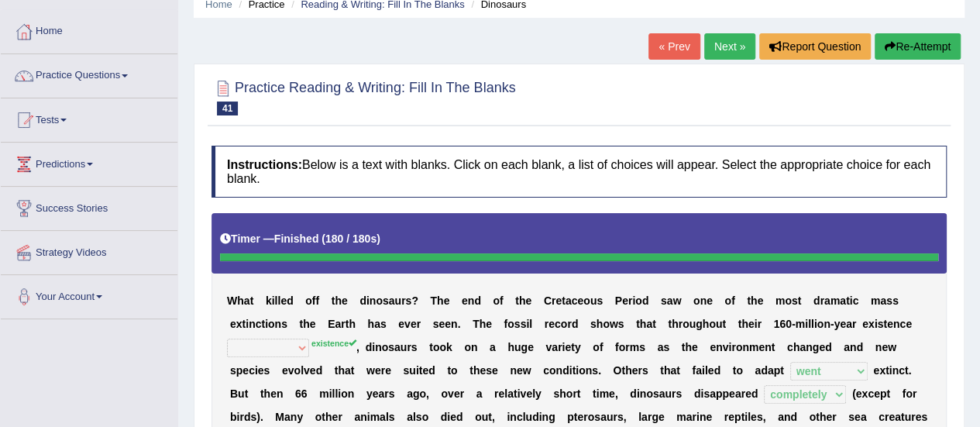
scroll to position [65, 0]
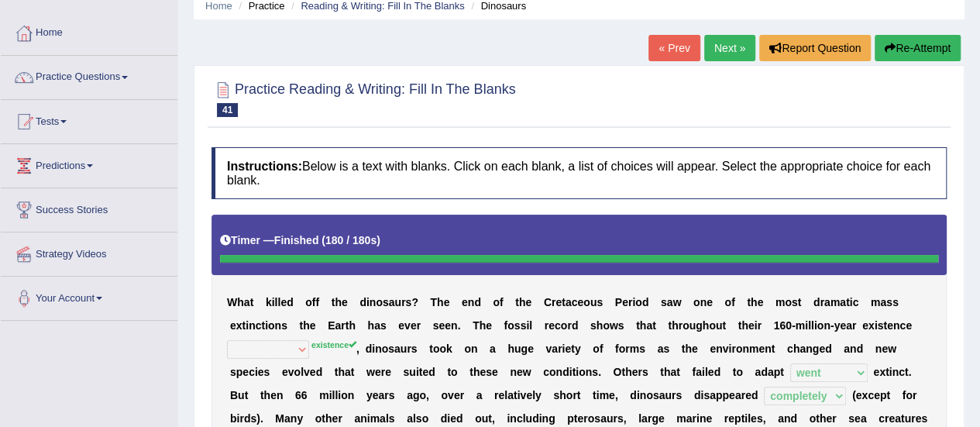
click at [736, 47] on link "Next »" at bounding box center [730, 48] width 51 height 26
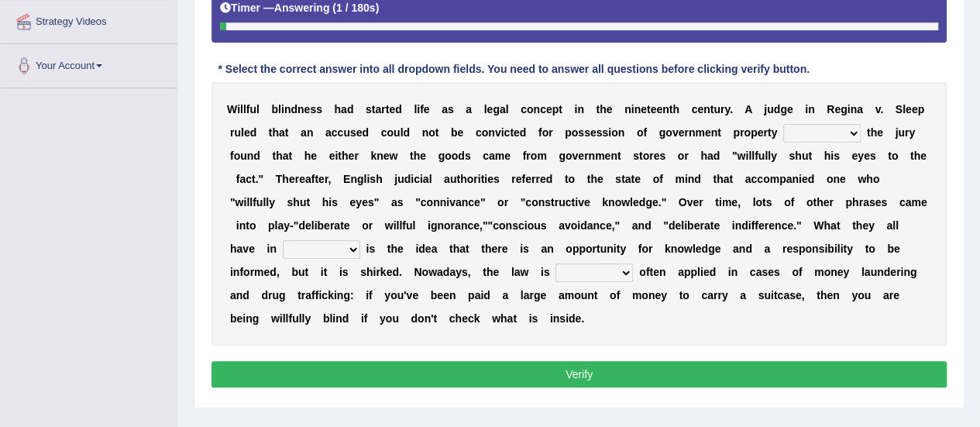
drag, startPoint x: 991, startPoint y: 196, endPoint x: 989, endPoint y: 343, distance: 146.5
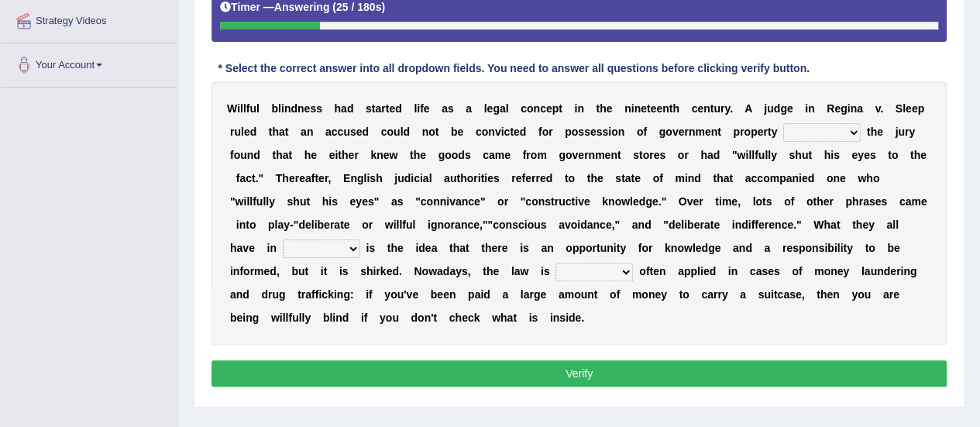
click at [856, 130] on select "since unless although thereby" at bounding box center [823, 132] width 78 height 19
select select "since"
click at [784, 123] on select "since unless although thereby" at bounding box center [823, 132] width 78 height 19
click at [353, 241] on select "contrast total relation common" at bounding box center [322, 248] width 78 height 19
select select "common"
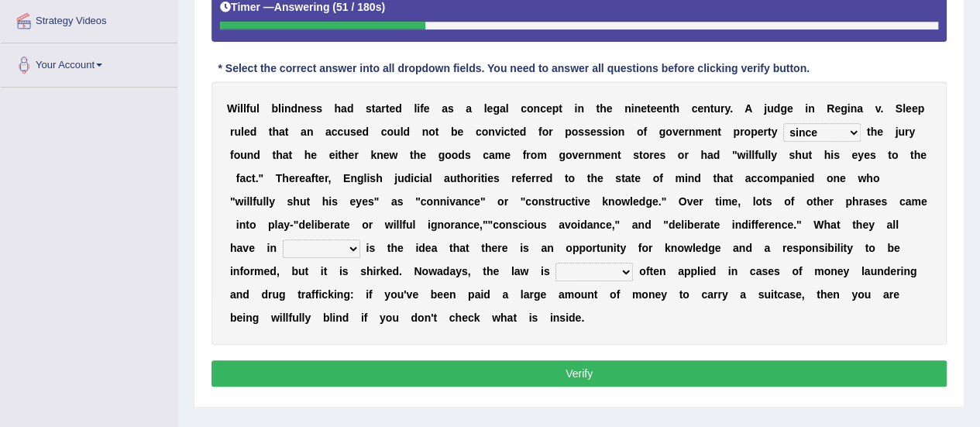
click at [283, 239] on select "contrast total relation common" at bounding box center [322, 248] width 78 height 19
click at [625, 272] on select "little few most less" at bounding box center [595, 272] width 78 height 19
select select "most"
click at [556, 263] on select "little few most less" at bounding box center [595, 272] width 78 height 19
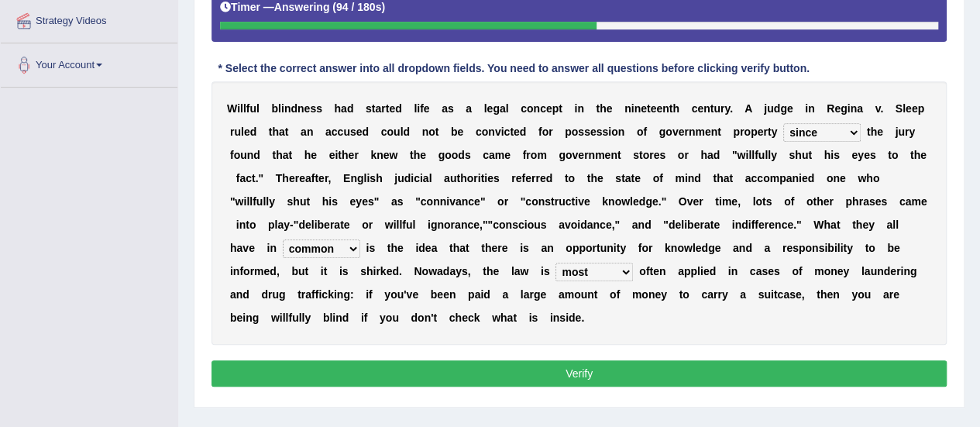
click at [587, 370] on button "Verify" at bounding box center [580, 373] width 736 height 26
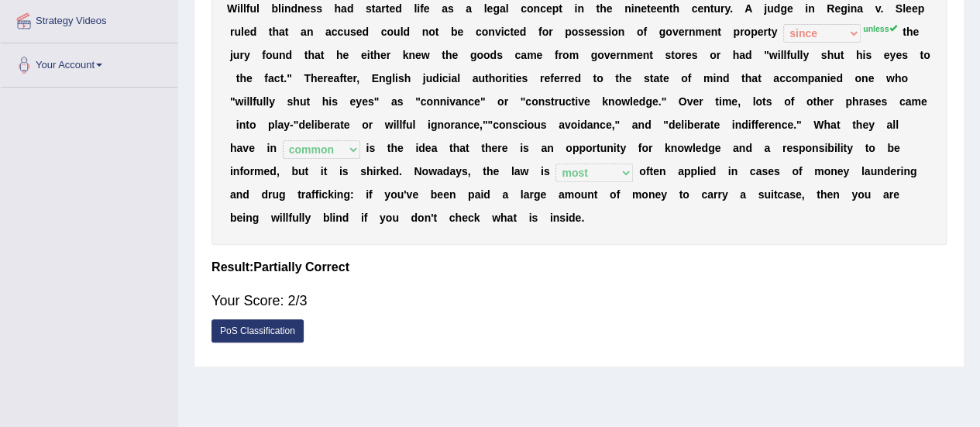
scroll to position [104, 0]
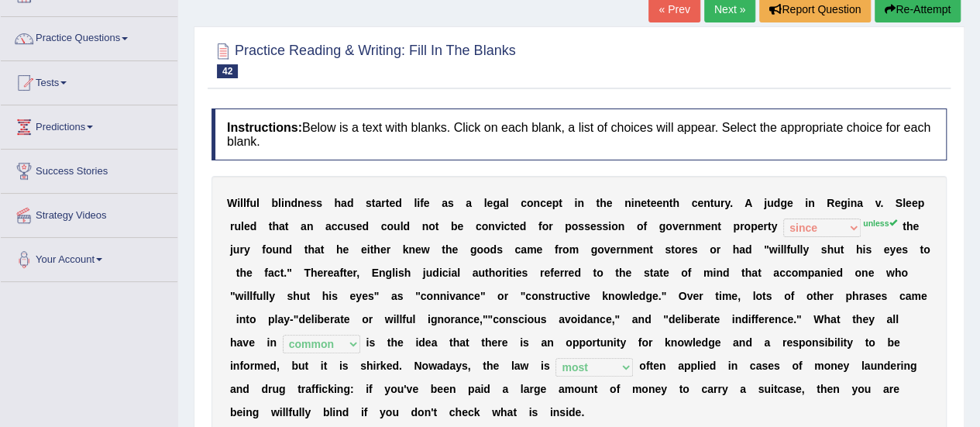
click at [745, 15] on link "Next »" at bounding box center [730, 9] width 51 height 26
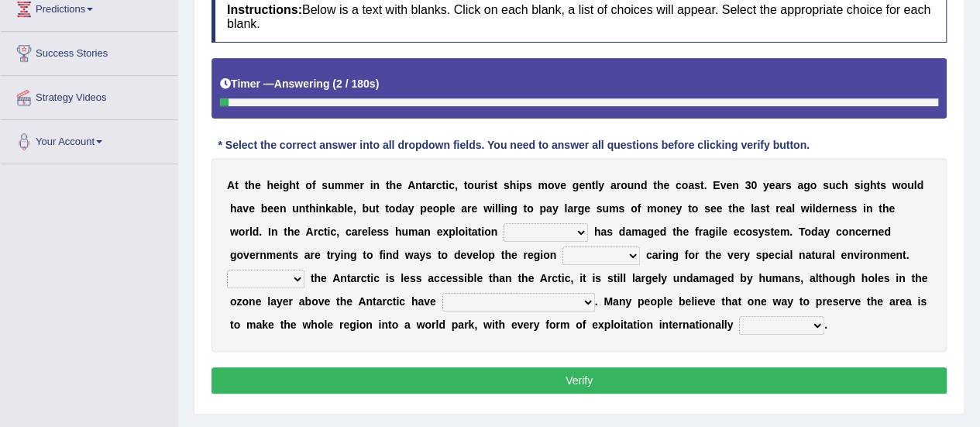
scroll to position [250, 0]
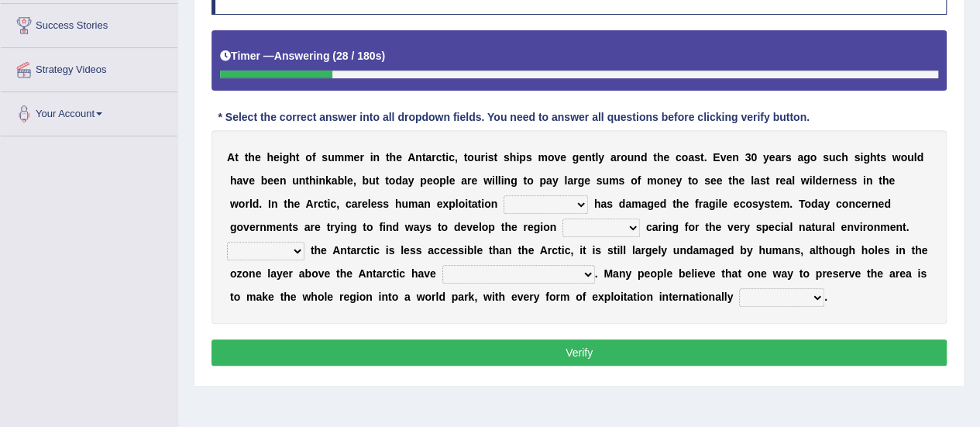
click at [580, 201] on select "in the future ever before on one side in the past" at bounding box center [546, 204] width 84 height 19
click at [504, 195] on select "in the future ever before on one side in the past" at bounding box center [546, 204] width 84 height 19
click at [581, 196] on select "in the future ever before on one side in the past" at bounding box center [546, 204] width 84 height 19
select select "in the past"
click at [504, 195] on select "in the future ever before on one side in the past" at bounding box center [546, 204] width 84 height 19
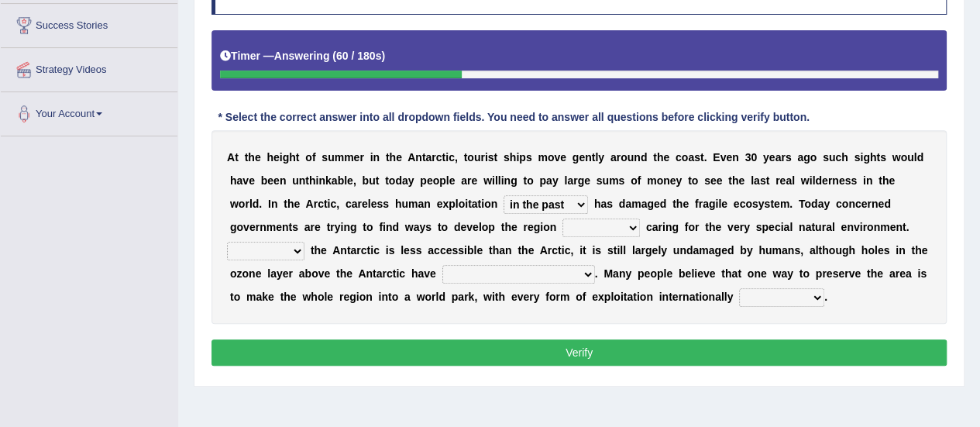
click at [632, 224] on select "while whereas even though" at bounding box center [602, 228] width 78 height 19
click at [563, 219] on select "while whereas even though" at bounding box center [602, 228] width 78 height 19
click at [629, 224] on select "while whereas even though" at bounding box center [602, 228] width 78 height 19
select select "while"
click at [563, 219] on select "while whereas even though" at bounding box center [602, 228] width 78 height 19
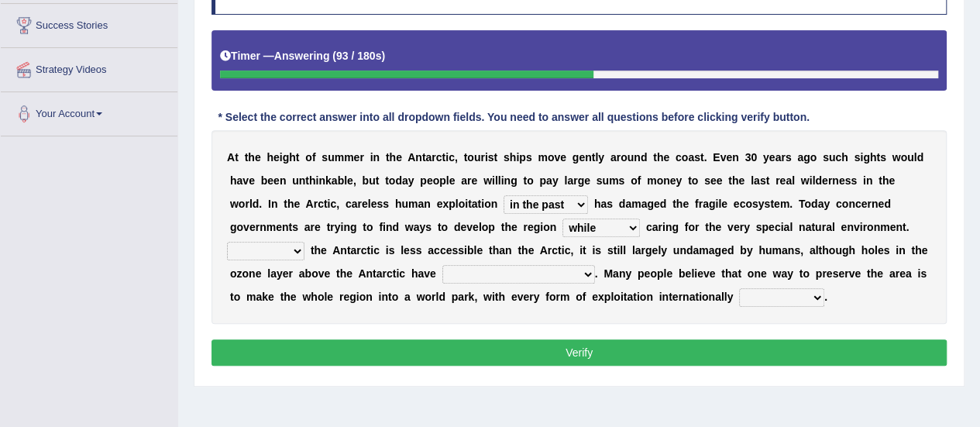
click at [613, 269] on b "a" at bounding box center [616, 273] width 6 height 12
click at [296, 249] on select "Because Whether Unless Besides" at bounding box center [266, 251] width 78 height 19
select select "Because"
click at [227, 242] on select "Because Whether Unless Besides" at bounding box center [266, 251] width 78 height 19
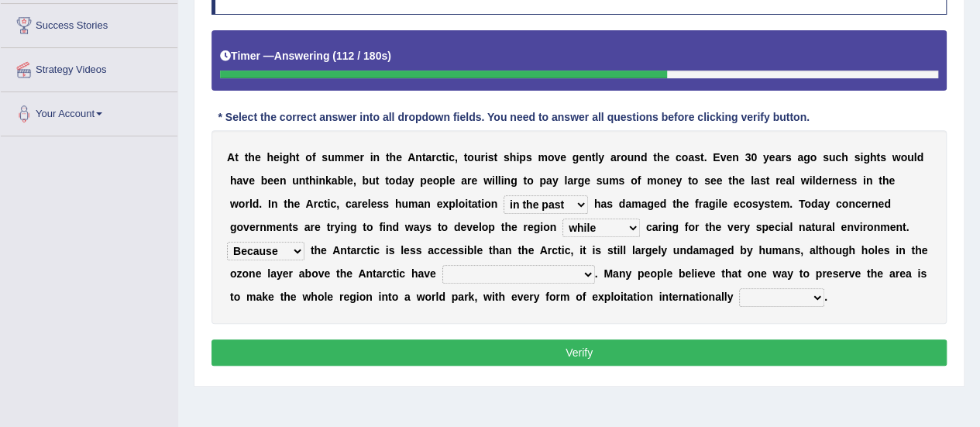
click at [578, 278] on select "yet discovered ever discovered already been discovered already been discovering" at bounding box center [519, 274] width 153 height 19
select select "already been discovered"
click at [443, 265] on select "yet discovered ever discovered already been discovered already been discovering" at bounding box center [519, 274] width 153 height 19
click at [808, 296] on select "expanded spanned banned transformed" at bounding box center [781, 297] width 85 height 19
select select "expanded"
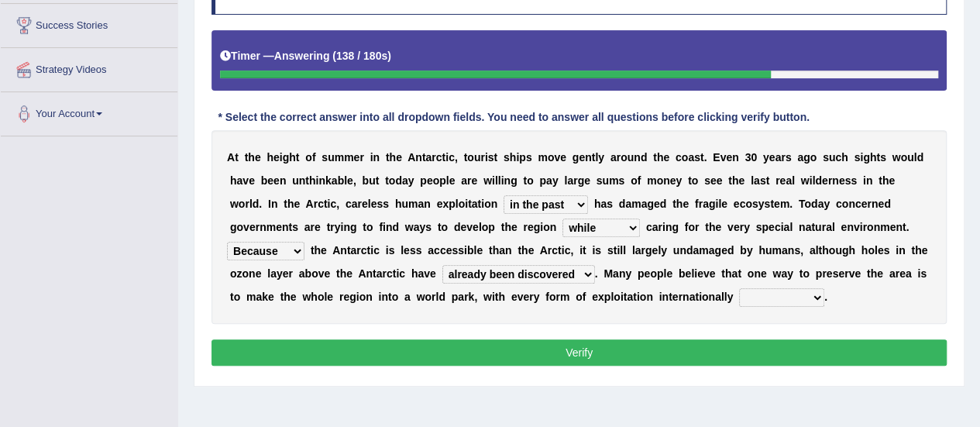
click at [739, 288] on select "expanded spanned banned transformed" at bounding box center [781, 297] width 85 height 19
click at [638, 222] on select "while whereas even though" at bounding box center [602, 228] width 78 height 19
click at [563, 219] on select "while whereas even though" at bounding box center [602, 228] width 78 height 19
click at [603, 357] on button "Verify" at bounding box center [580, 352] width 736 height 26
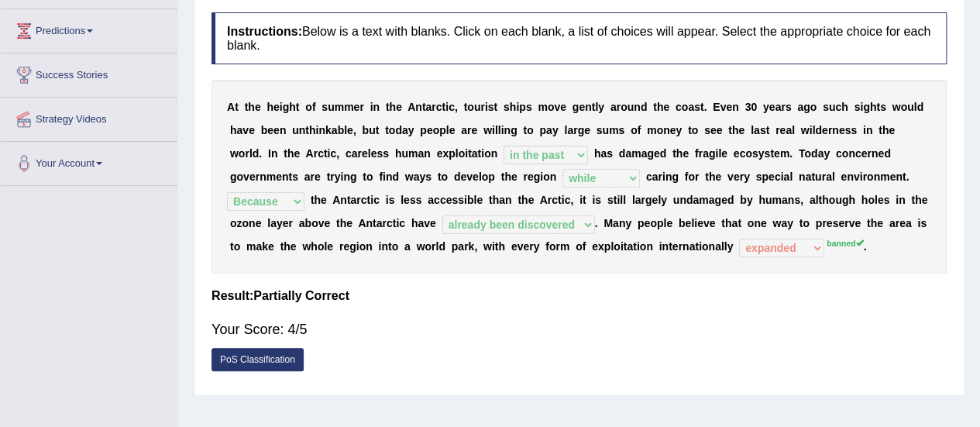
scroll to position [0, 0]
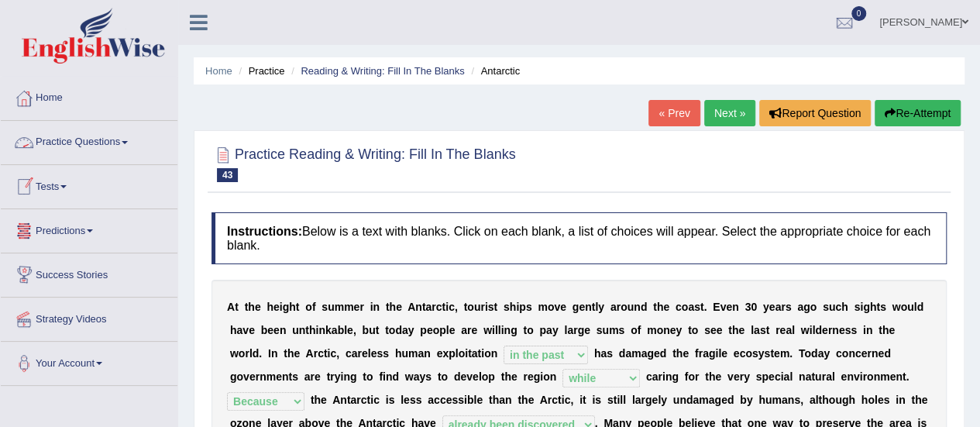
click at [89, 143] on link "Practice Questions" at bounding box center [89, 140] width 177 height 39
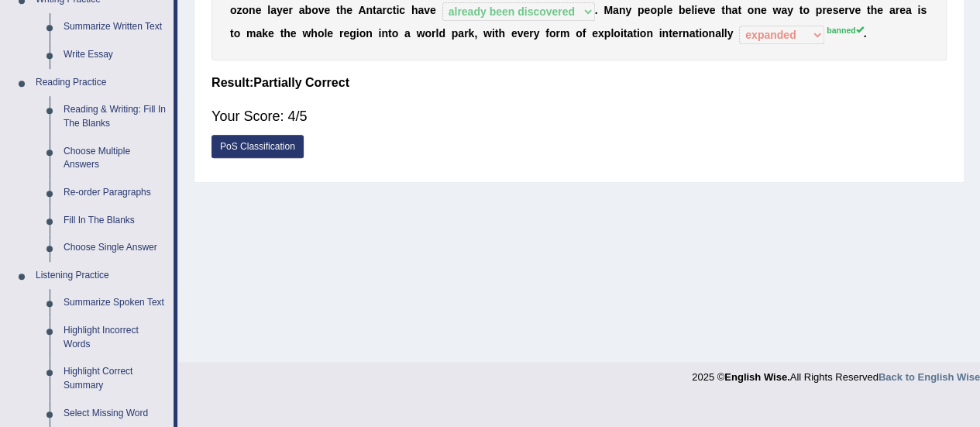
scroll to position [434, 0]
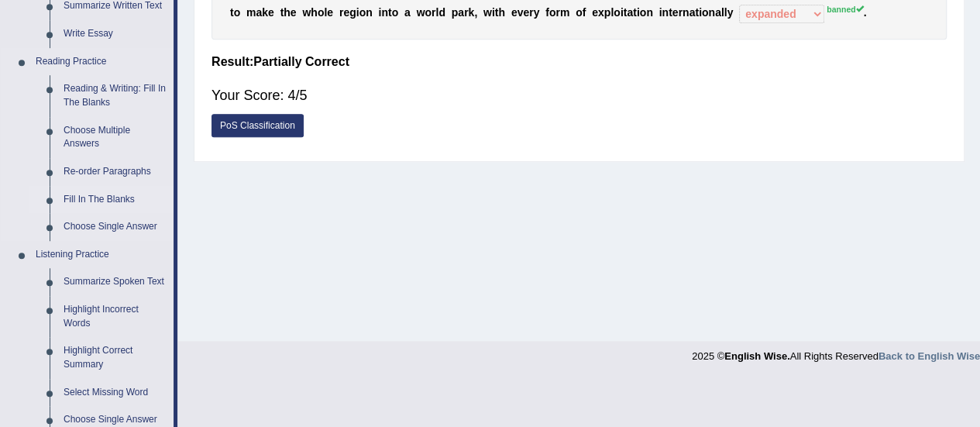
click at [115, 200] on link "Fill In The Blanks" at bounding box center [115, 200] width 117 height 28
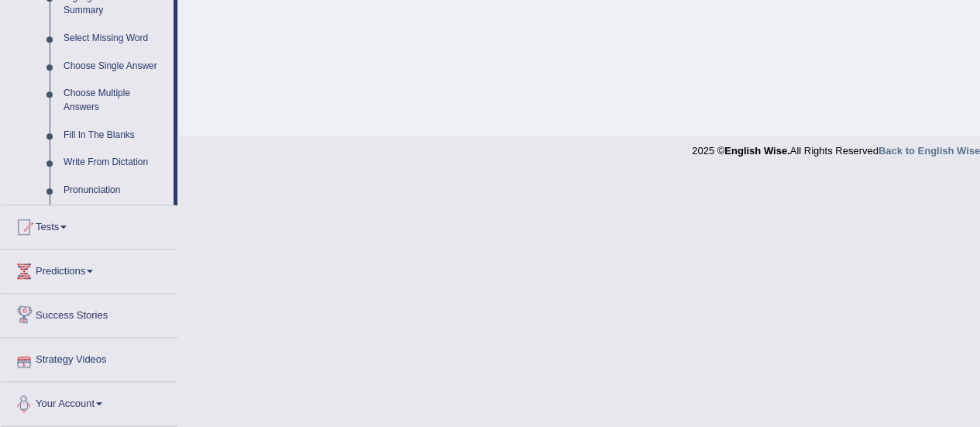
scroll to position [631, 0]
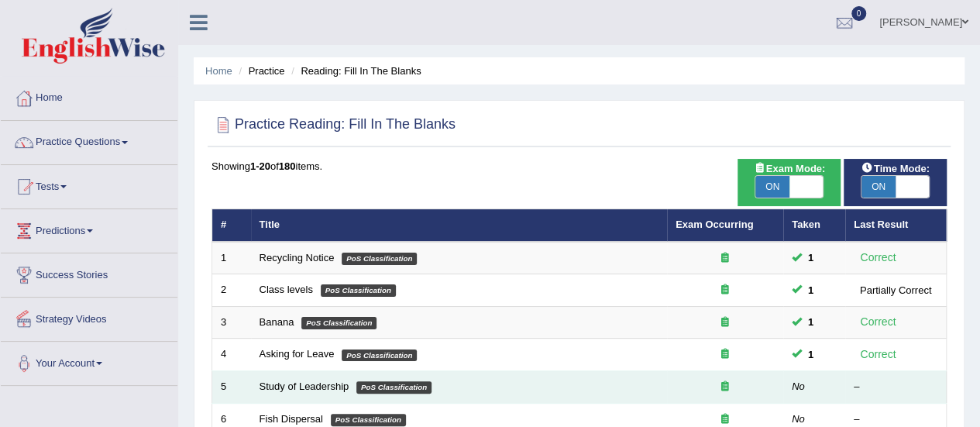
click at [286, 374] on td "Study of Leadership PoS Classification" at bounding box center [459, 387] width 416 height 33
click at [295, 385] on link "Study of Leadership" at bounding box center [305, 387] width 90 height 12
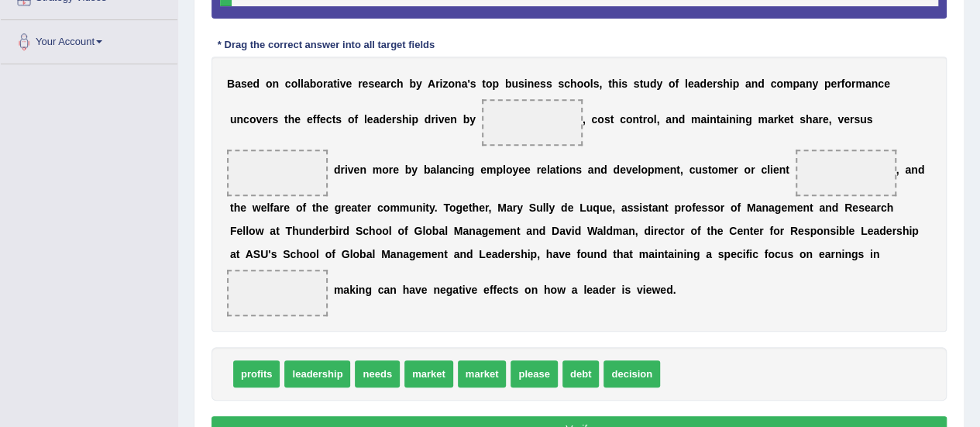
scroll to position [330, 0]
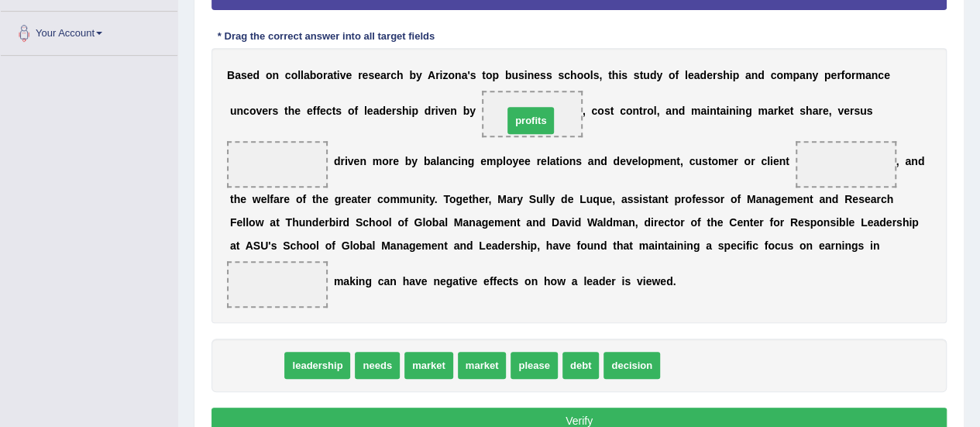
drag, startPoint x: 265, startPoint y: 360, endPoint x: 539, endPoint y: 115, distance: 367.8
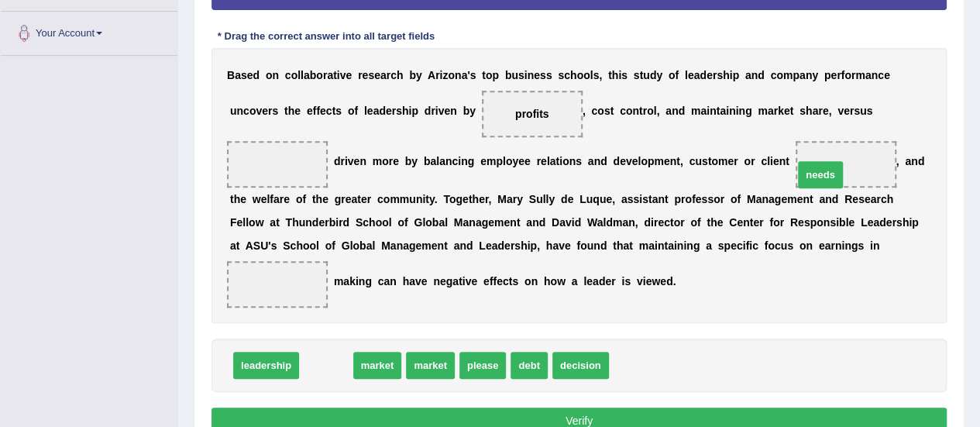
drag, startPoint x: 331, startPoint y: 361, endPoint x: 826, endPoint y: 171, distance: 530.7
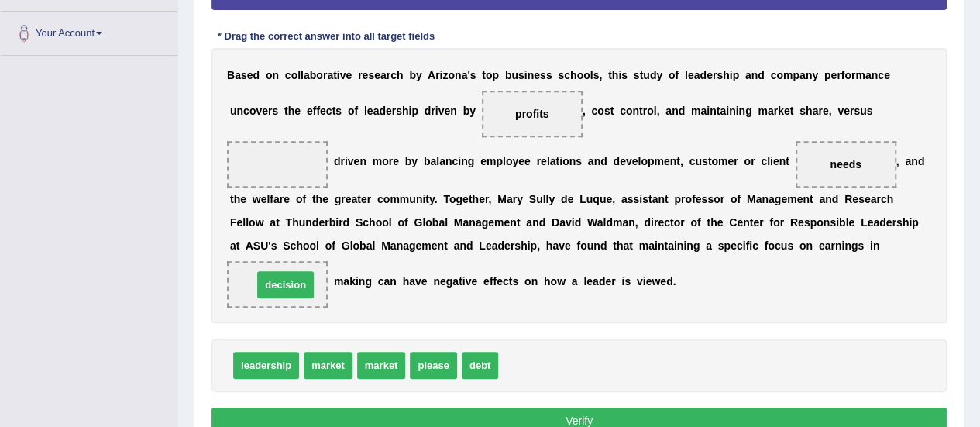
drag, startPoint x: 534, startPoint y: 357, endPoint x: 280, endPoint y: 272, distance: 268.1
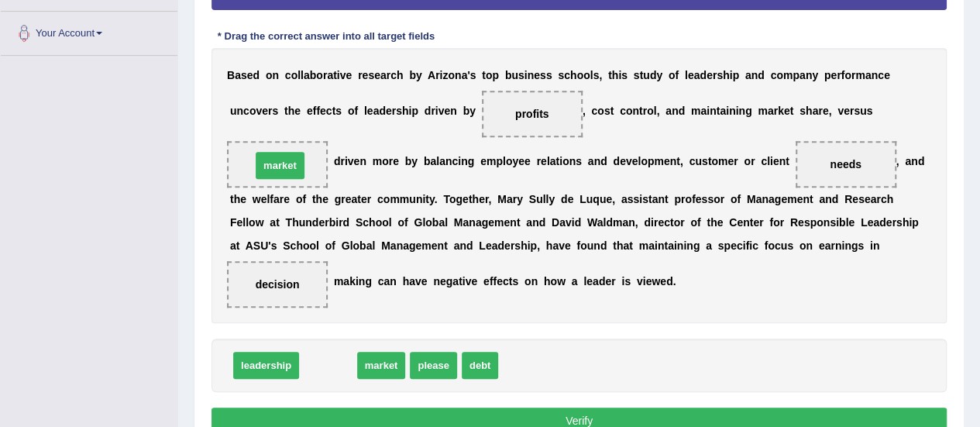
drag, startPoint x: 338, startPoint y: 370, endPoint x: 290, endPoint y: 168, distance: 207.2
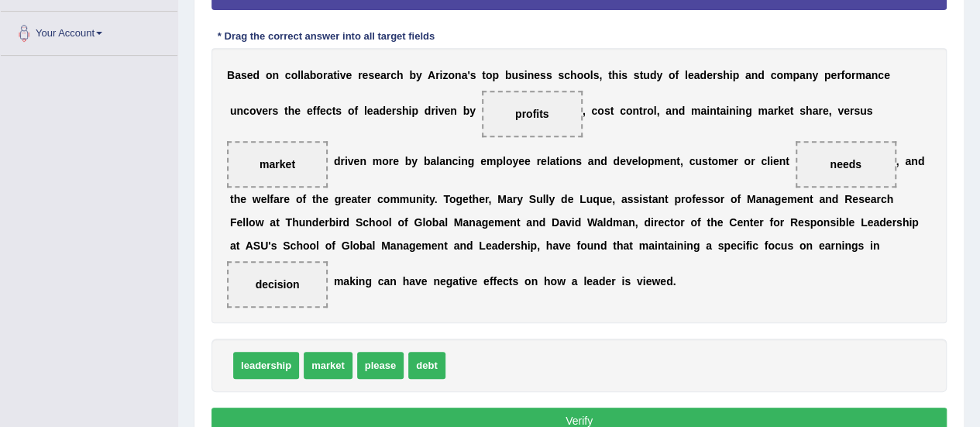
click at [550, 417] on button "Verify" at bounding box center [580, 421] width 736 height 26
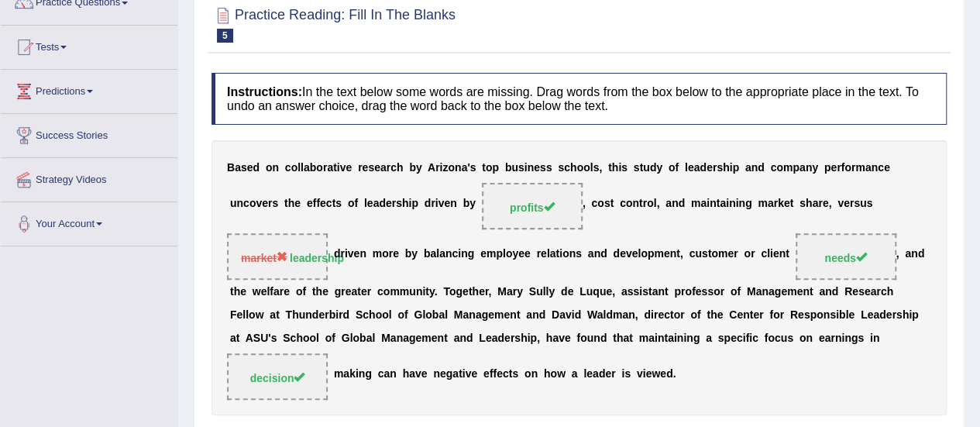
scroll to position [246, 0]
